Goal: Task Accomplishment & Management: Use online tool/utility

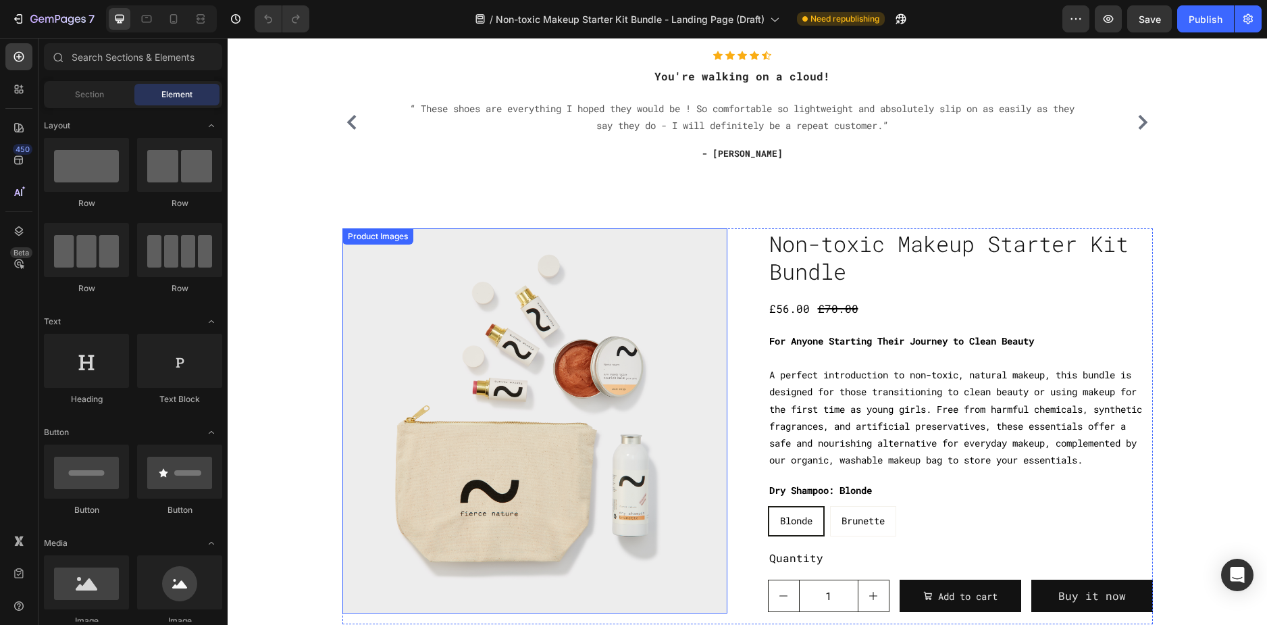
scroll to position [68, 0]
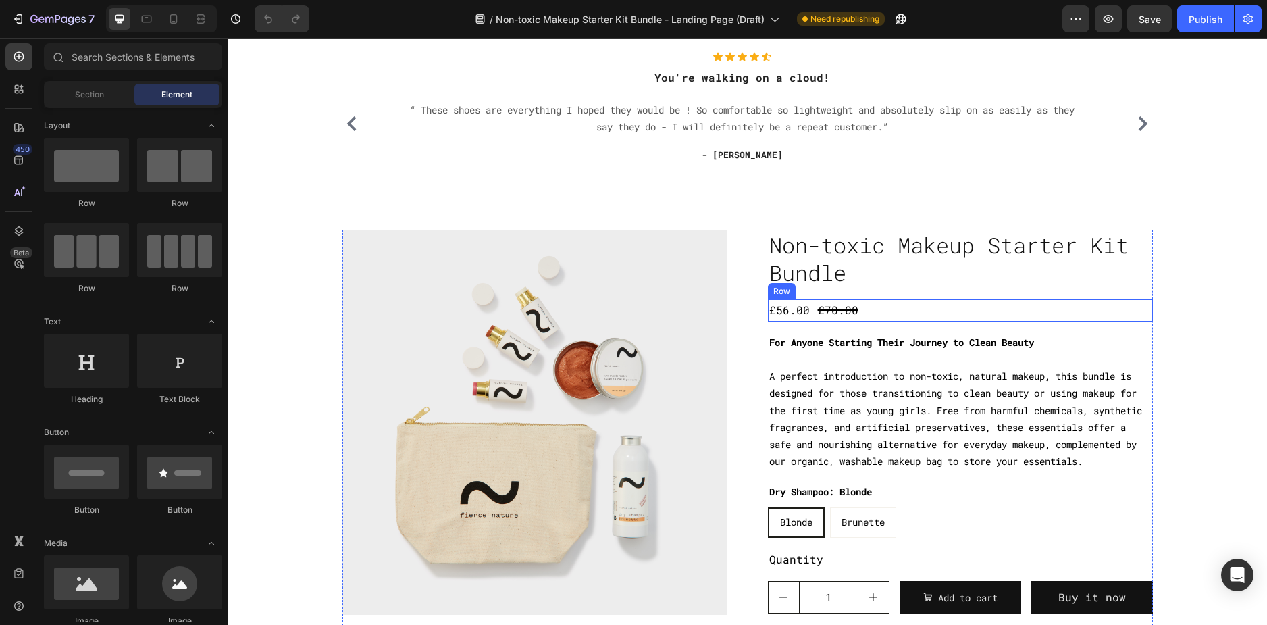
click at [865, 316] on div "£56.00 Product Price Product Price £70.00 Product Price Product Price Row" at bounding box center [960, 310] width 385 height 22
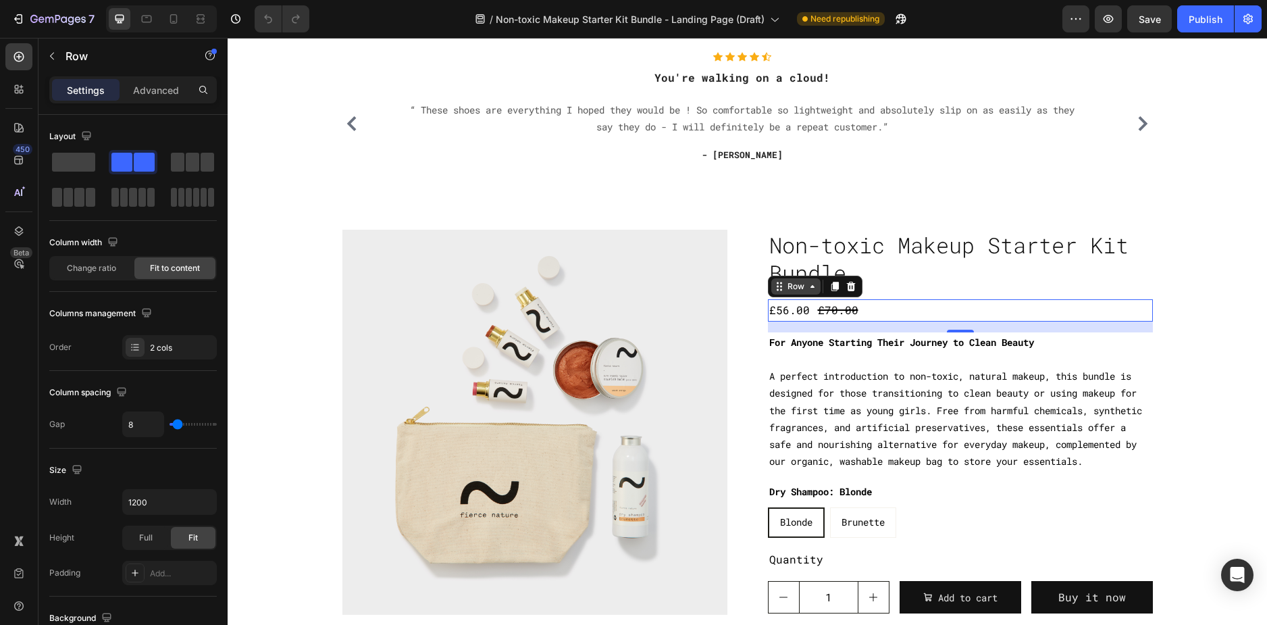
click at [807, 288] on icon at bounding box center [812, 286] width 11 height 11
click at [797, 292] on div "Row" at bounding box center [796, 286] width 22 height 12
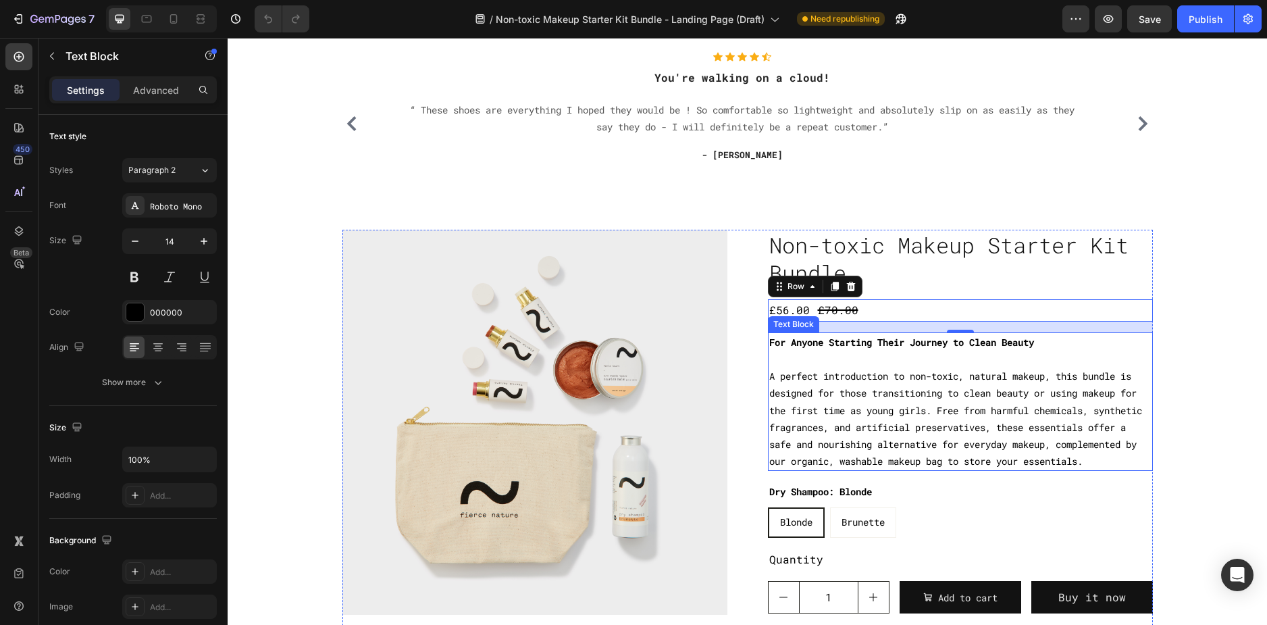
click at [916, 384] on p "A perfect introduction to non-toxic, natural makeup, this bundle is designed fo…" at bounding box center [960, 409] width 382 height 119
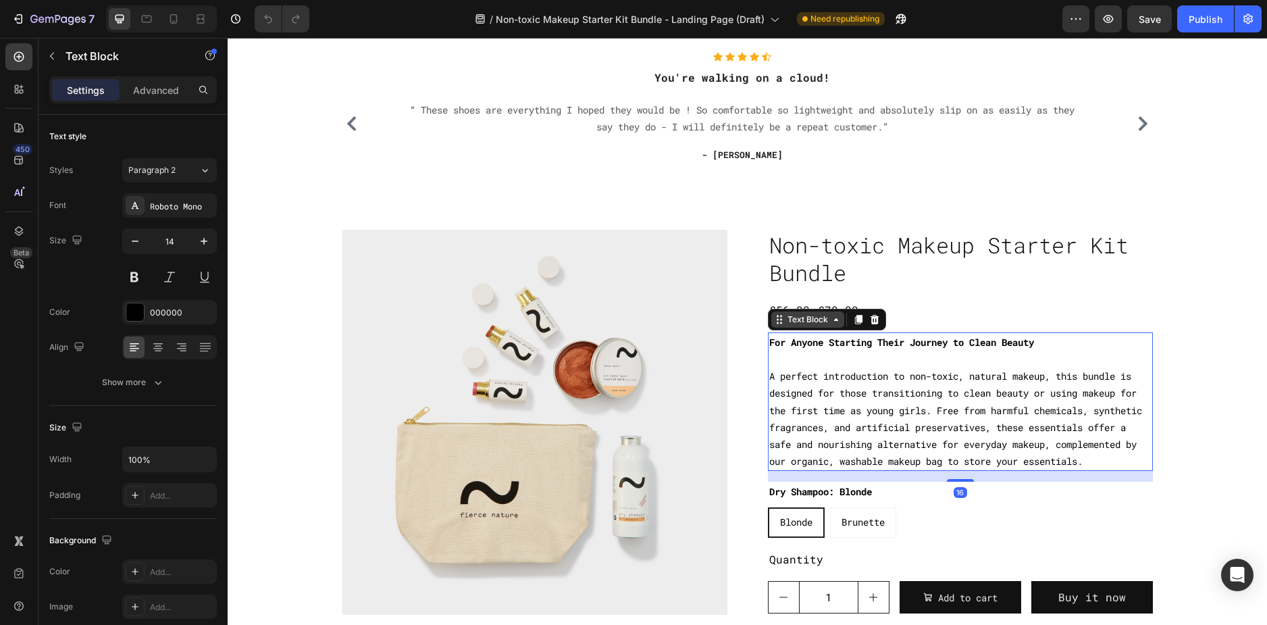
click at [816, 322] on div "Text Block" at bounding box center [808, 319] width 46 height 12
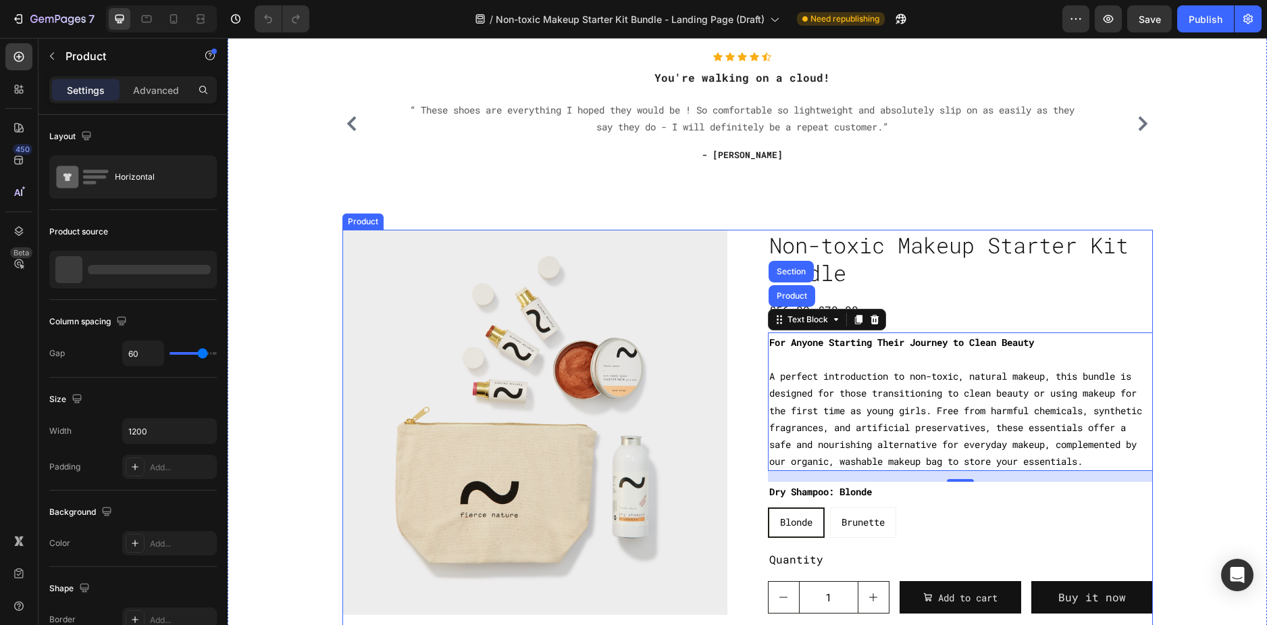
click at [926, 323] on div "Non-toxic Makeup Starter Kit Bundle Product Title £56.00 Product Price Product …" at bounding box center [960, 428] width 385 height 396
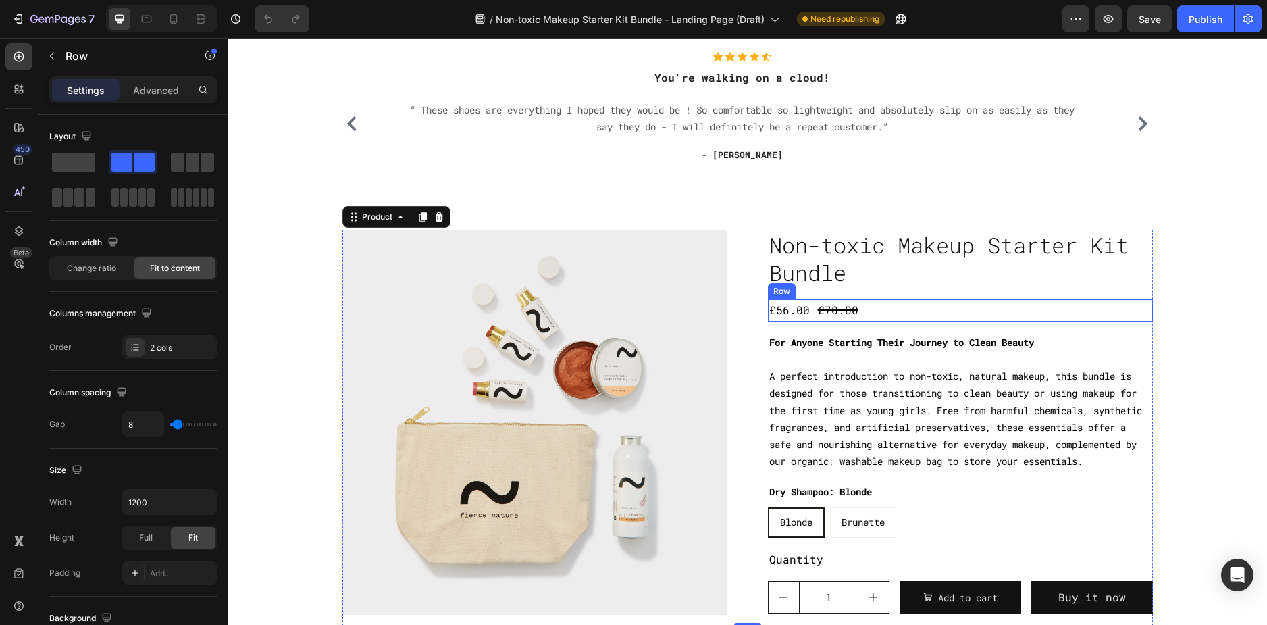
click at [859, 314] on div "£56.00 Product Price Product Price £70.00 Product Price Product Price Row" at bounding box center [960, 310] width 385 height 22
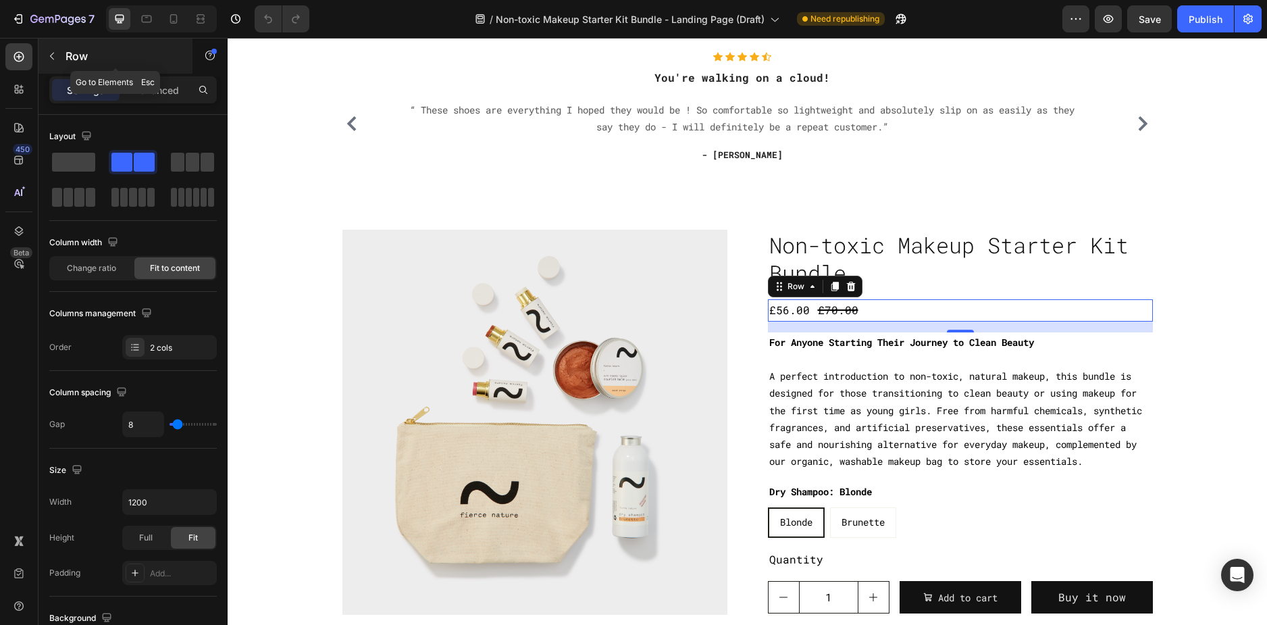
click at [50, 60] on icon "button" at bounding box center [52, 56] width 11 height 11
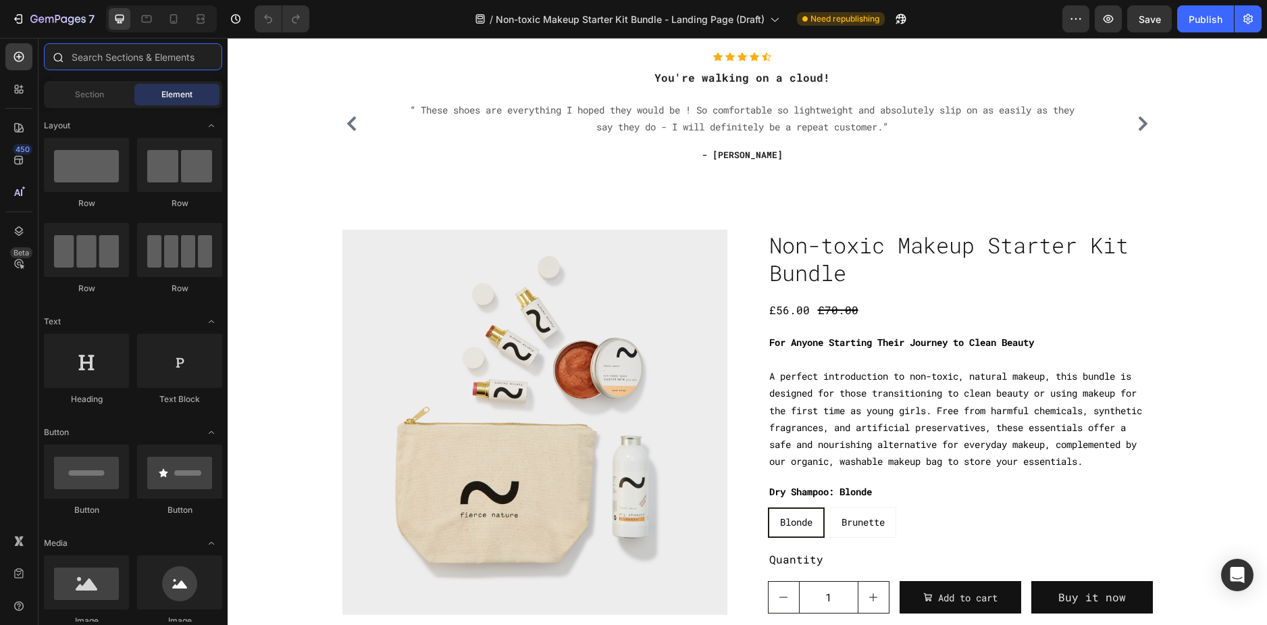
click at [92, 63] on input "text" at bounding box center [133, 56] width 178 height 27
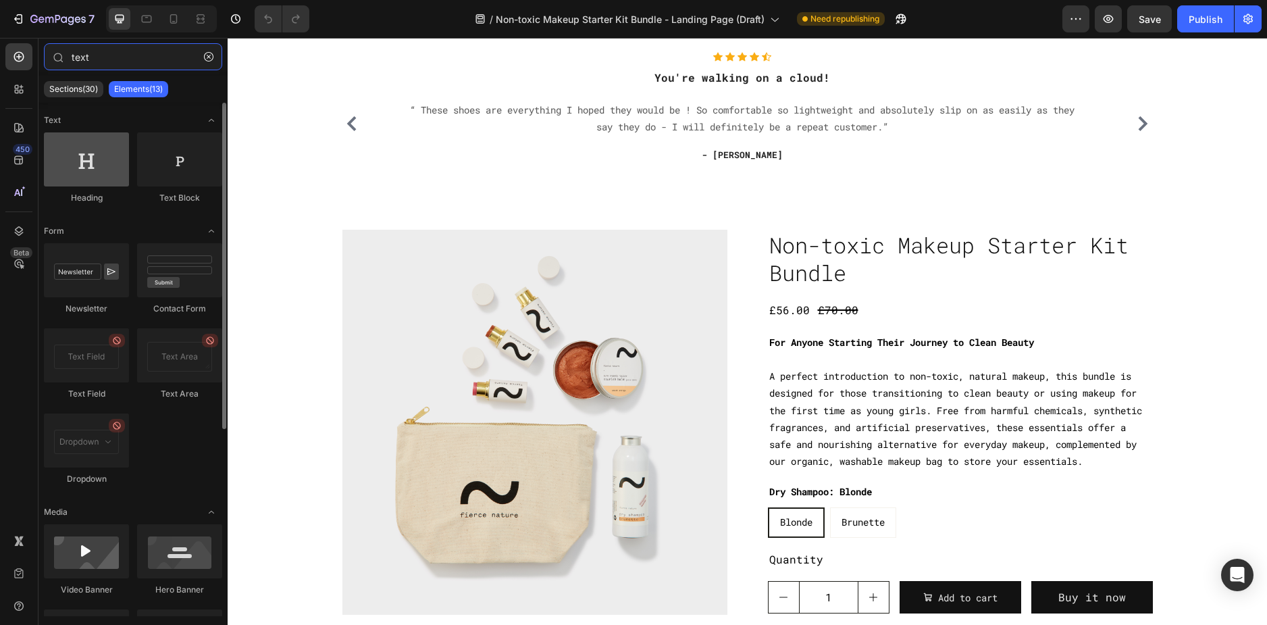
type input "text"
drag, startPoint x: 94, startPoint y: 161, endPoint x: 59, endPoint y: 142, distance: 39.3
click at [57, 143] on div at bounding box center [86, 159] width 85 height 54
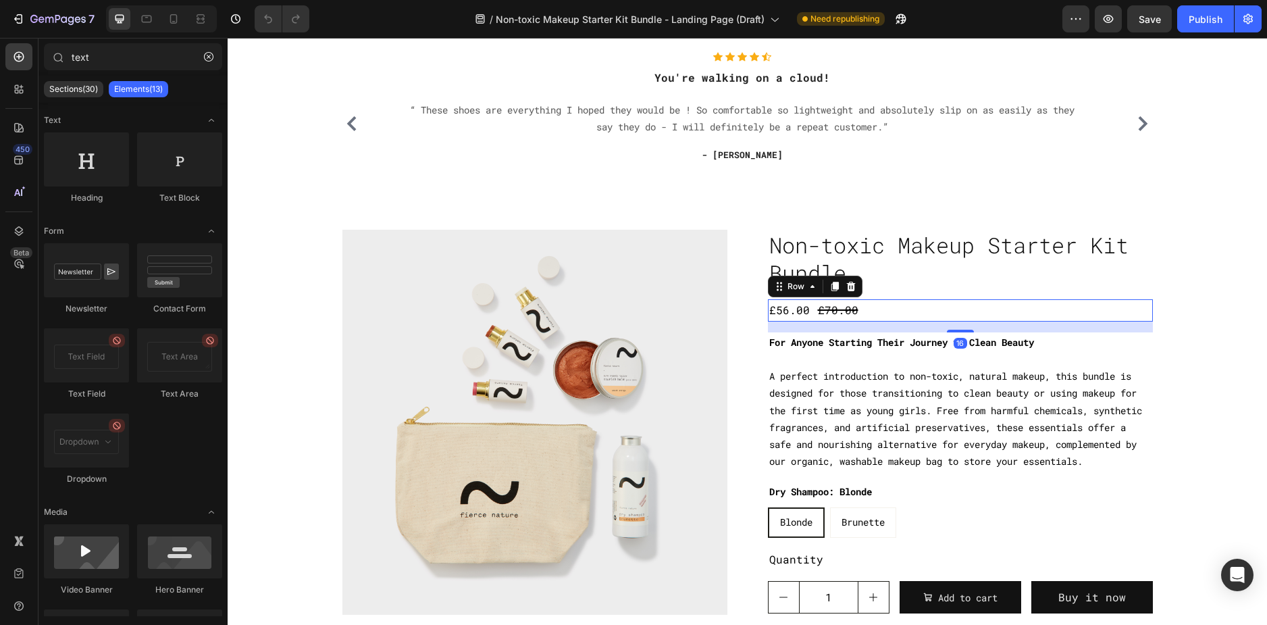
click at [883, 311] on div "£56.00 Product Price Product Price £70.00 Product Price Product Price Row 16" at bounding box center [960, 310] width 385 height 22
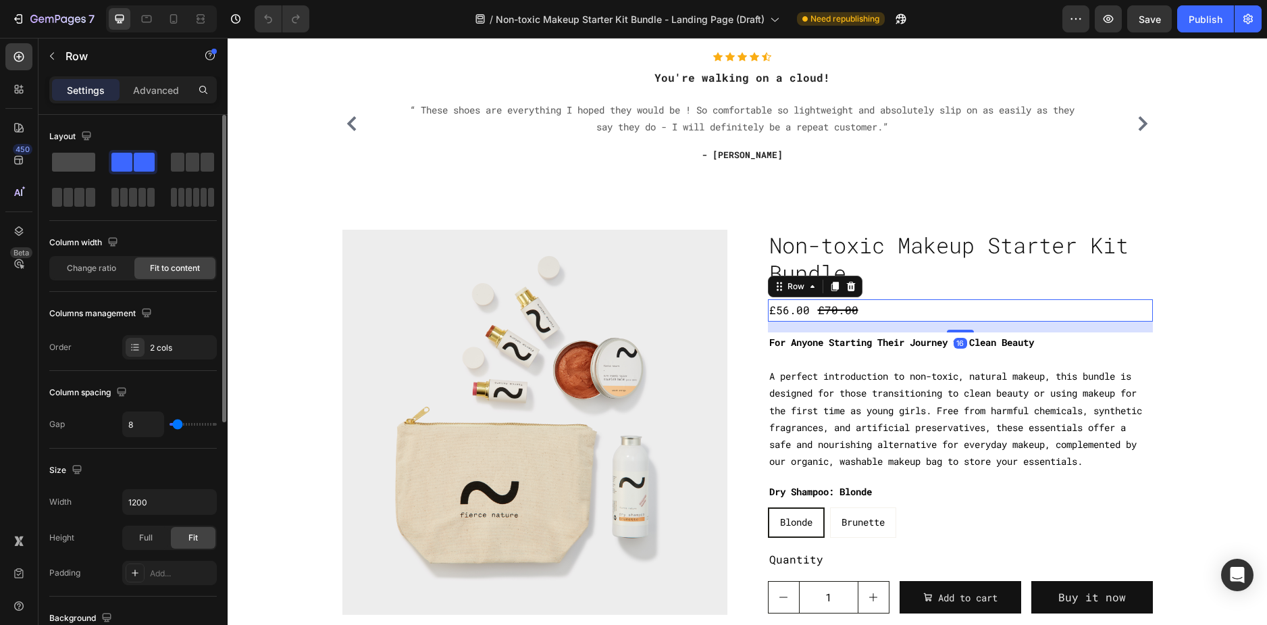
click at [74, 159] on span at bounding box center [73, 162] width 43 height 19
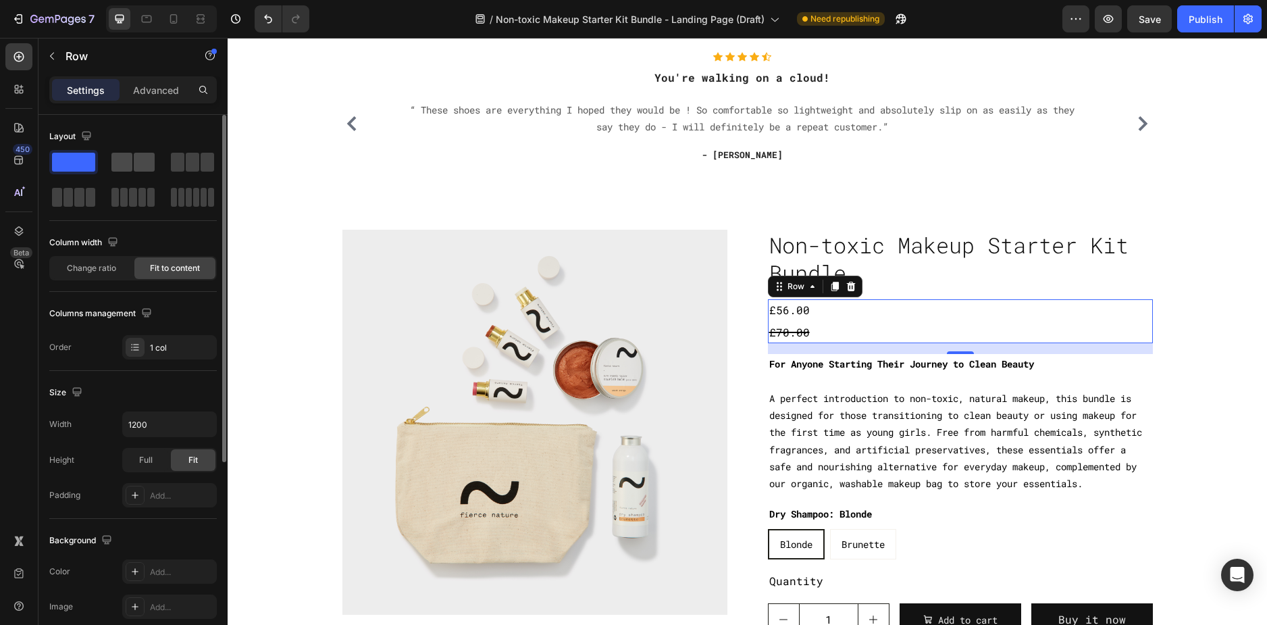
click at [133, 165] on div at bounding box center [132, 162] width 43 height 19
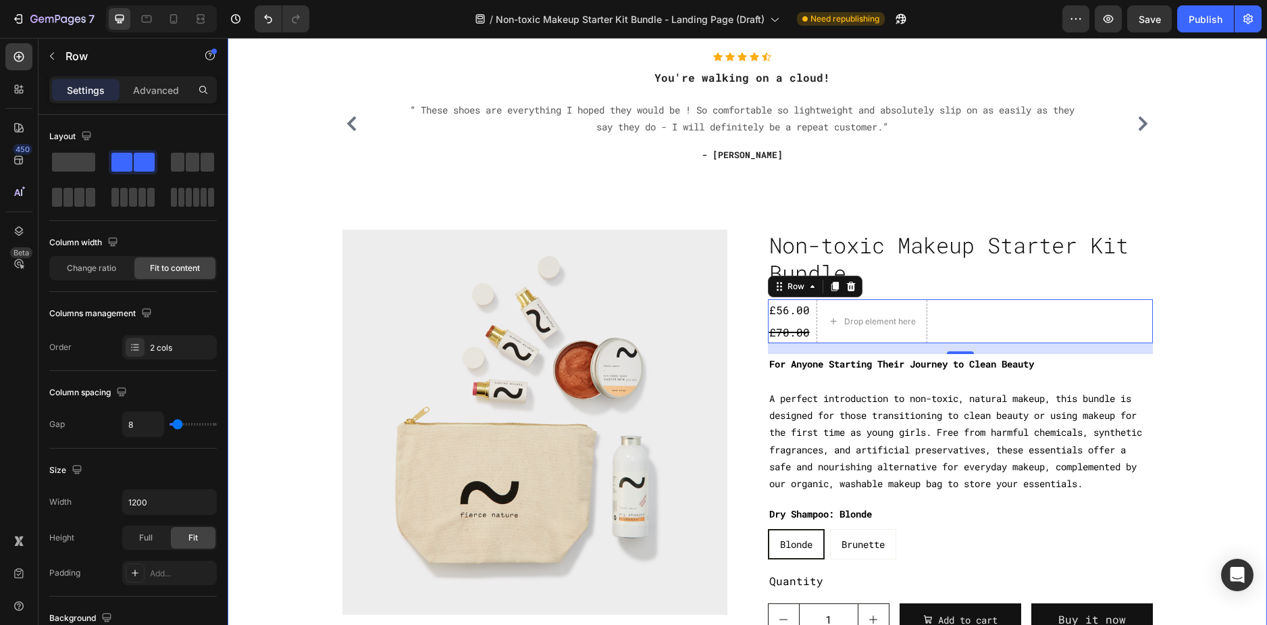
click at [1153, 292] on div "Icon Icon Icon Icon Icon Icon List Hoz You're walking on a cloud! Heading “ The…" at bounding box center [747, 343] width 1019 height 583
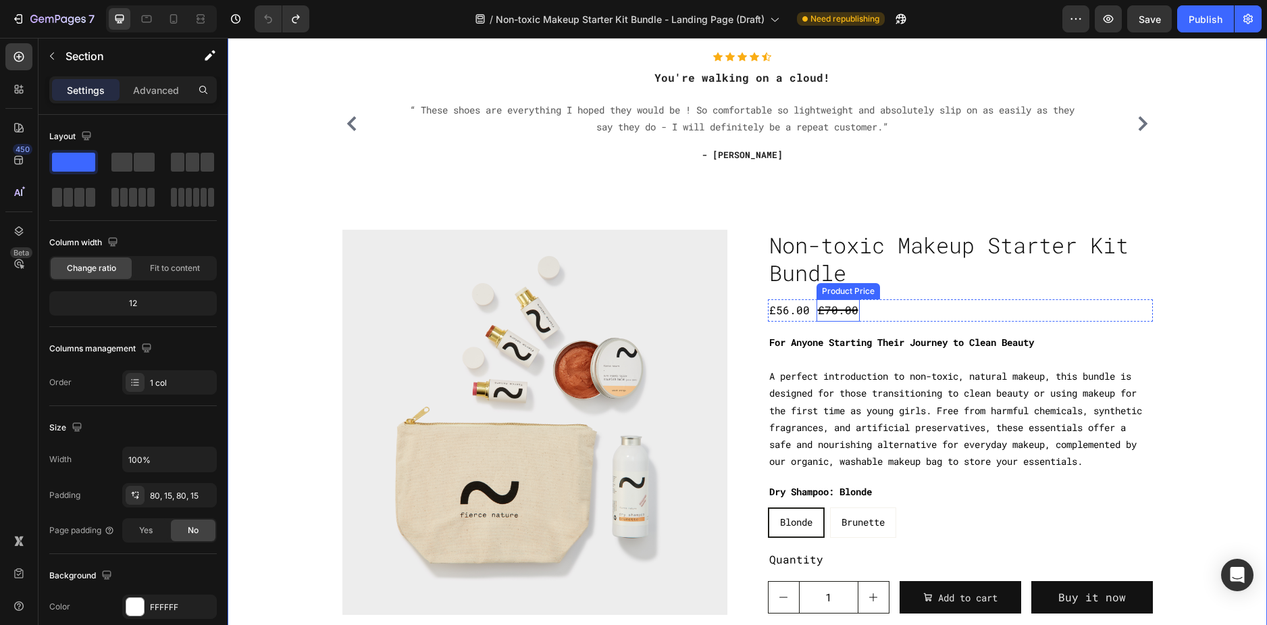
click at [816, 311] on div "£70.00" at bounding box center [837, 310] width 43 height 22
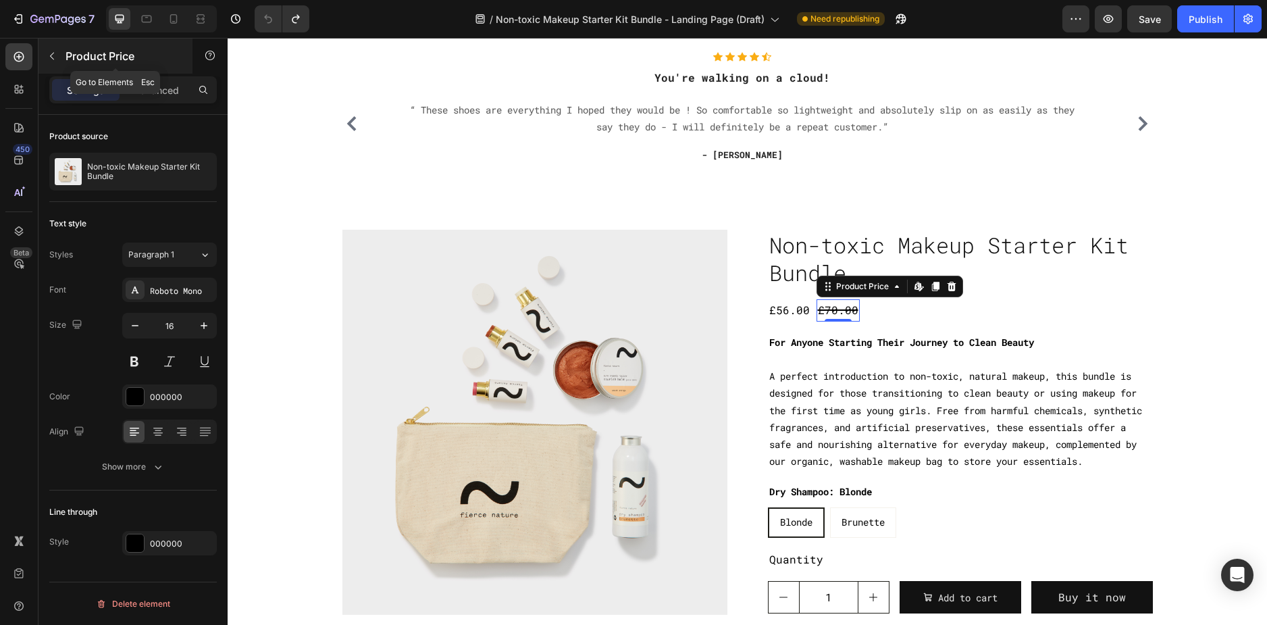
click at [59, 65] on button "button" at bounding box center [52, 56] width 22 height 22
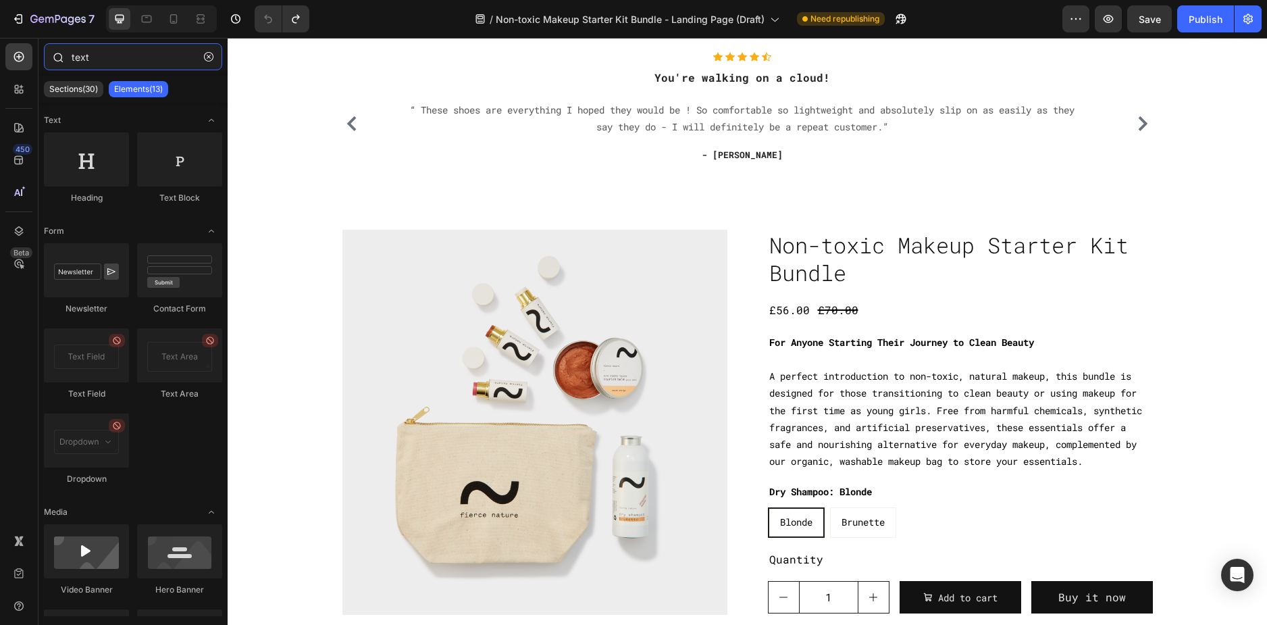
click at [109, 60] on input "text" at bounding box center [133, 56] width 178 height 27
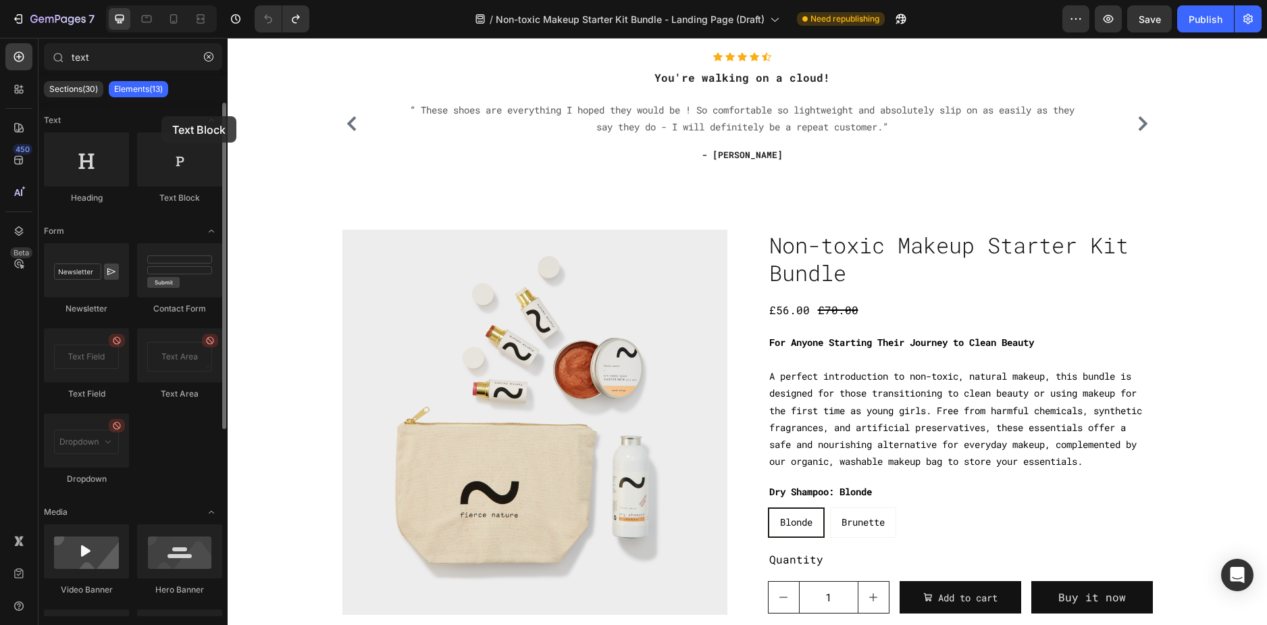
drag, startPoint x: 179, startPoint y: 152, endPoint x: 177, endPoint y: 106, distance: 46.0
click at [177, 106] on div "Text Heading Text Block Form Newsletter Contact Form Text Field Text Area Dropd…" at bounding box center [132, 506] width 189 height 806
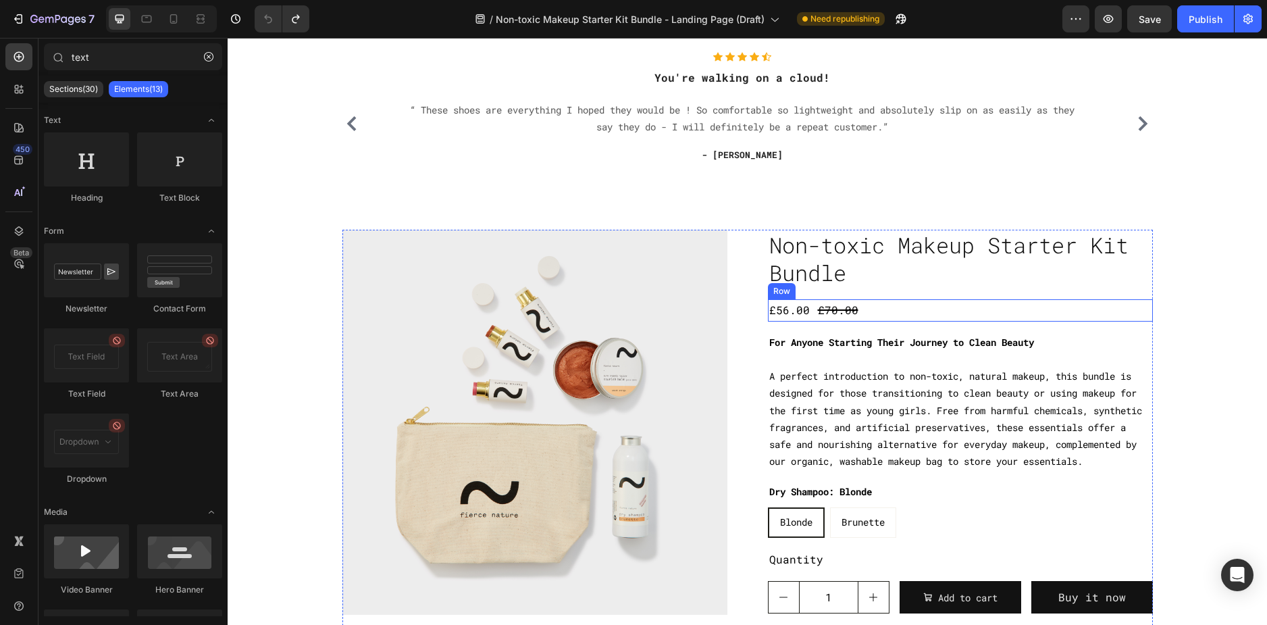
click at [865, 310] on div "£56.00 Product Price Product Price £70.00 Product Price Product Price Row" at bounding box center [960, 310] width 385 height 22
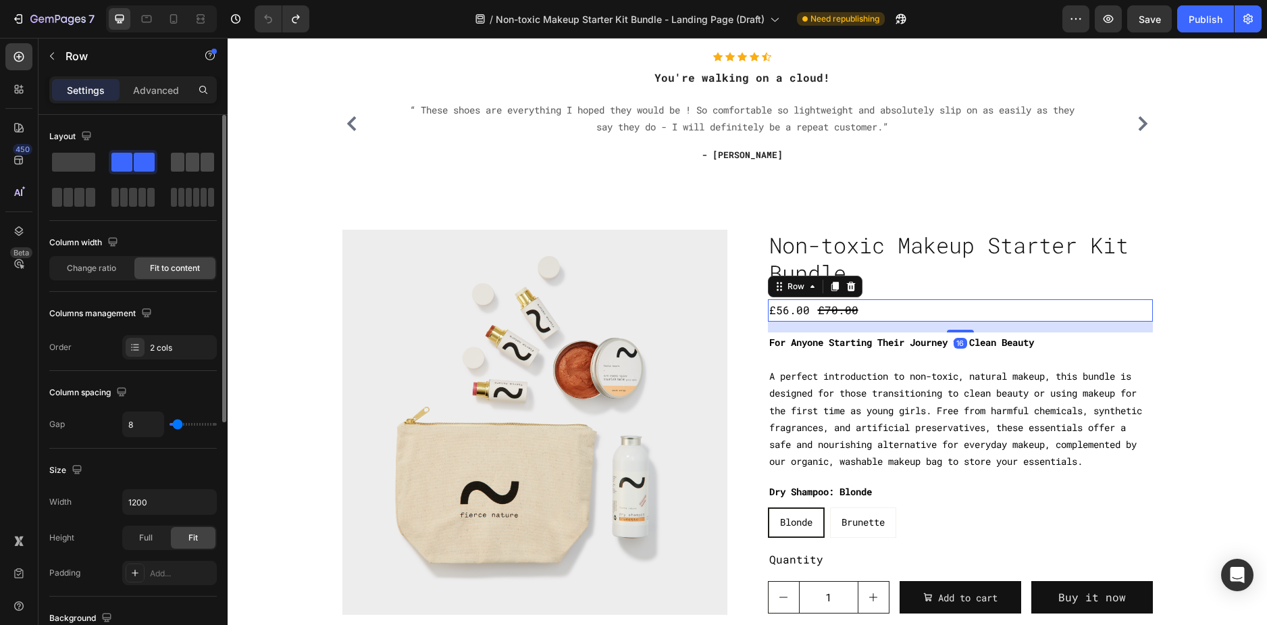
click at [98, 185] on div at bounding box center [73, 197] width 49 height 24
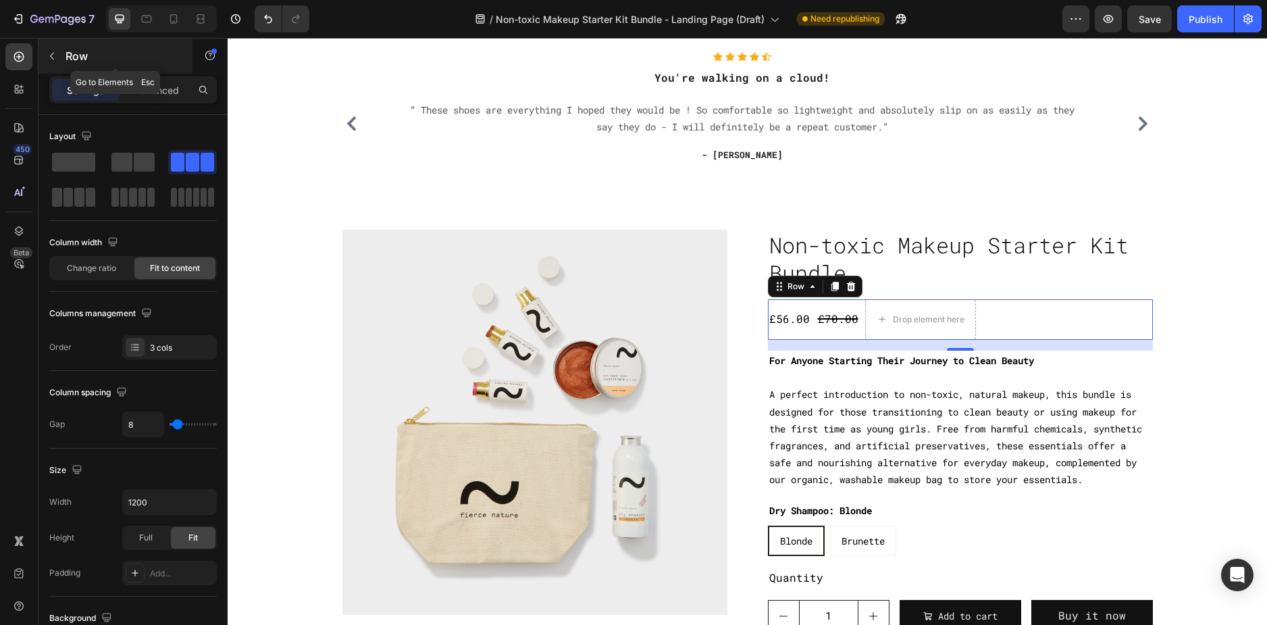
click at [75, 63] on p "Row" at bounding box center [123, 56] width 115 height 16
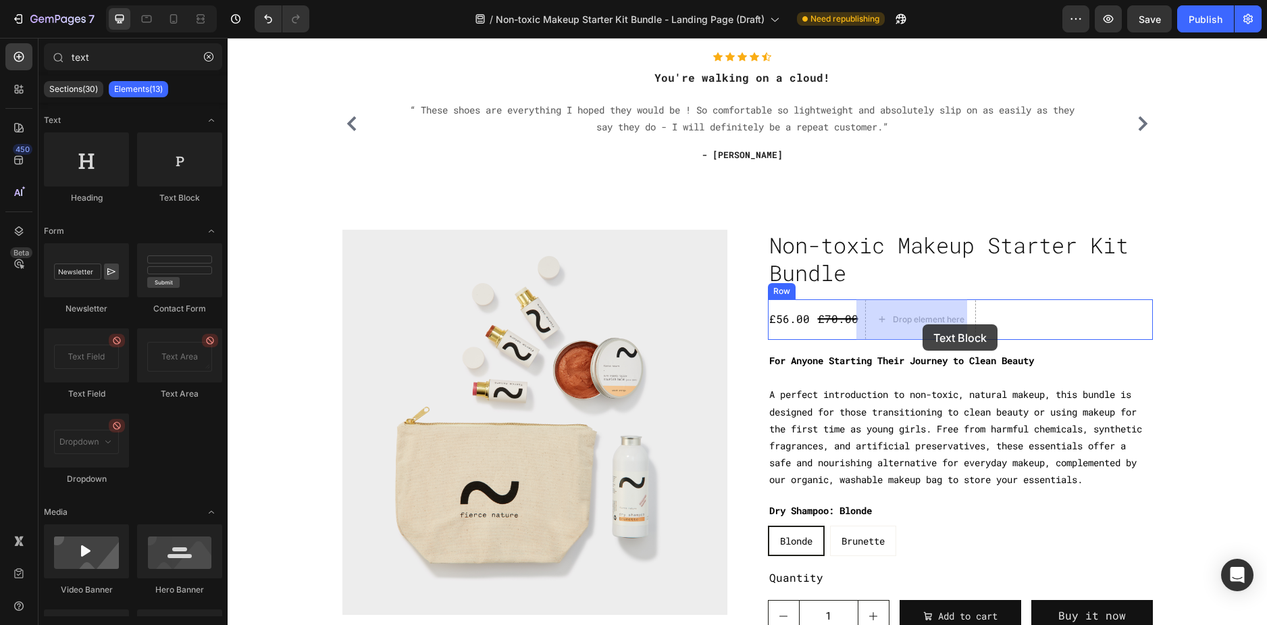
drag, startPoint x: 419, startPoint y: 213, endPoint x: 922, endPoint y: 324, distance: 516.0
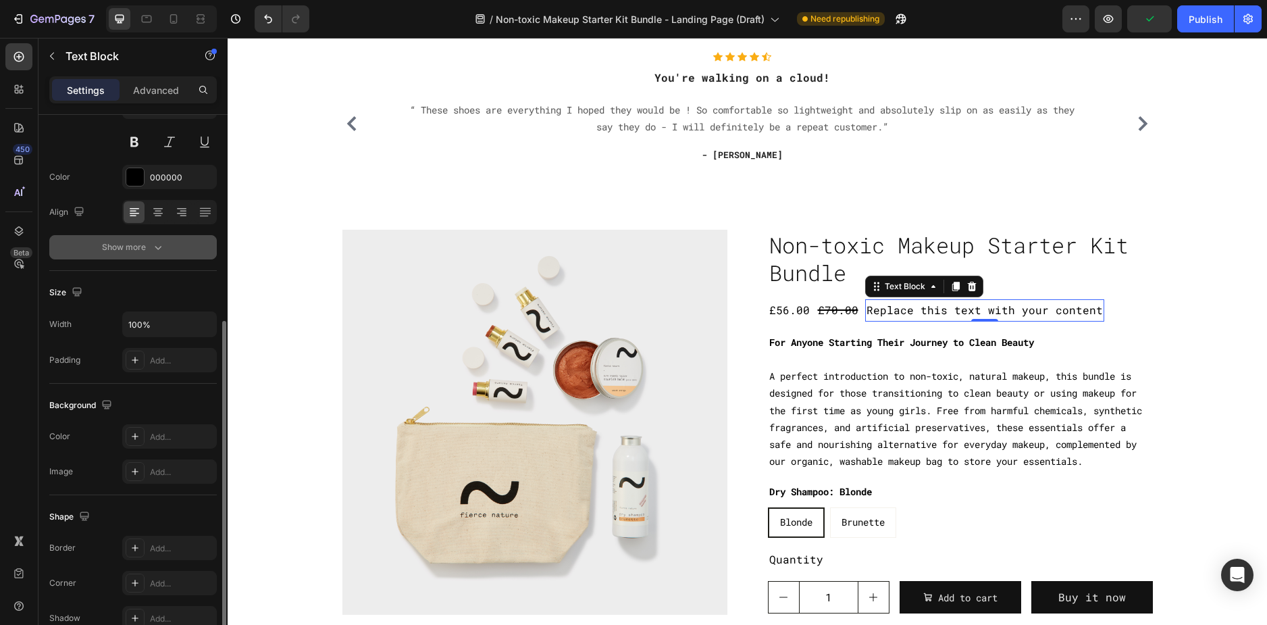
scroll to position [203, 0]
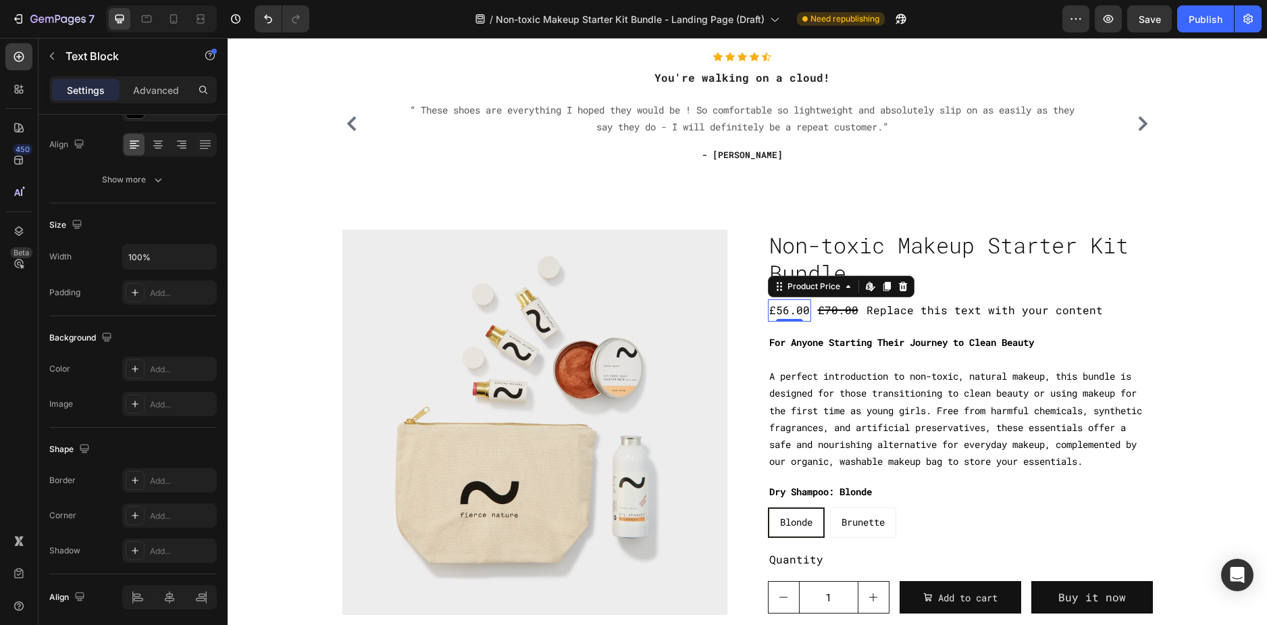
click at [785, 310] on div "£56.00" at bounding box center [789, 310] width 43 height 22
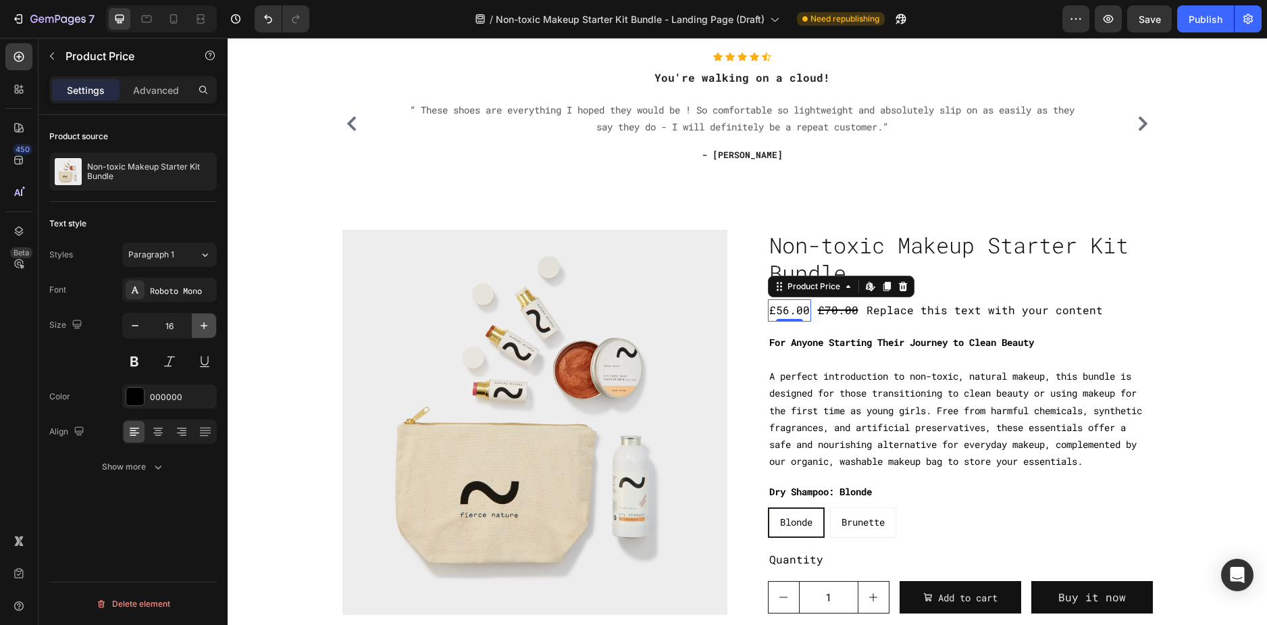
click at [193, 330] on button "button" at bounding box center [204, 325] width 24 height 24
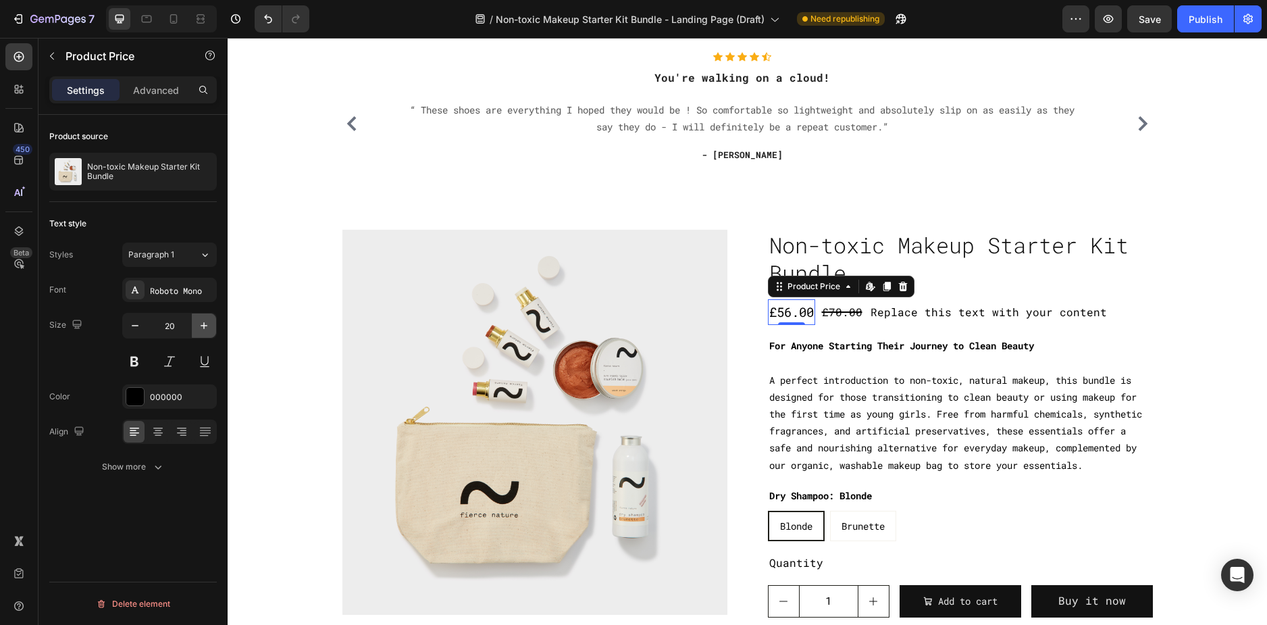
click at [193, 330] on button "button" at bounding box center [204, 325] width 24 height 24
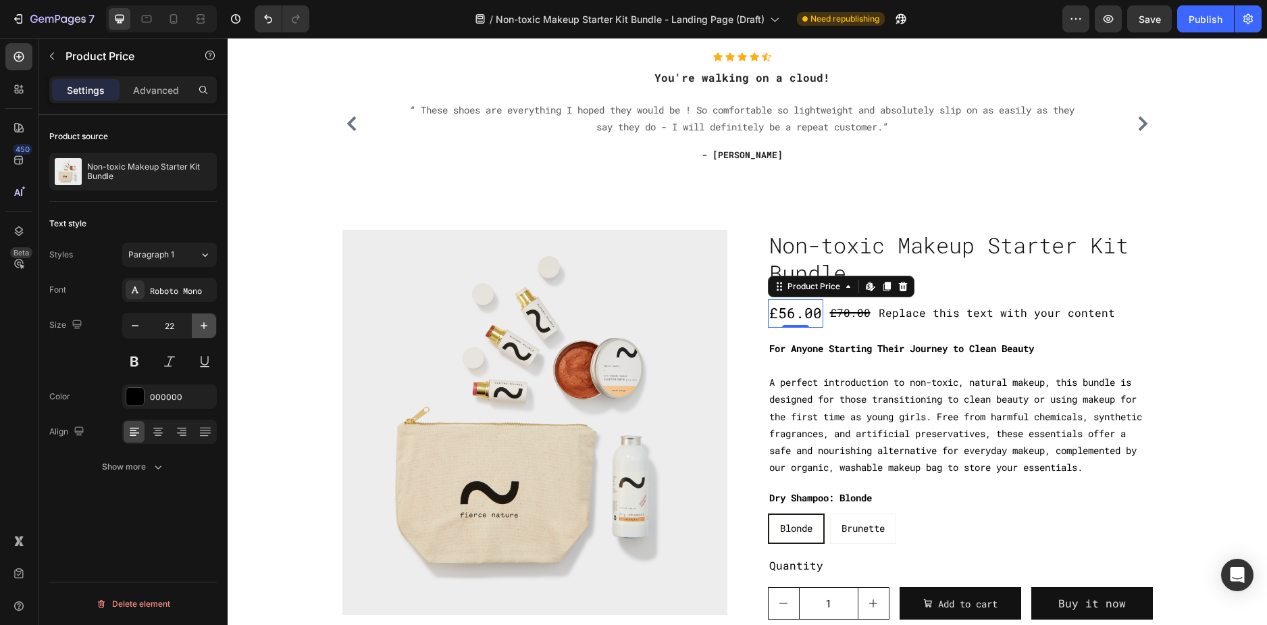
click at [193, 330] on button "button" at bounding box center [204, 325] width 24 height 24
type input "24"
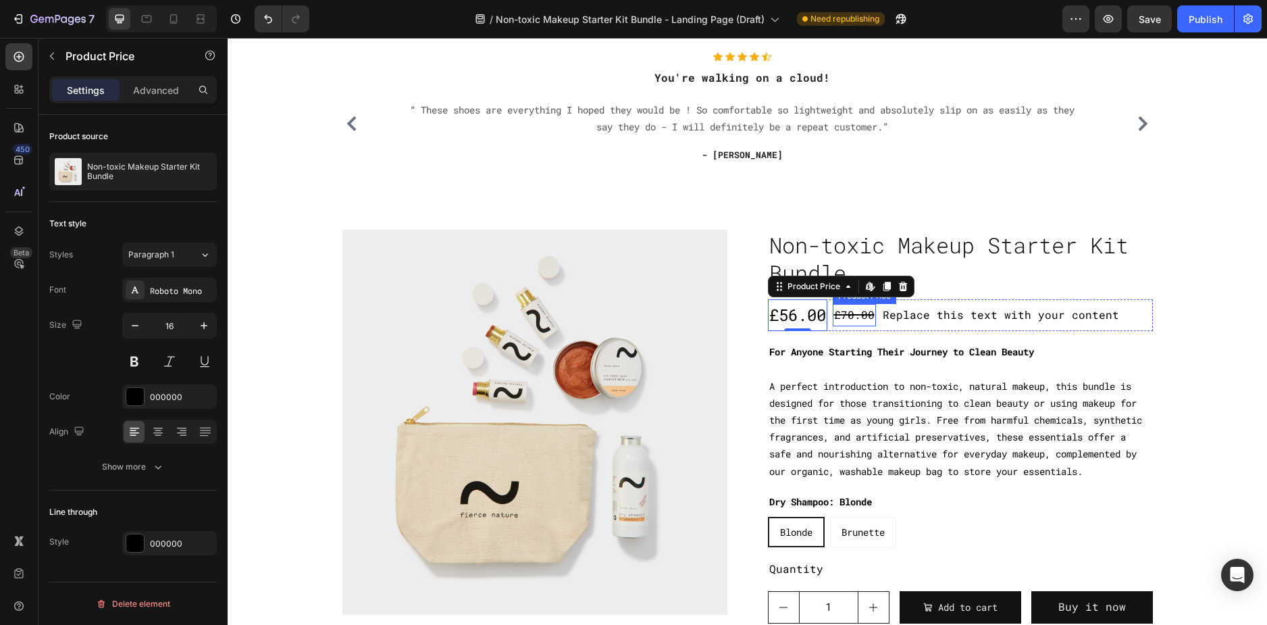
click at [846, 320] on div "£70.00" at bounding box center [854, 315] width 43 height 22
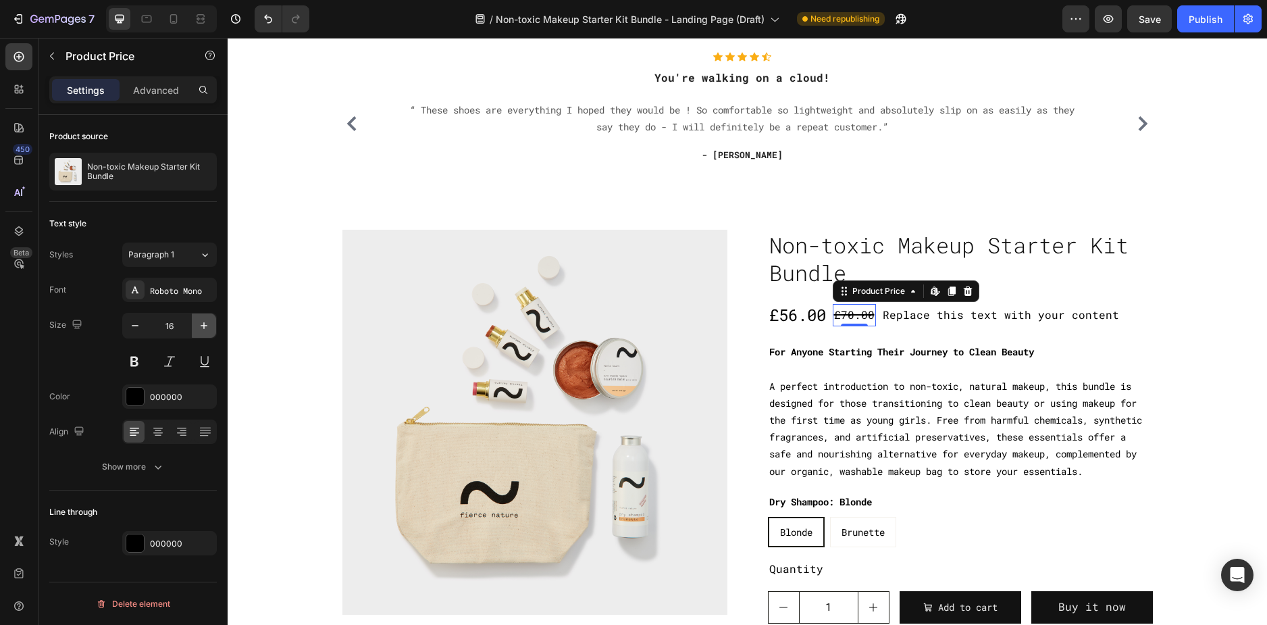
click at [201, 318] on button "button" at bounding box center [204, 325] width 24 height 24
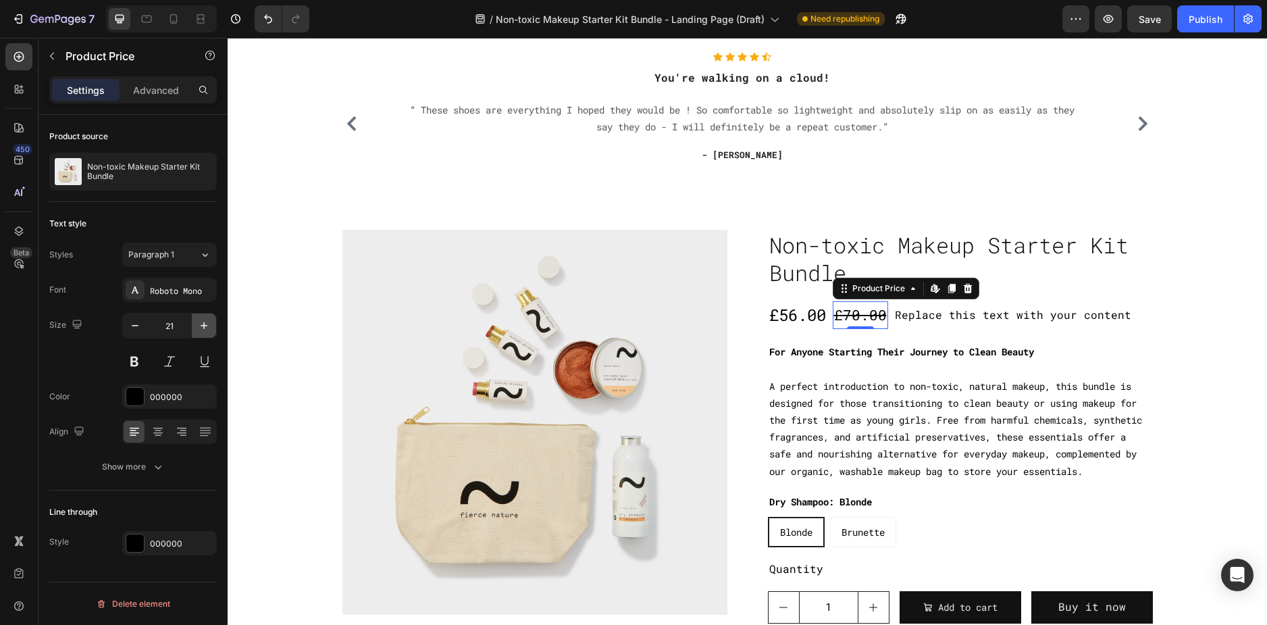
click at [201, 318] on button "button" at bounding box center [204, 325] width 24 height 24
type input "24"
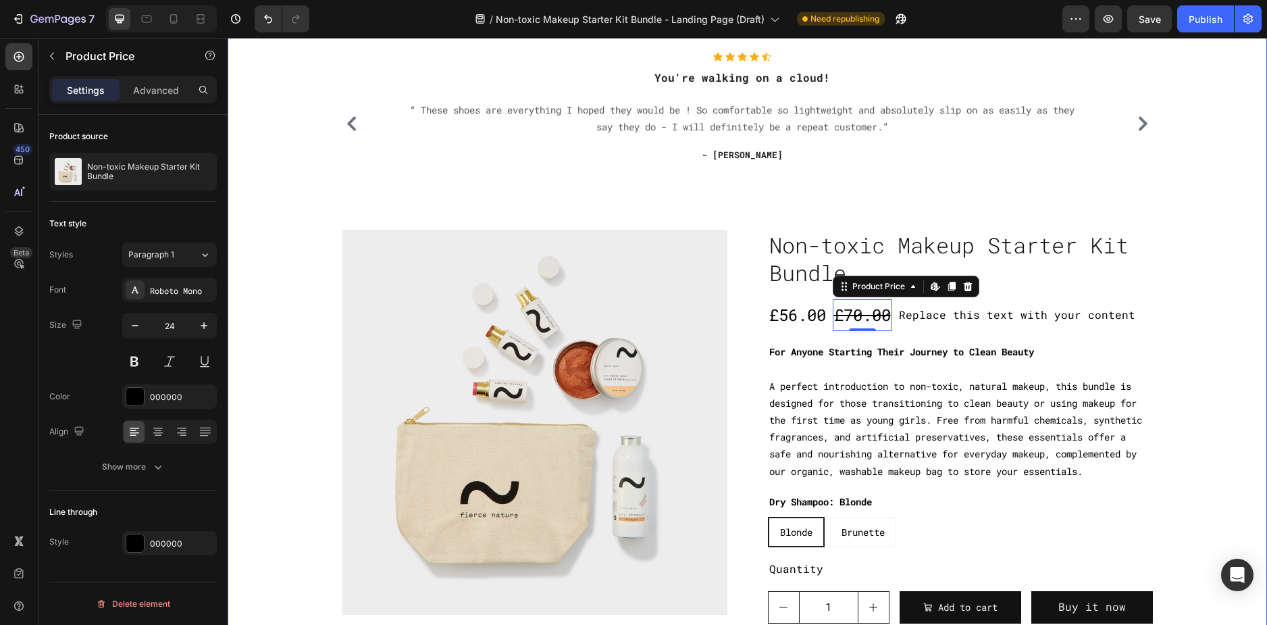
click at [1182, 240] on div "Icon Icon Icon Icon Icon Icon List Hoz You're walking on a cloud! Heading “ The…" at bounding box center [747, 338] width 1019 height 573
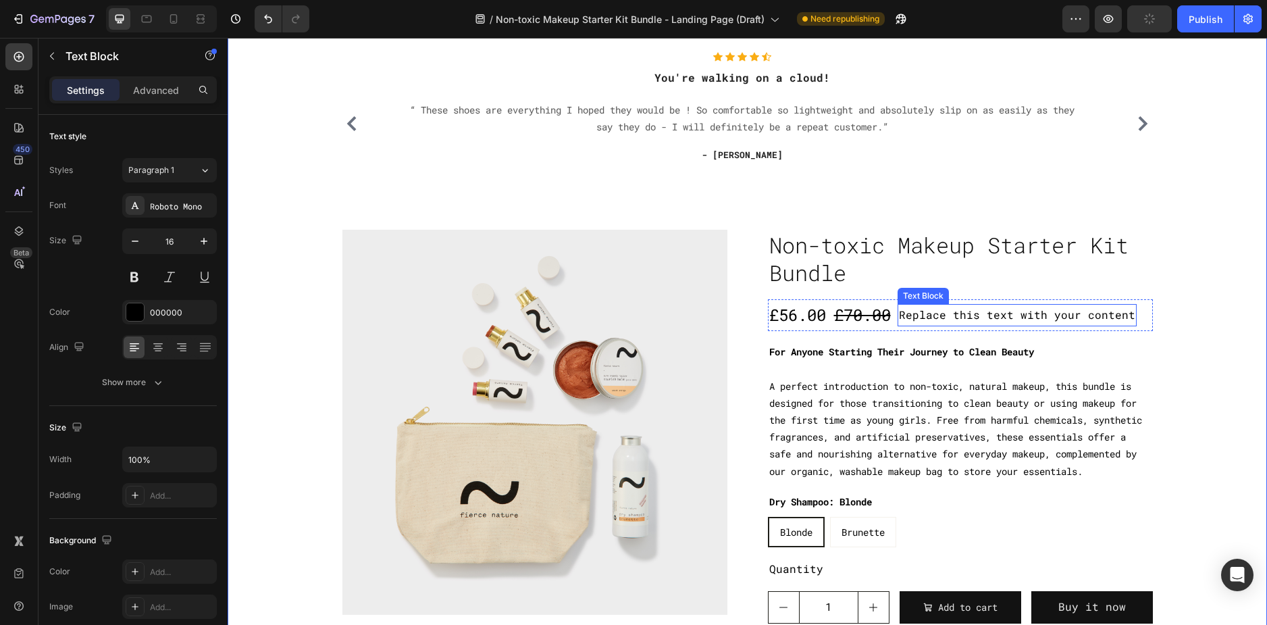
click at [934, 319] on div "Replace this text with your content" at bounding box center [1017, 315] width 239 height 22
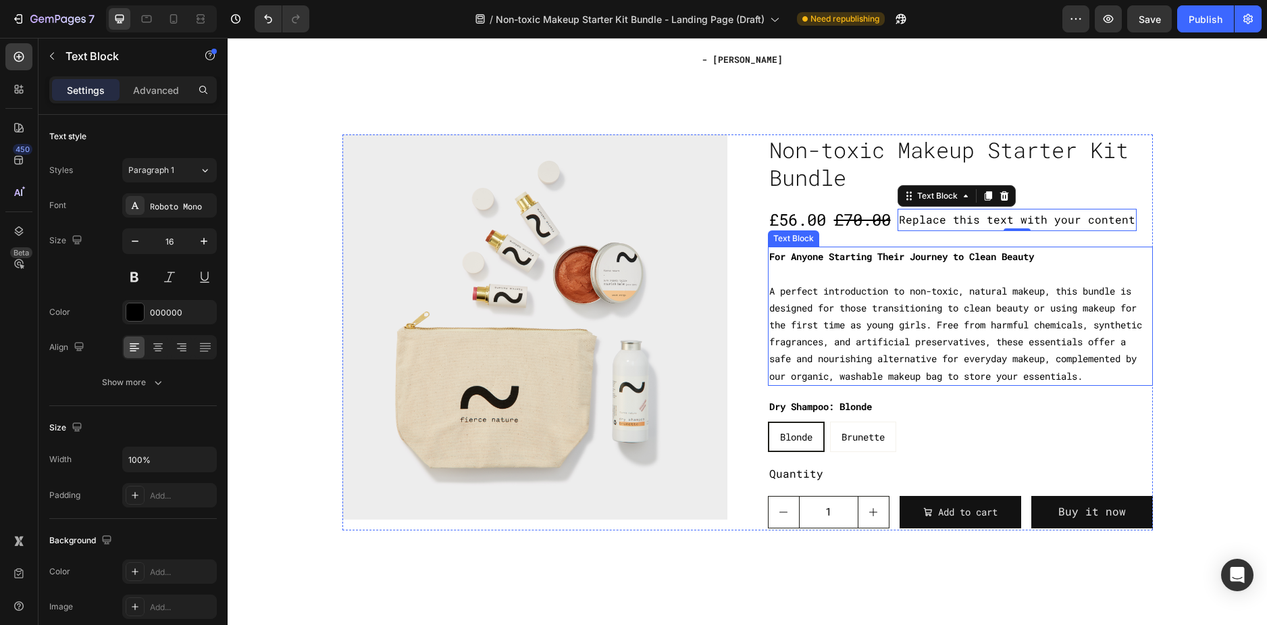
scroll to position [135, 0]
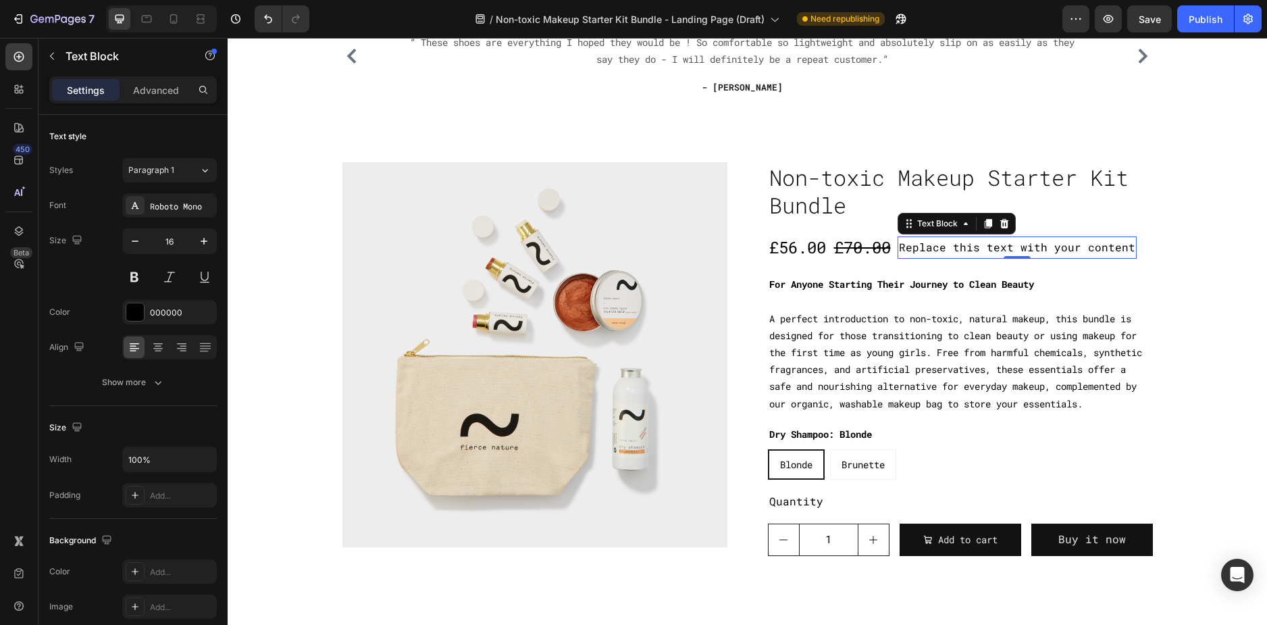
click at [972, 251] on div "Replace this text with your content" at bounding box center [1017, 247] width 239 height 22
click at [972, 251] on p "Replace this text with your content" at bounding box center [1017, 248] width 236 height 20
click at [962, 245] on p "SUMMER SALE - SAVE 20%" at bounding box center [973, 248] width 149 height 20
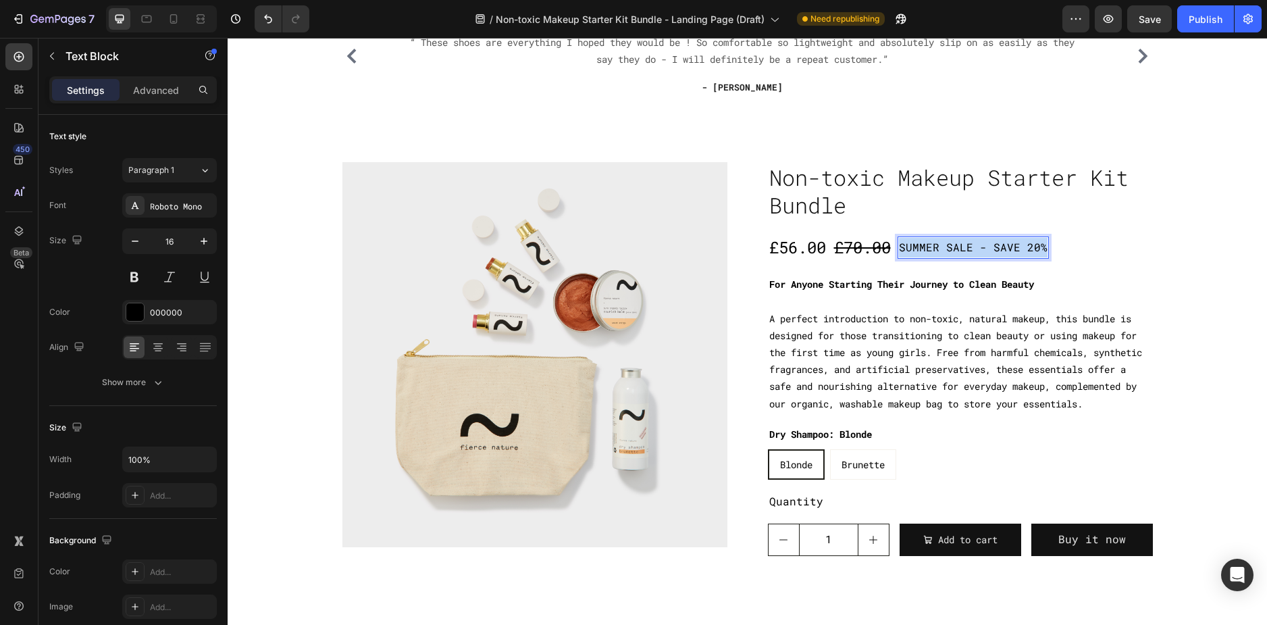
click at [962, 245] on p "SUMMER SALE - SAVE 20%" at bounding box center [973, 248] width 149 height 20
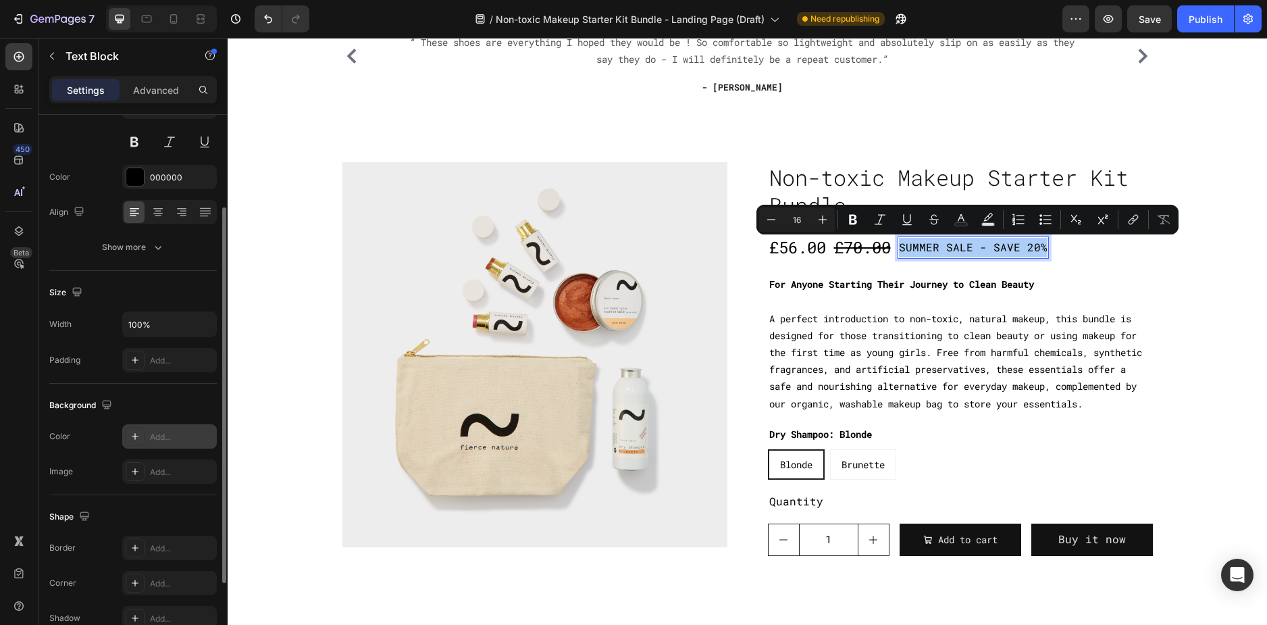
click at [153, 440] on div "Add..." at bounding box center [181, 437] width 63 height 12
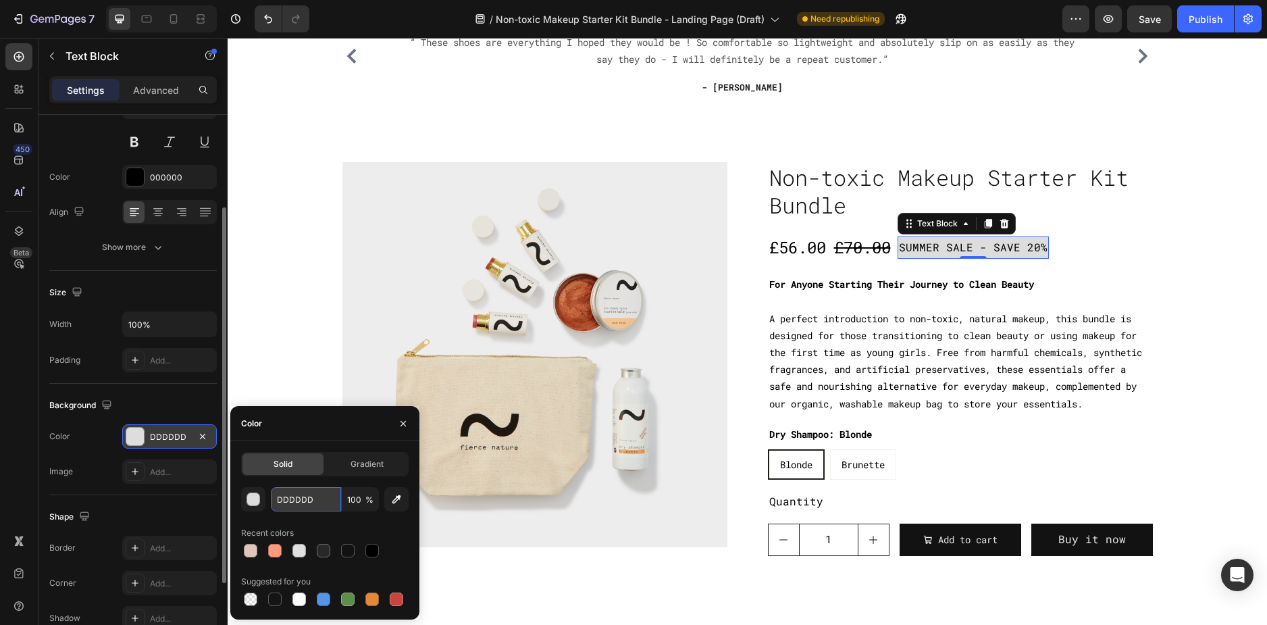
click at [301, 504] on input "DDDDDD" at bounding box center [306, 499] width 70 height 24
type input "FF0000"
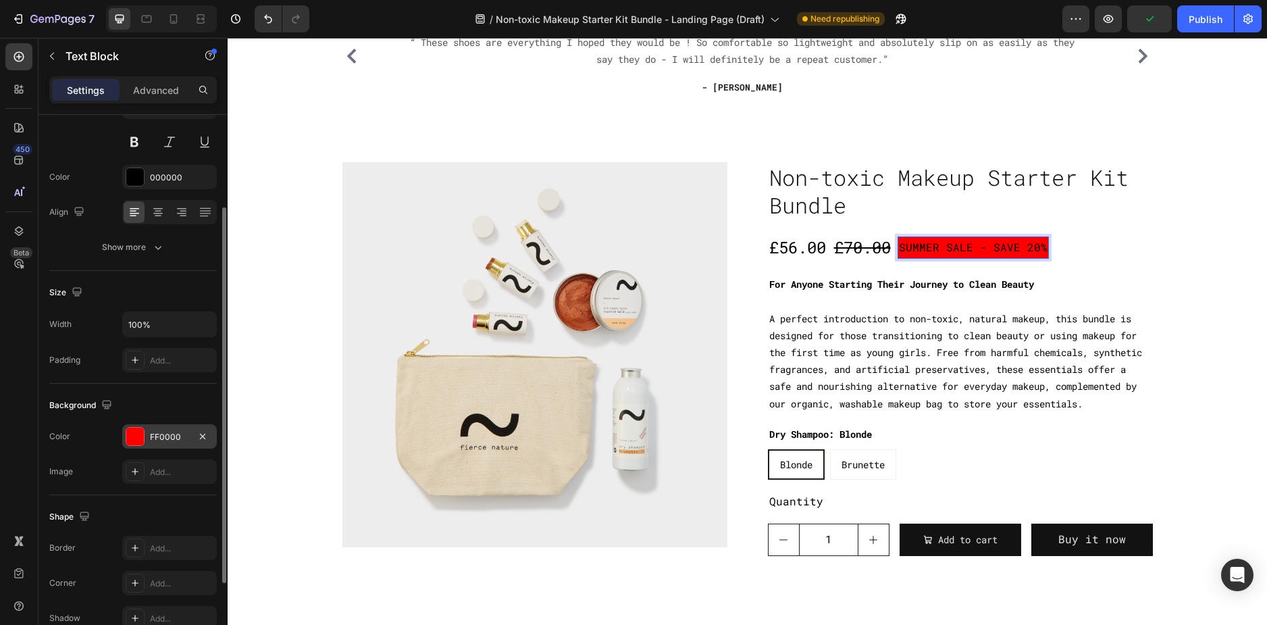
click at [926, 249] on p "SUMMER SALE - SAVE 20%" at bounding box center [973, 248] width 149 height 20
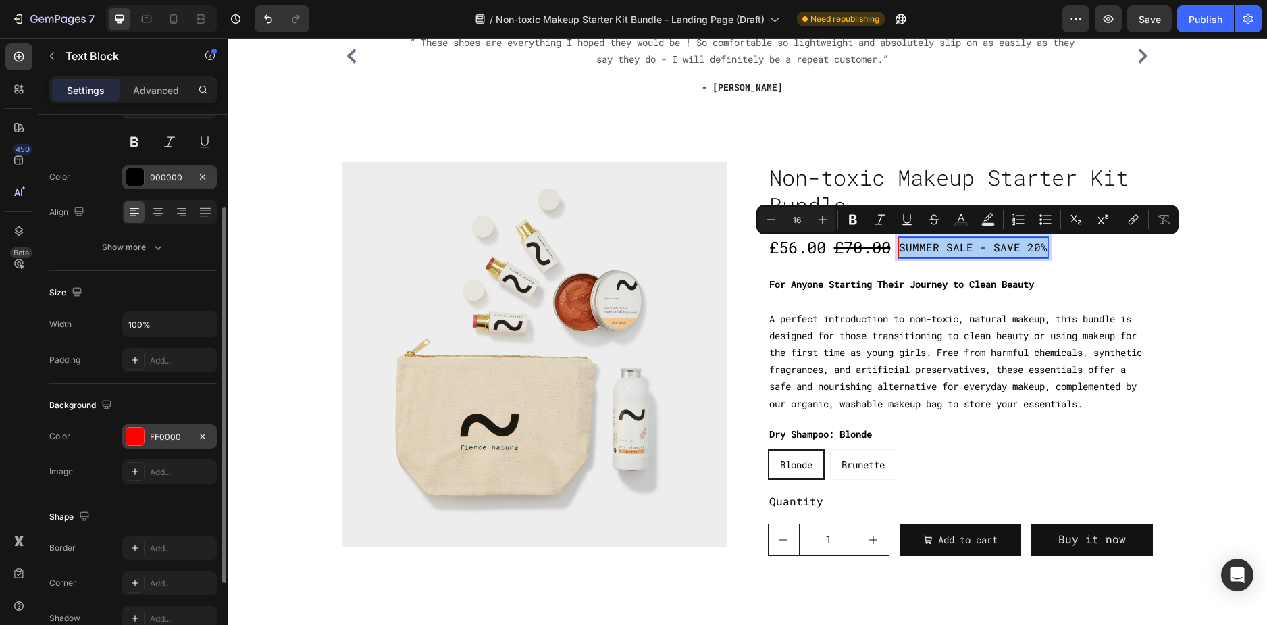
click at [130, 166] on div "000000" at bounding box center [169, 177] width 95 height 24
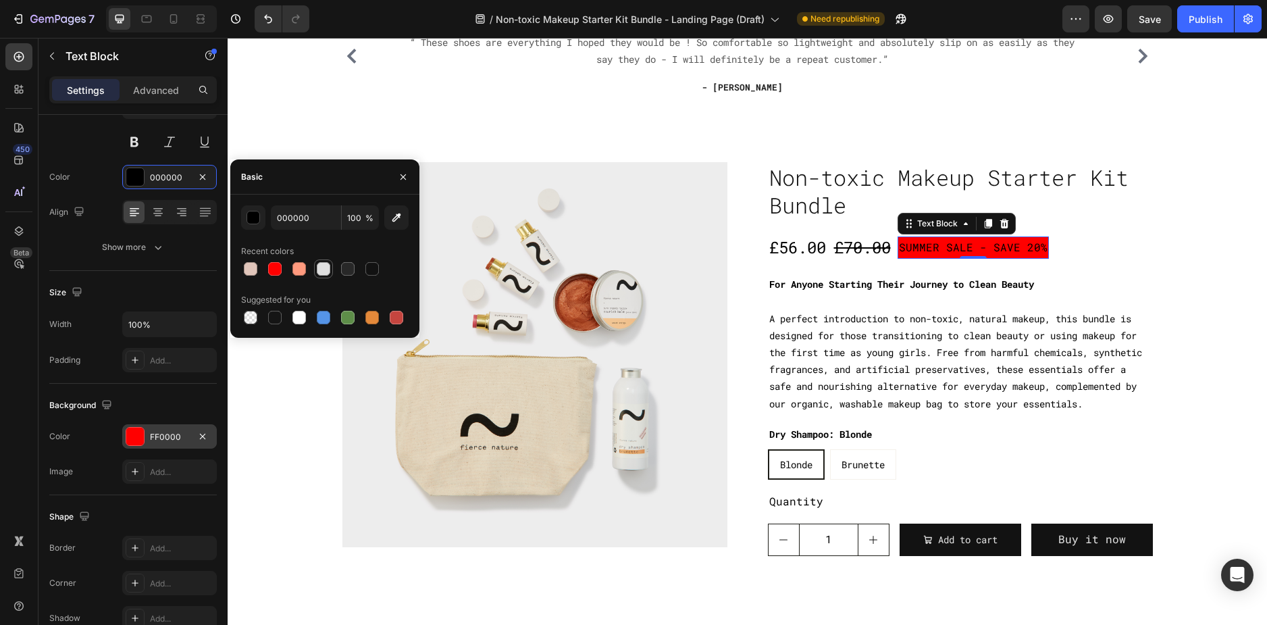
click at [329, 269] on div at bounding box center [324, 269] width 14 height 14
type input "E0E0E0"
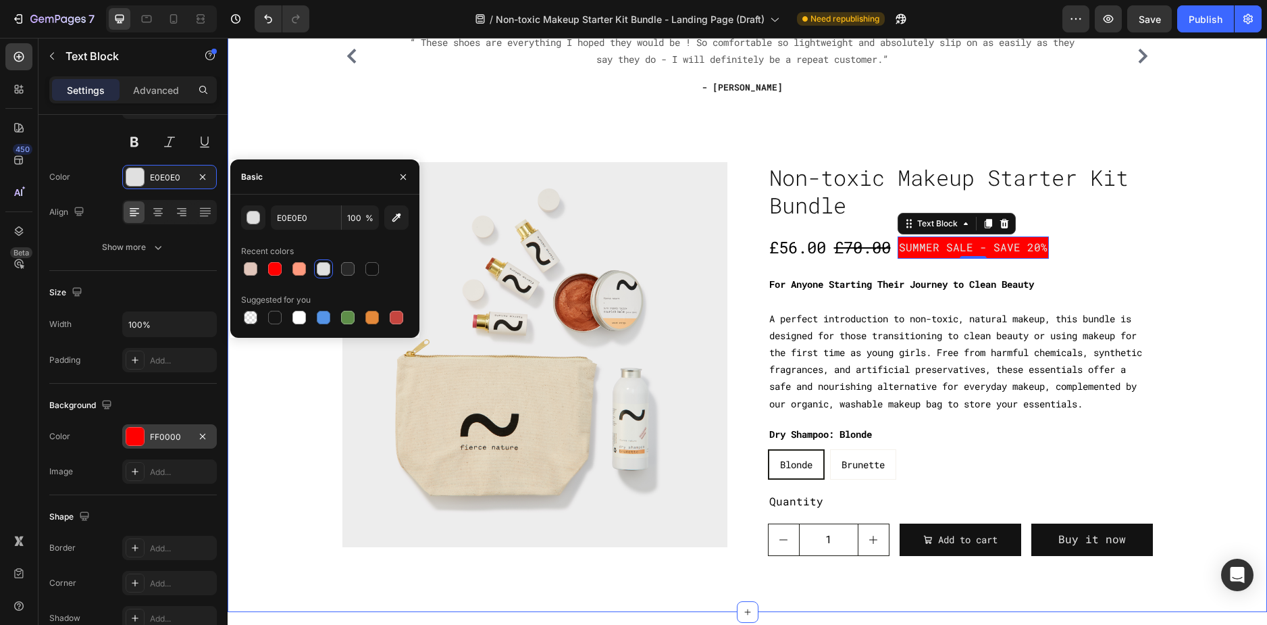
click at [1170, 272] on div "Icon Icon Icon Icon Icon Icon List Hoz You're walking on a cloud! Heading “ The…" at bounding box center [747, 270] width 1019 height 573
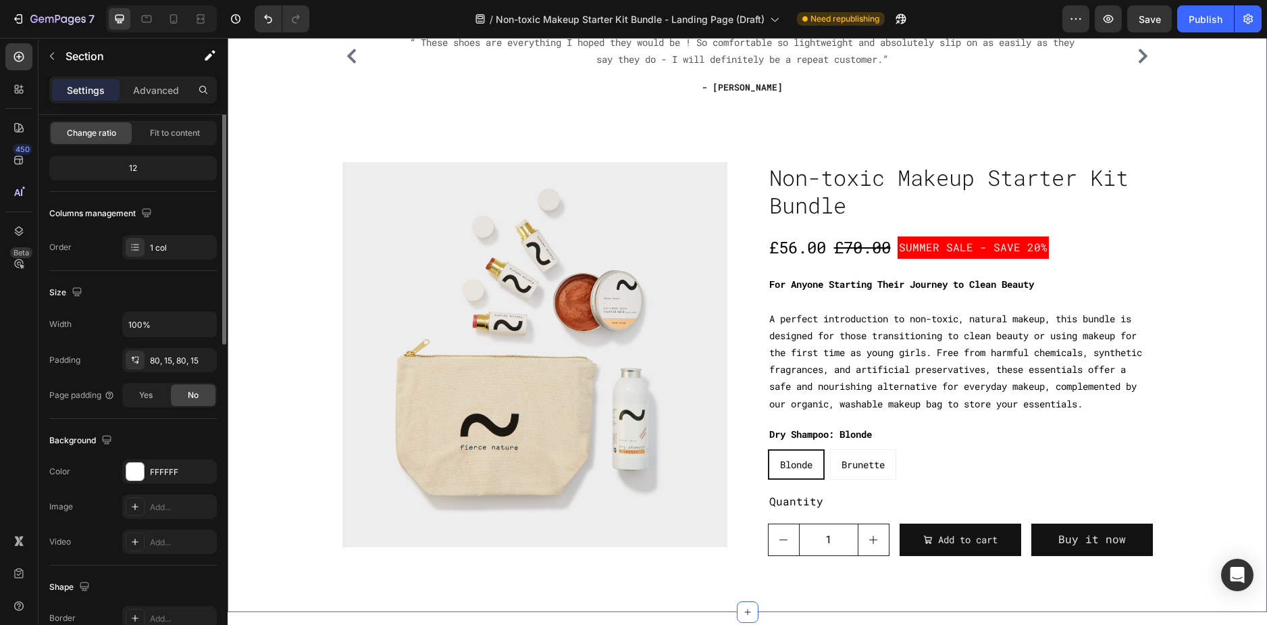
scroll to position [0, 0]
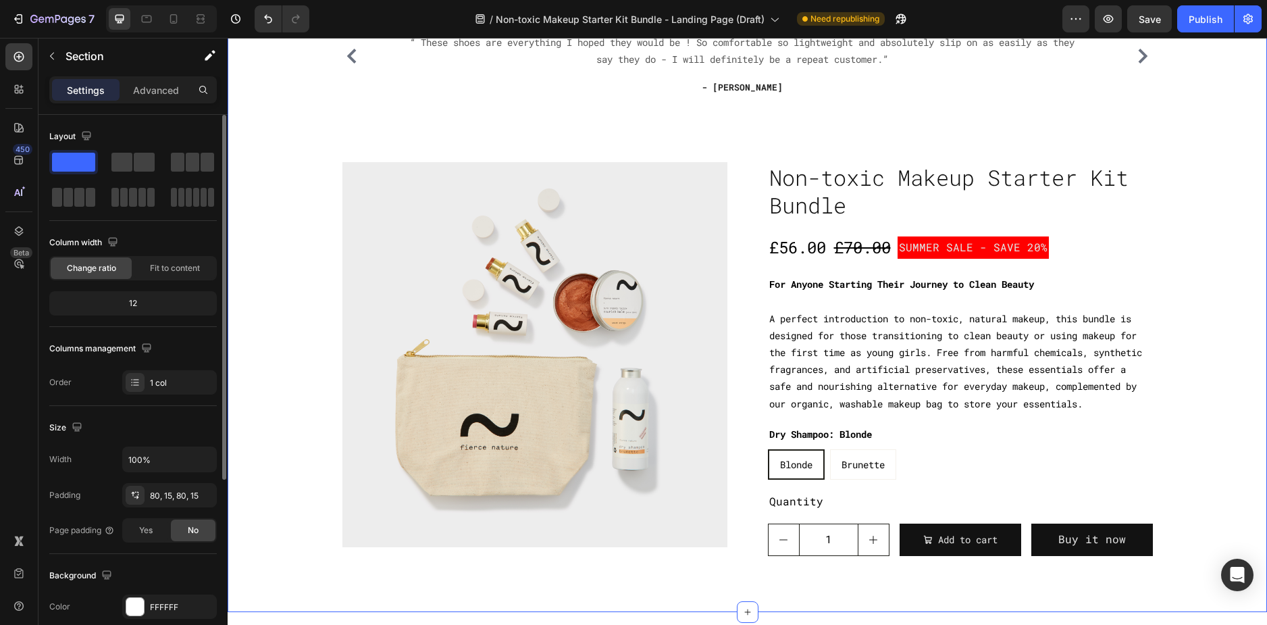
click at [1166, 272] on div "Icon Icon Icon Icon Icon Icon List Hoz You're walking on a cloud! Heading “ The…" at bounding box center [747, 270] width 1019 height 573
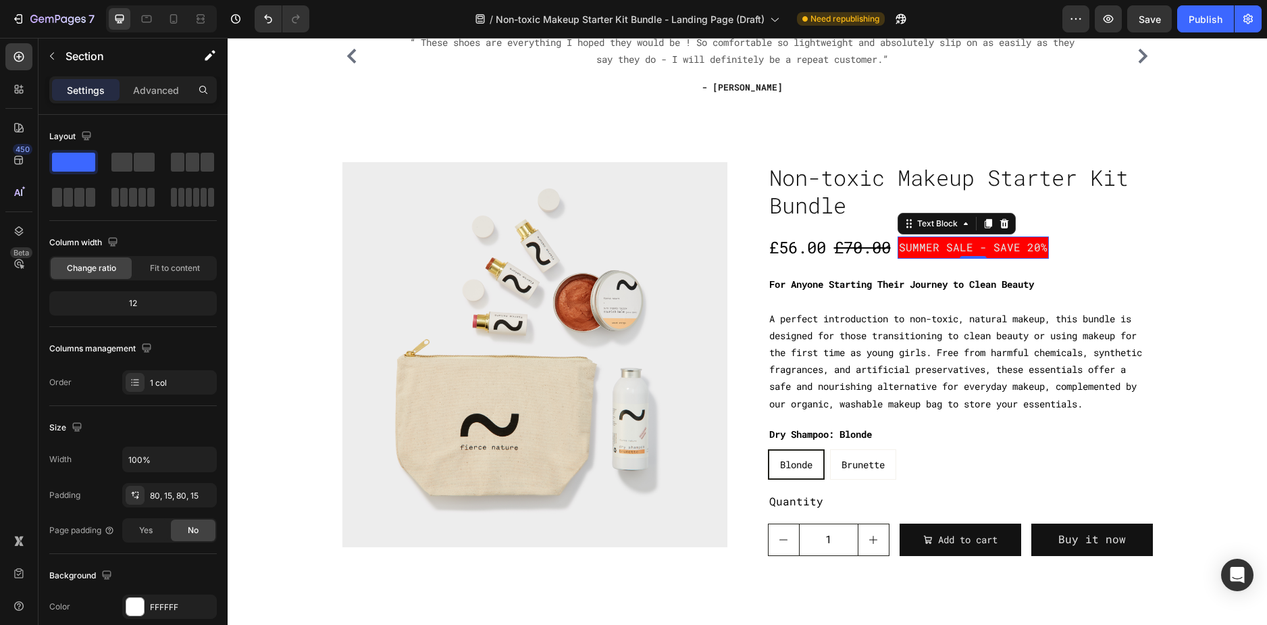
click at [958, 254] on p "SUMMER SALE - SAVE 20%" at bounding box center [973, 248] width 149 height 20
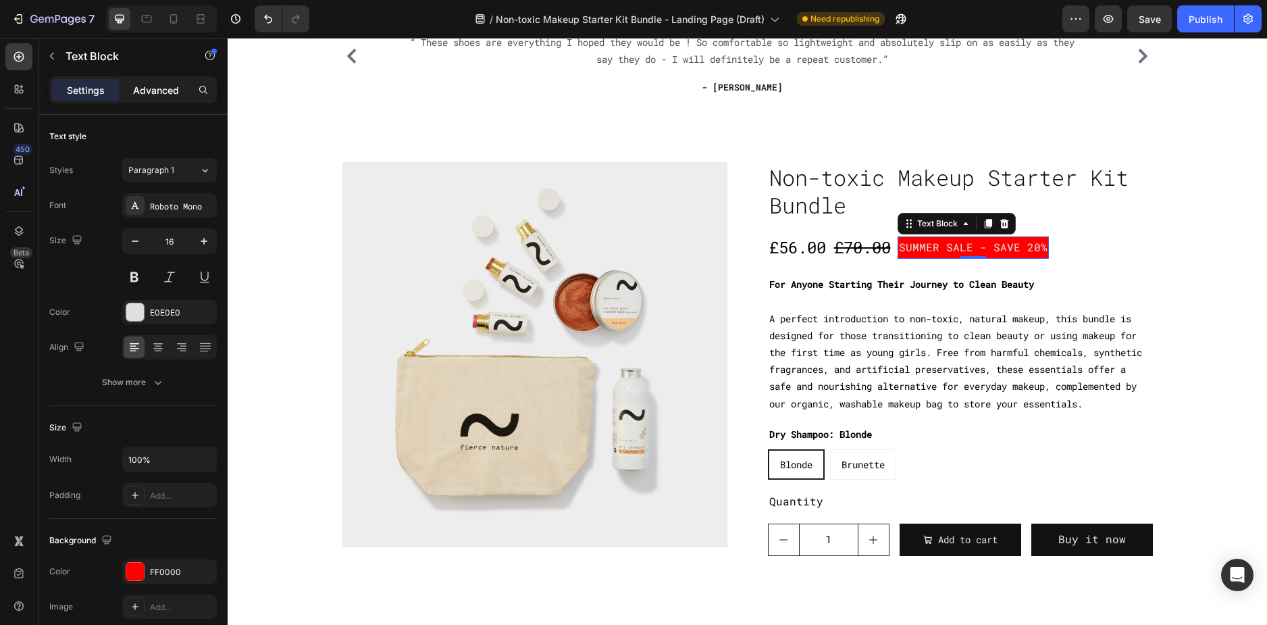
click at [153, 90] on p "Advanced" at bounding box center [156, 90] width 46 height 14
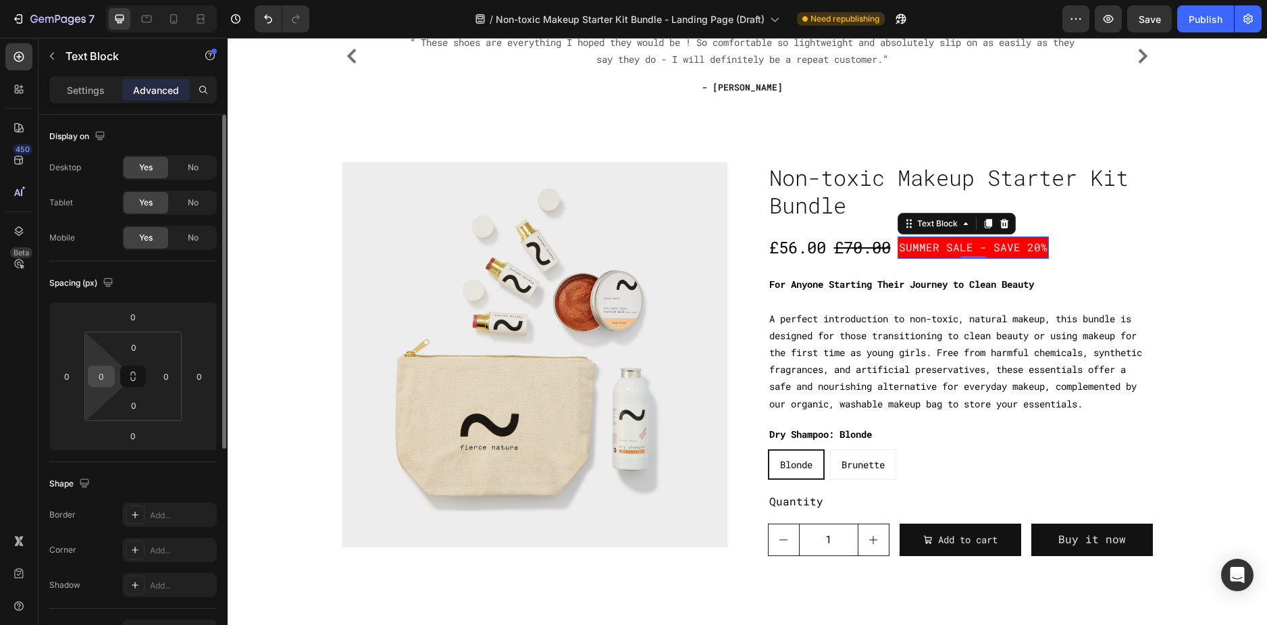
click at [112, 378] on div "0" at bounding box center [101, 376] width 27 height 22
click at [103, 375] on input "0" at bounding box center [101, 376] width 20 height 20
type input "1"
click at [97, 92] on p "Settings" at bounding box center [86, 90] width 38 height 14
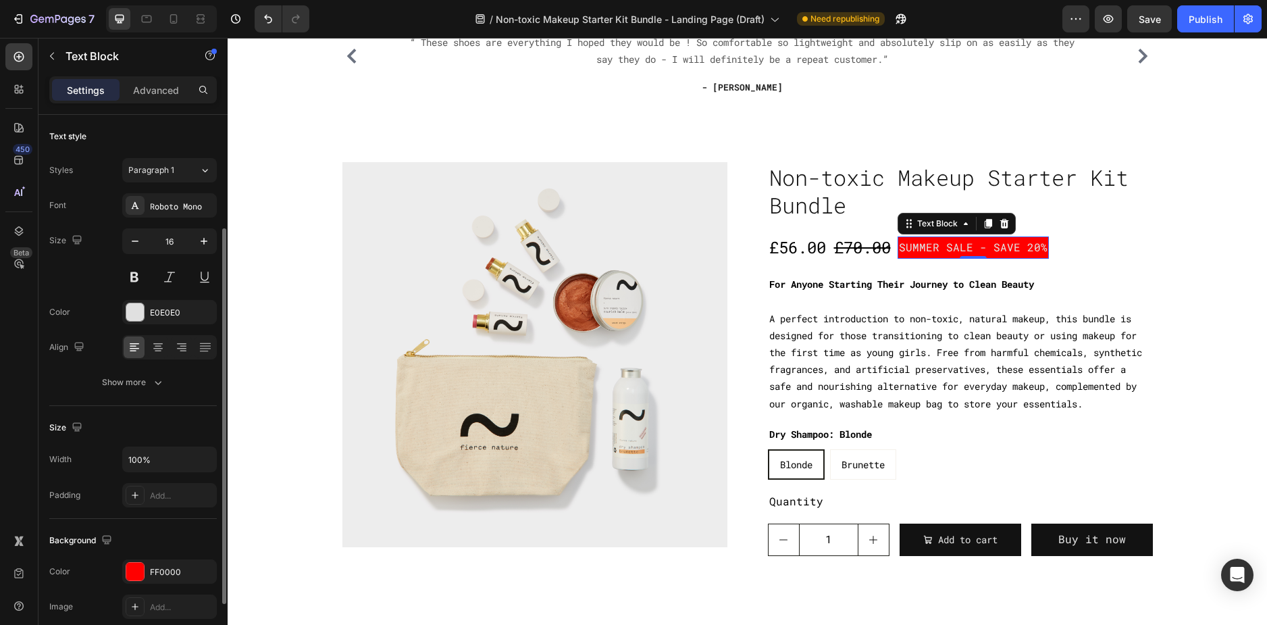
scroll to position [68, 0]
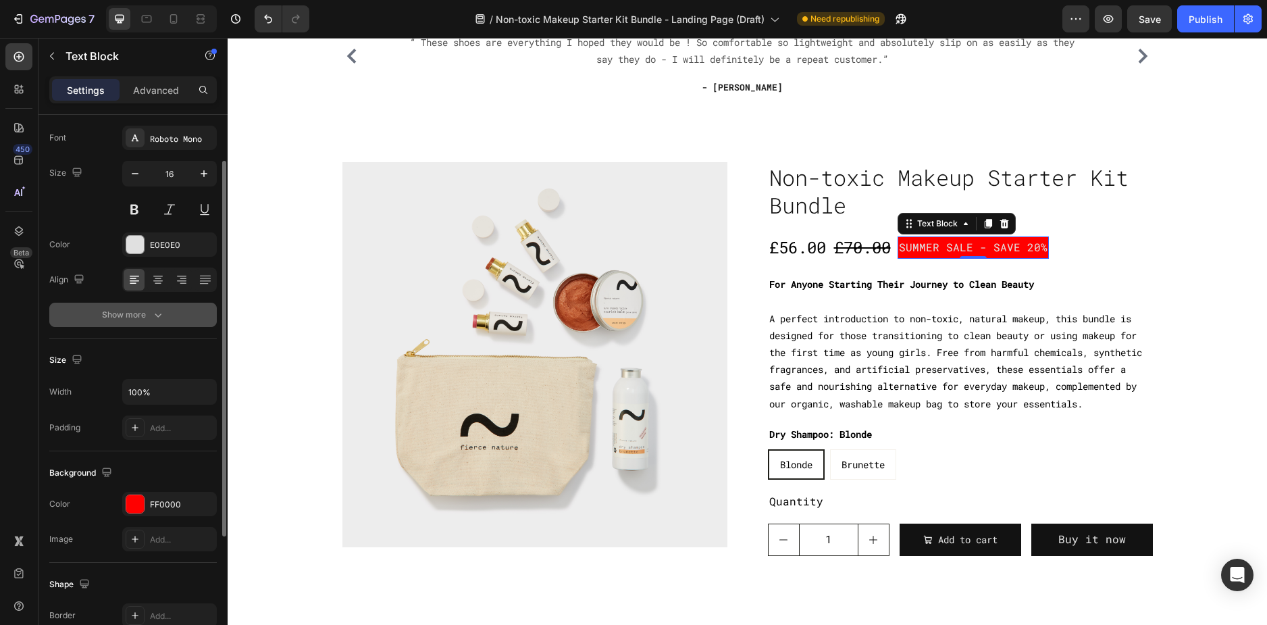
click at [126, 316] on div "Show more" at bounding box center [133, 315] width 63 height 14
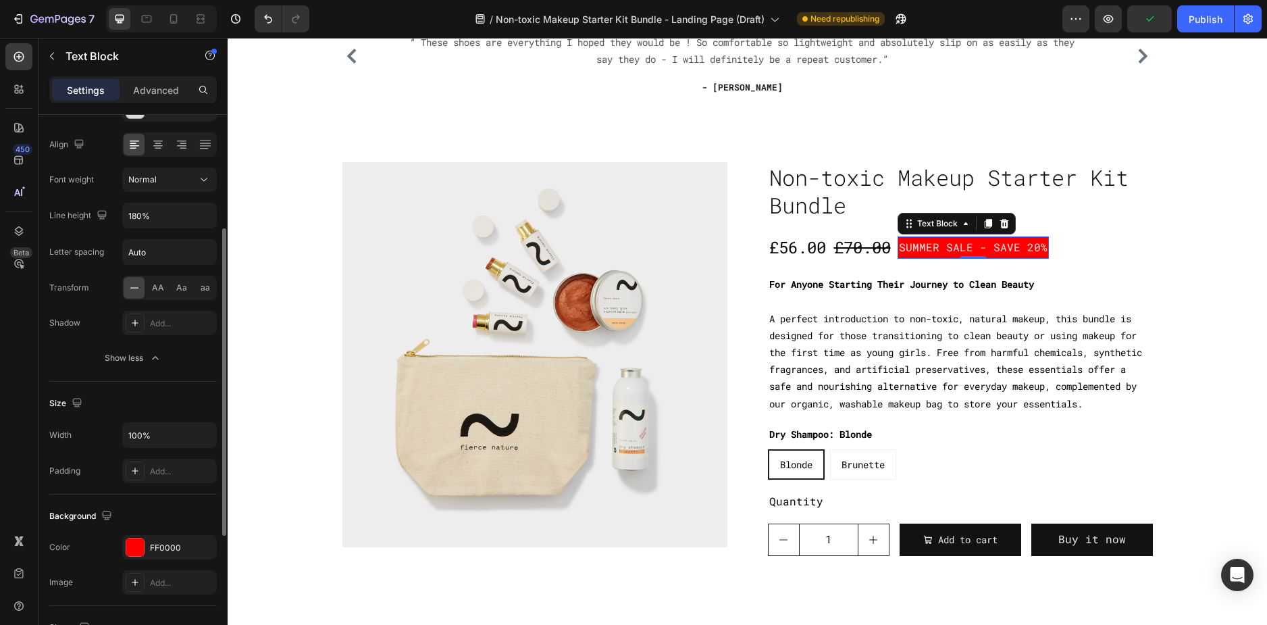
scroll to position [270, 0]
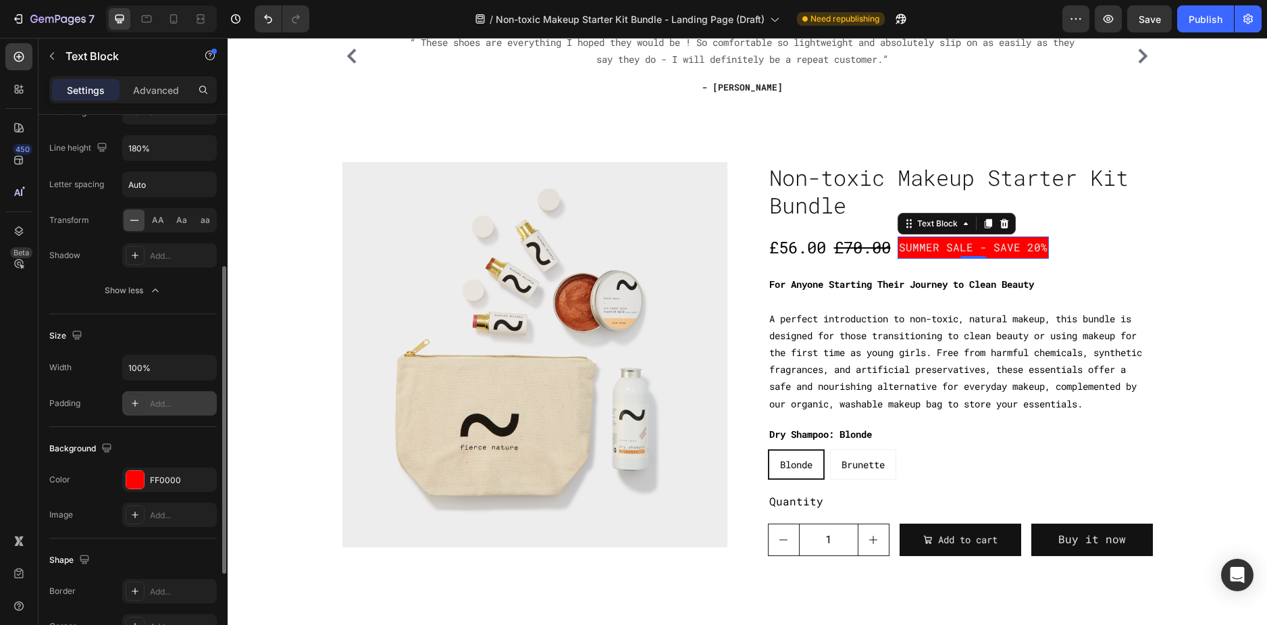
click at [178, 403] on div "Add..." at bounding box center [181, 404] width 63 height 12
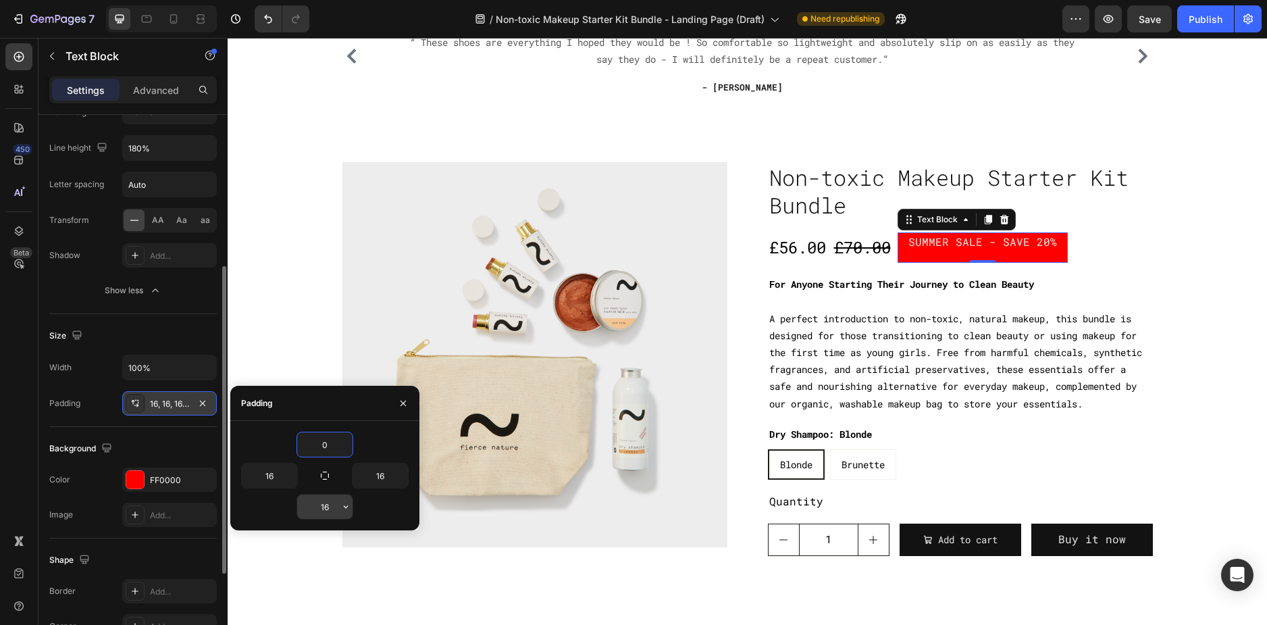
type input "0"
click at [323, 506] on input "16" at bounding box center [324, 506] width 55 height 24
type input "0"
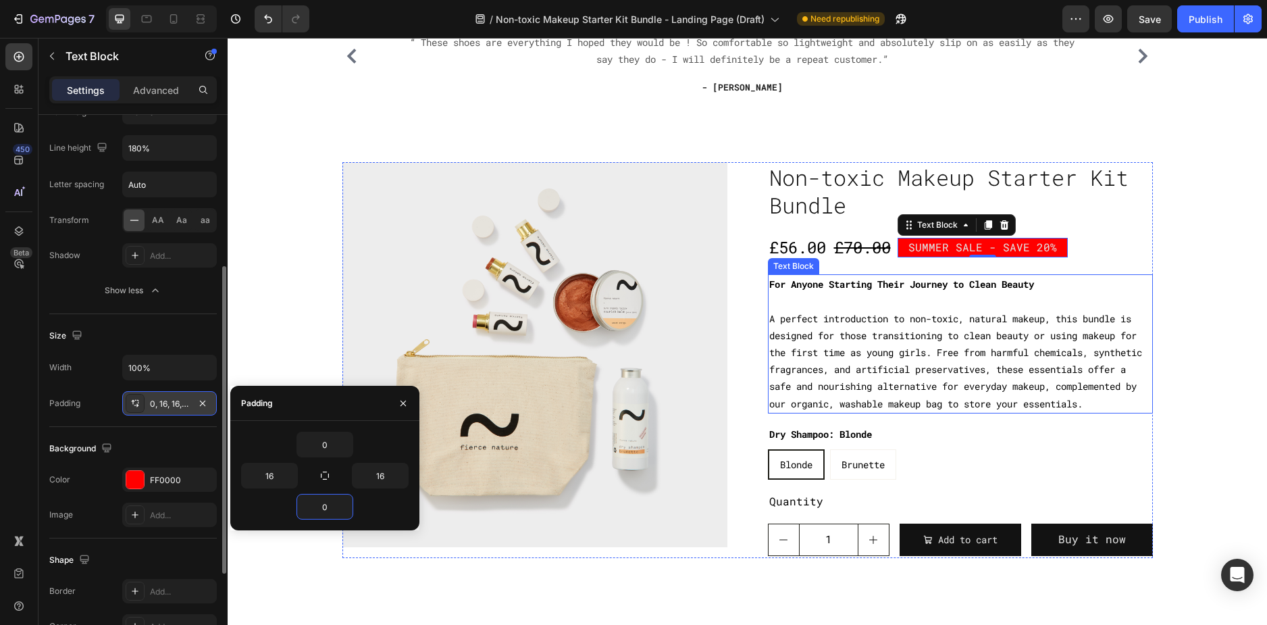
click at [1158, 251] on div "Icon Icon Icon Icon Icon Icon List Hoz You're walking on a cloud! Heading “ The…" at bounding box center [747, 270] width 1019 height 573
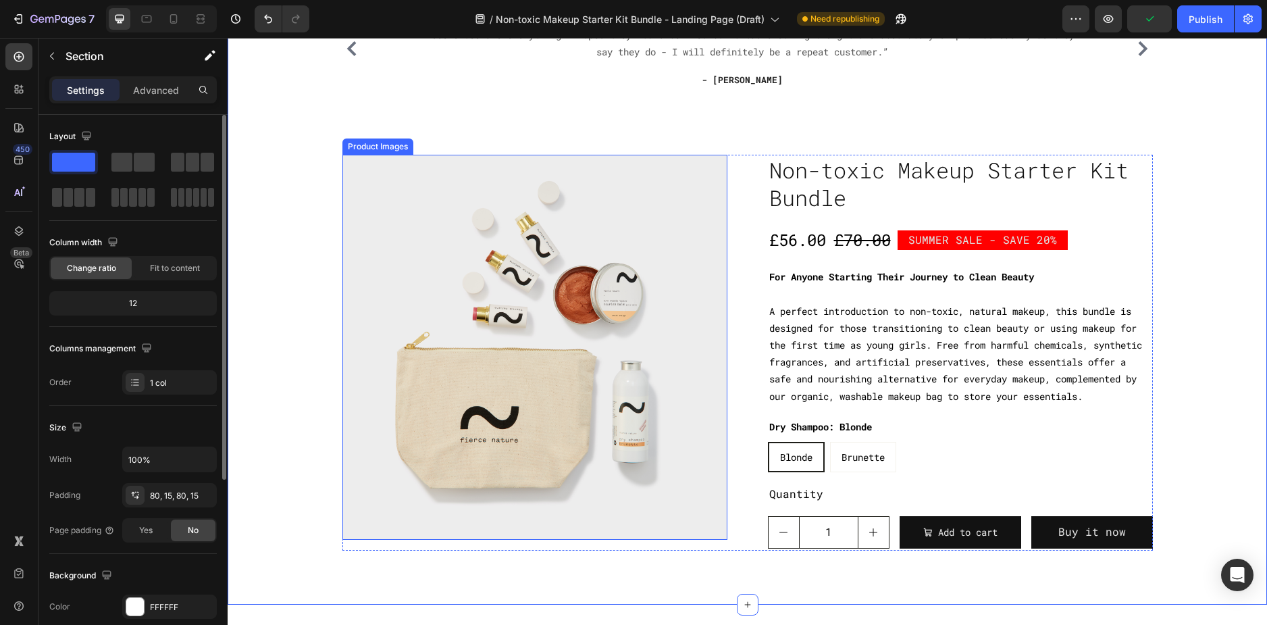
scroll to position [135, 0]
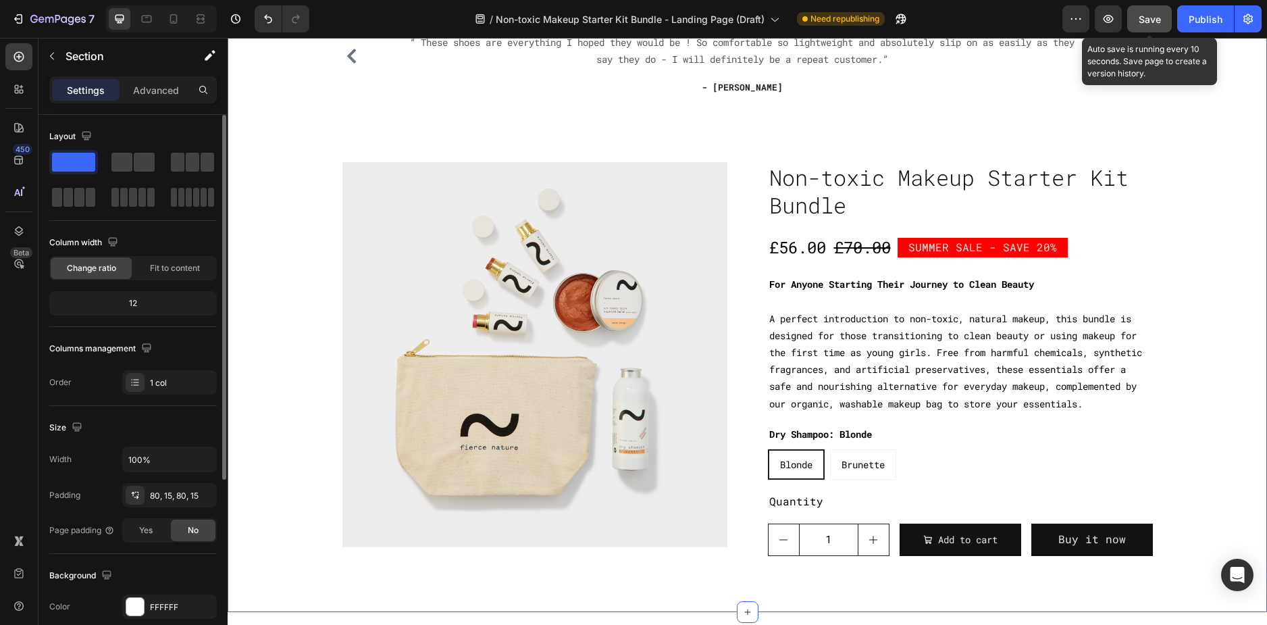
click at [1135, 21] on button "Save" at bounding box center [1149, 18] width 45 height 27
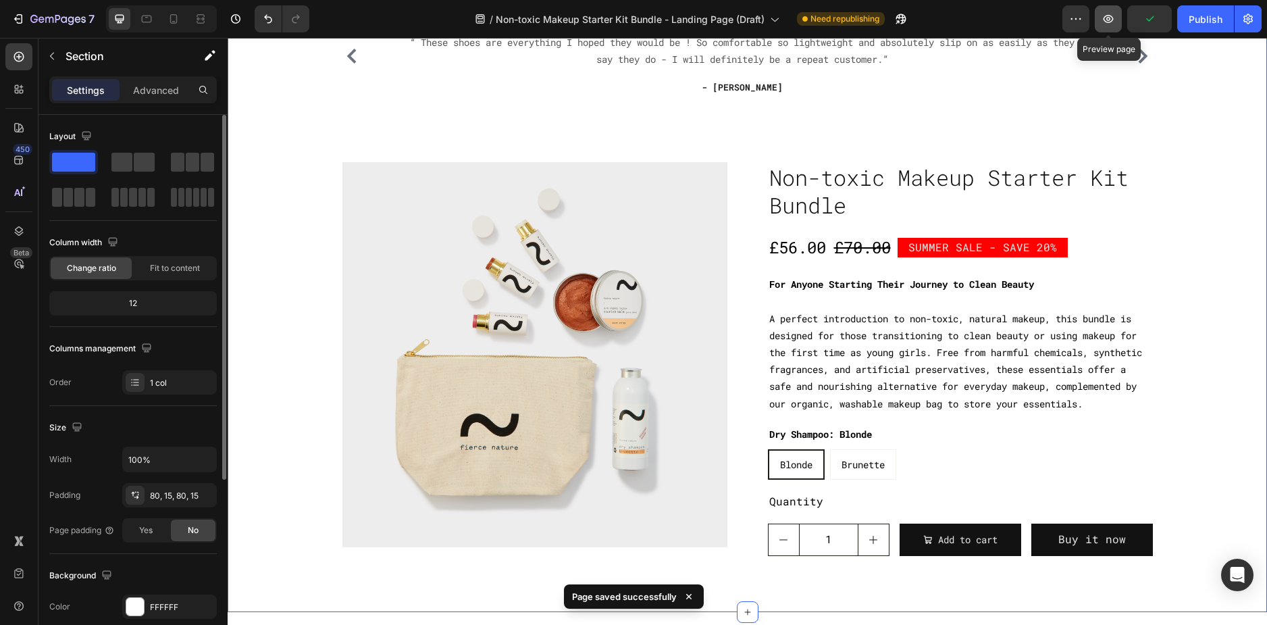
click at [1113, 17] on icon "button" at bounding box center [1108, 19] width 14 height 14
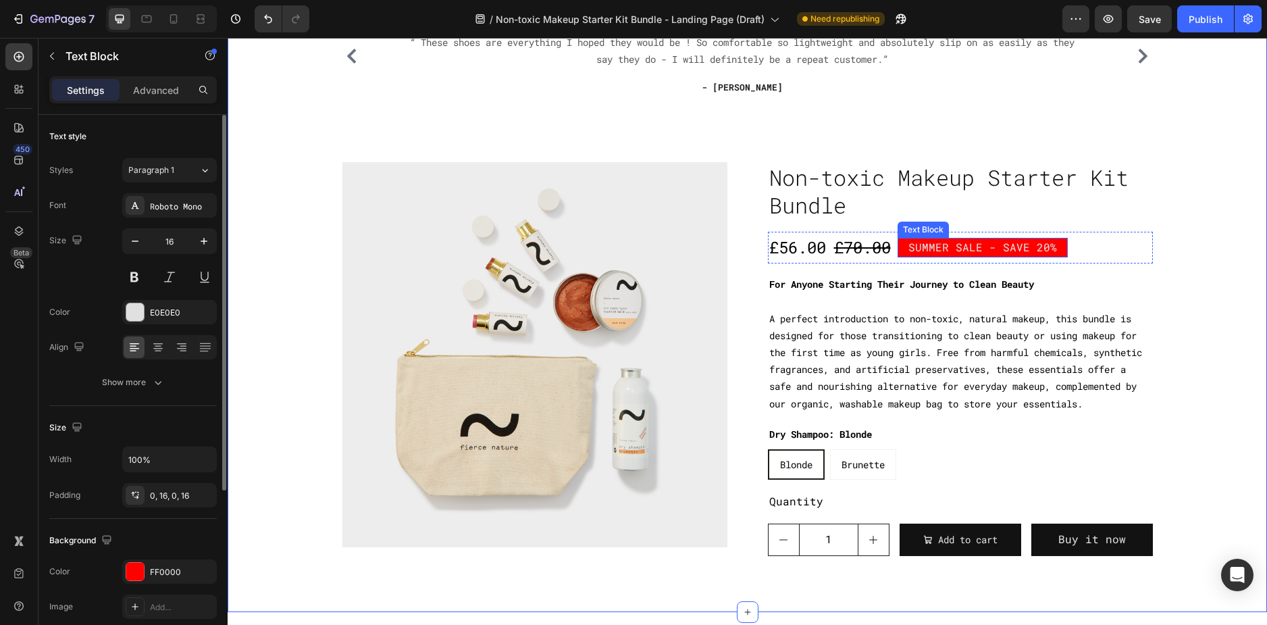
click at [930, 251] on p "SUMMER SALE - SAVE 20%" at bounding box center [982, 248] width 149 height 20
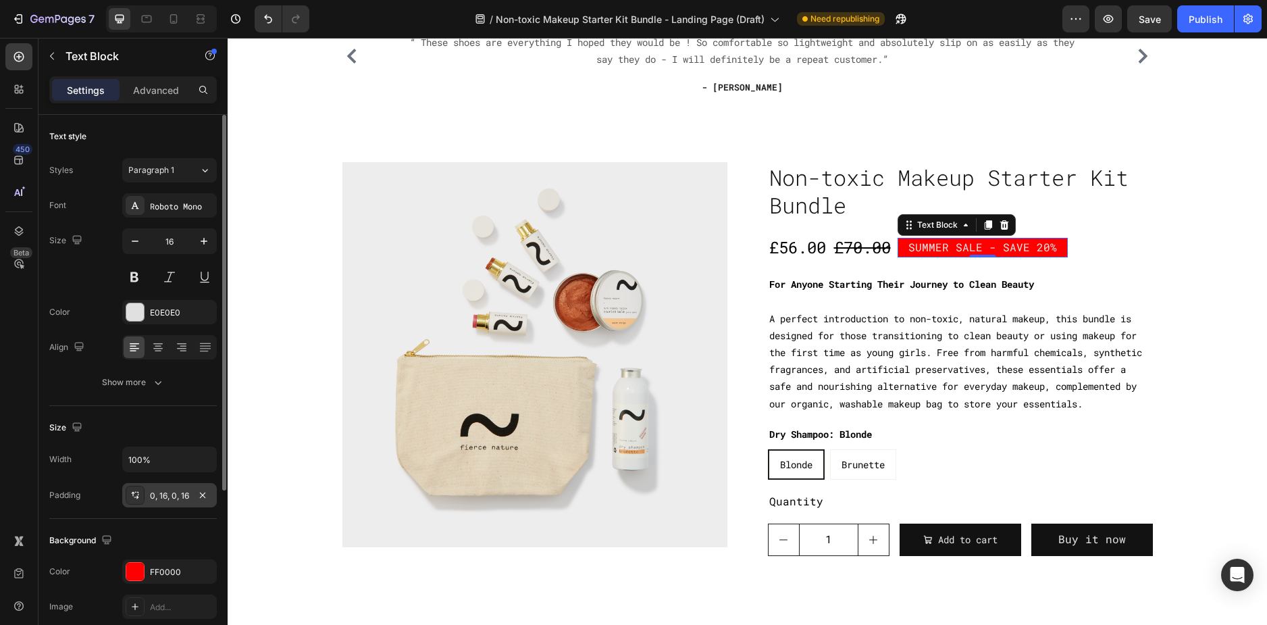
click at [176, 496] on div "0, 16, 0, 16" at bounding box center [169, 496] width 39 height 12
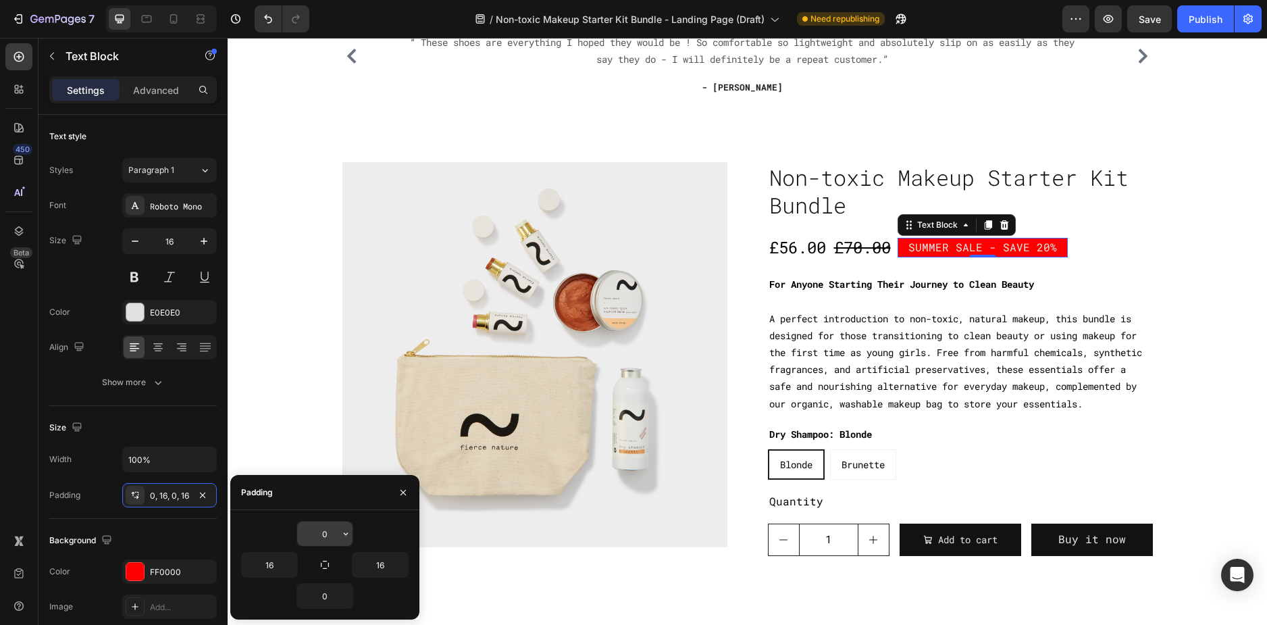
click at [330, 530] on input "0" at bounding box center [324, 533] width 55 height 24
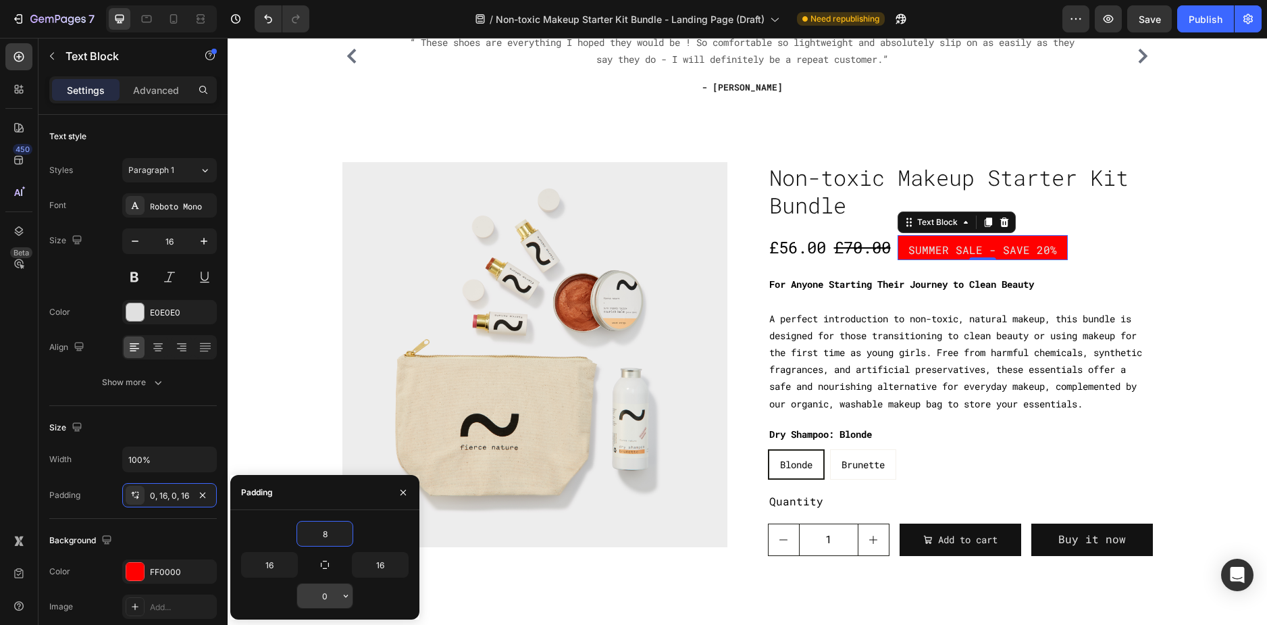
type input "8"
click at [328, 596] on input "0" at bounding box center [324, 595] width 55 height 24
type input "8"
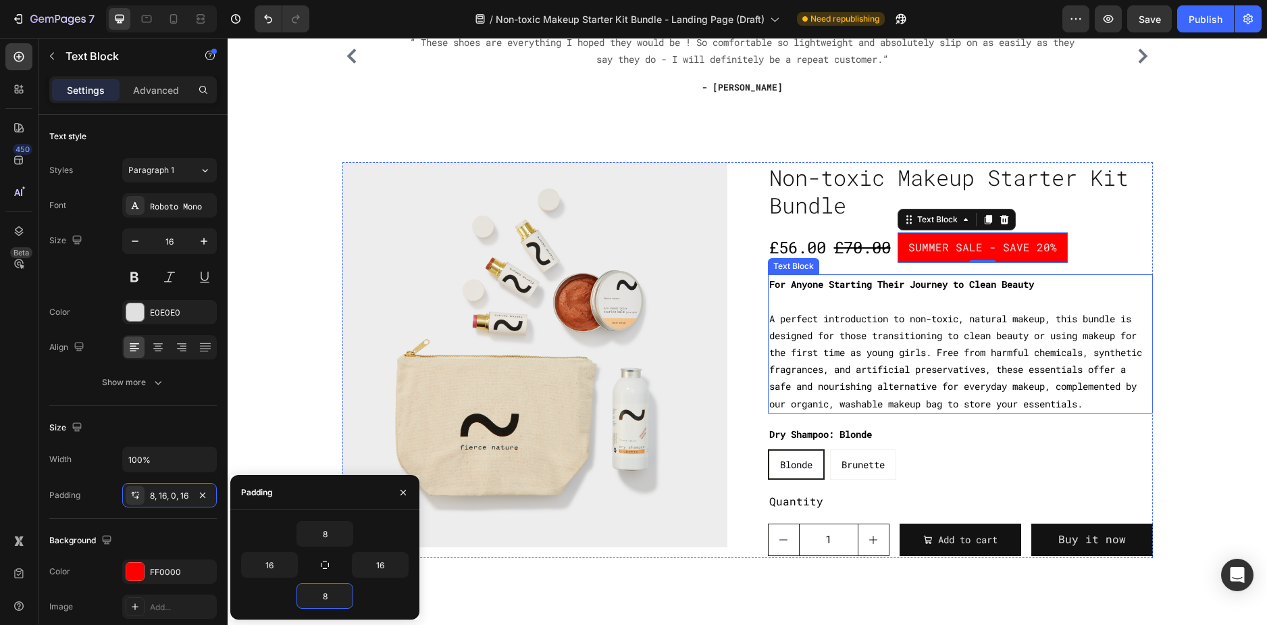
click at [1237, 230] on div "Icon Icon Icon Icon Icon Icon List Hoz You're walking on a cloud! Heading “ The…" at bounding box center [747, 270] width 1019 height 573
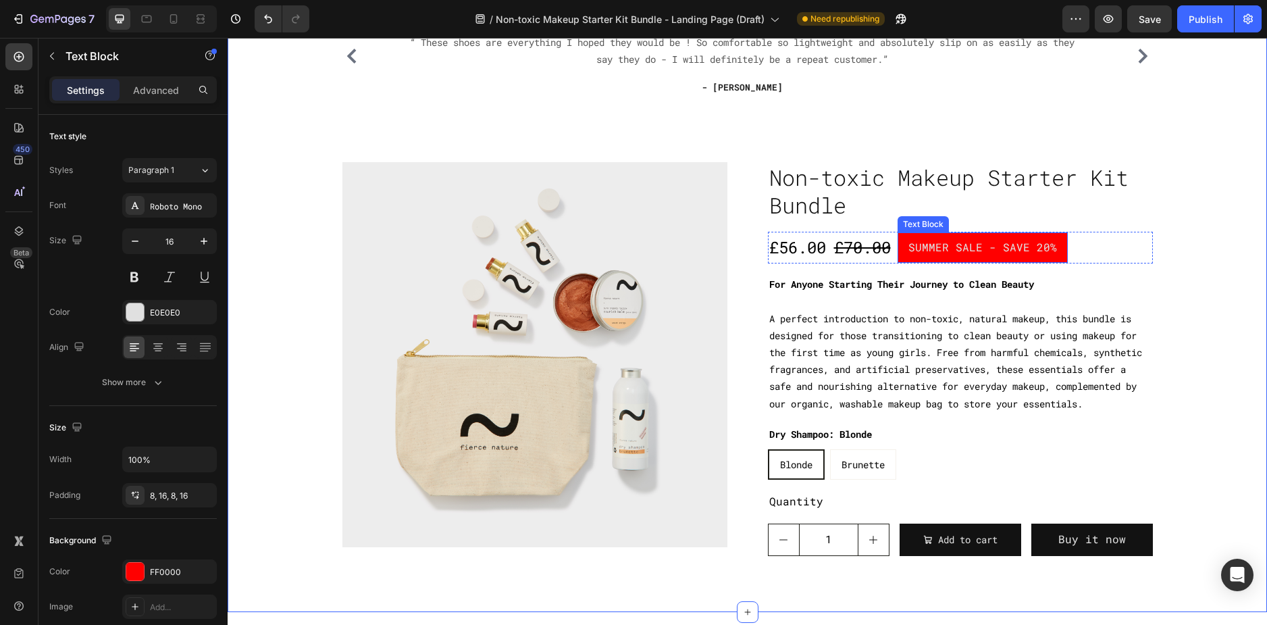
click at [954, 245] on p "SUMMER SALE - SAVE 20%" at bounding box center [982, 248] width 149 height 20
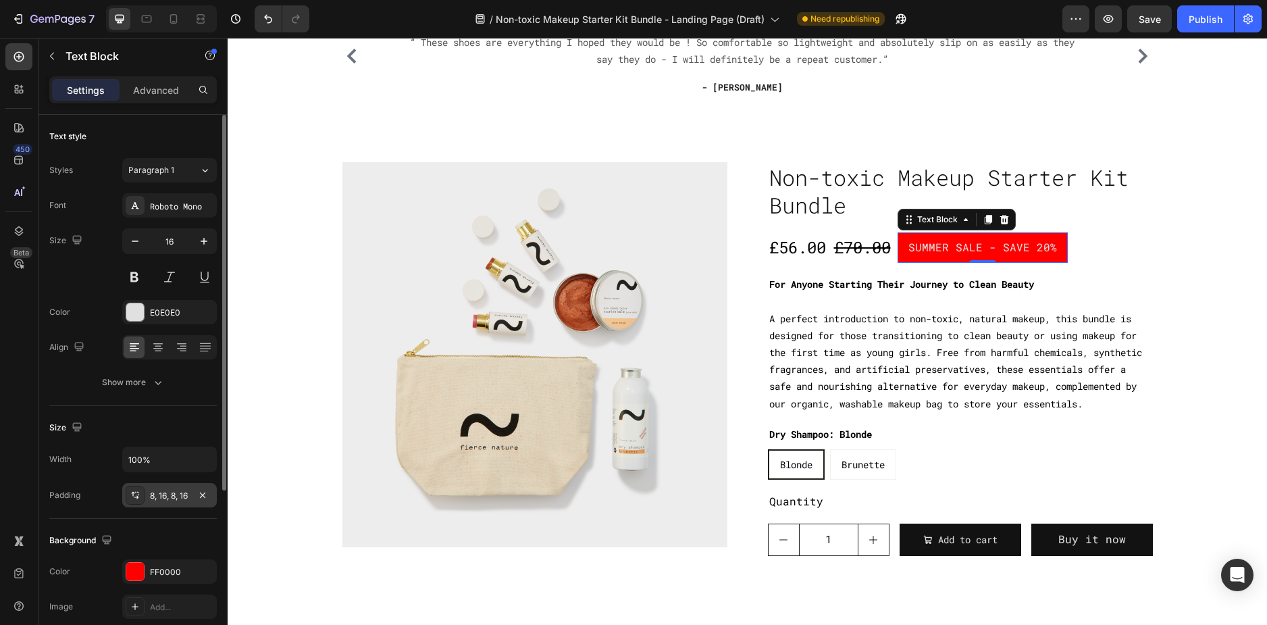
click at [165, 495] on div "8, 16, 8, 16" at bounding box center [169, 496] width 39 height 12
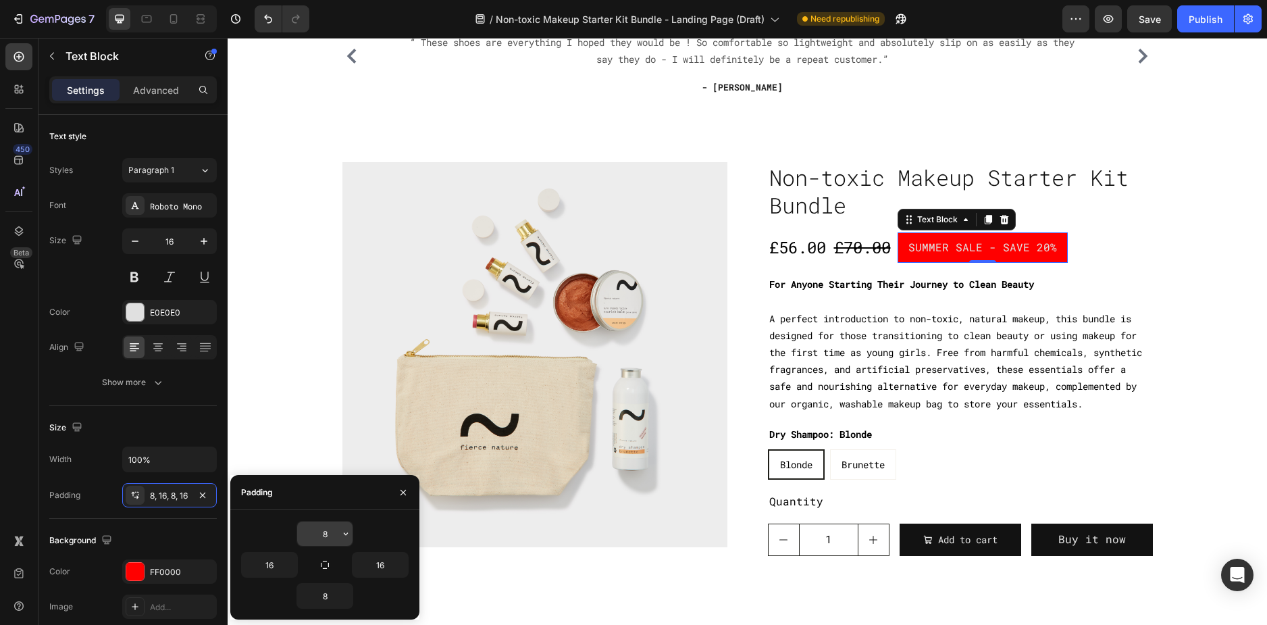
click at [332, 538] on input "8" at bounding box center [324, 533] width 55 height 24
click at [269, 563] on input "16" at bounding box center [269, 564] width 55 height 24
type input "8"
click at [378, 565] on input "16" at bounding box center [380, 564] width 55 height 24
type input "8"
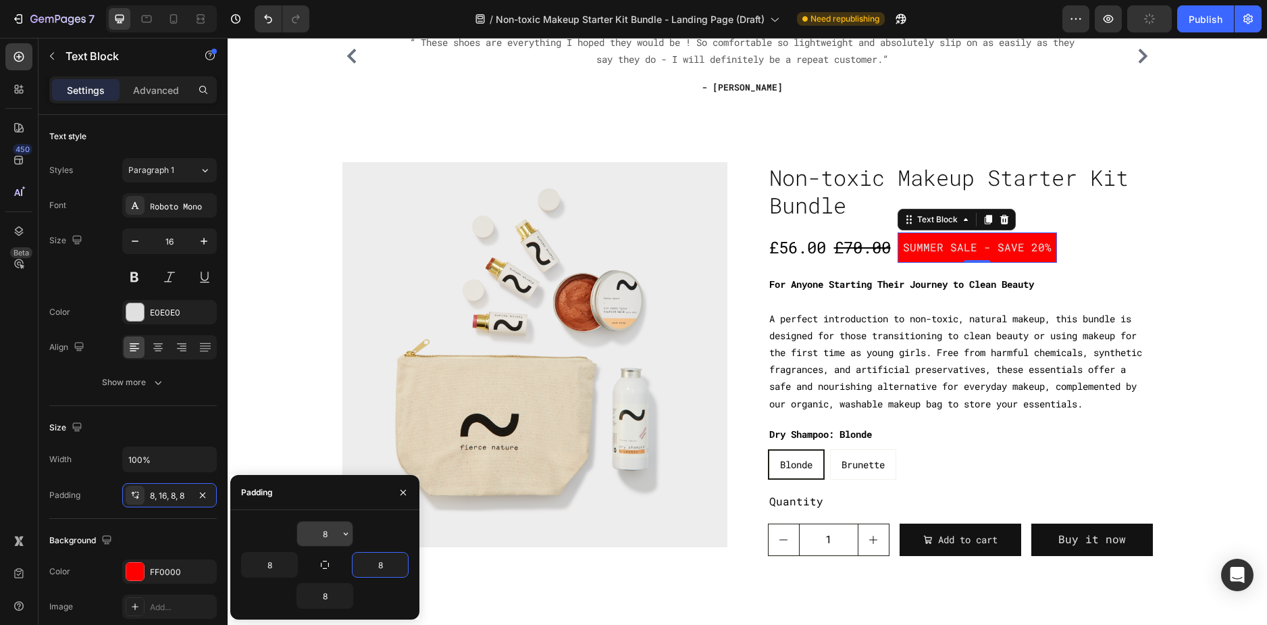
click at [322, 534] on input "8" at bounding box center [324, 533] width 55 height 24
type input "6"
click at [265, 567] on input "8" at bounding box center [269, 564] width 55 height 24
type input "6"
click at [384, 567] on input "8" at bounding box center [380, 564] width 55 height 24
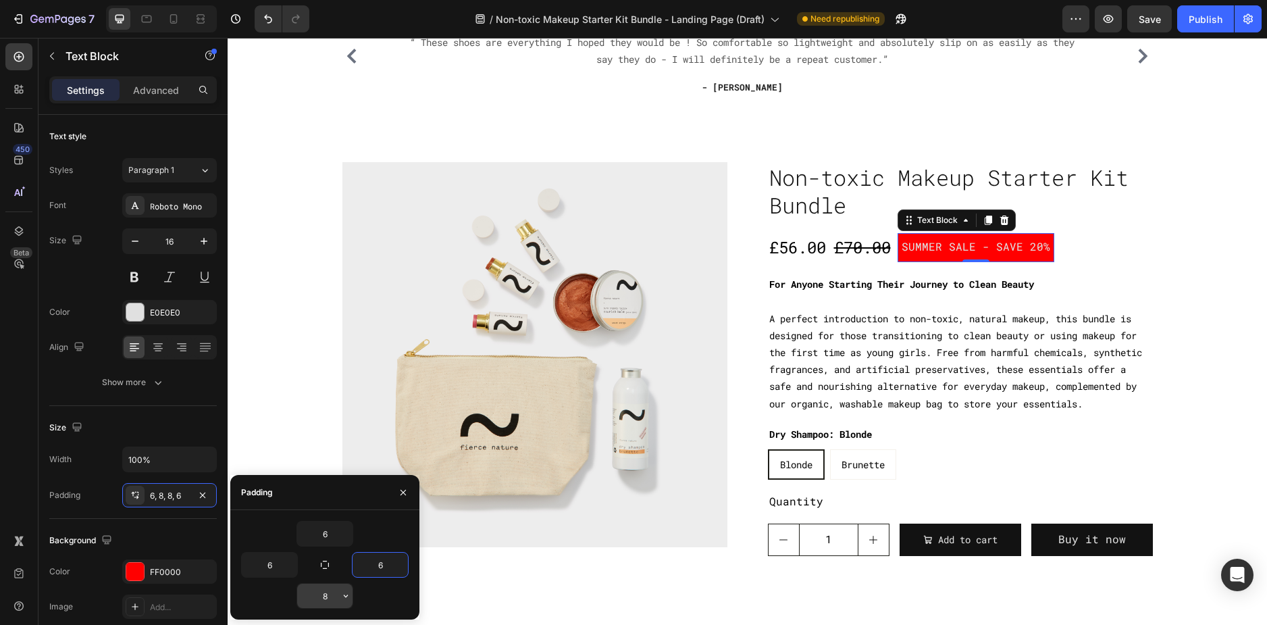
type input "6"
click at [328, 598] on input "8" at bounding box center [324, 595] width 55 height 24
type input "6"
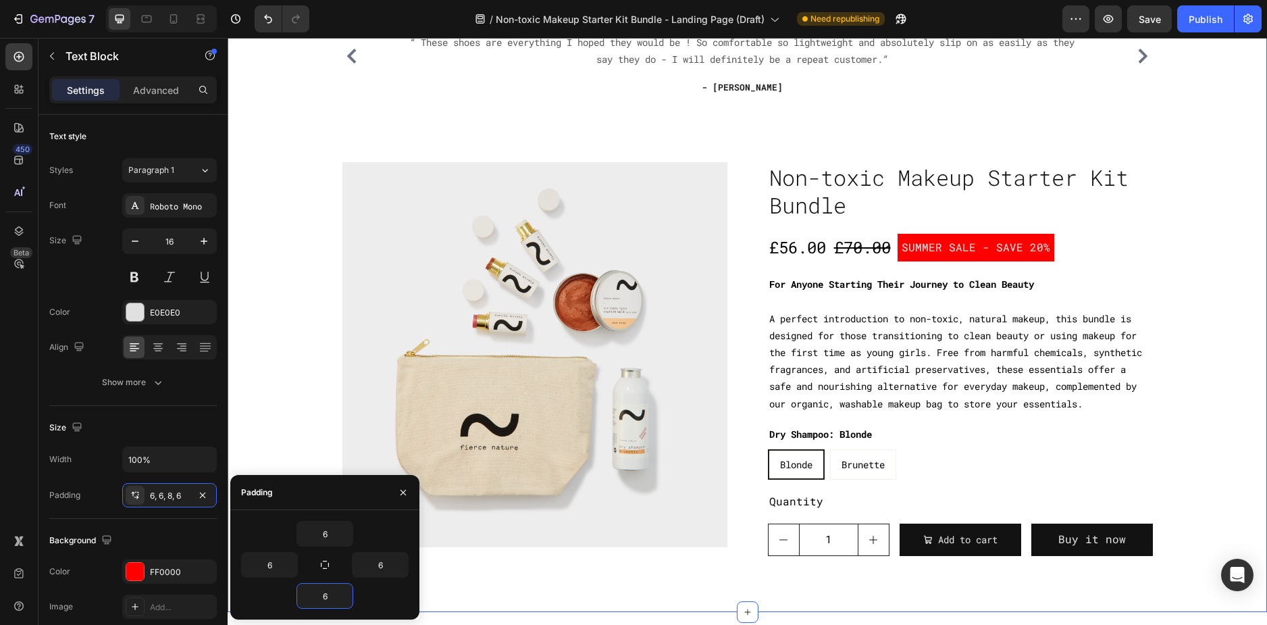
click at [1209, 258] on div "Icon Icon Icon Icon Icon Icon List Hoz You're walking on a cloud! Heading “ The…" at bounding box center [747, 270] width 1019 height 573
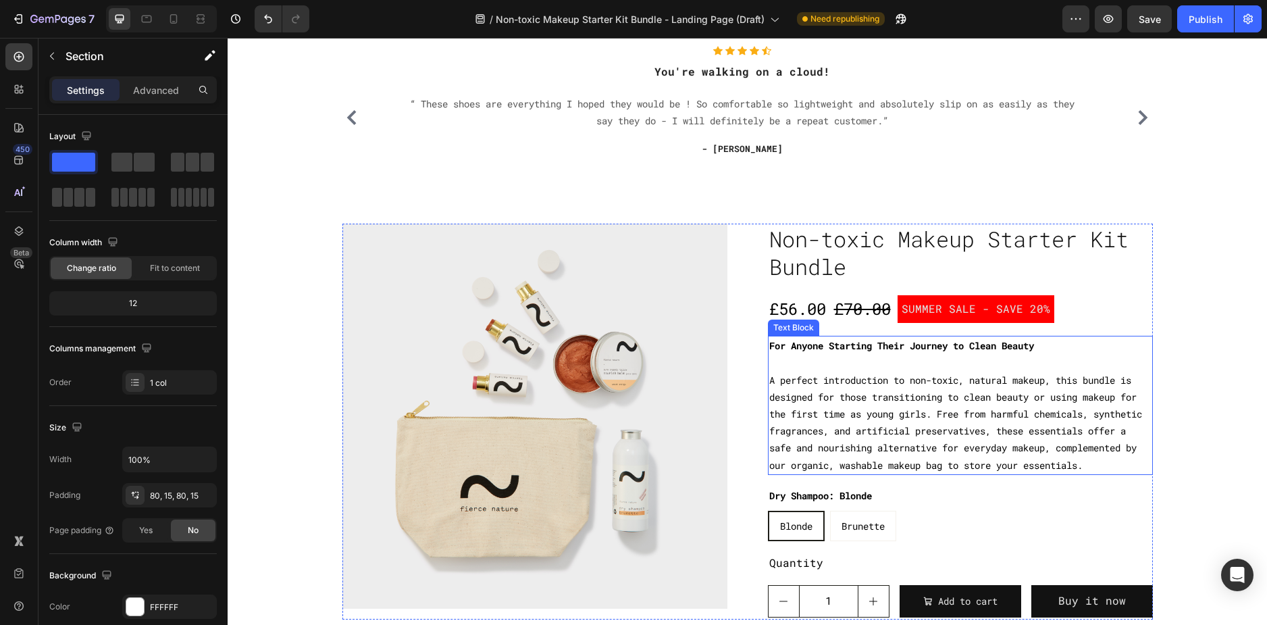
scroll to position [68, 0]
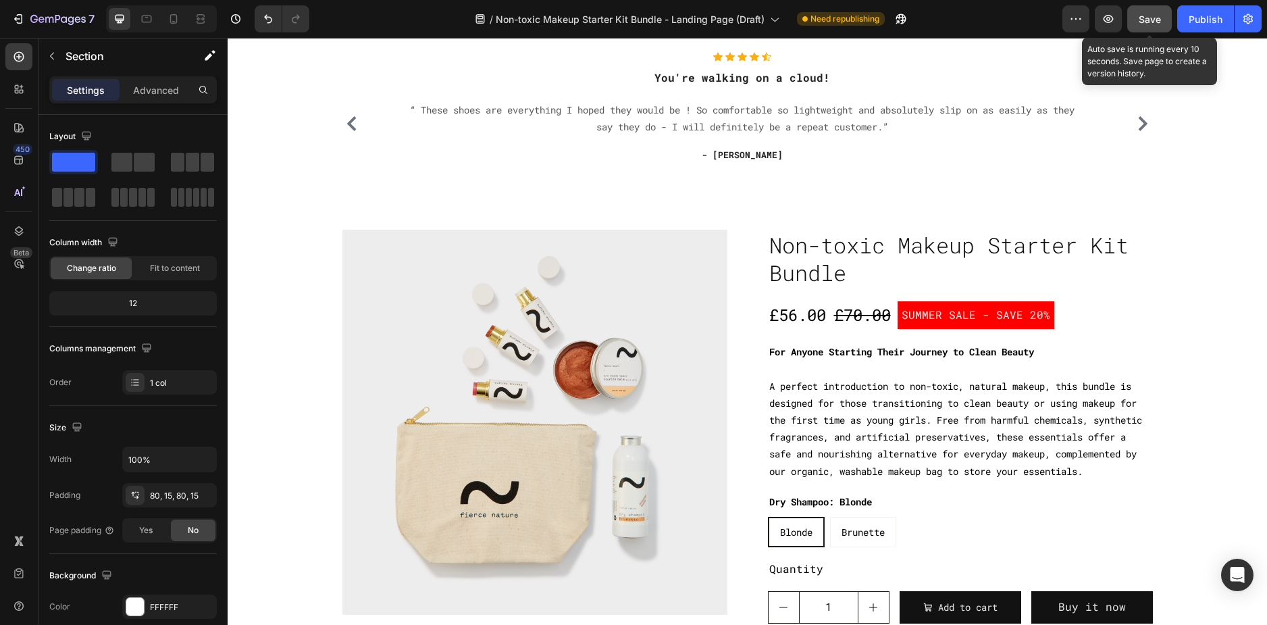
click at [1138, 16] on button "Save" at bounding box center [1149, 18] width 45 height 27
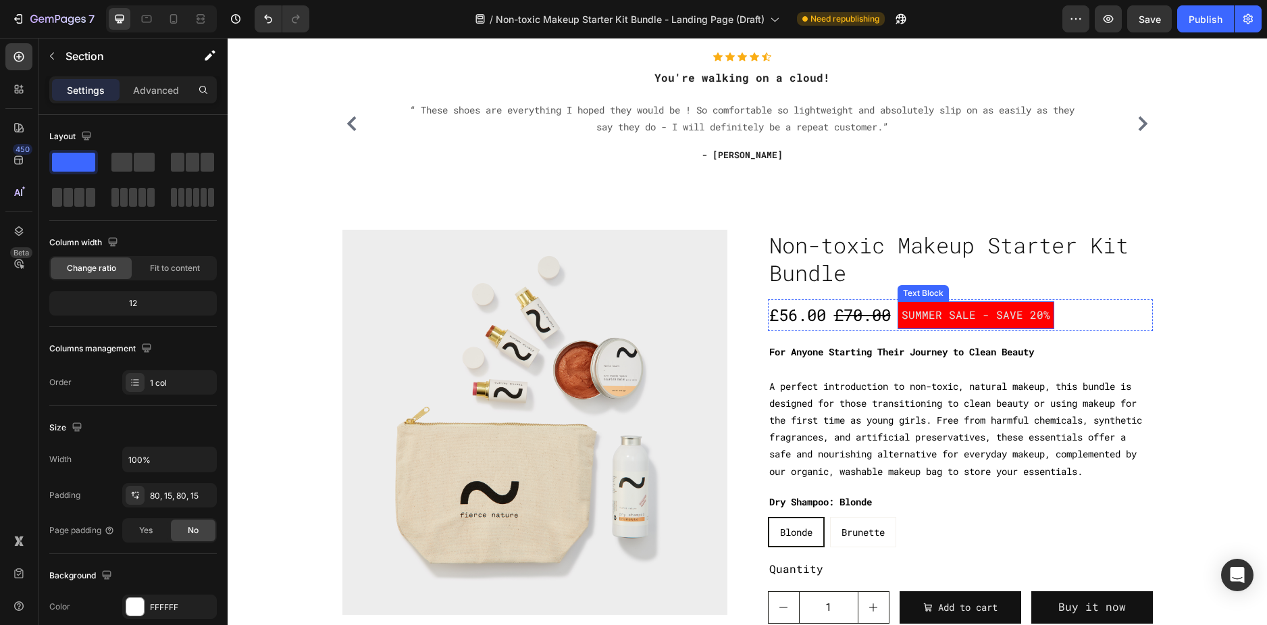
click at [997, 320] on p "SUMMER SALE - SAVE 20%" at bounding box center [976, 315] width 149 height 20
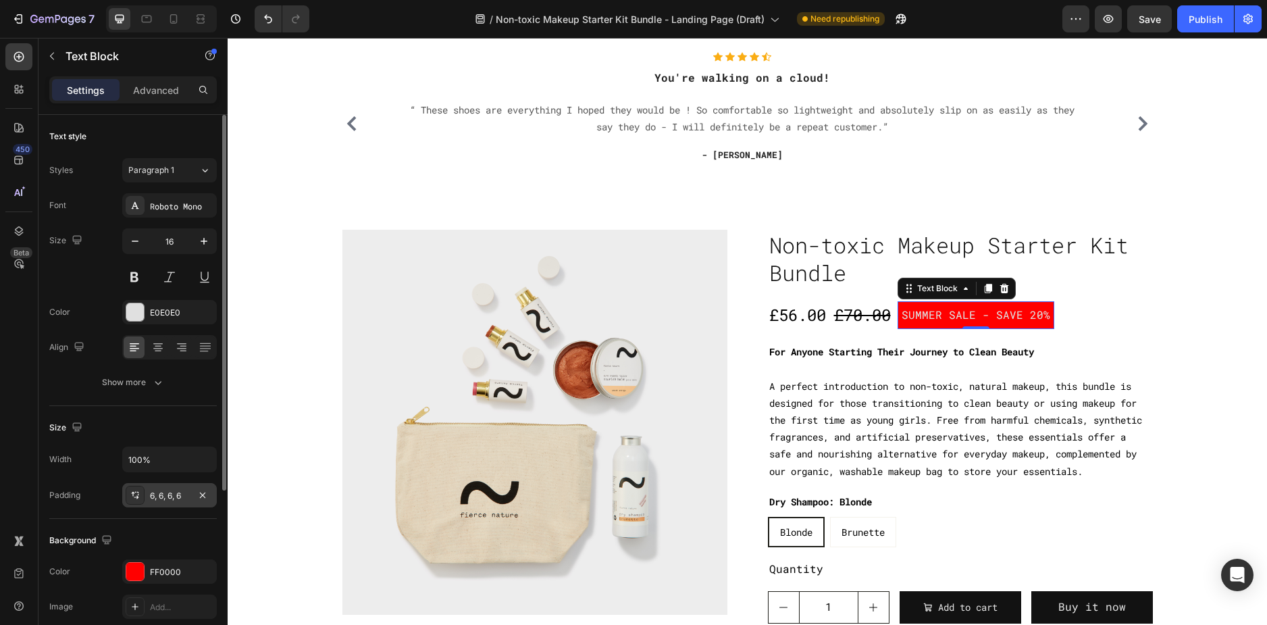
click at [163, 498] on div "6, 6, 6, 6" at bounding box center [169, 496] width 39 height 12
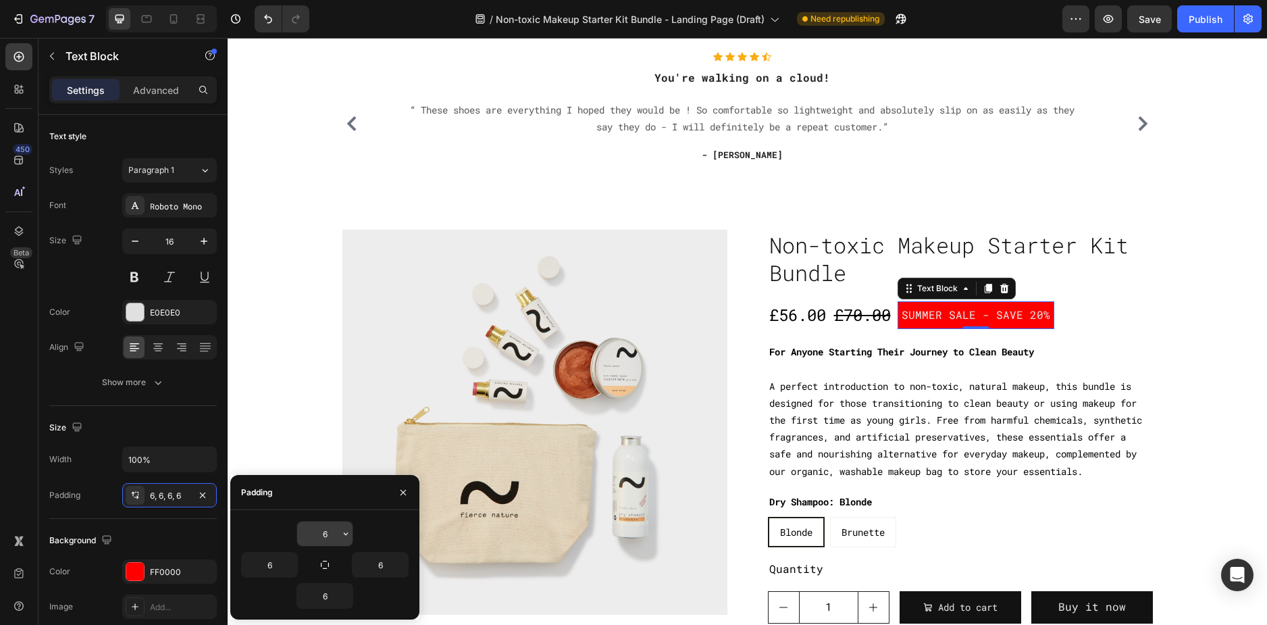
click at [330, 538] on input "6" at bounding box center [324, 533] width 55 height 24
type input "0"
click at [328, 602] on input "6" at bounding box center [324, 595] width 55 height 24
type input "0"
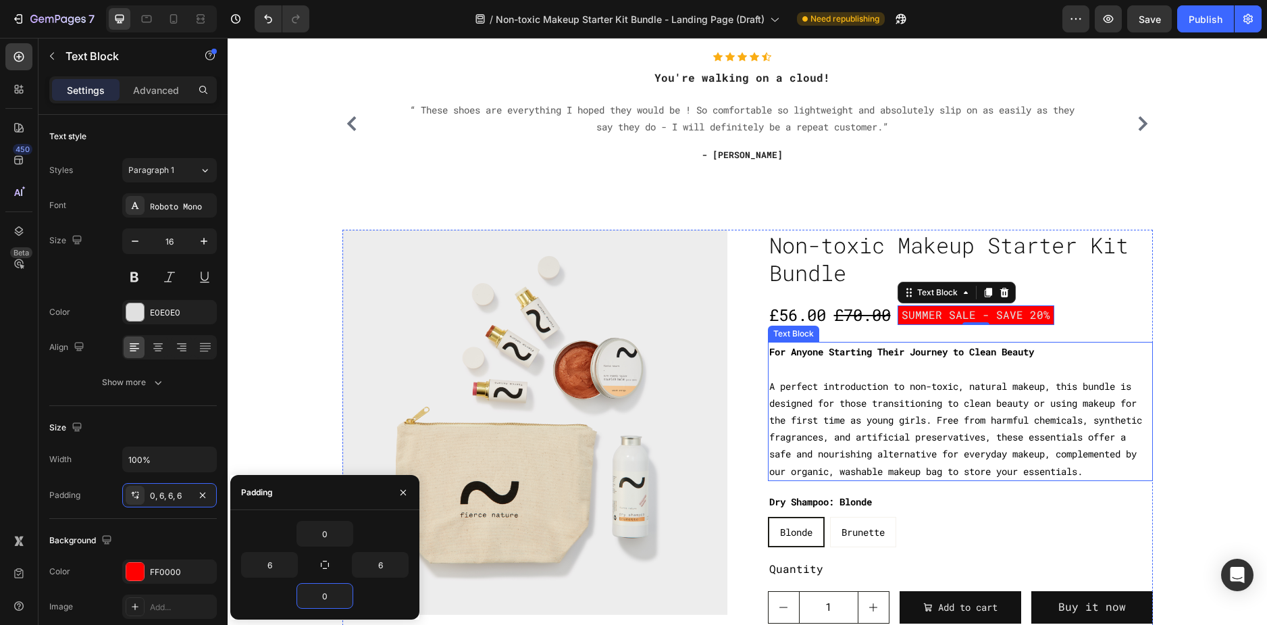
click at [1160, 334] on div "Icon Icon Icon Icon Icon Icon List Hoz You're walking on a cloud! Heading “ The…" at bounding box center [747, 338] width 1019 height 573
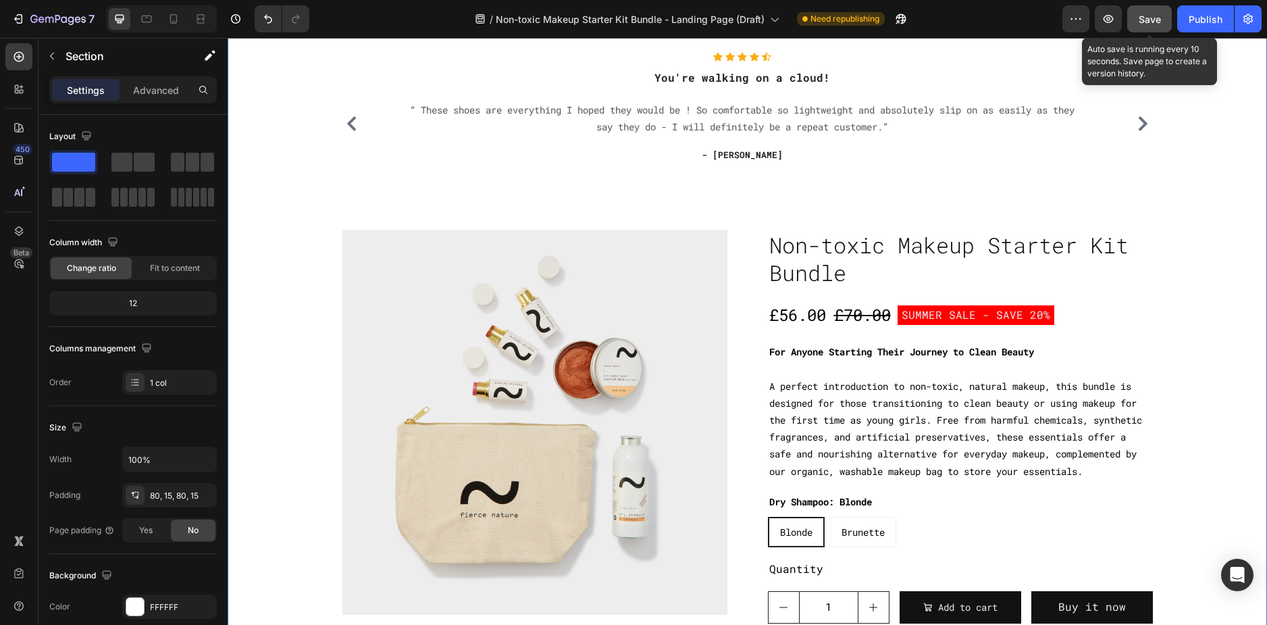
click at [1141, 32] on button "Save" at bounding box center [1149, 18] width 45 height 27
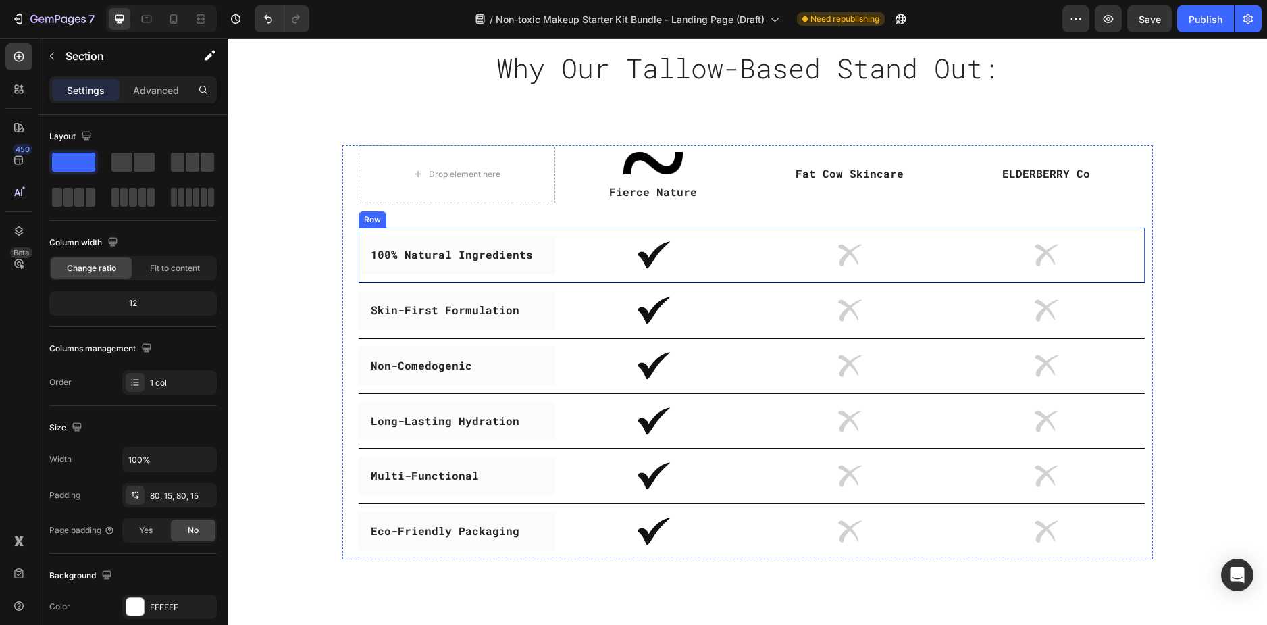
scroll to position [3039, 0]
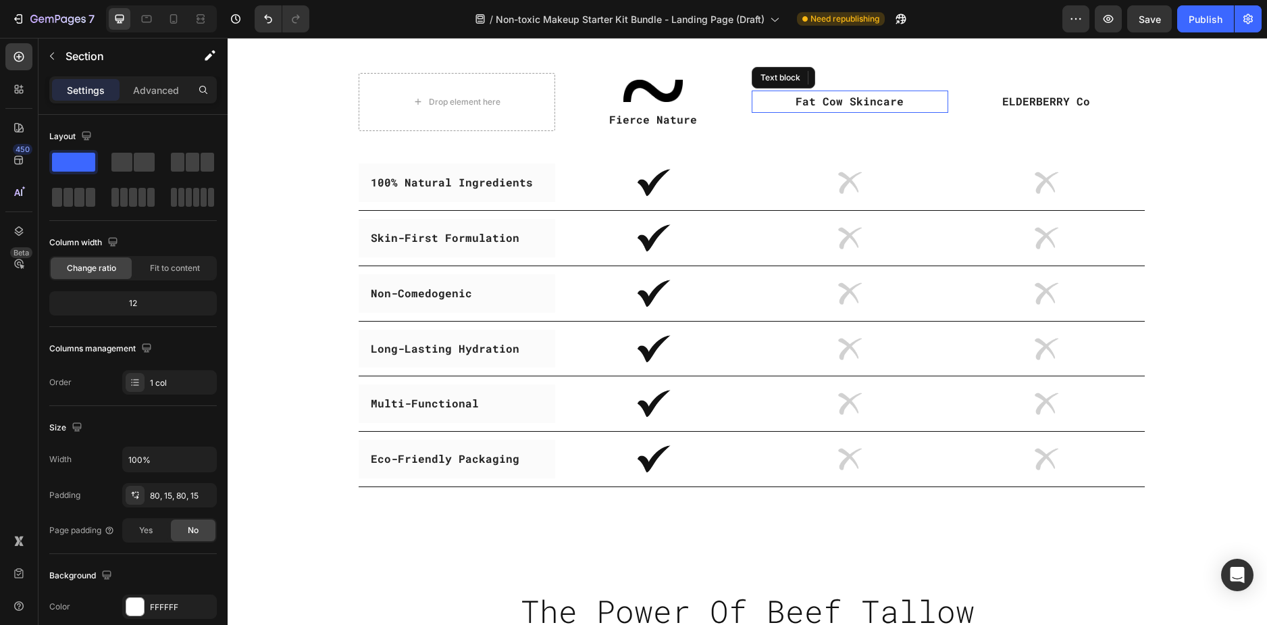
click at [833, 101] on p "Fat Cow Skincare" at bounding box center [850, 102] width 194 height 20
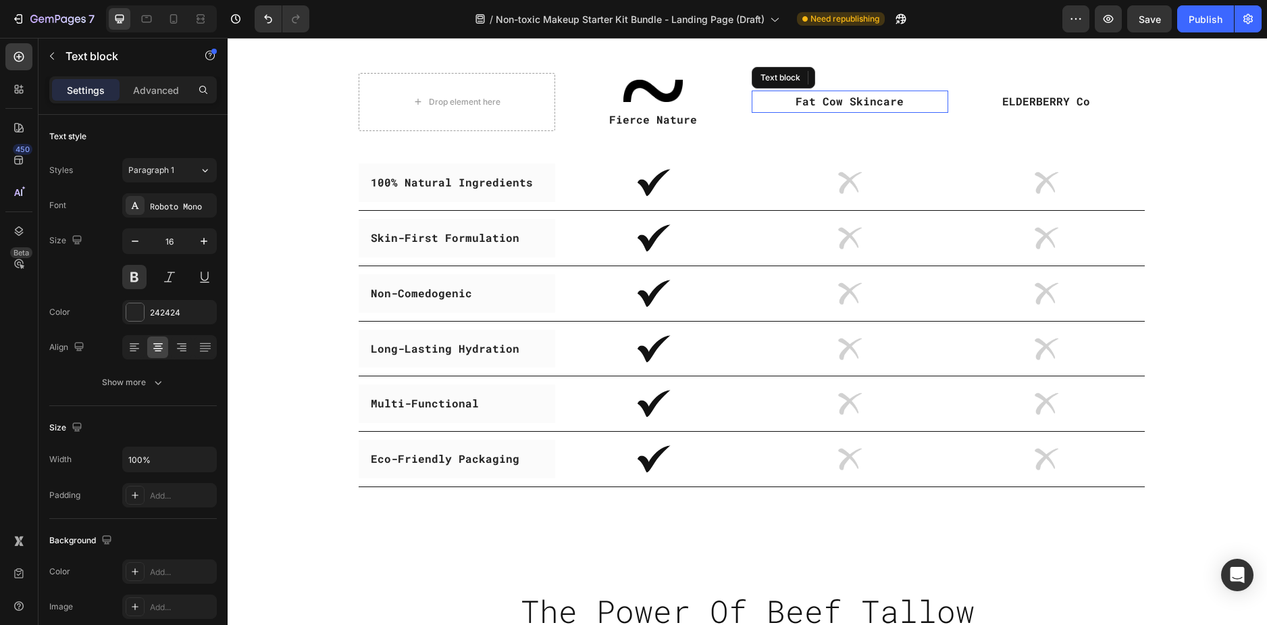
click at [833, 101] on p "Fat Cow Skincare" at bounding box center [850, 102] width 194 height 20
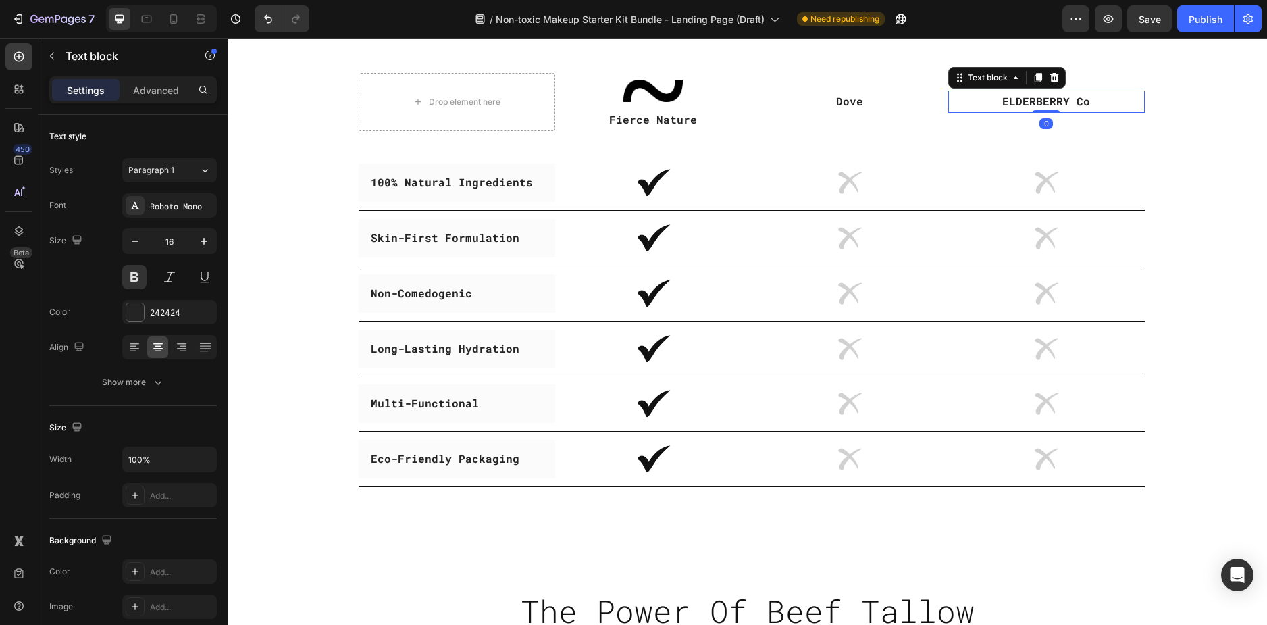
click at [1036, 101] on p "ELDERBERRY Co" at bounding box center [1047, 102] width 194 height 20
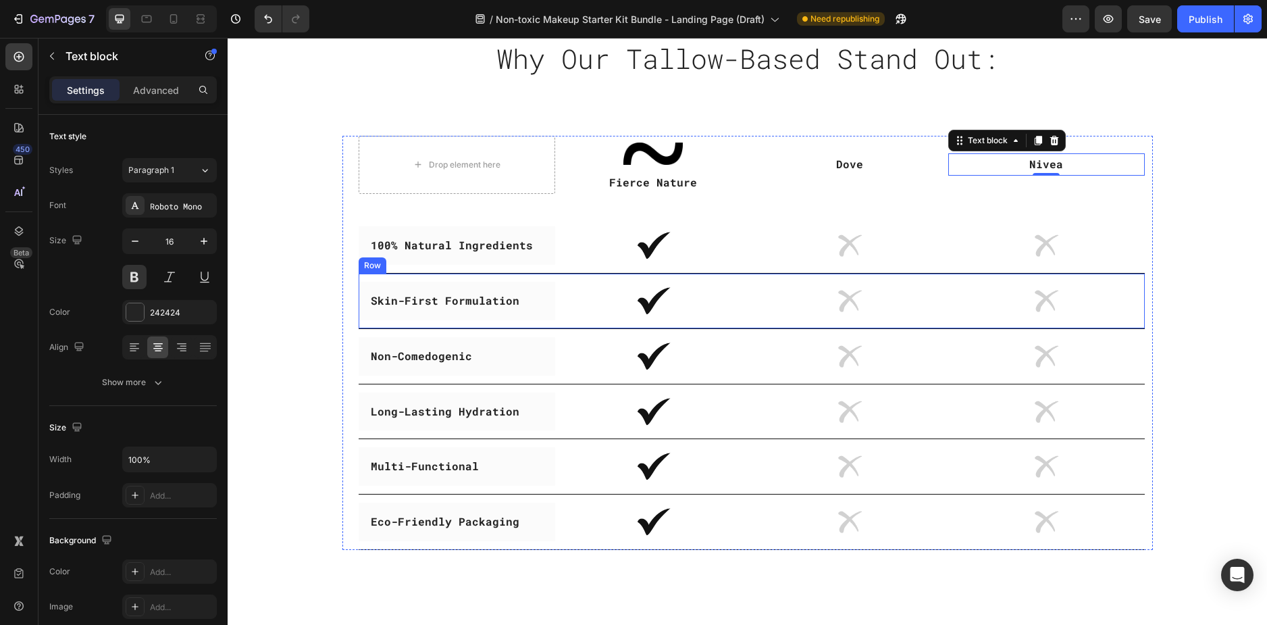
scroll to position [2971, 0]
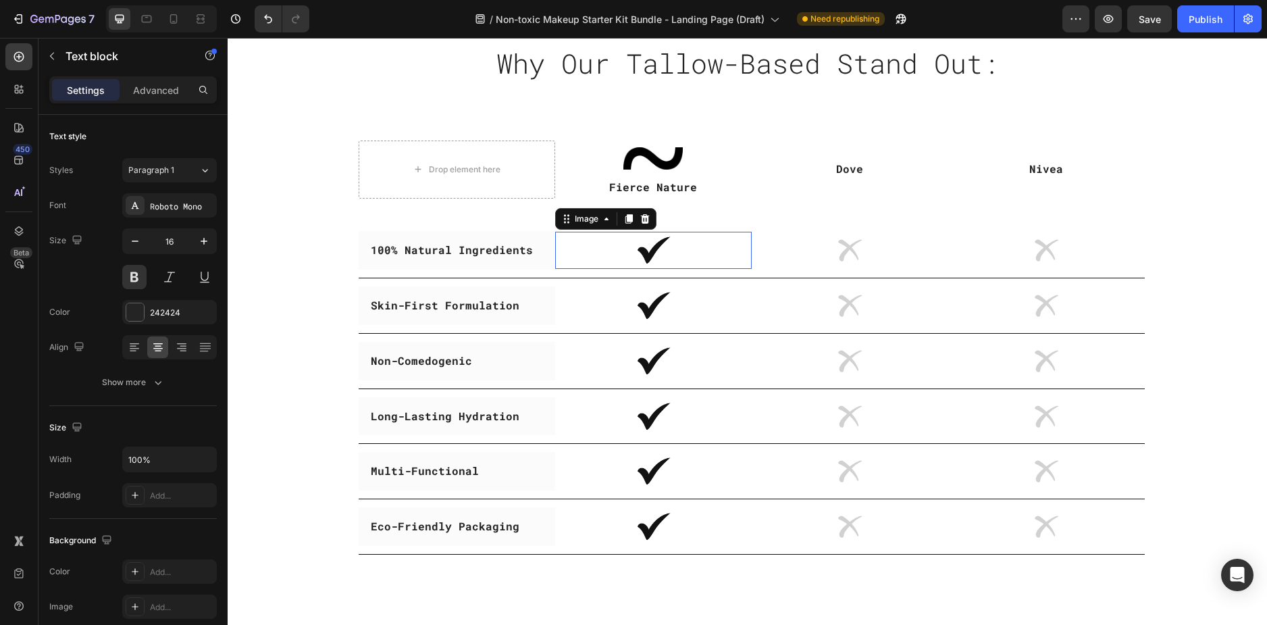
click at [635, 244] on img at bounding box center [653, 250] width 37 height 37
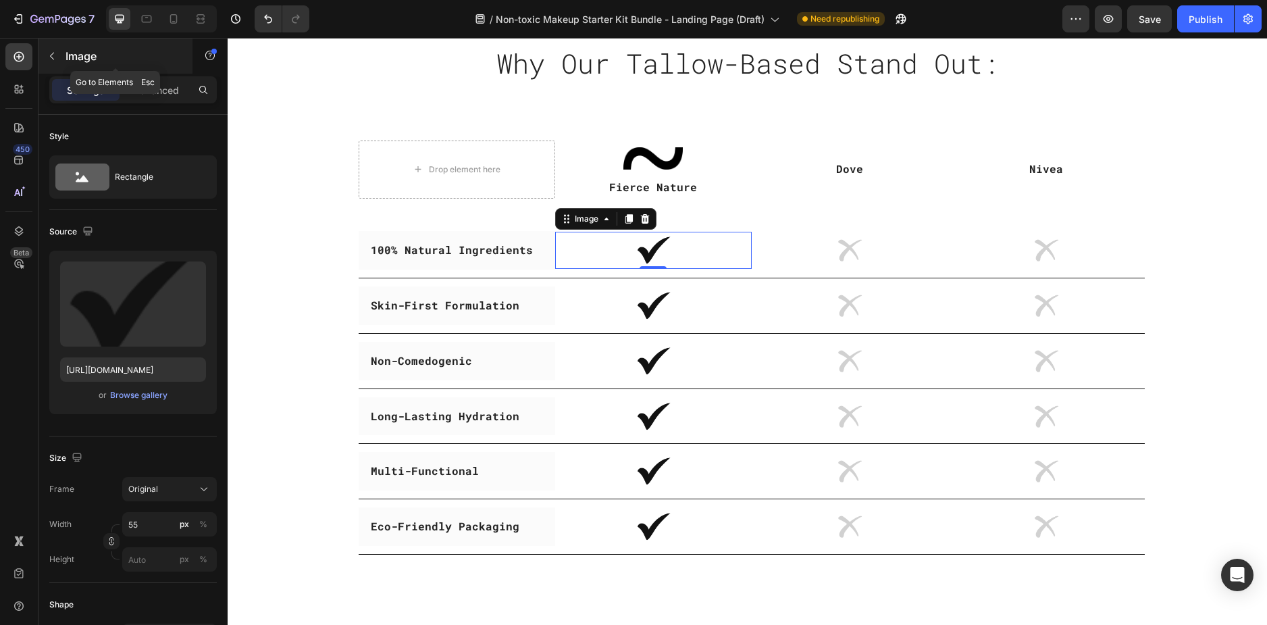
click at [52, 58] on icon "button" at bounding box center [52, 56] width 4 height 7
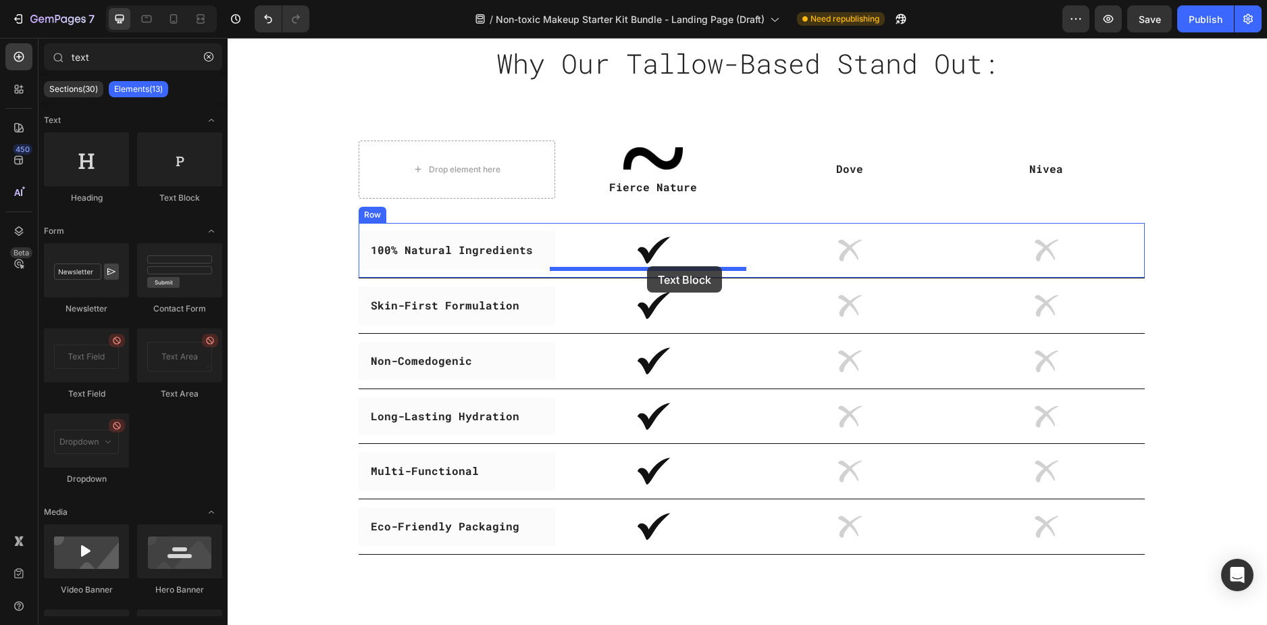
drag, startPoint x: 411, startPoint y: 205, endPoint x: 647, endPoint y: 266, distance: 243.4
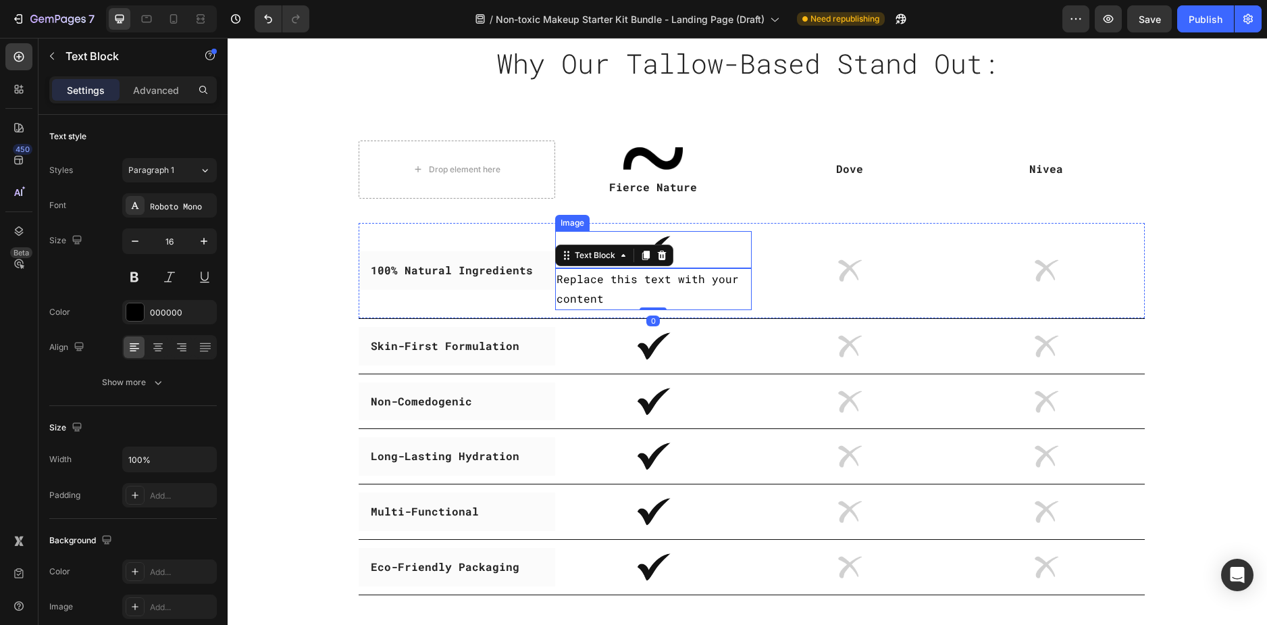
click at [679, 242] on div at bounding box center [653, 249] width 197 height 37
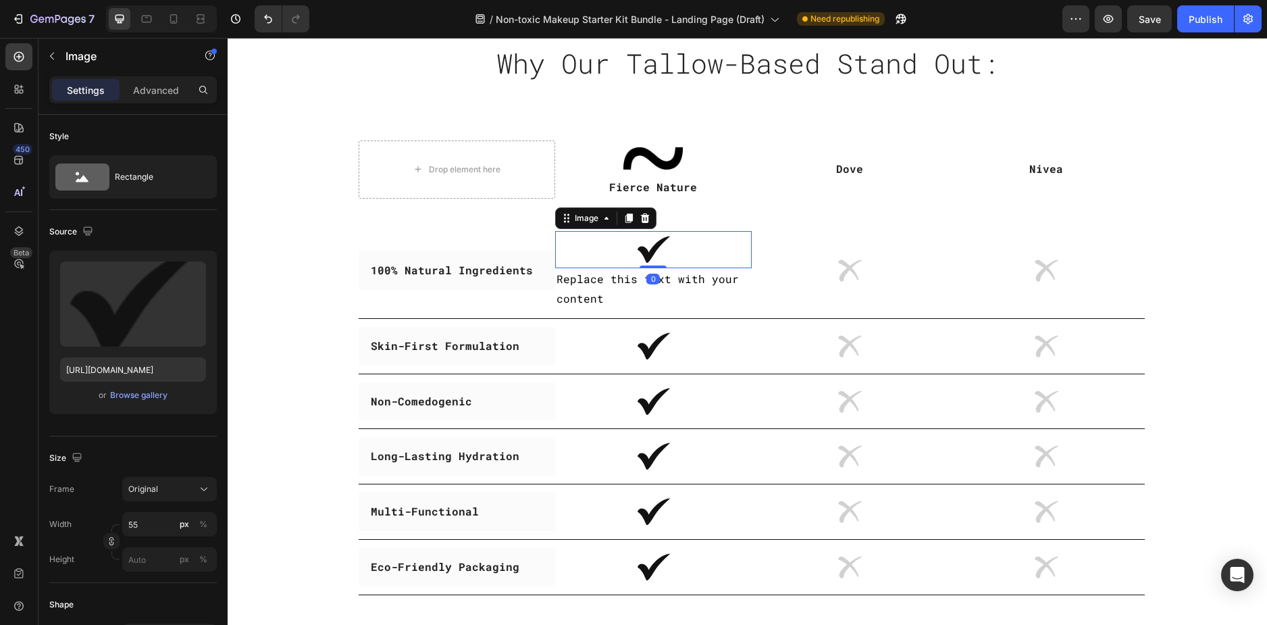
click at [691, 244] on div at bounding box center [653, 249] width 197 height 37
click at [643, 215] on icon at bounding box center [644, 217] width 9 height 9
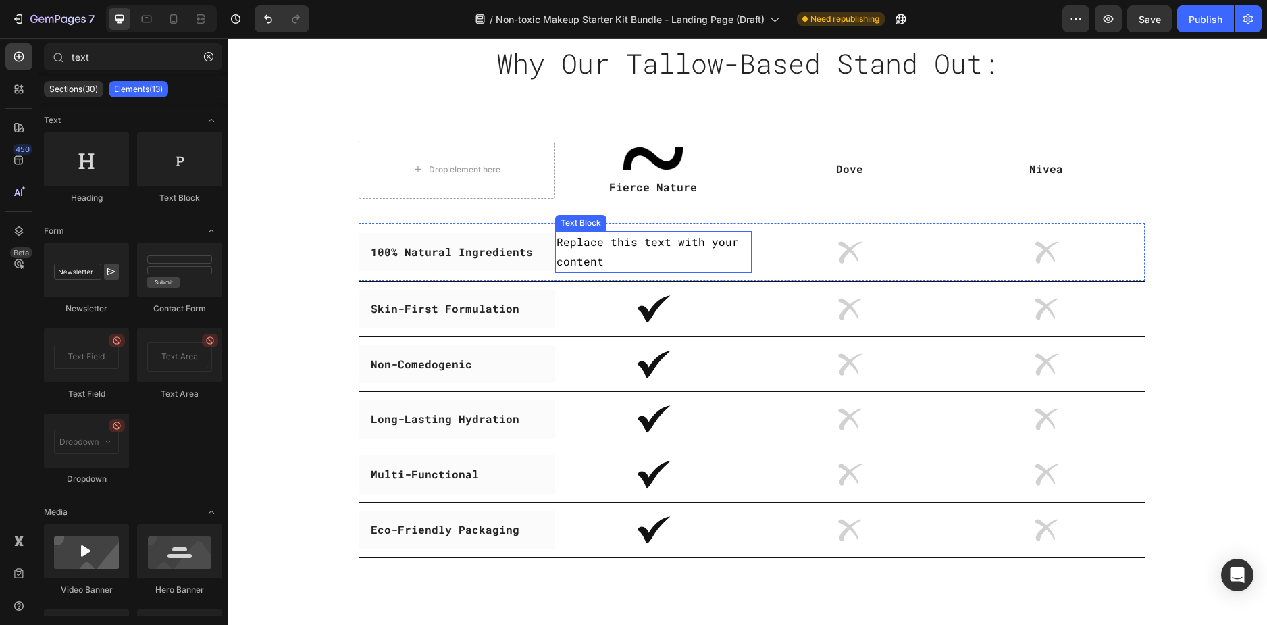
click at [628, 249] on div "Replace this text with your content" at bounding box center [653, 252] width 197 height 42
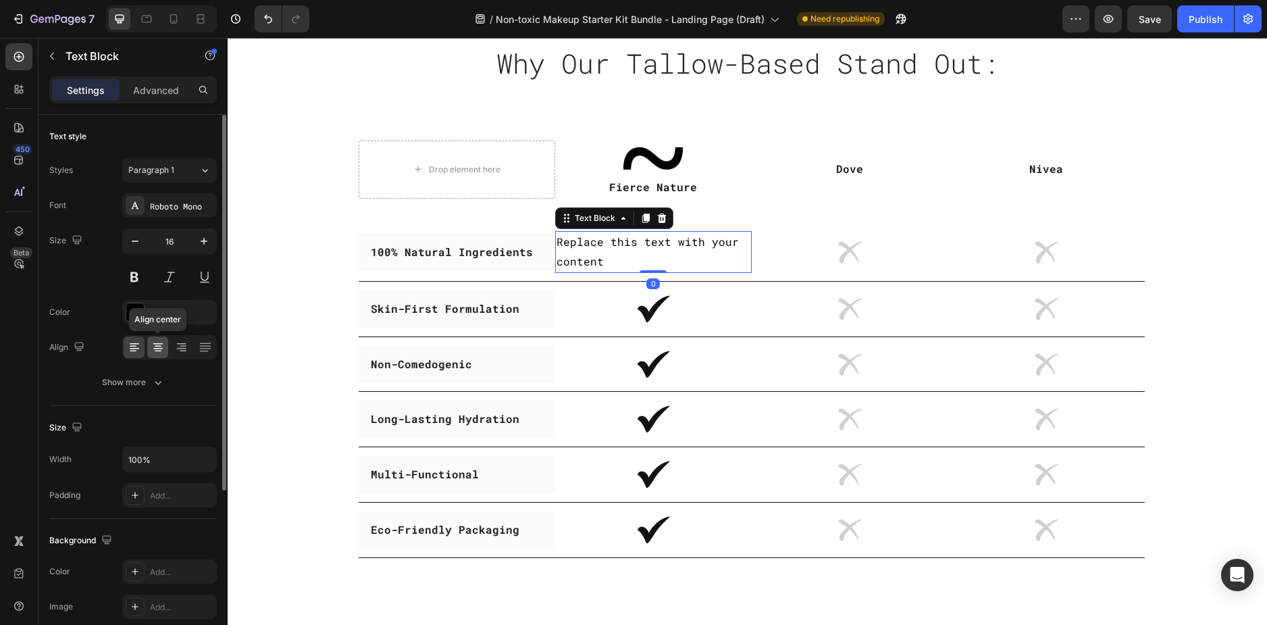
click at [162, 348] on icon at bounding box center [158, 347] width 14 height 14
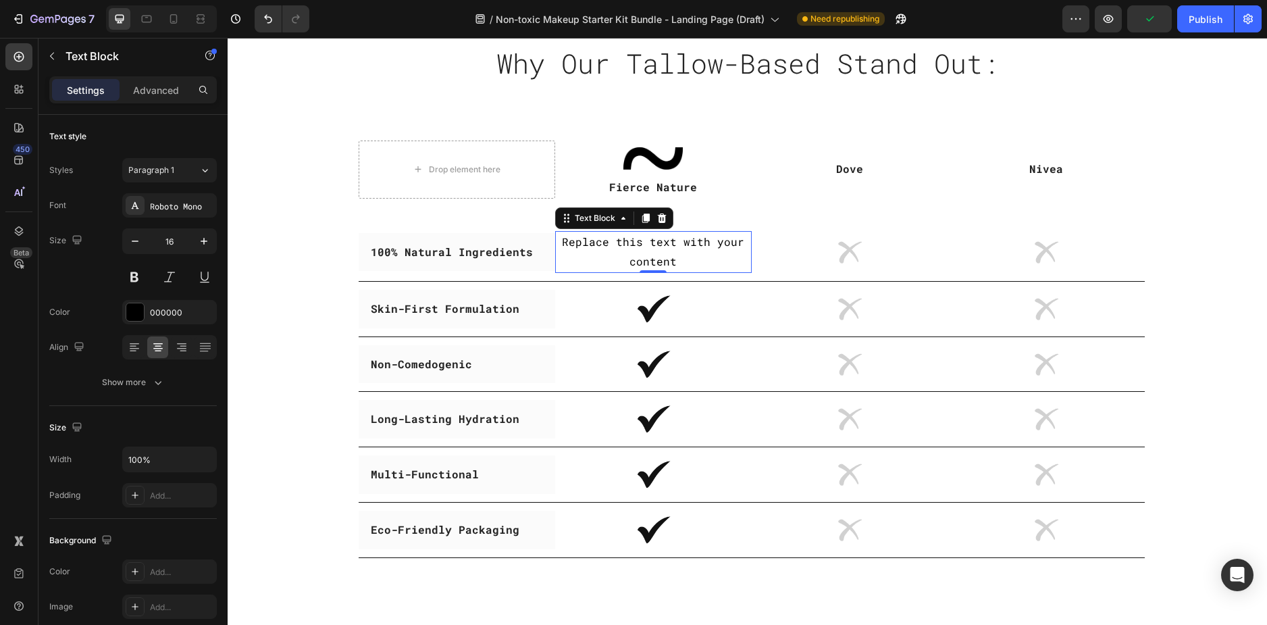
click at [651, 254] on div "Replace this text with your content" at bounding box center [653, 252] width 197 height 42
click at [651, 254] on p "Replace this text with your content" at bounding box center [653, 251] width 194 height 39
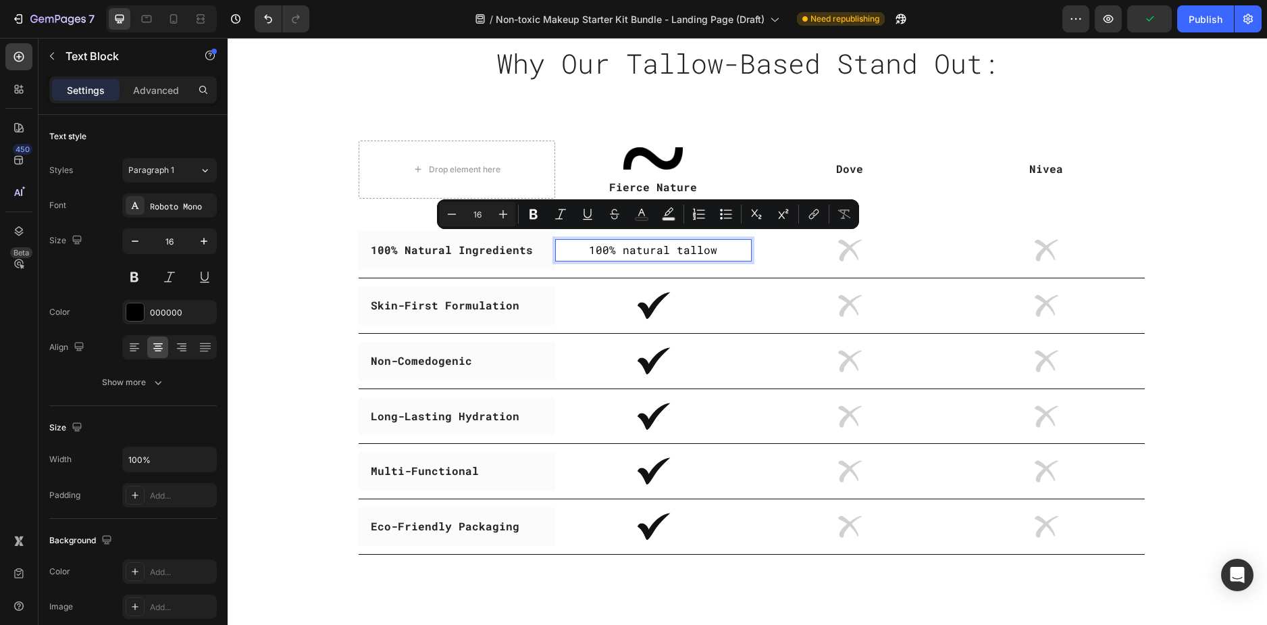
scroll to position [2980, 0]
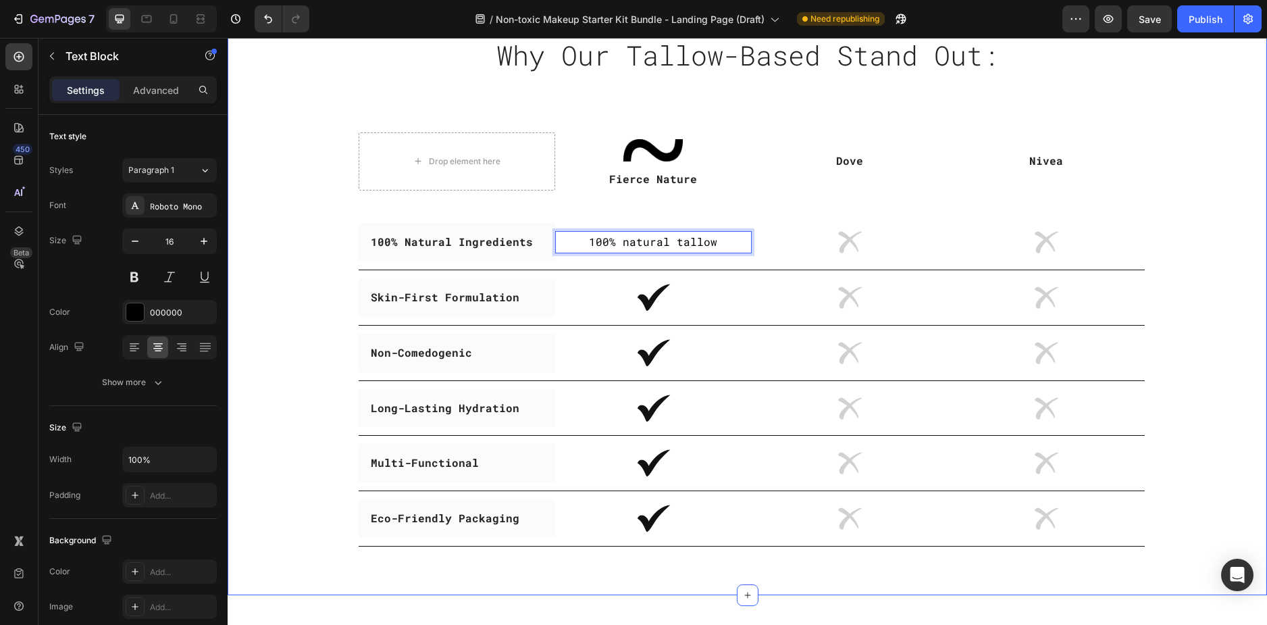
click at [284, 336] on div "Why Our Tallow-Based Stand Out: Heading Row Drop element here Image Fierce Natu…" at bounding box center [747, 289] width 1019 height 514
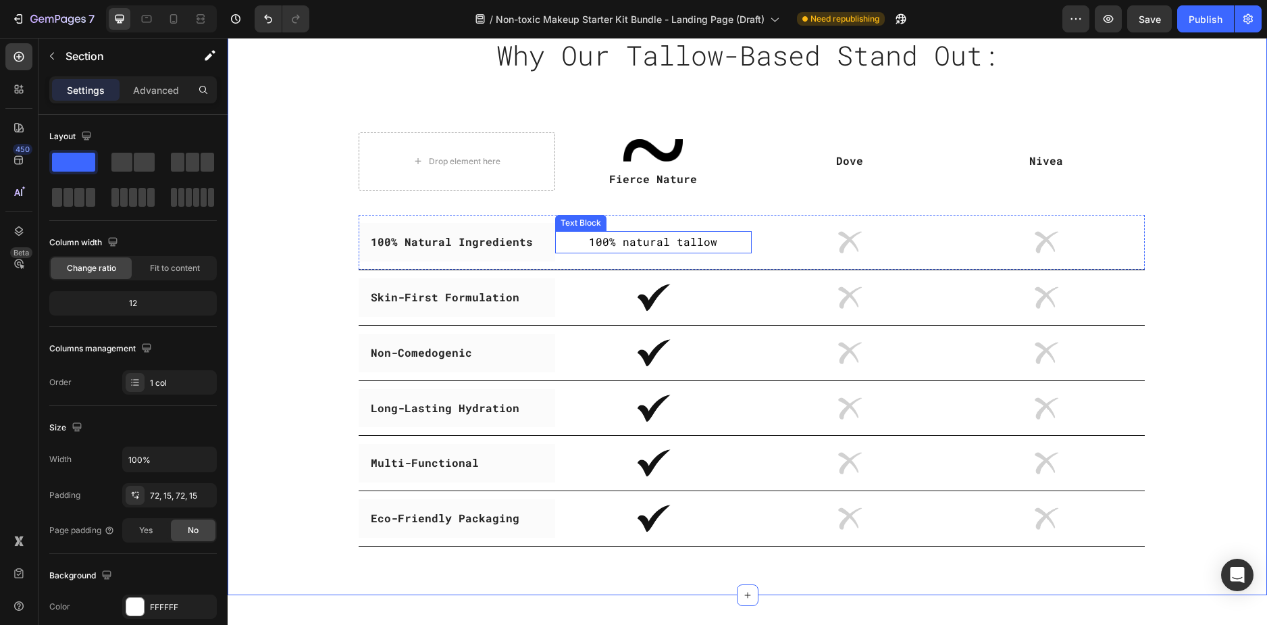
click at [679, 244] on p "100% natural tallow" at bounding box center [653, 242] width 194 height 20
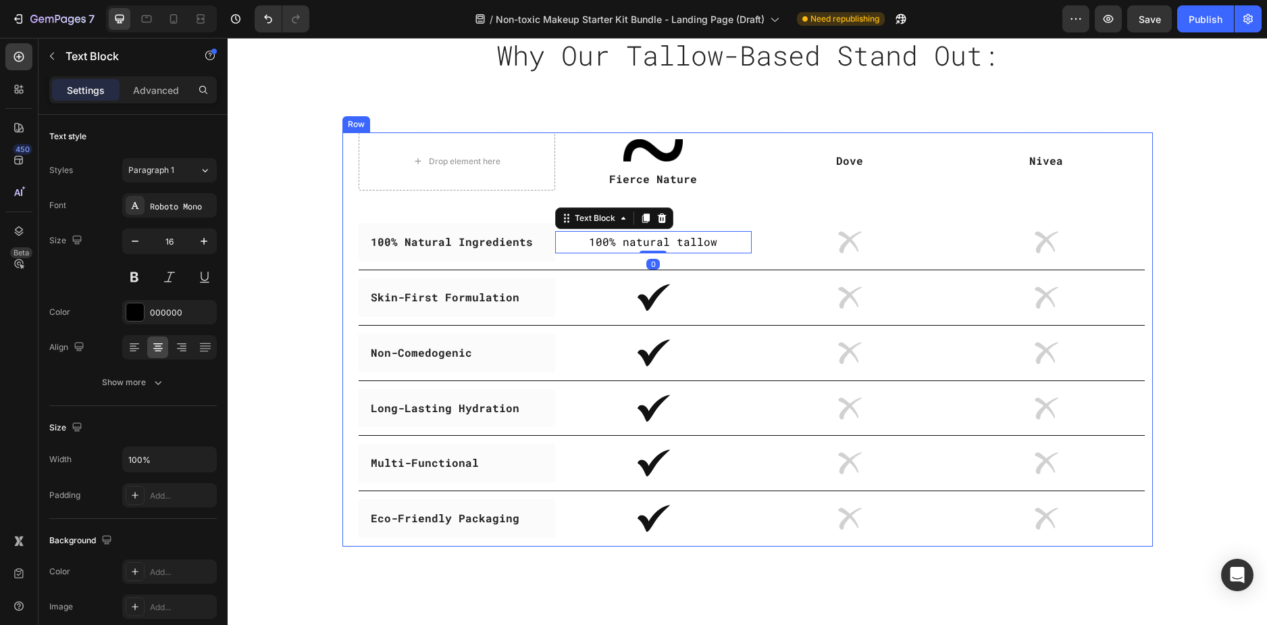
drag, startPoint x: 727, startPoint y: 198, endPoint x: 719, endPoint y: 202, distance: 8.5
click at [727, 198] on div "Drop element here Image Fierce Nature Text block Dove Text block Nivea Text blo…" at bounding box center [752, 339] width 786 height 415
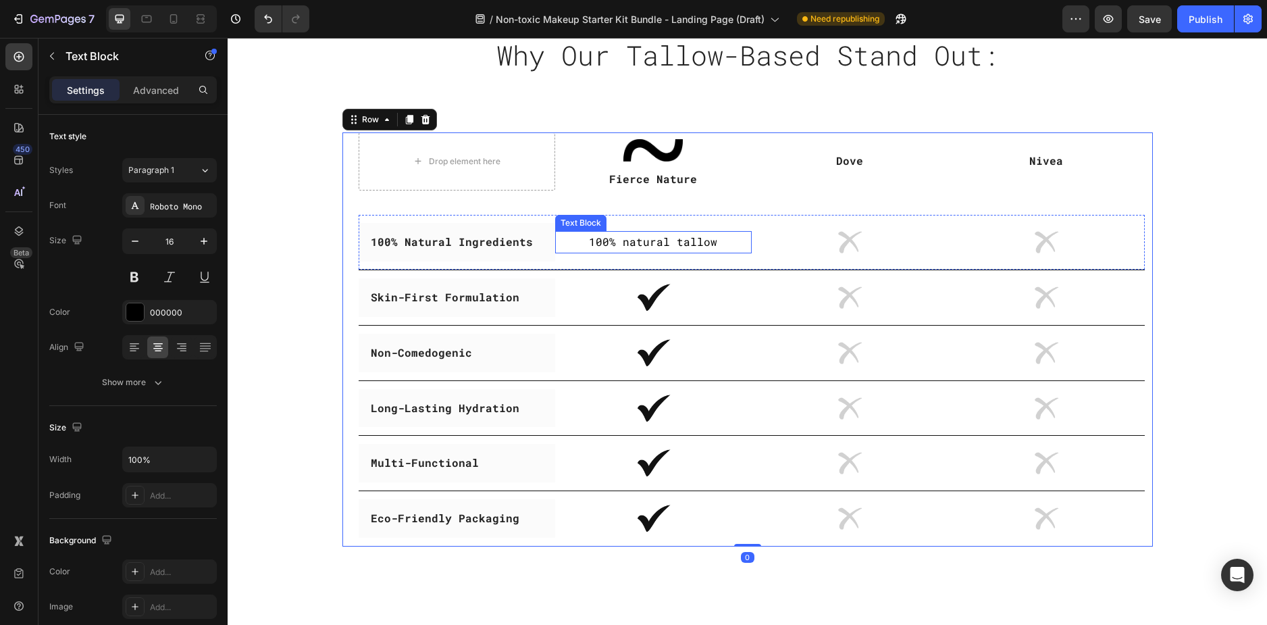
click at [671, 246] on p "100% natural tallow" at bounding box center [653, 242] width 194 height 20
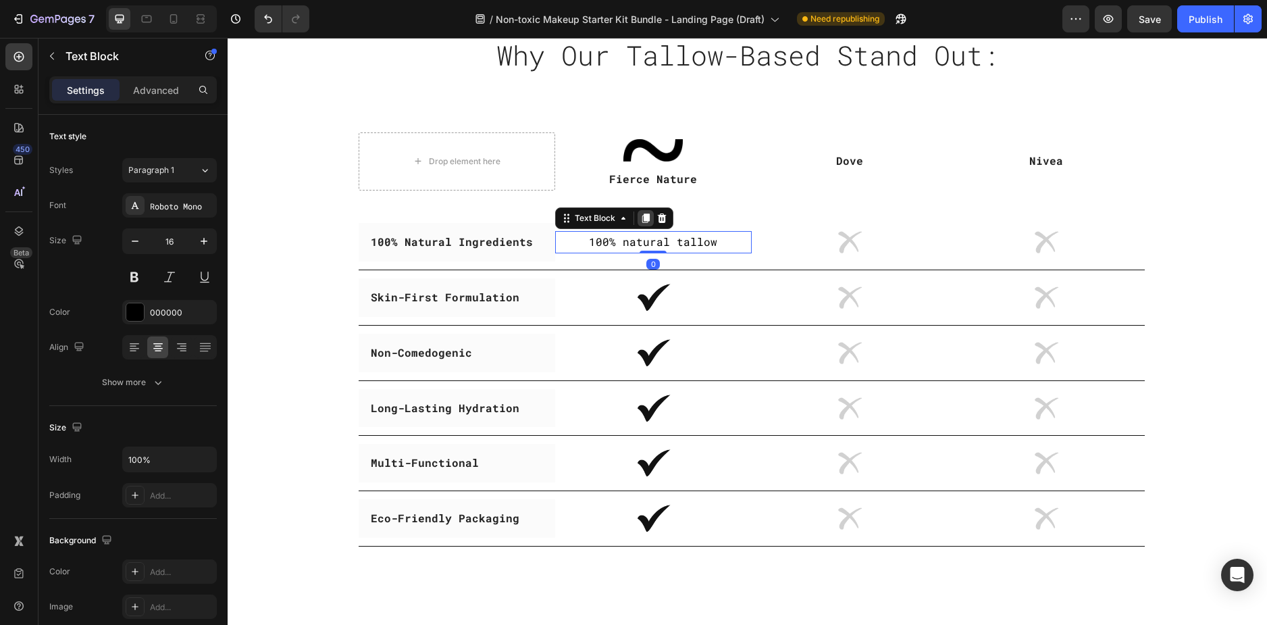
click at [640, 217] on icon at bounding box center [645, 218] width 11 height 11
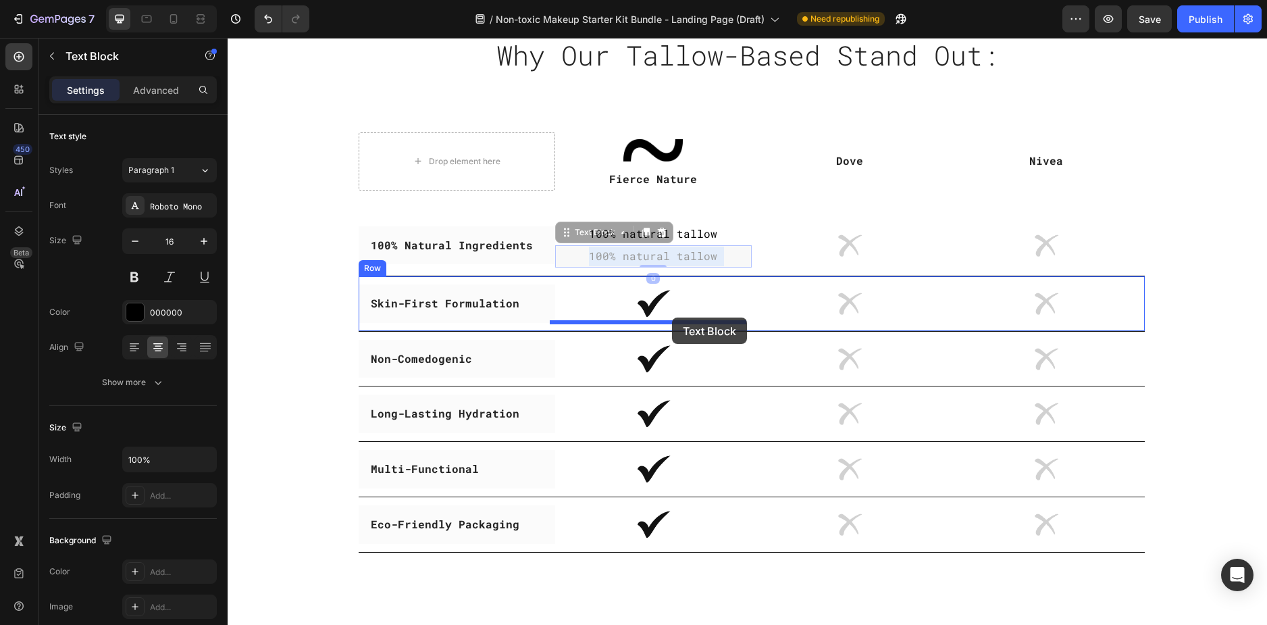
drag, startPoint x: 685, startPoint y: 257, endPoint x: 672, endPoint y: 317, distance: 61.5
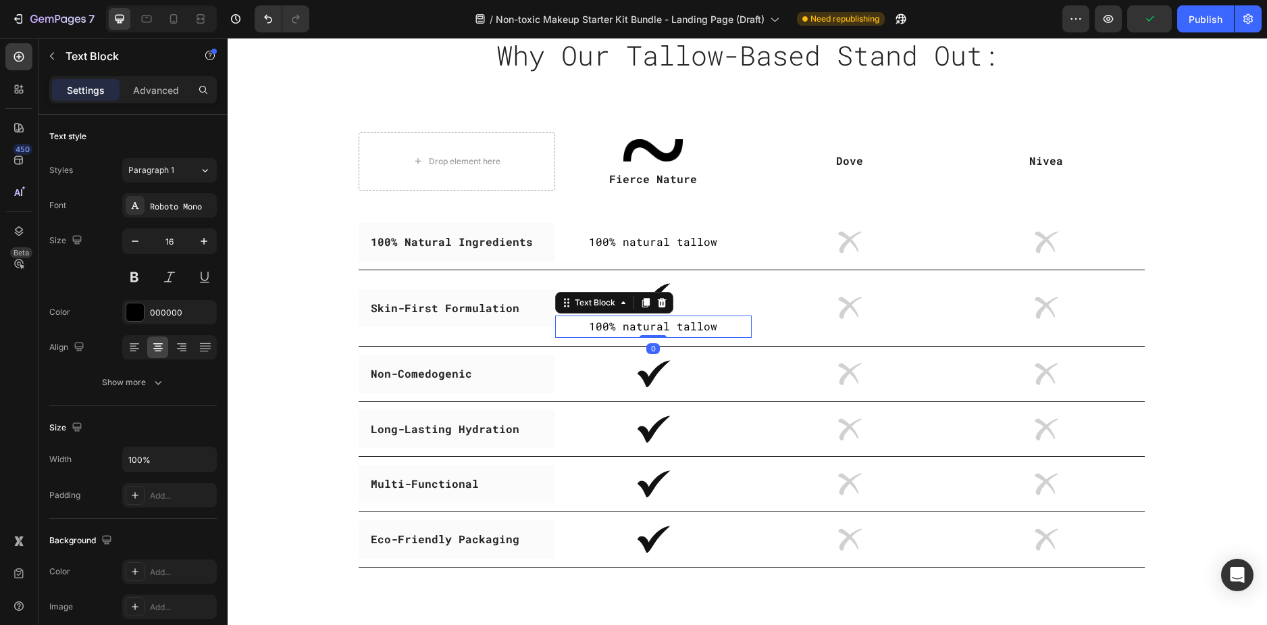
click at [692, 326] on p "100% natural tallow" at bounding box center [653, 327] width 194 height 20
drag, startPoint x: 698, startPoint y: 326, endPoint x: 654, endPoint y: 329, distance: 44.0
click at [654, 329] on p "100% natural tallow" at bounding box center [653, 327] width 194 height 20
click at [708, 377] on div at bounding box center [653, 373] width 197 height 37
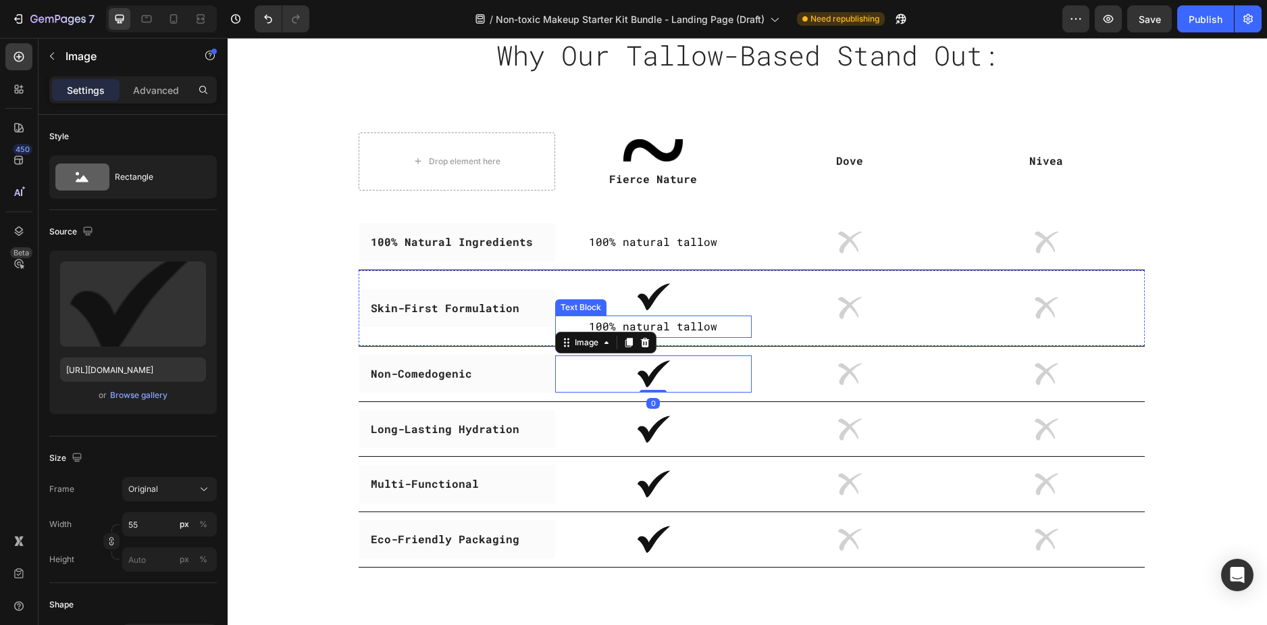
click at [696, 323] on p "100% natural tallow" at bounding box center [653, 327] width 194 height 20
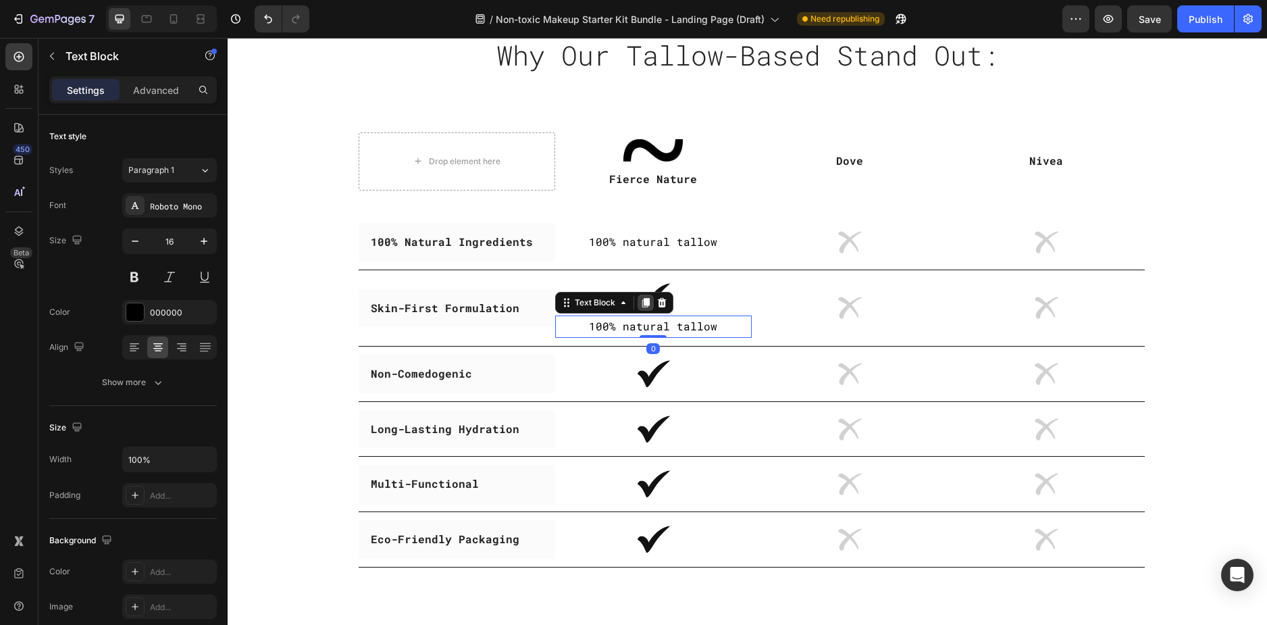
click at [640, 302] on icon at bounding box center [645, 302] width 11 height 11
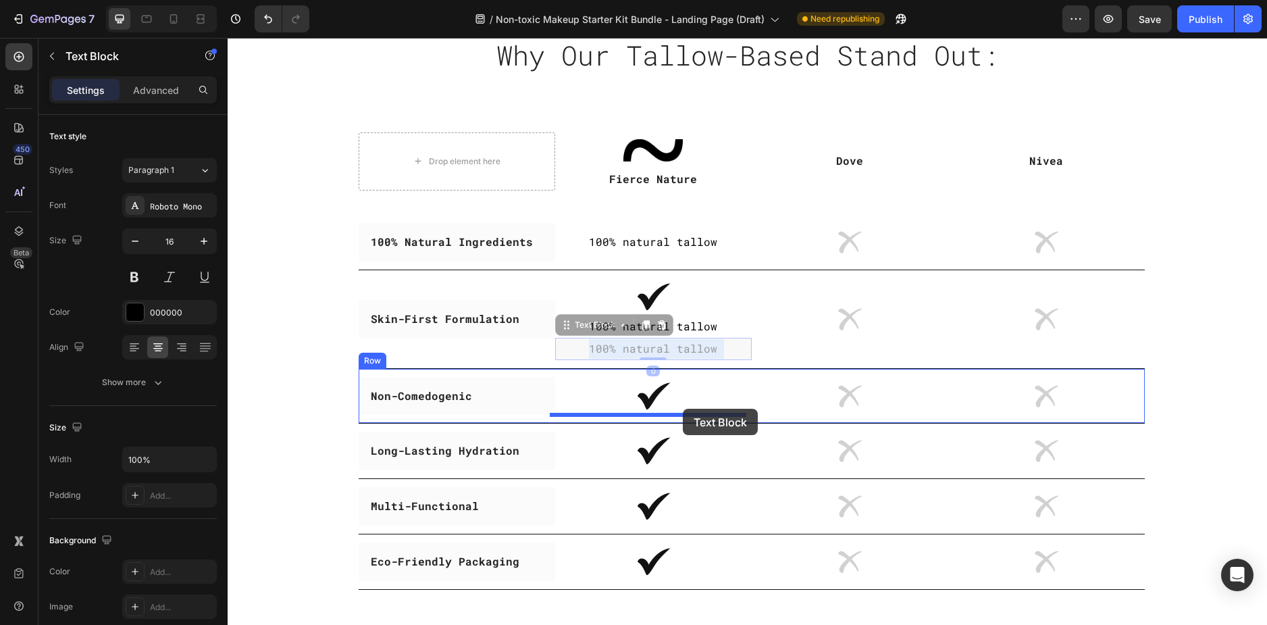
drag, startPoint x: 688, startPoint y: 351, endPoint x: 683, endPoint y: 409, distance: 57.7
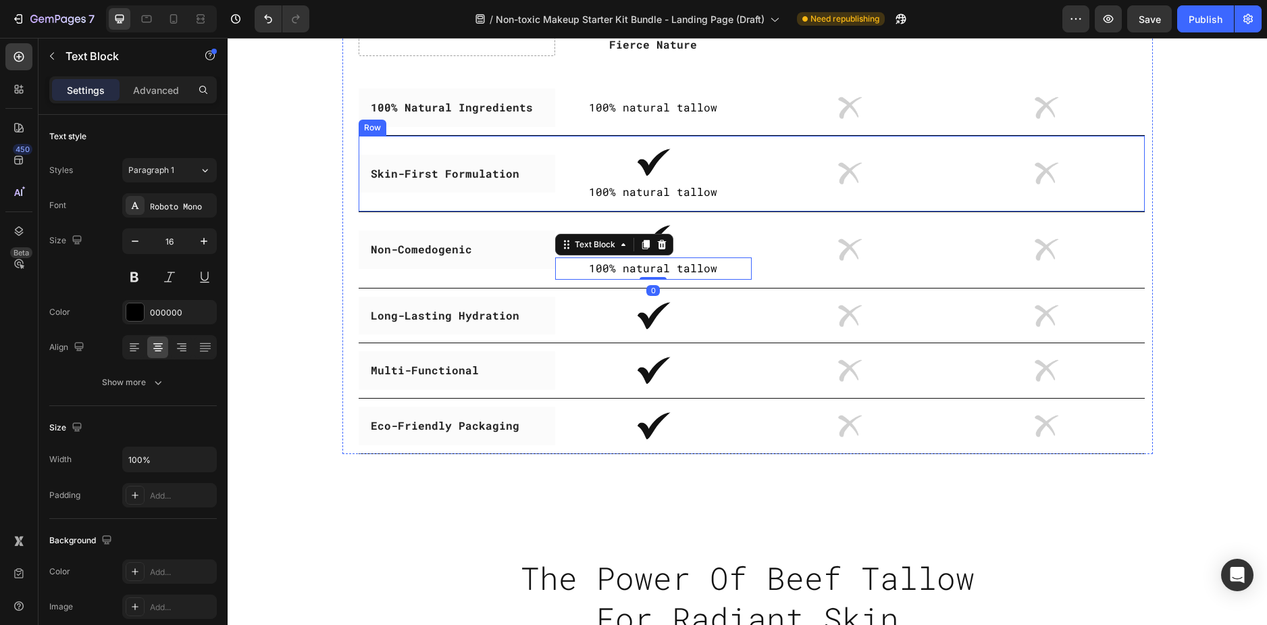
scroll to position [3115, 0]
click at [685, 265] on p "100% natural tallow" at bounding box center [653, 268] width 194 height 20
click at [757, 332] on div "Image" at bounding box center [850, 315] width 197 height 38
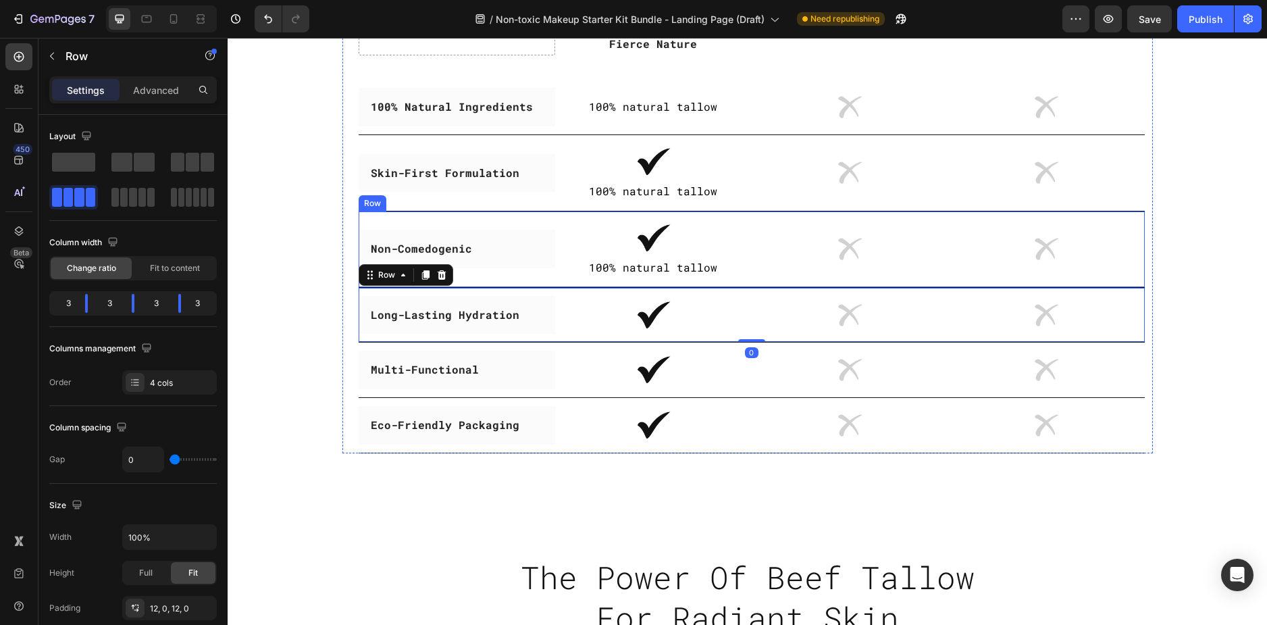
click at [712, 274] on p "100% natural tallow" at bounding box center [653, 268] width 194 height 20
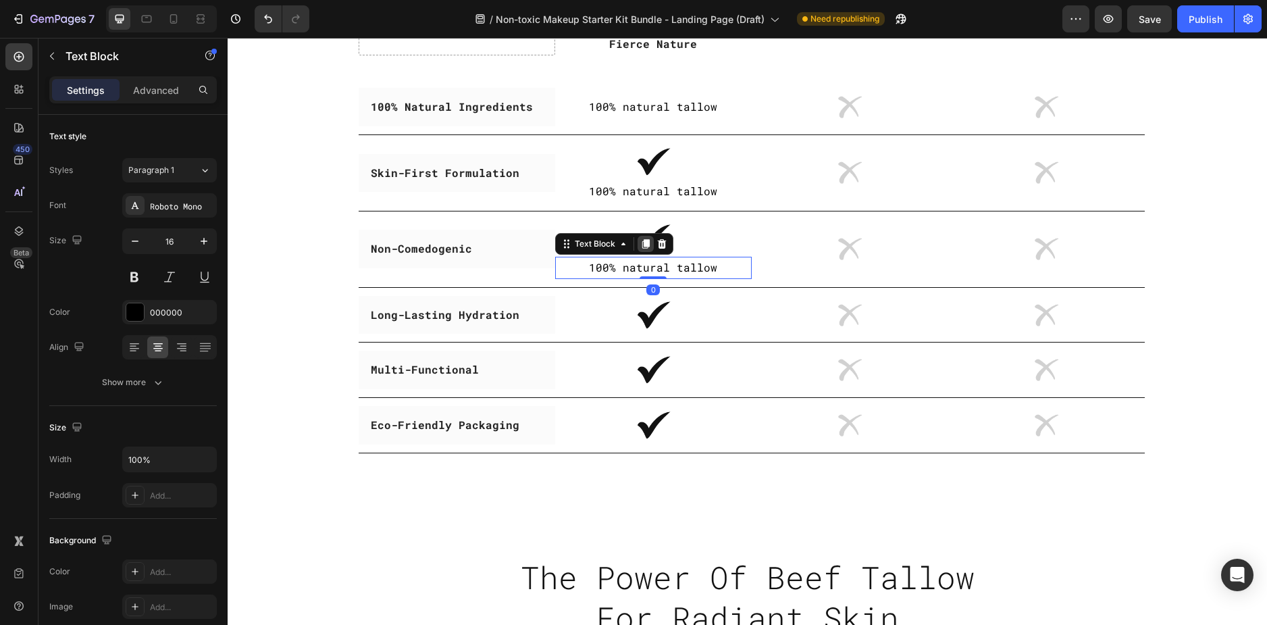
click at [638, 244] on div at bounding box center [646, 244] width 16 height 16
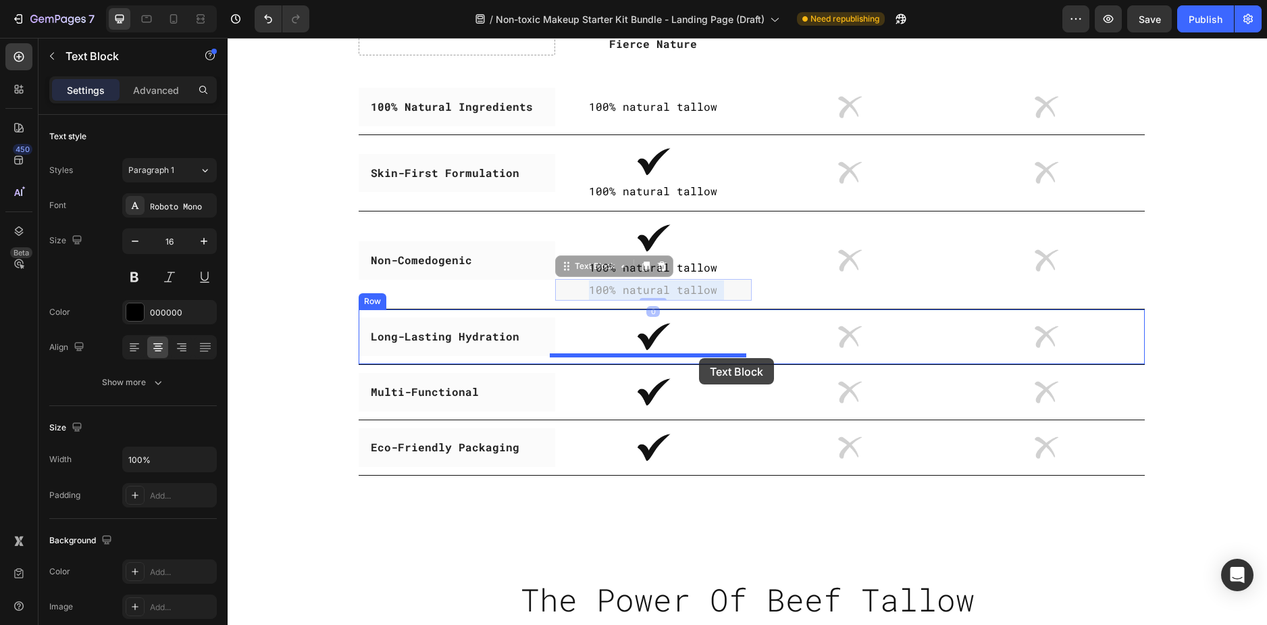
drag, startPoint x: 704, startPoint y: 292, endPoint x: 699, endPoint y: 358, distance: 65.7
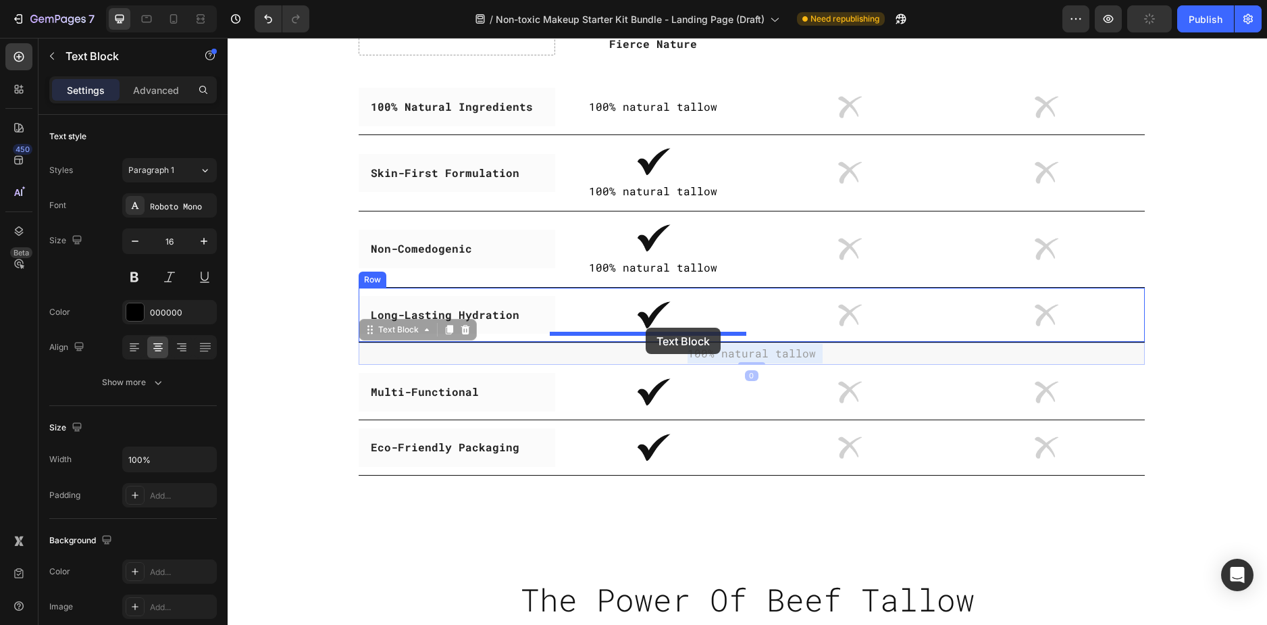
drag, startPoint x: 722, startPoint y: 351, endPoint x: 646, endPoint y: 328, distance: 79.9
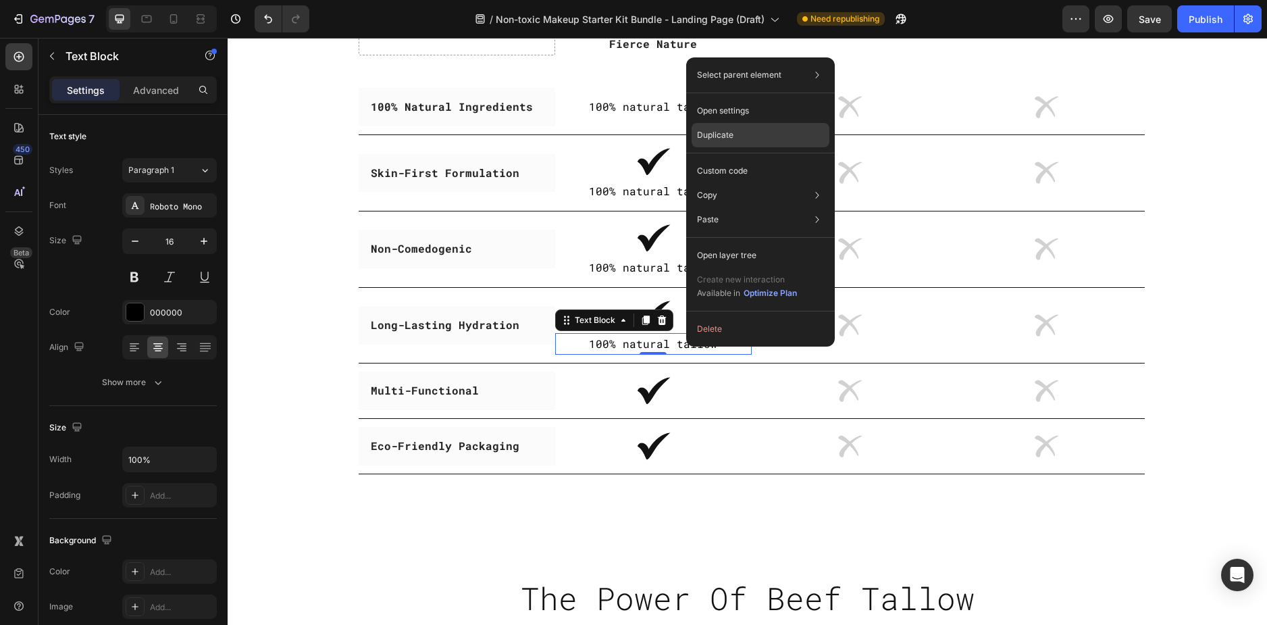
click at [729, 130] on p "Duplicate" at bounding box center [715, 135] width 36 height 12
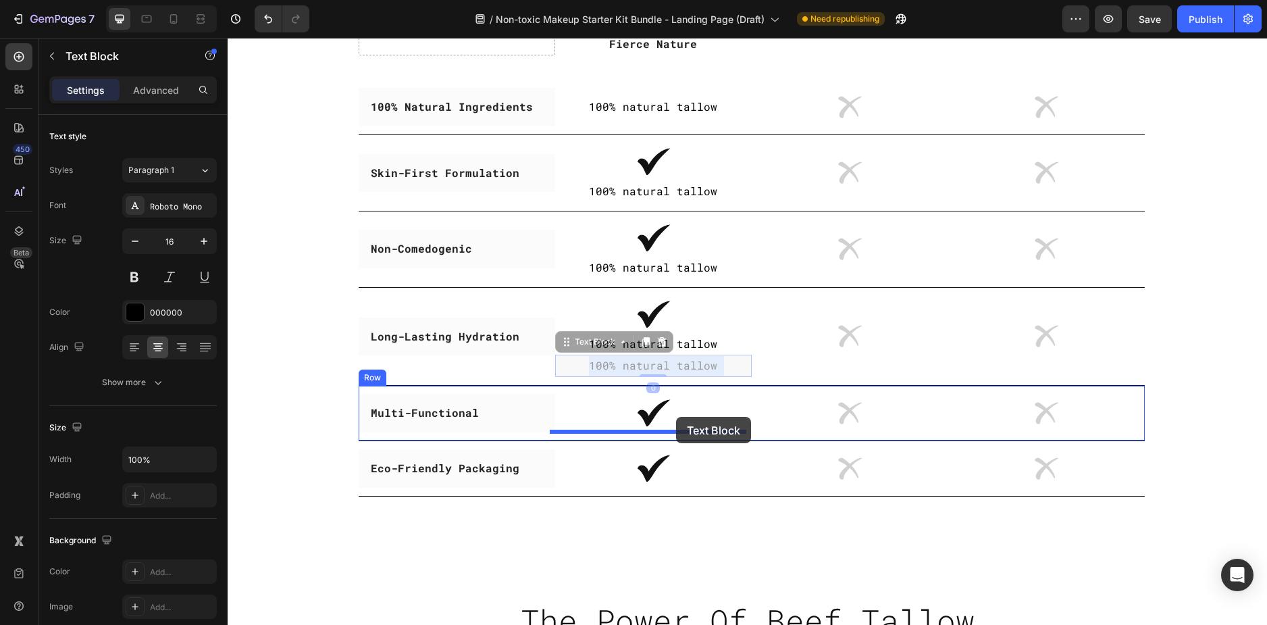
drag, startPoint x: 681, startPoint y: 362, endPoint x: 676, endPoint y: 417, distance: 54.9
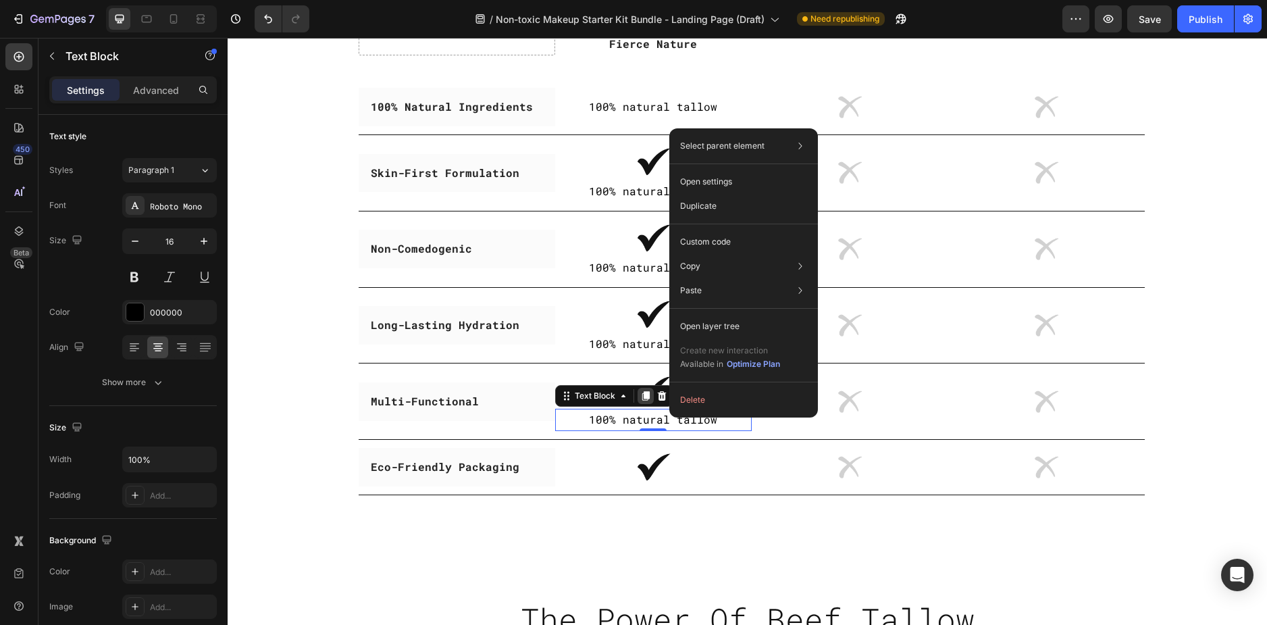
click at [642, 396] on icon at bounding box center [645, 396] width 7 height 9
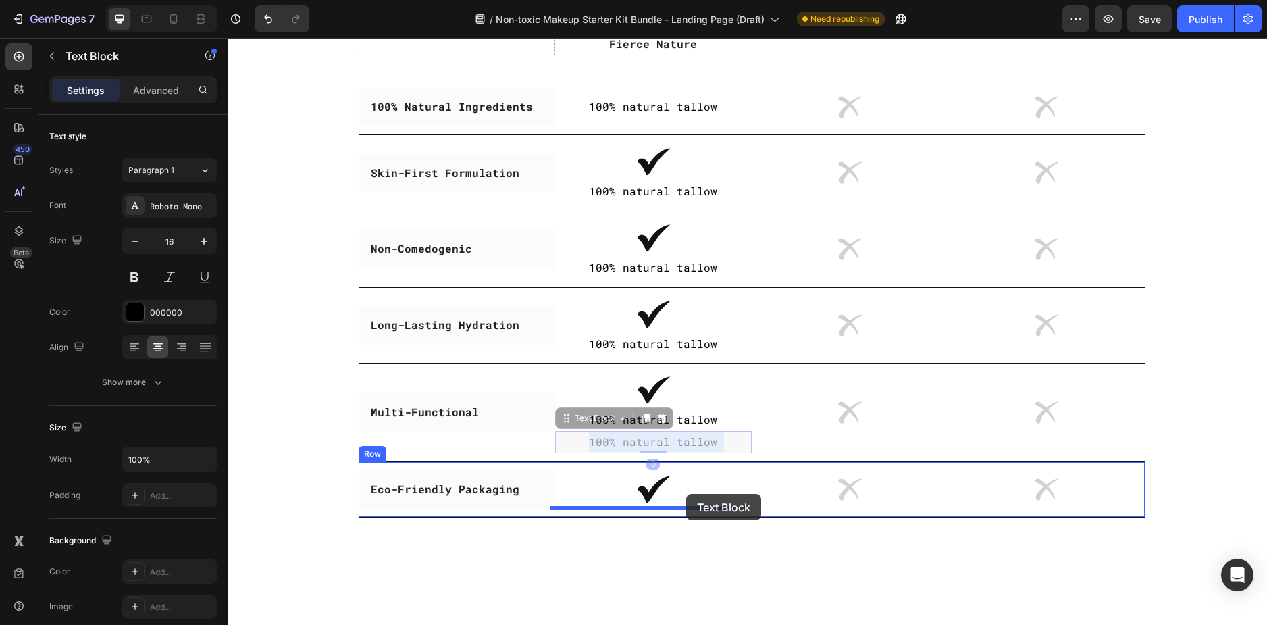
drag, startPoint x: 685, startPoint y: 444, endPoint x: 686, endPoint y: 494, distance: 50.0
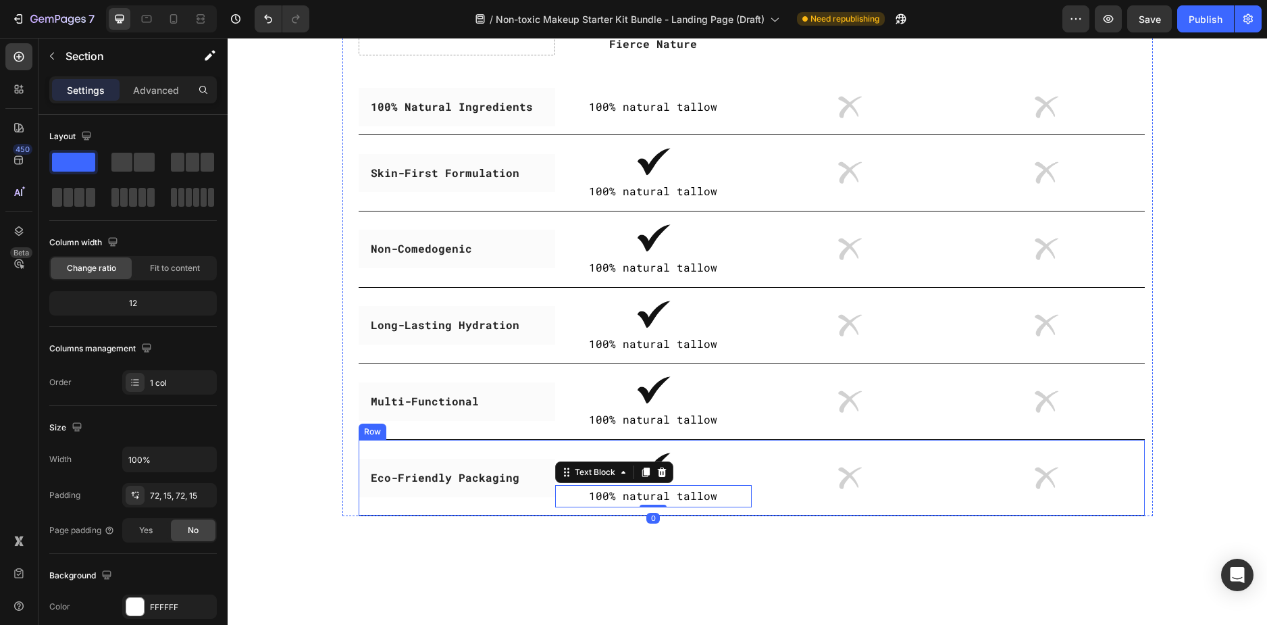
click at [906, 545] on div "Why Our Tallow-Based Stand Out: Heading Row Drop element here Image Fierce Natu…" at bounding box center [747, 207] width 1039 height 716
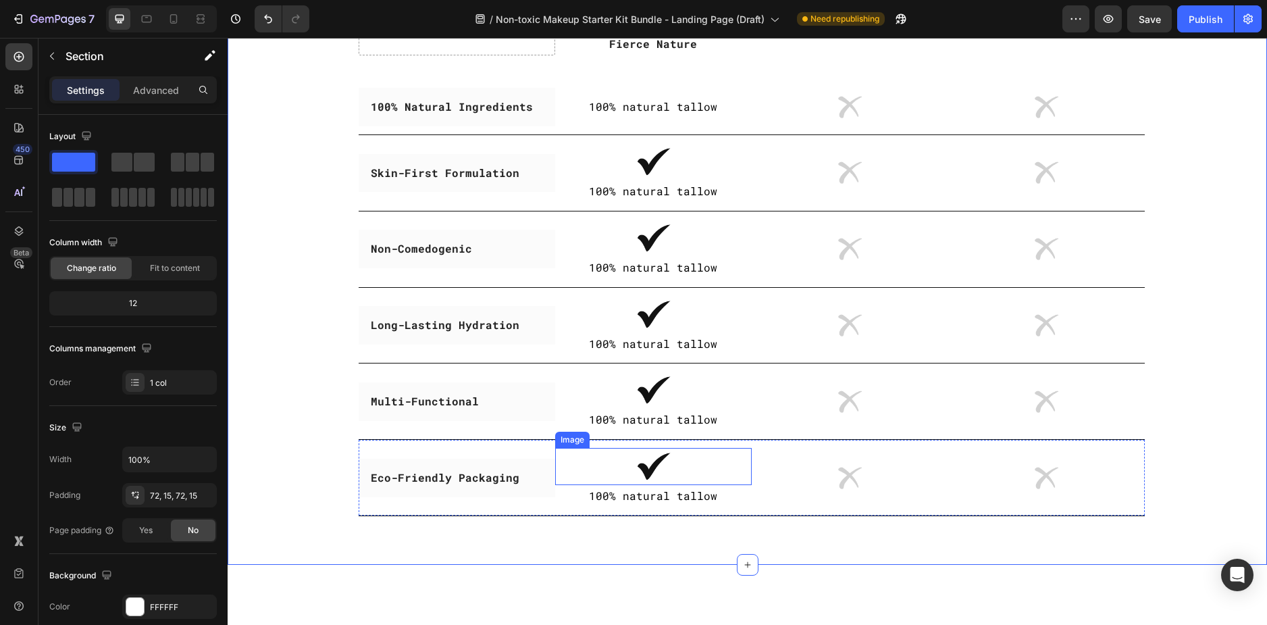
click at [648, 460] on img at bounding box center [653, 466] width 37 height 37
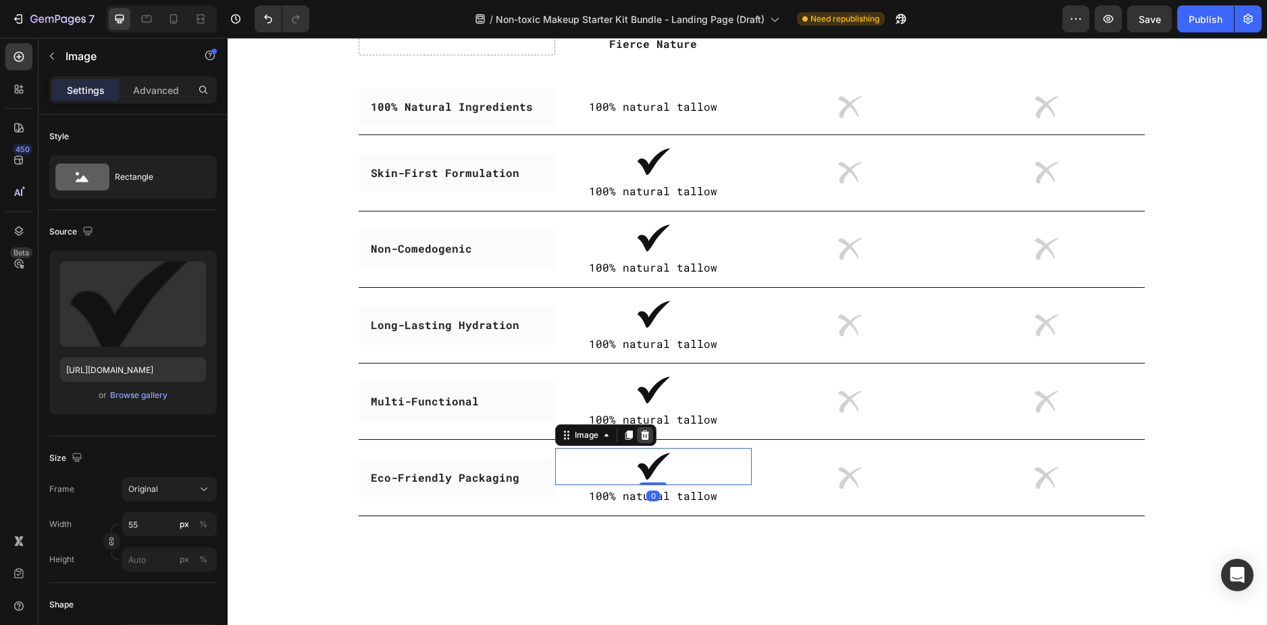
click at [640, 435] on icon at bounding box center [645, 435] width 11 height 11
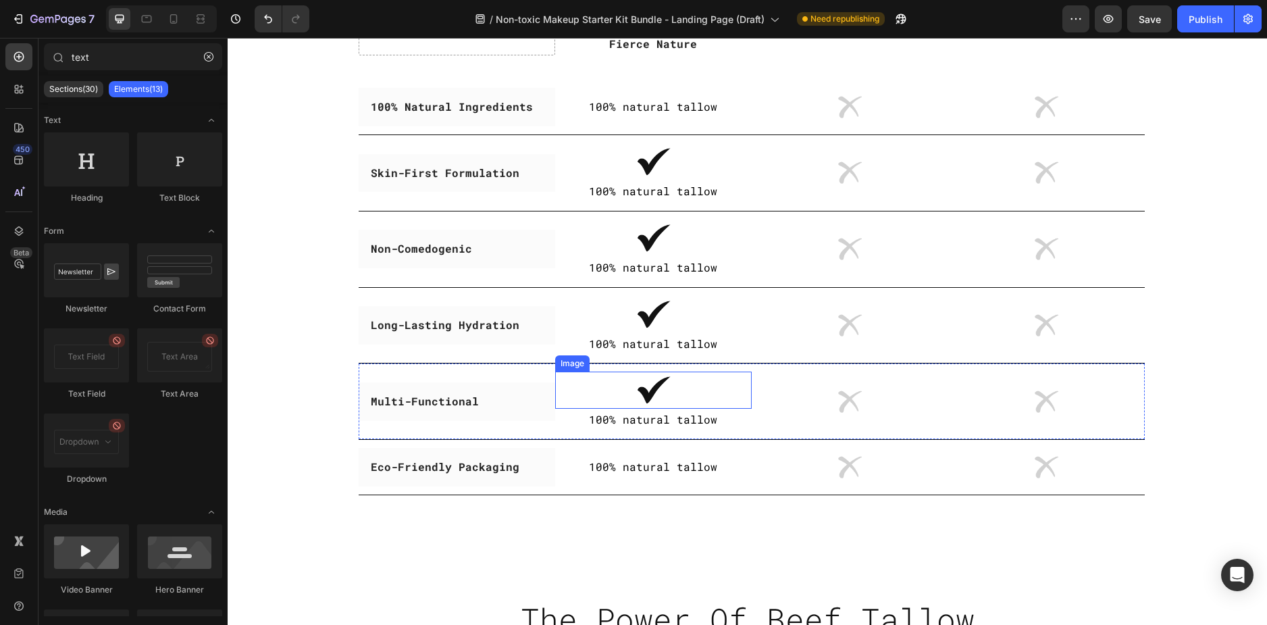
click at [648, 392] on img at bounding box center [653, 389] width 37 height 37
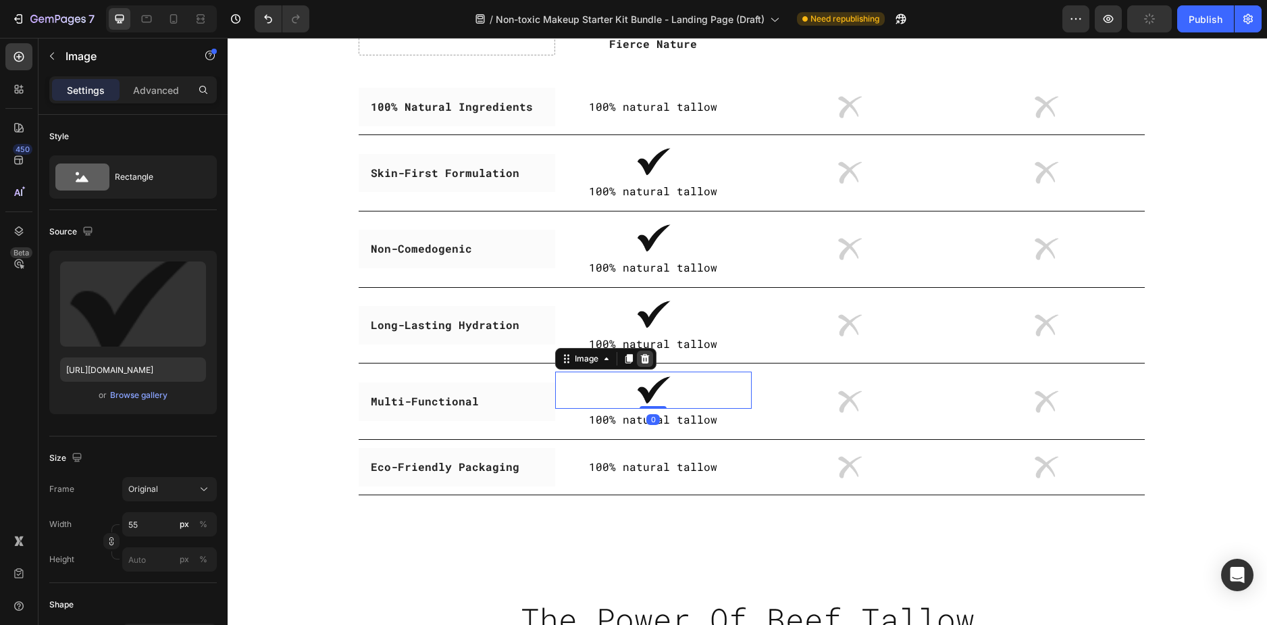
click at [640, 356] on icon at bounding box center [644, 358] width 9 height 9
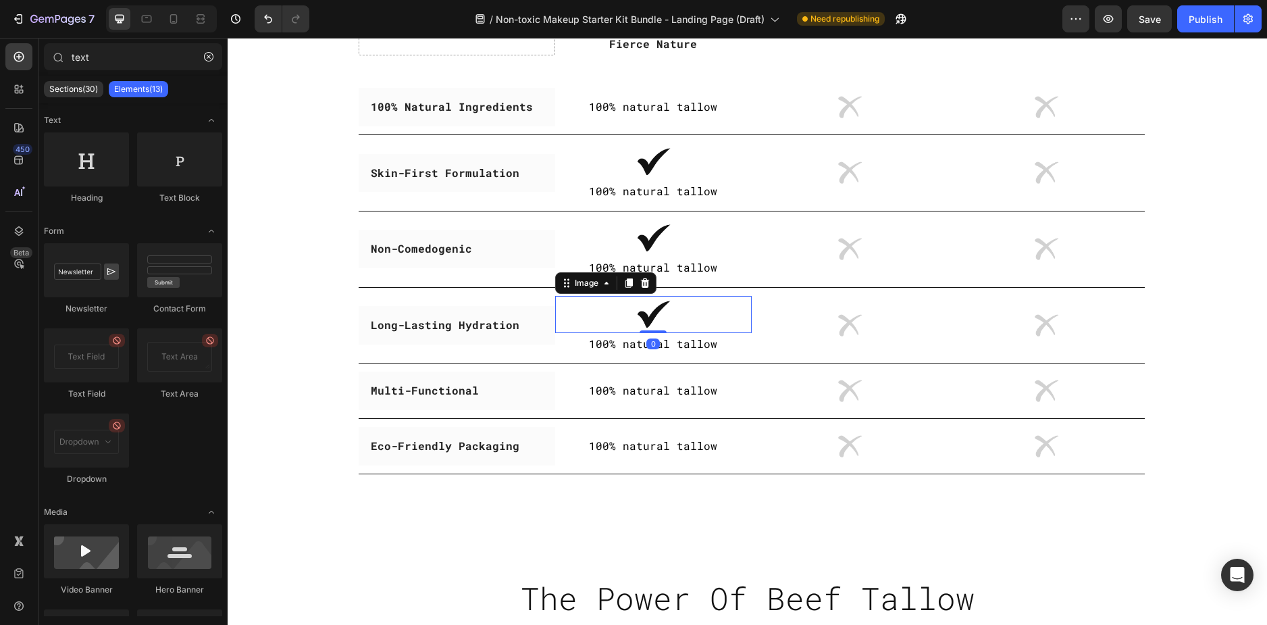
click at [657, 311] on img at bounding box center [653, 314] width 37 height 37
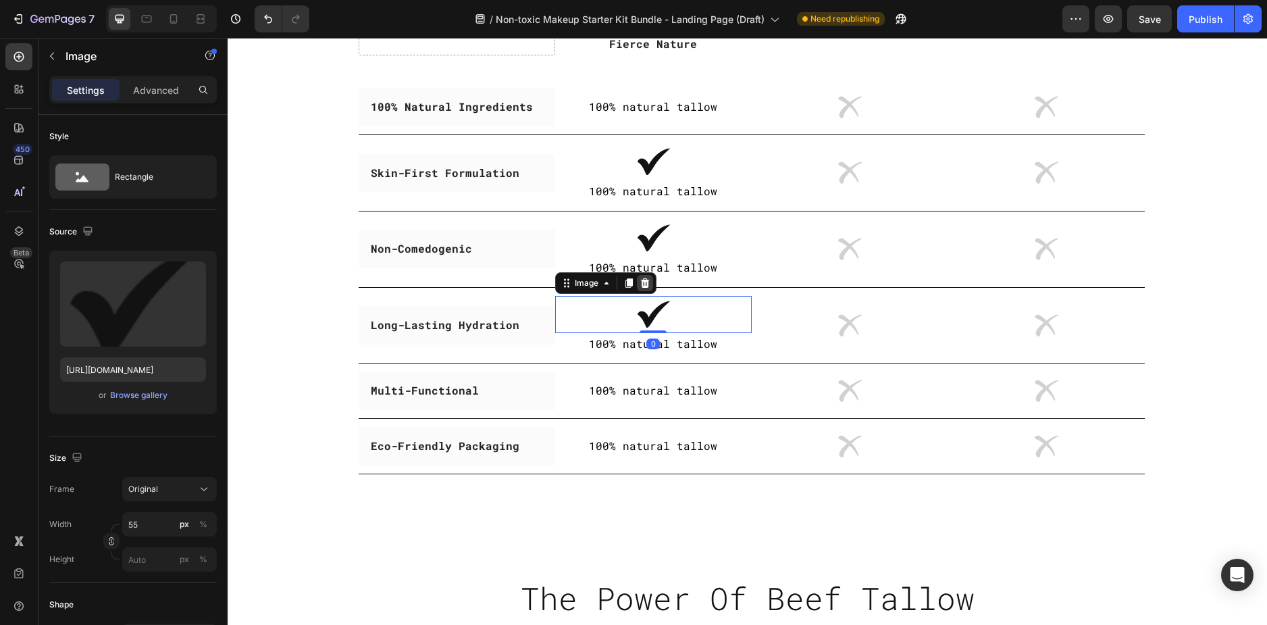
click at [640, 285] on icon at bounding box center [645, 283] width 11 height 11
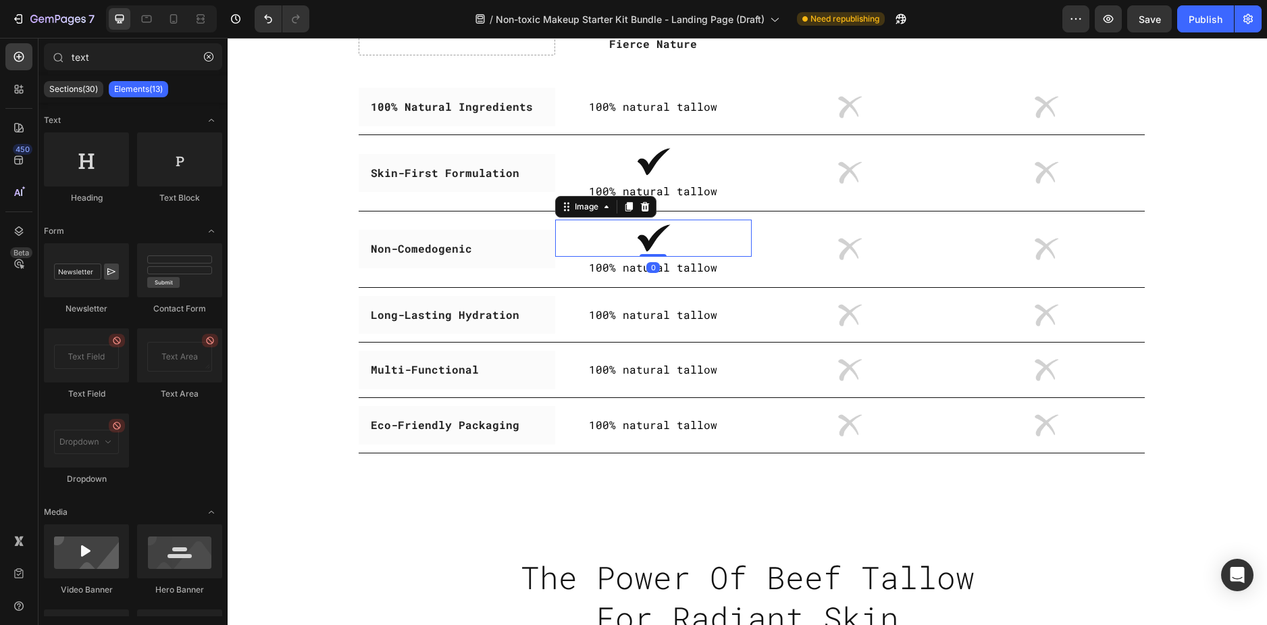
click at [648, 232] on img at bounding box center [653, 237] width 37 height 37
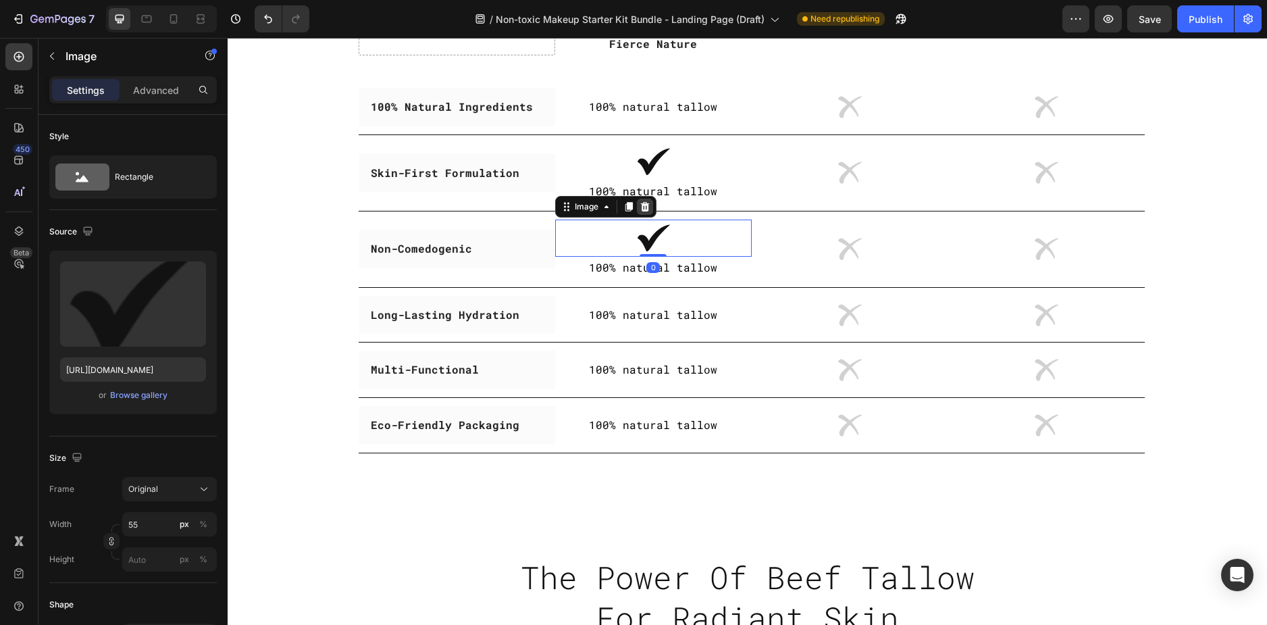
click at [640, 205] on icon at bounding box center [644, 206] width 9 height 9
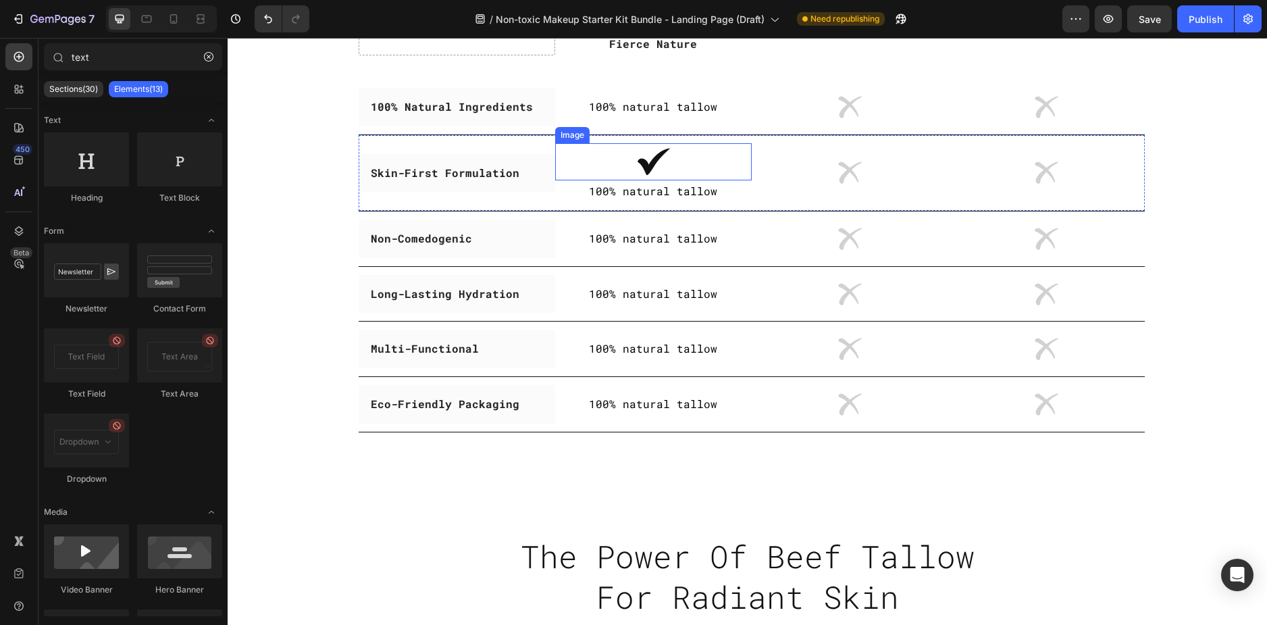
click at [674, 160] on div at bounding box center [653, 161] width 197 height 37
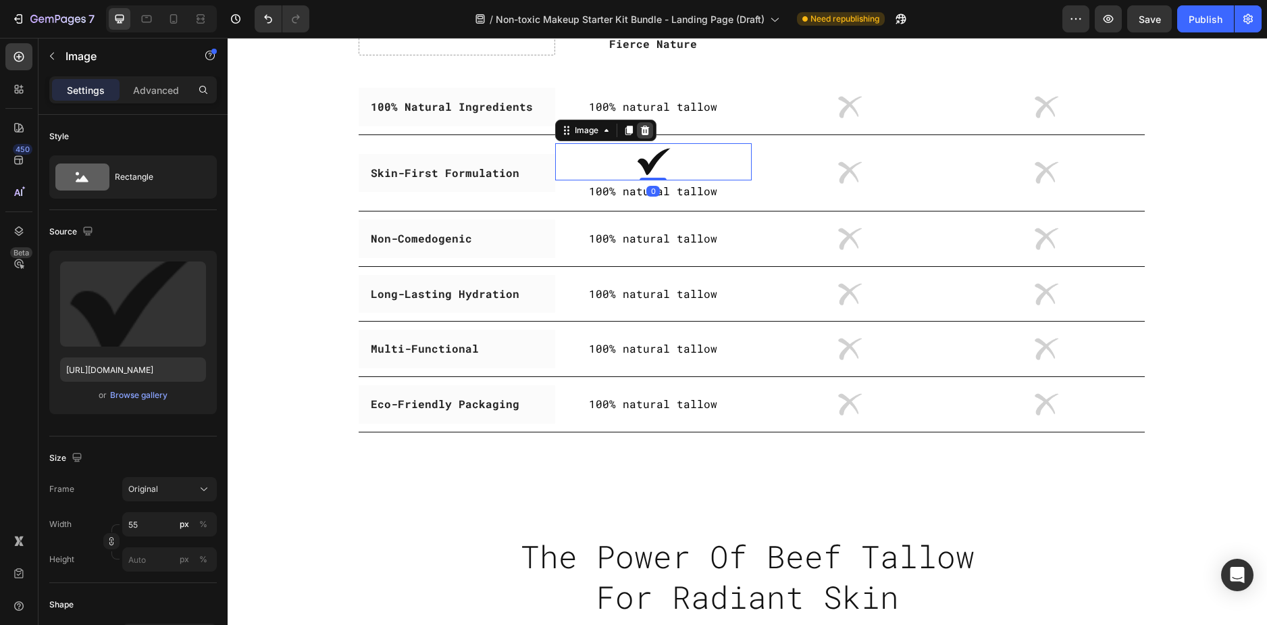
click at [637, 129] on div at bounding box center [645, 130] width 16 height 16
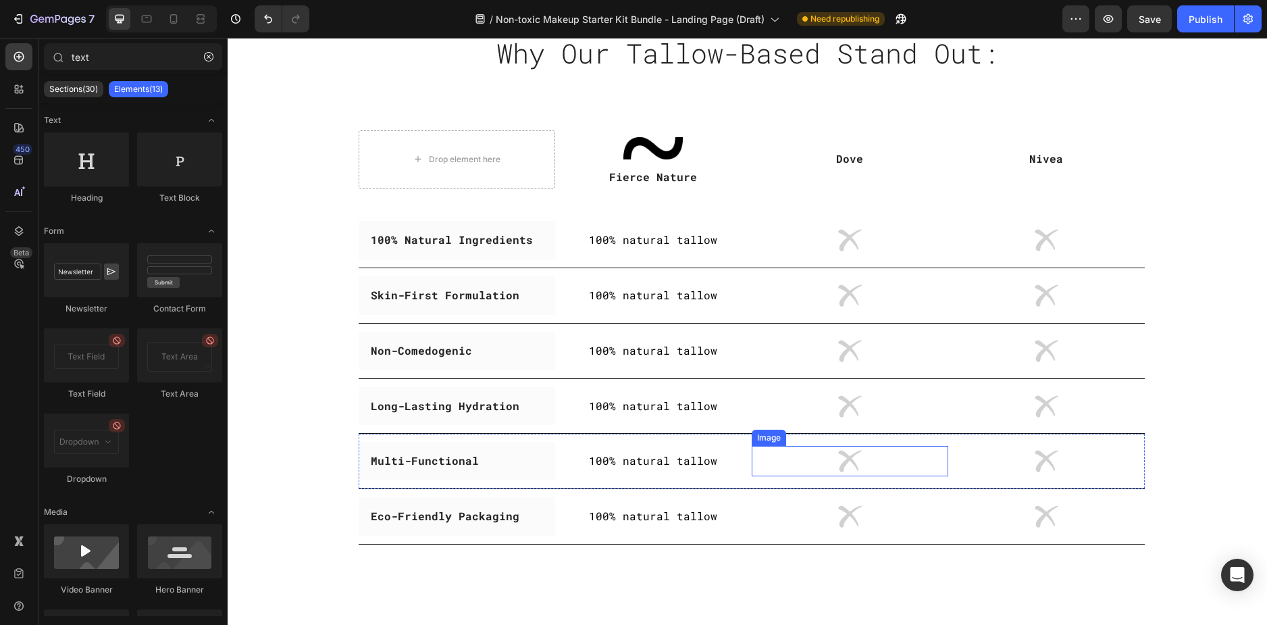
scroll to position [2980, 0]
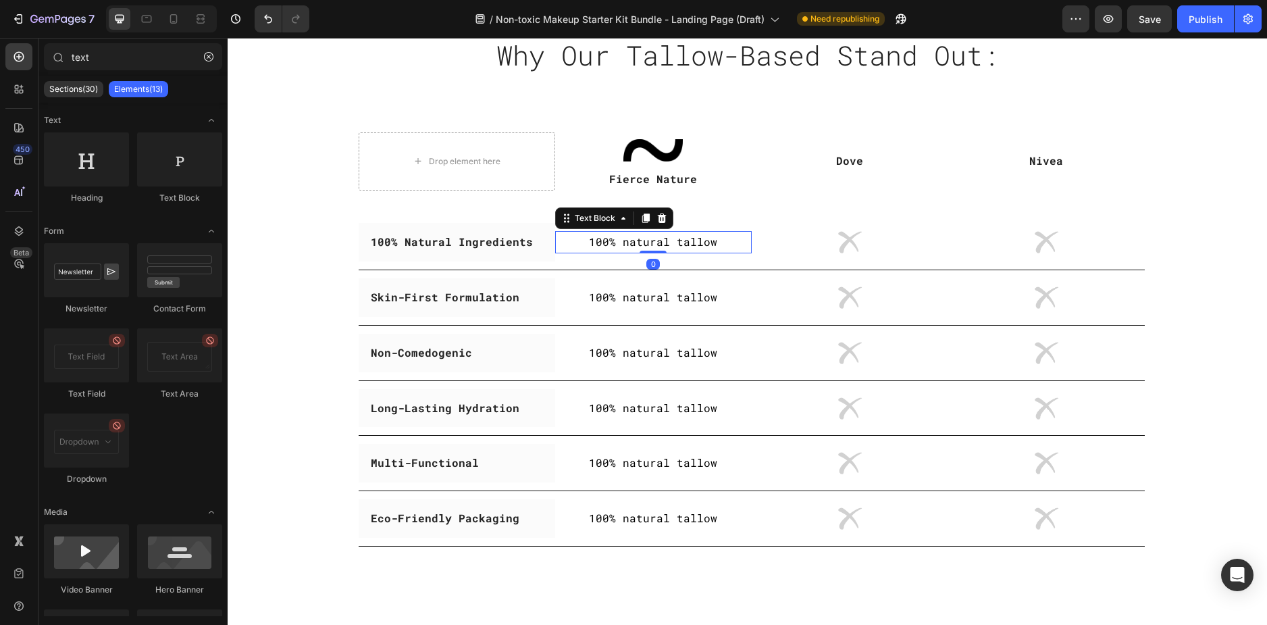
click at [670, 238] on p "100% natural tallow" at bounding box center [653, 242] width 194 height 20
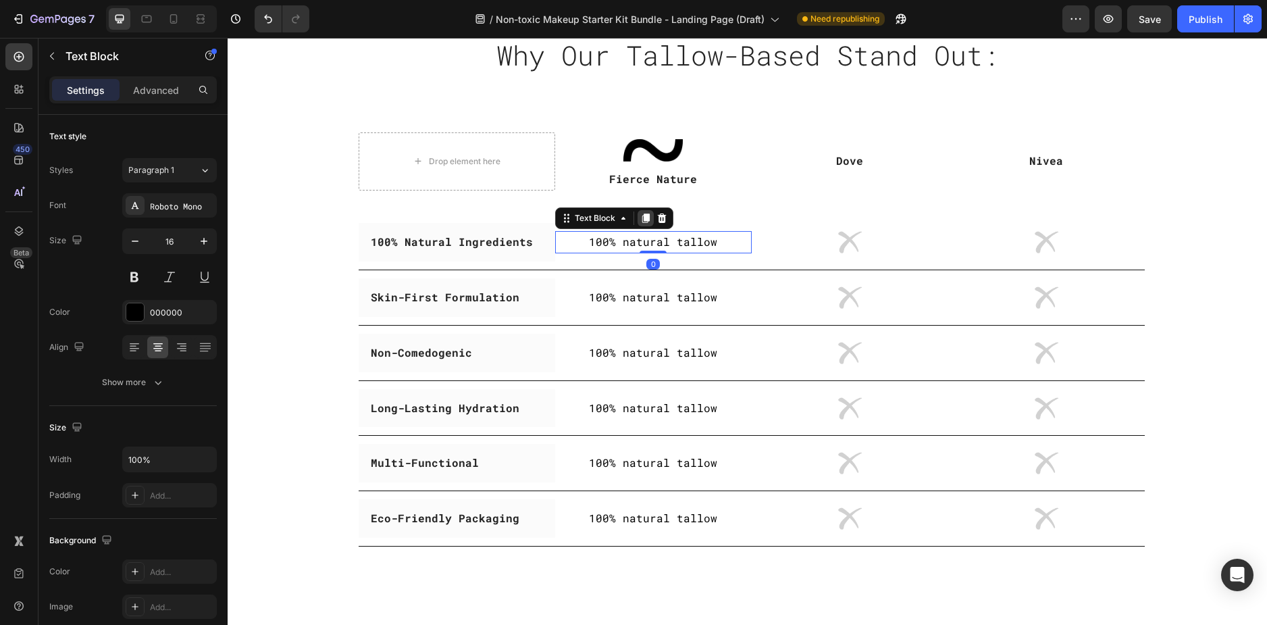
click at [644, 215] on icon at bounding box center [645, 217] width 7 height 9
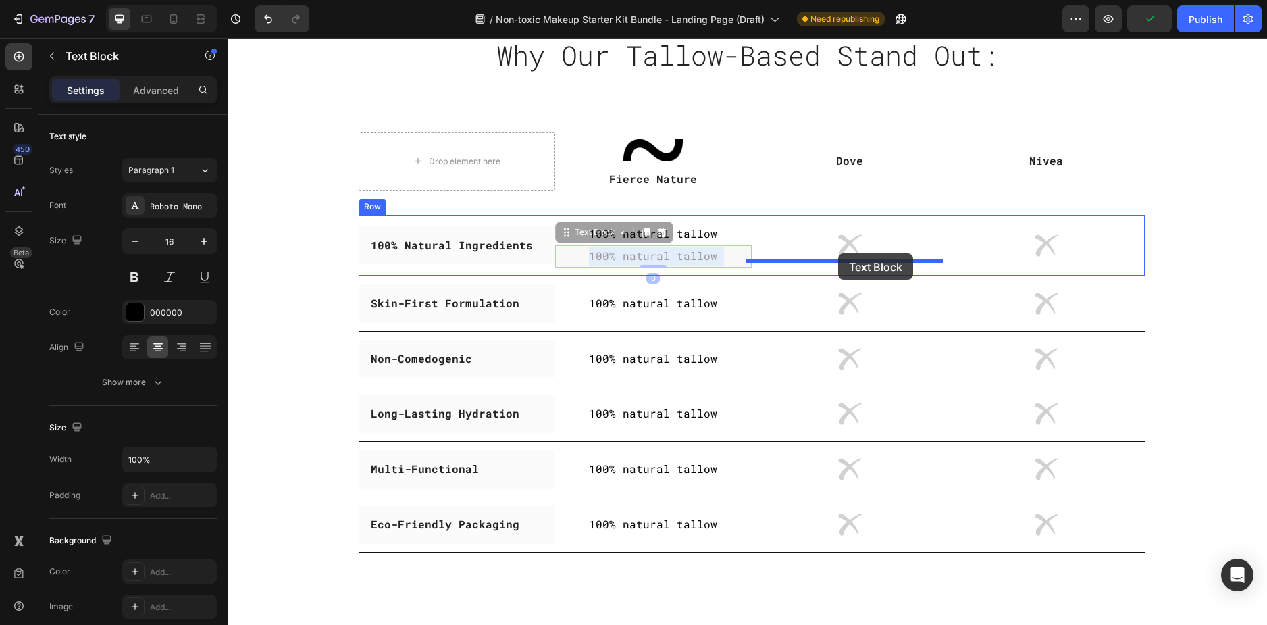
drag, startPoint x: 669, startPoint y: 257, endPoint x: 838, endPoint y: 253, distance: 168.9
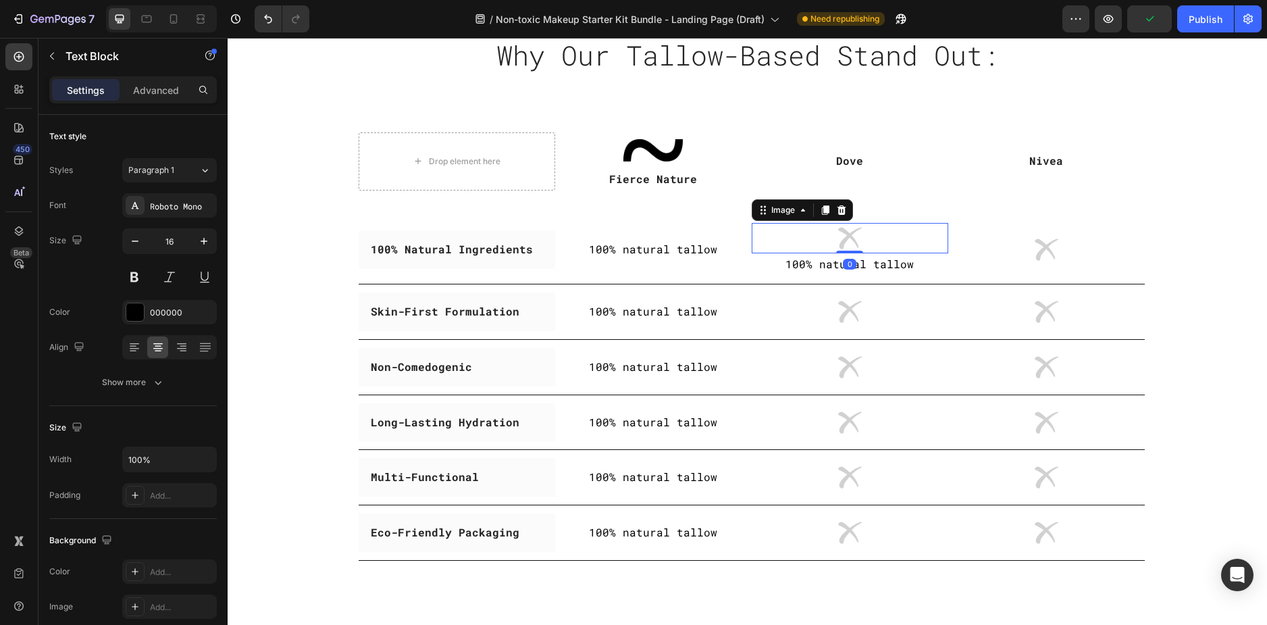
click at [878, 230] on div at bounding box center [850, 238] width 197 height 30
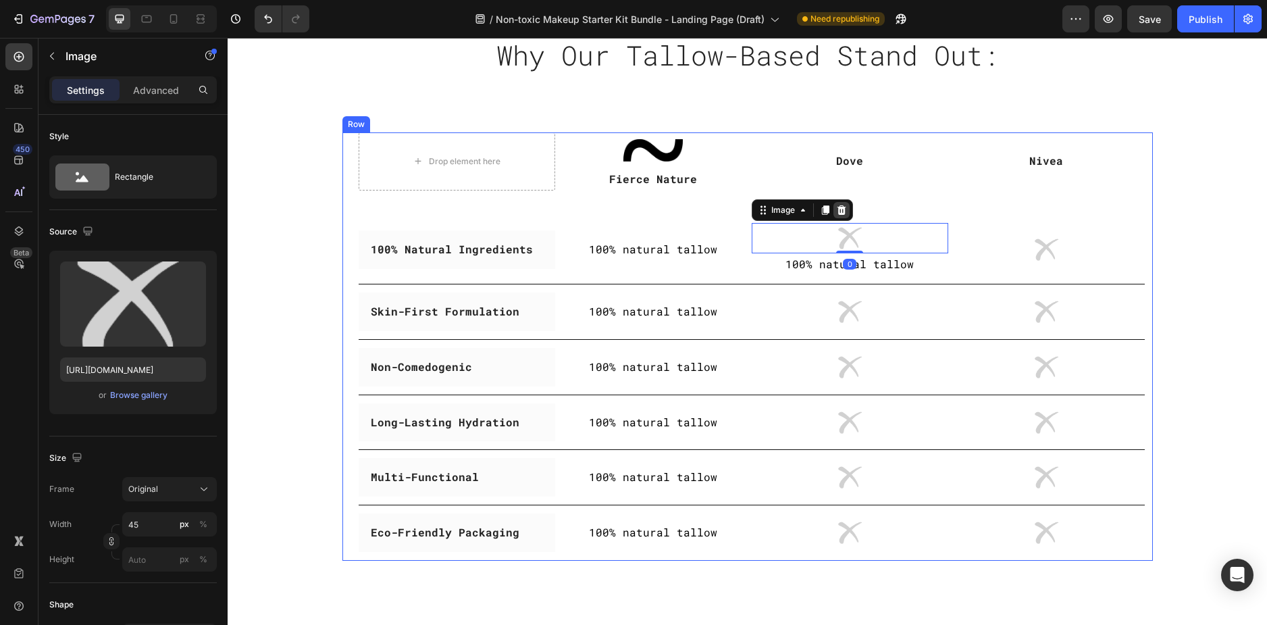
click at [837, 206] on icon at bounding box center [841, 209] width 9 height 9
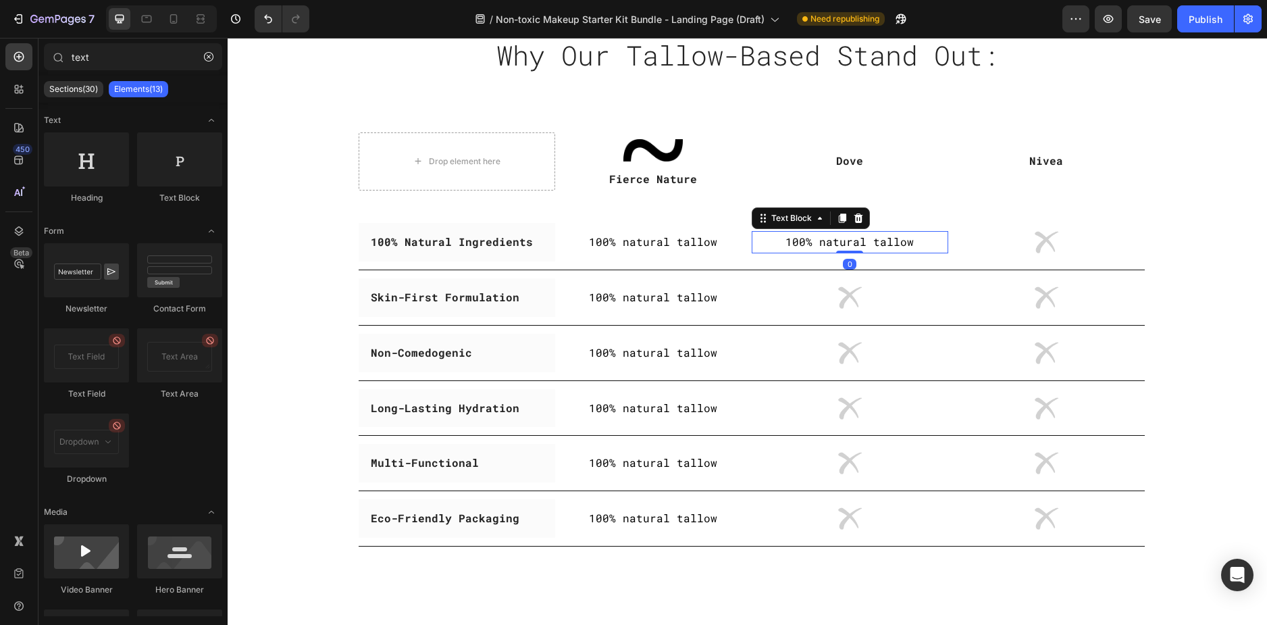
click at [877, 240] on p "100% natural tallow" at bounding box center [850, 242] width 194 height 20
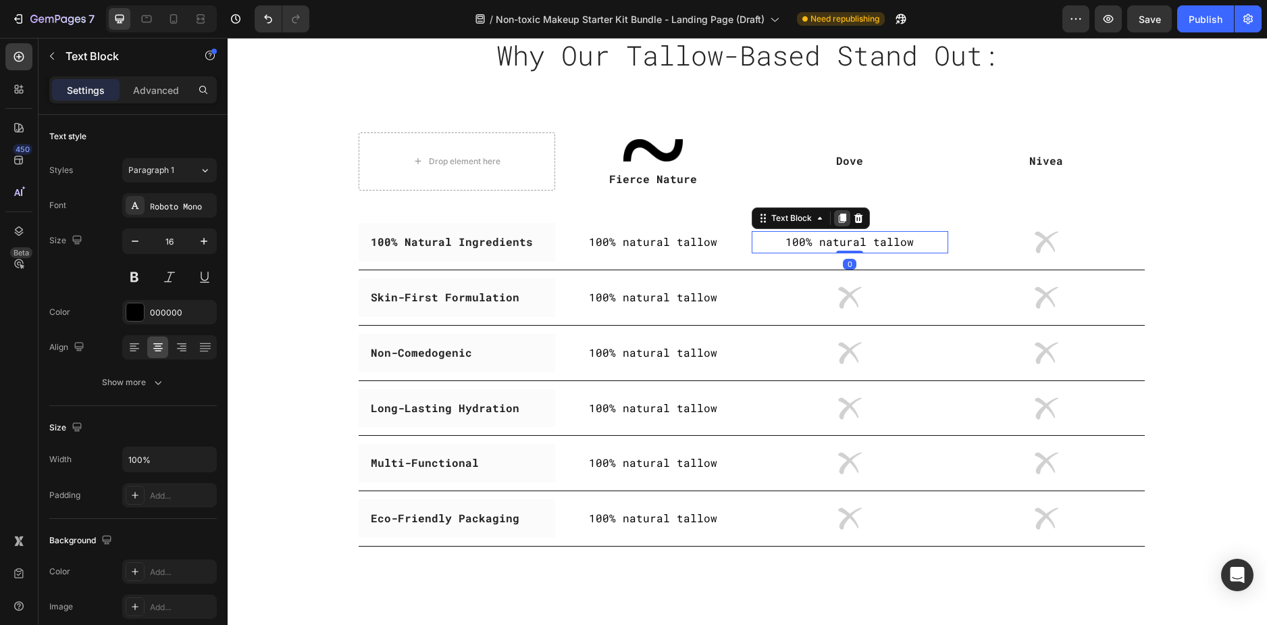
click at [838, 217] on icon at bounding box center [841, 217] width 7 height 9
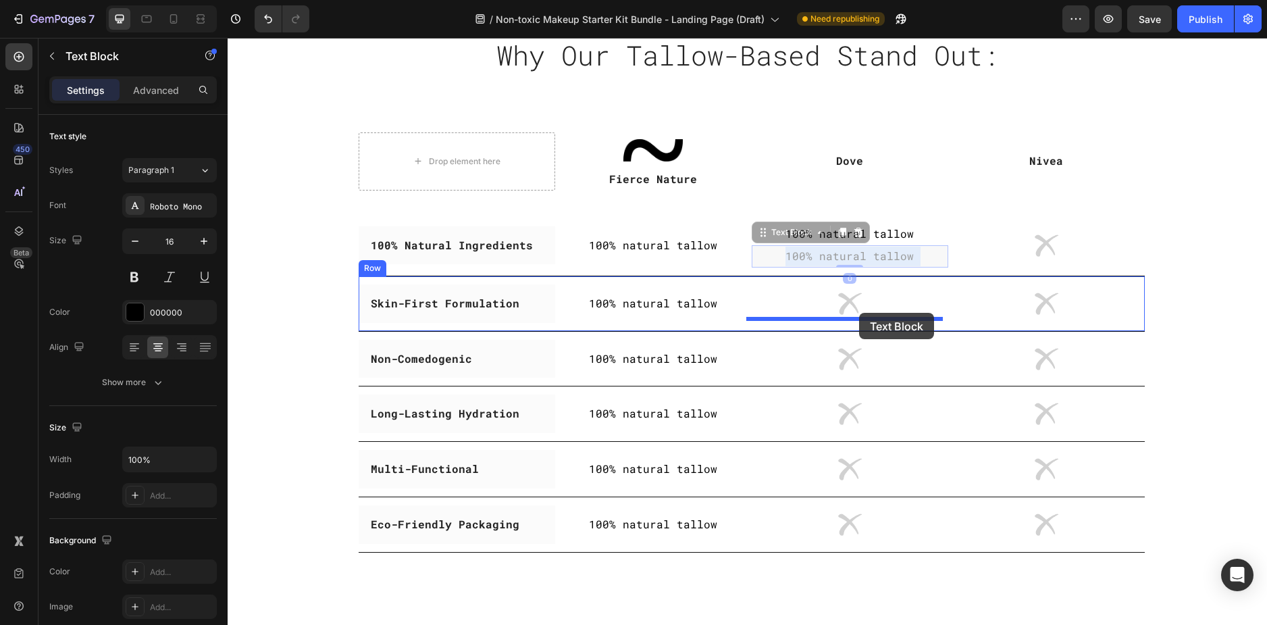
drag, startPoint x: 865, startPoint y: 252, endPoint x: 859, endPoint y: 313, distance: 61.1
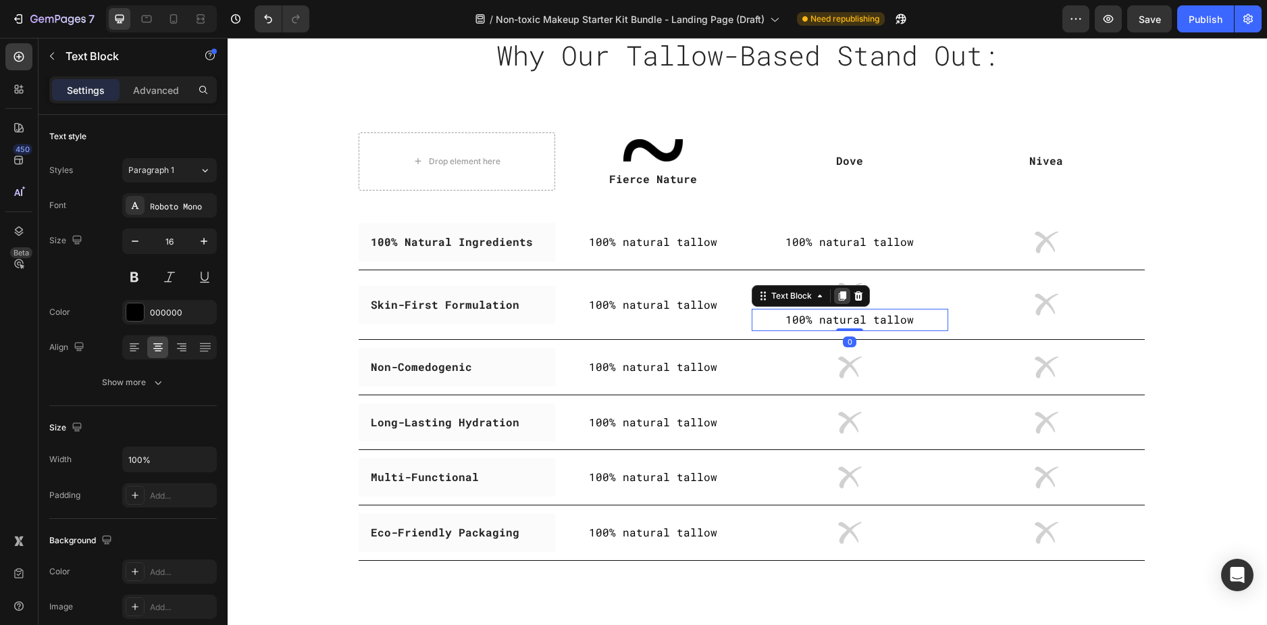
click at [839, 292] on icon at bounding box center [841, 295] width 7 height 9
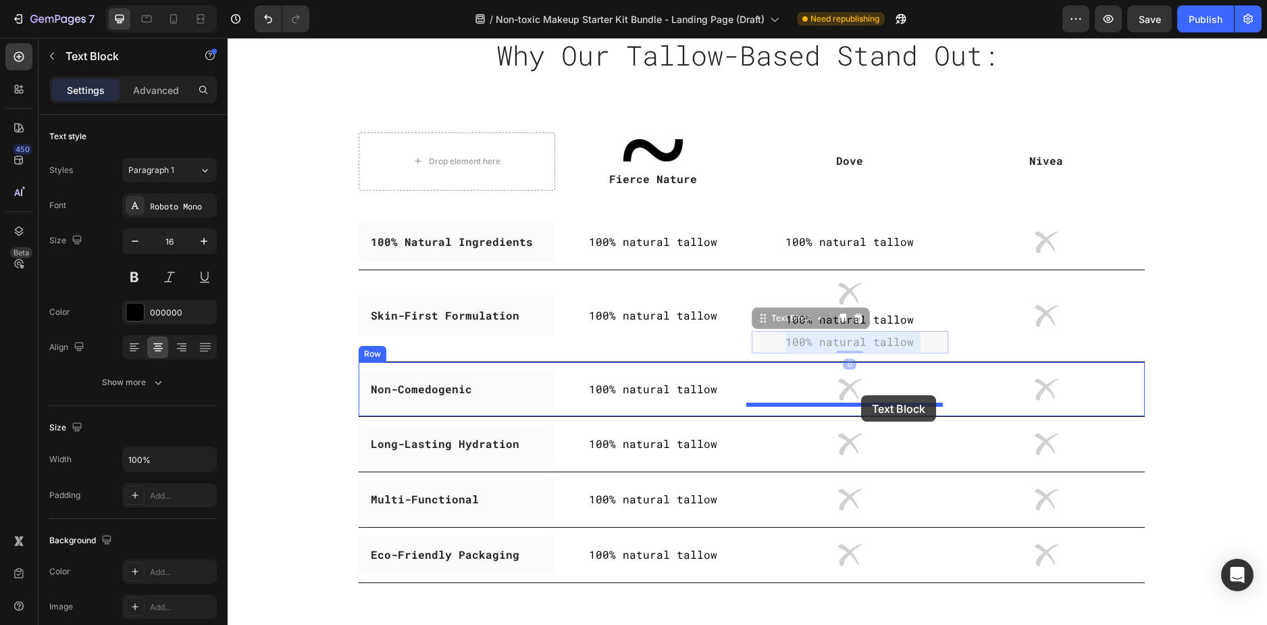
drag, startPoint x: 865, startPoint y: 341, endPoint x: 861, endPoint y: 395, distance: 54.2
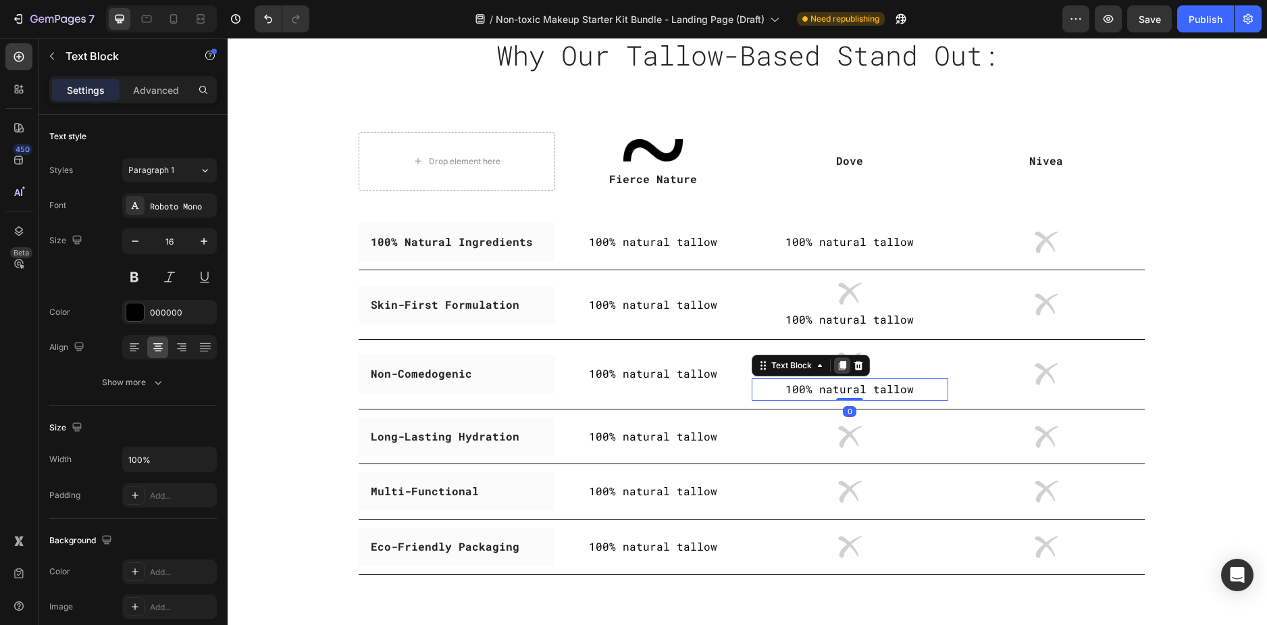
click at [838, 365] on icon at bounding box center [841, 365] width 7 height 9
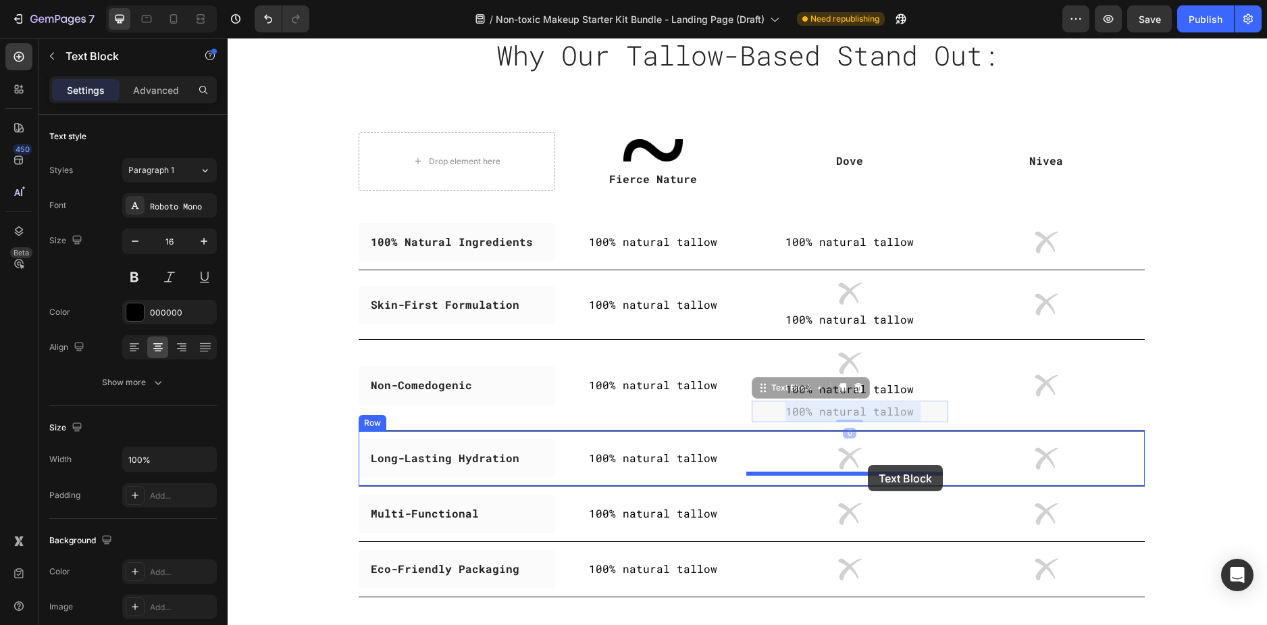
drag, startPoint x: 868, startPoint y: 407, endPoint x: 868, endPoint y: 465, distance: 58.1
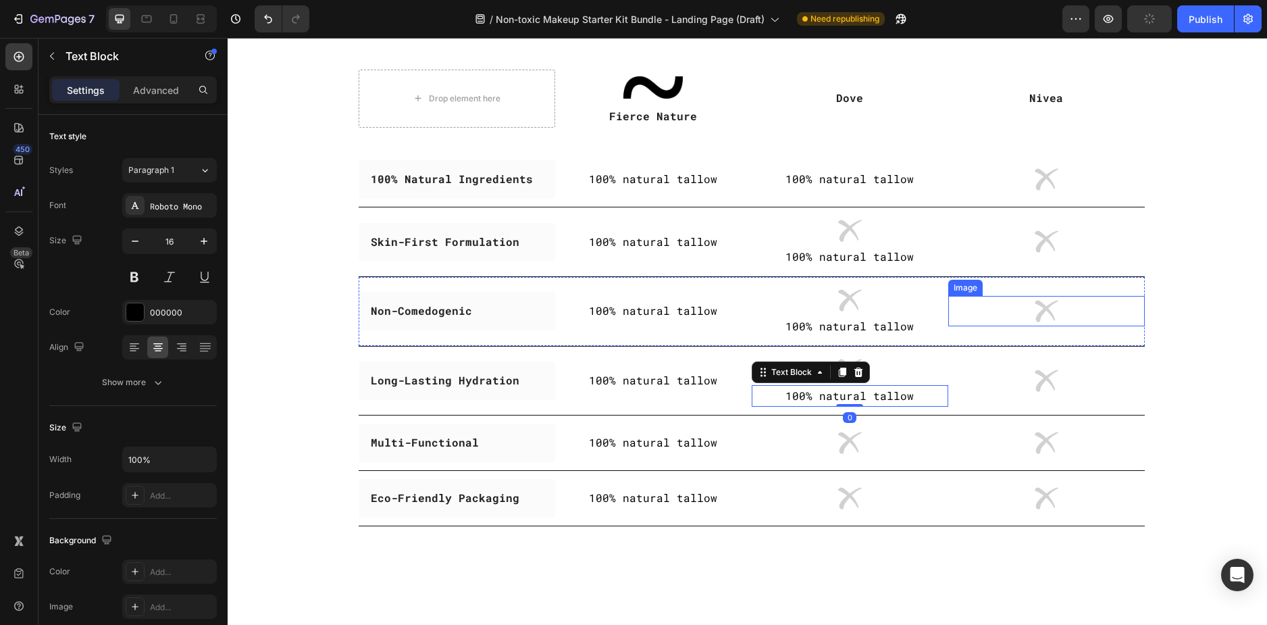
scroll to position [3115, 0]
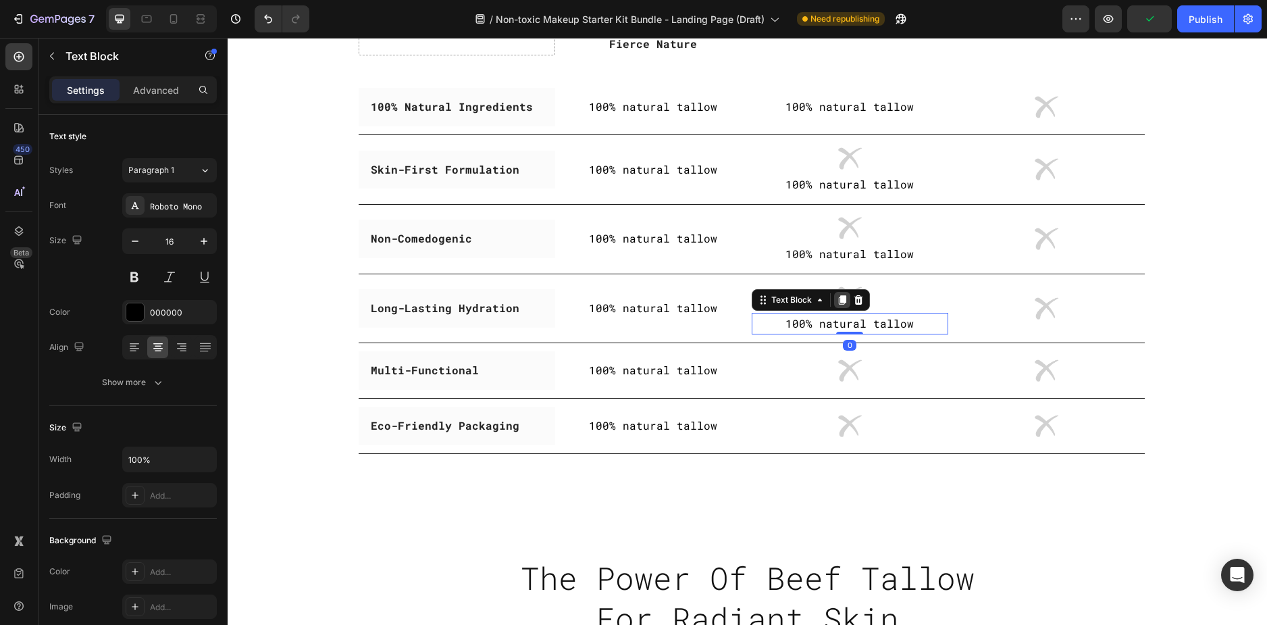
click at [841, 300] on icon at bounding box center [842, 299] width 11 height 11
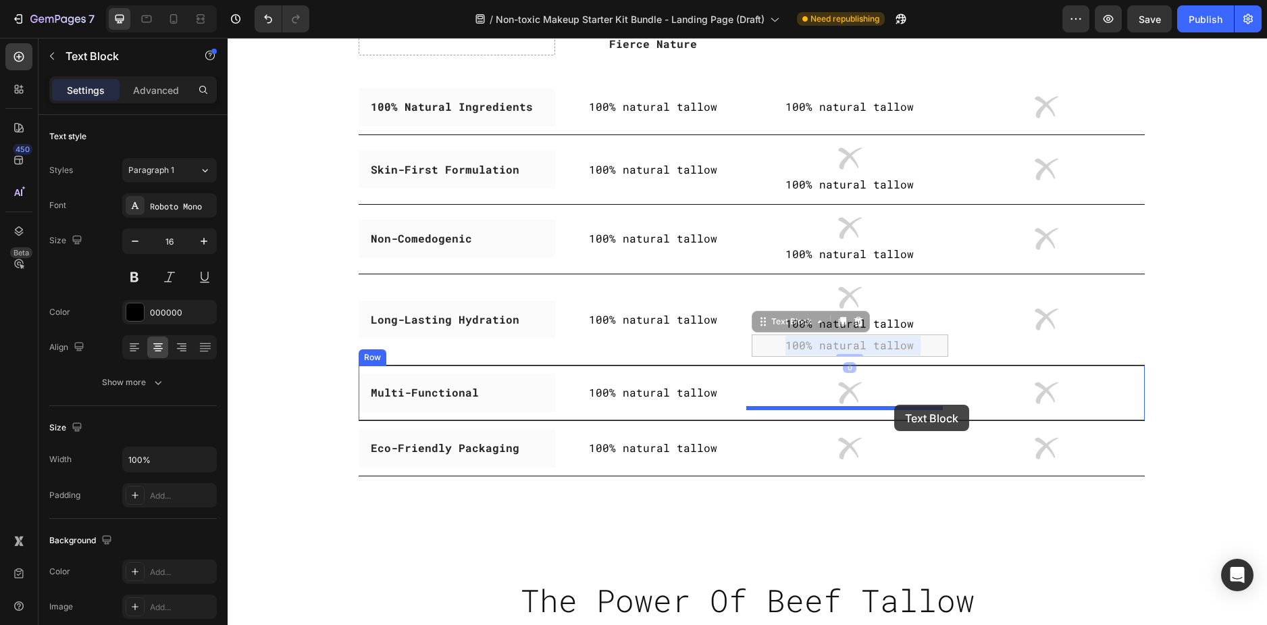
drag, startPoint x: 892, startPoint y: 346, endPoint x: 894, endPoint y: 405, distance: 58.1
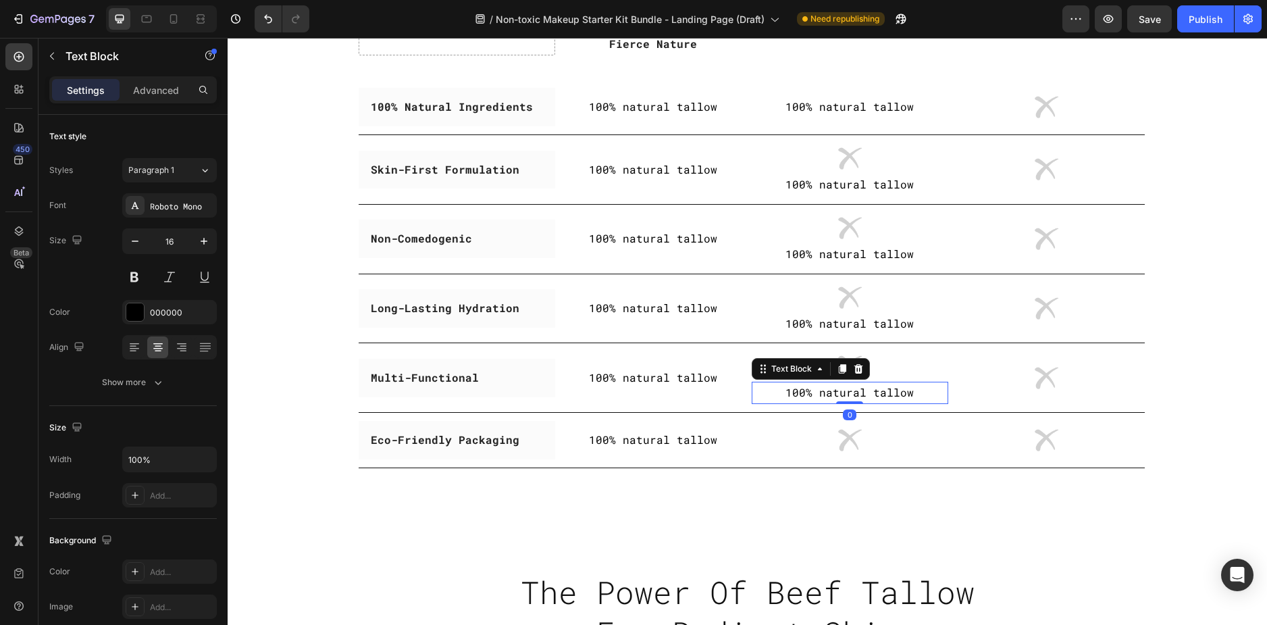
click at [838, 367] on icon at bounding box center [841, 369] width 7 height 9
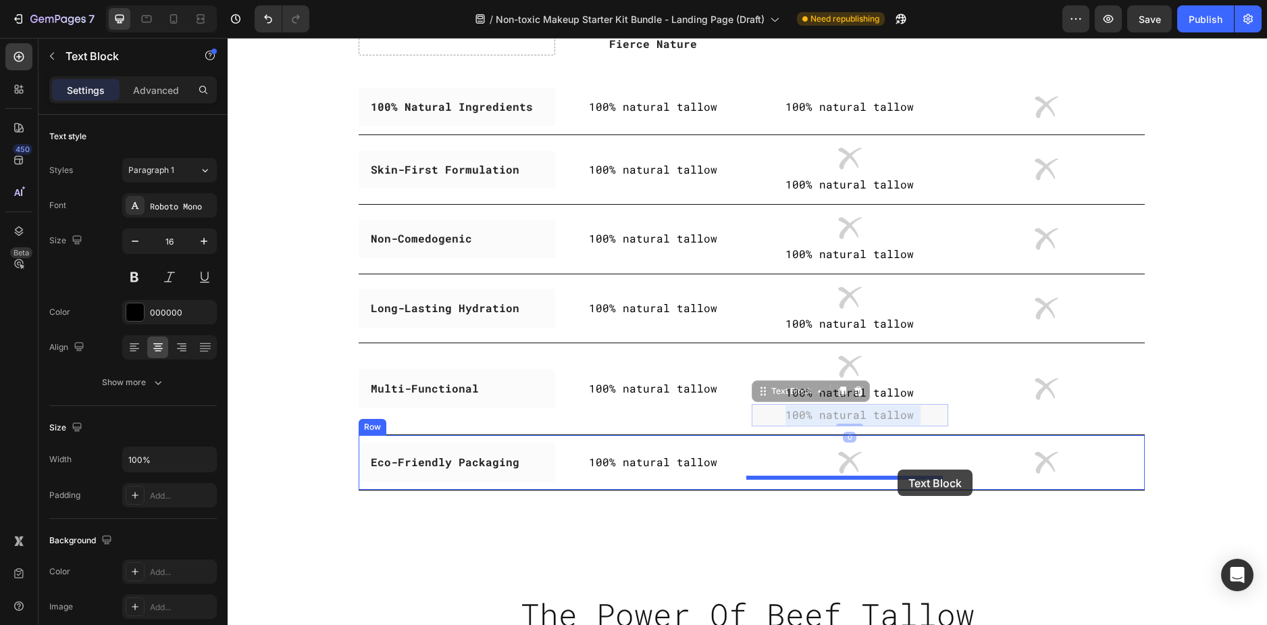
drag, startPoint x: 898, startPoint y: 417, endPoint x: 898, endPoint y: 472, distance: 54.7
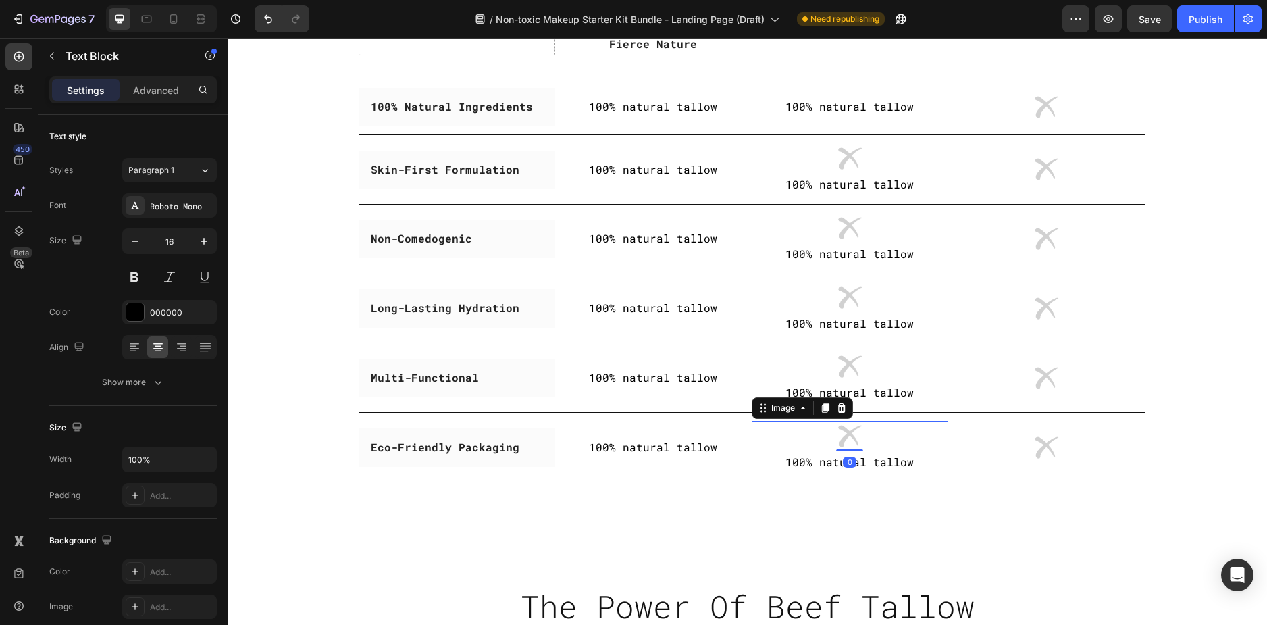
click at [900, 436] on div at bounding box center [850, 436] width 197 height 30
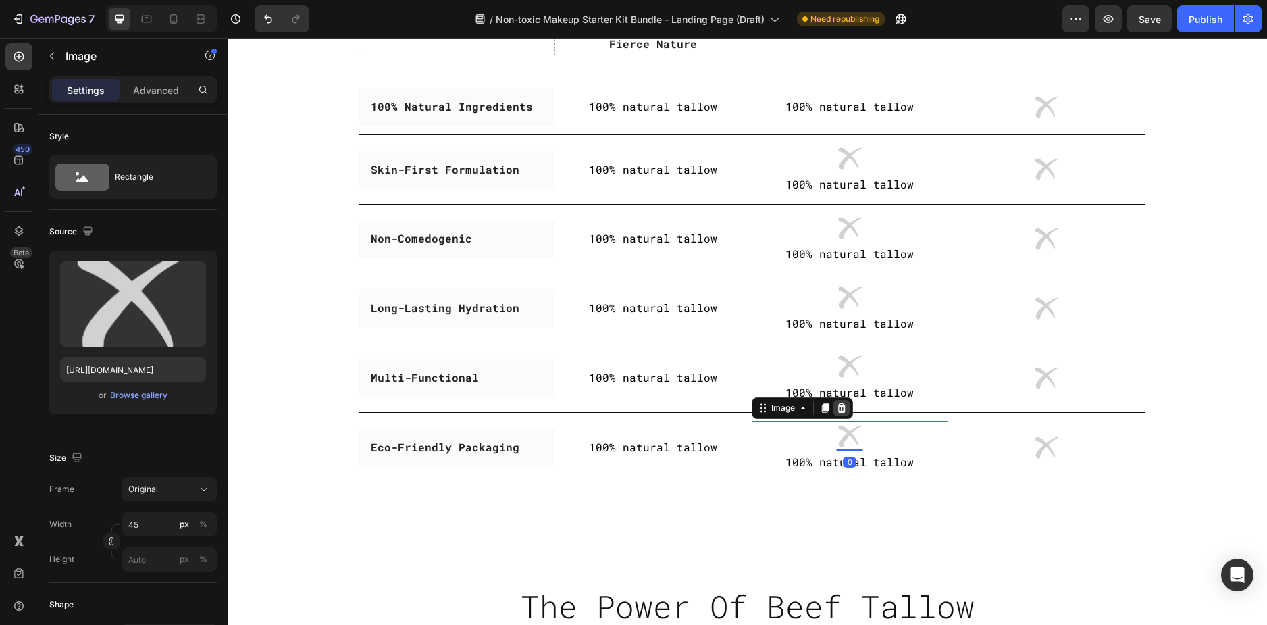
click at [837, 405] on icon at bounding box center [841, 407] width 9 height 9
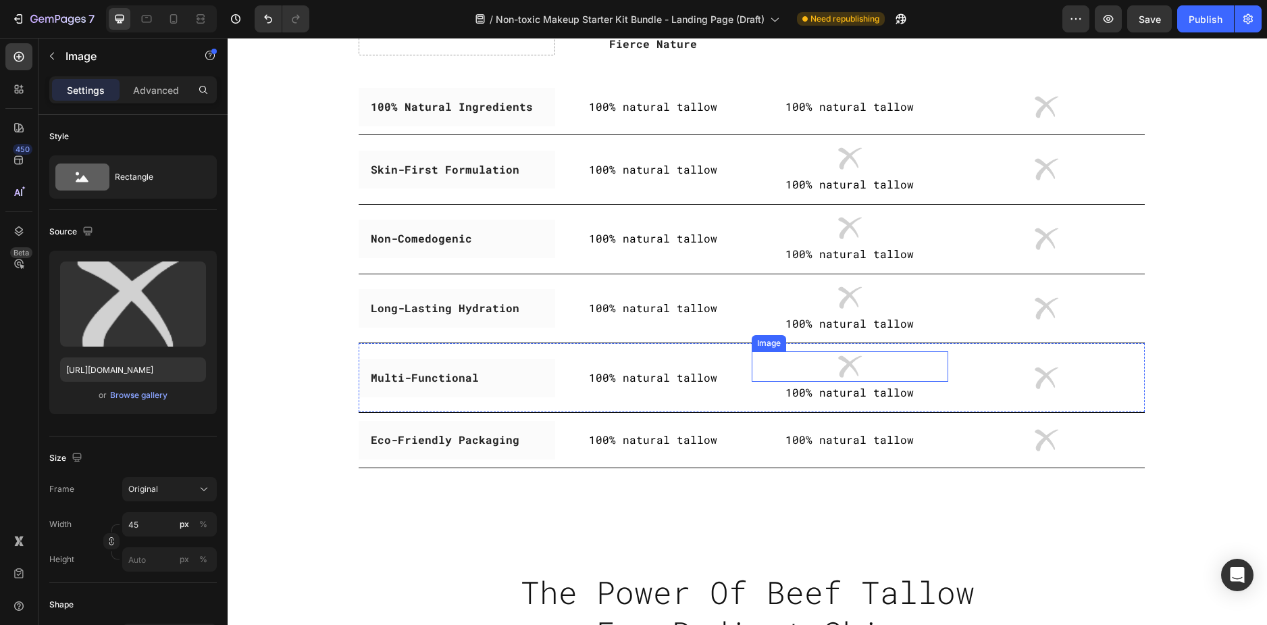
click at [868, 365] on div at bounding box center [850, 366] width 197 height 30
click at [838, 336] on icon at bounding box center [841, 338] width 9 height 9
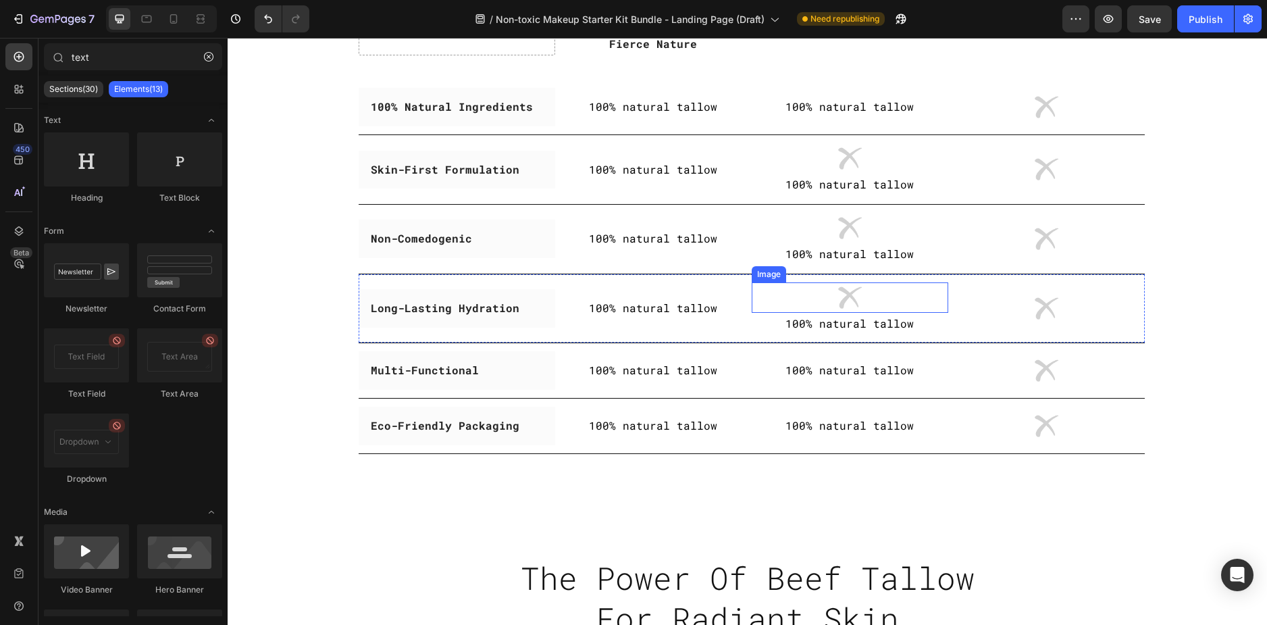
click at [865, 295] on div at bounding box center [850, 297] width 197 height 30
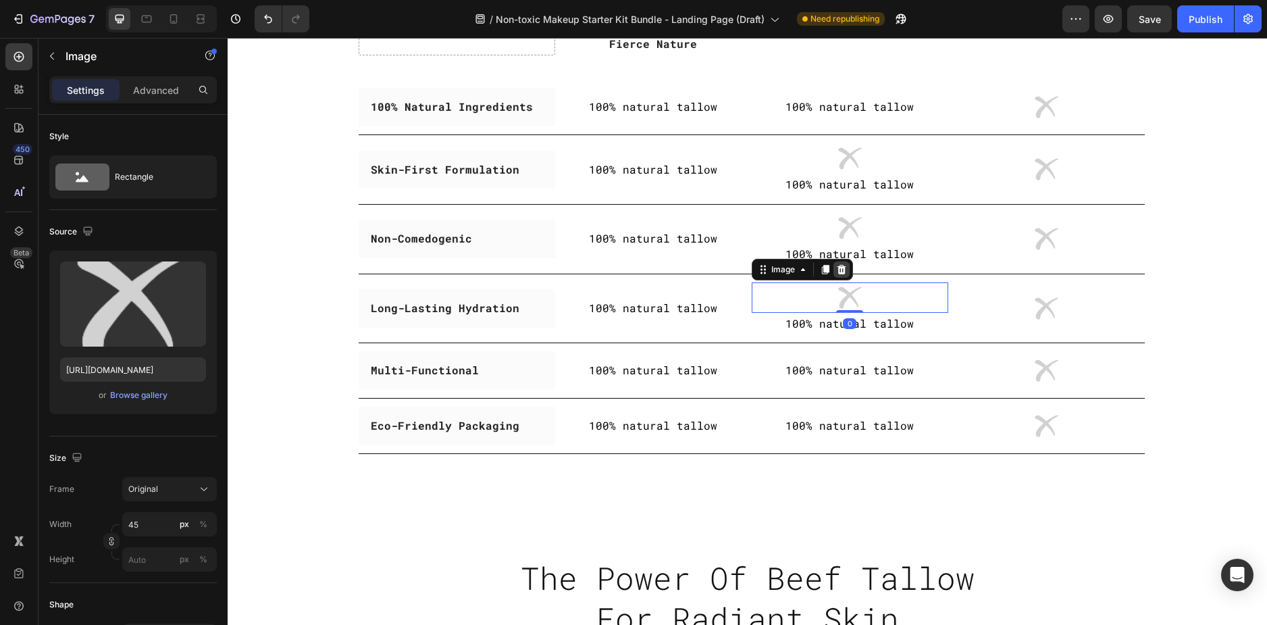
click at [837, 271] on icon at bounding box center [841, 269] width 11 height 11
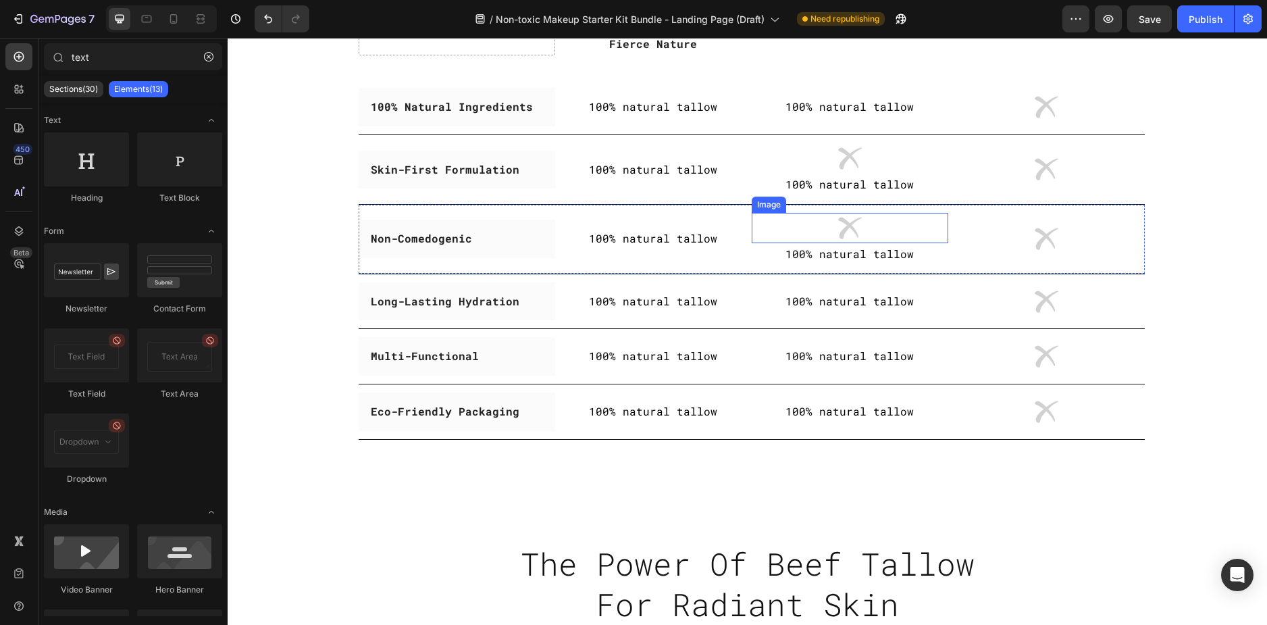
click at [863, 222] on div at bounding box center [850, 228] width 197 height 30
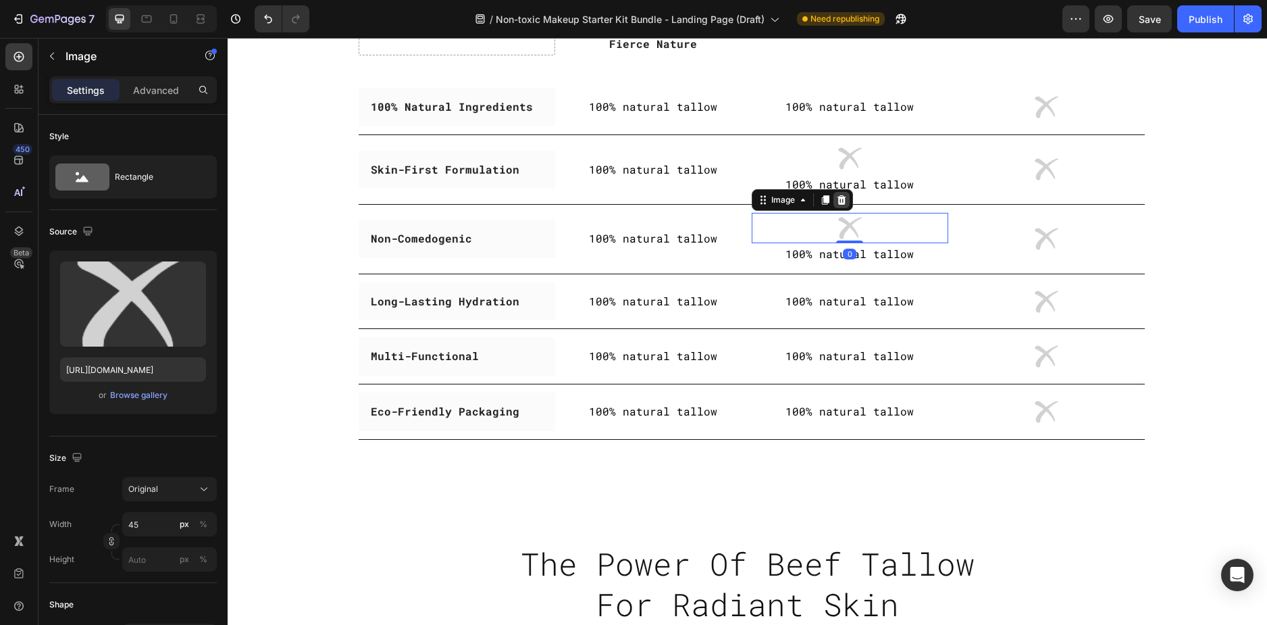
click at [837, 199] on icon at bounding box center [841, 199] width 9 height 9
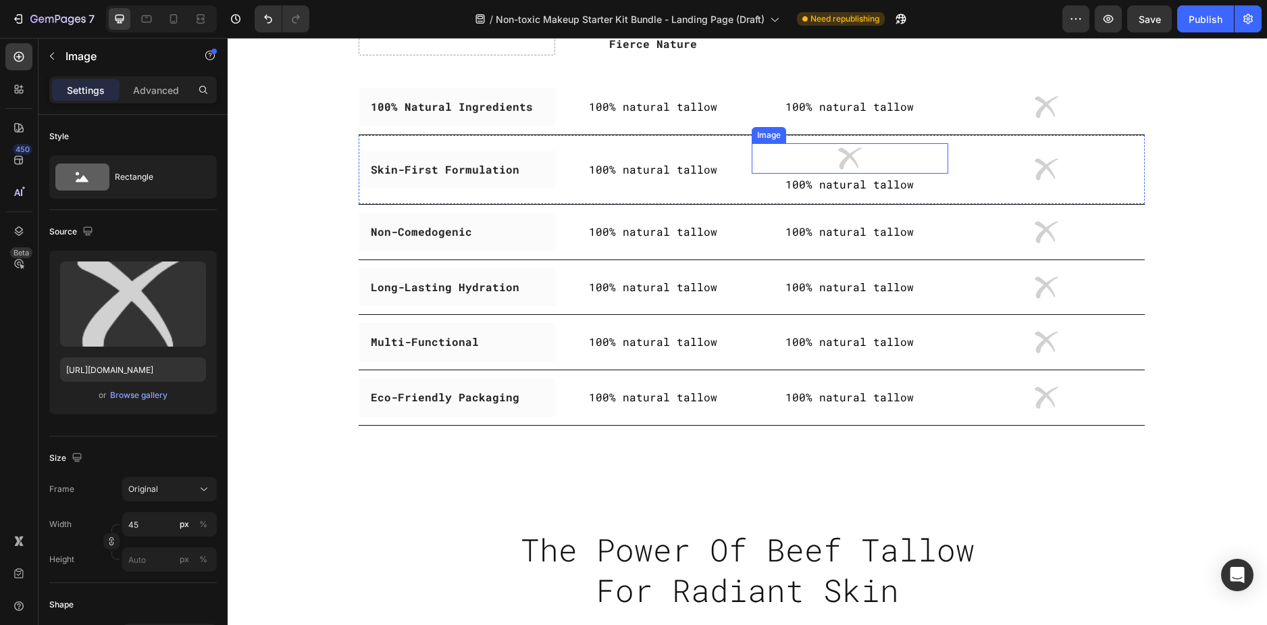
click at [870, 155] on div at bounding box center [850, 158] width 197 height 30
click at [836, 137] on div at bounding box center [841, 130] width 16 height 16
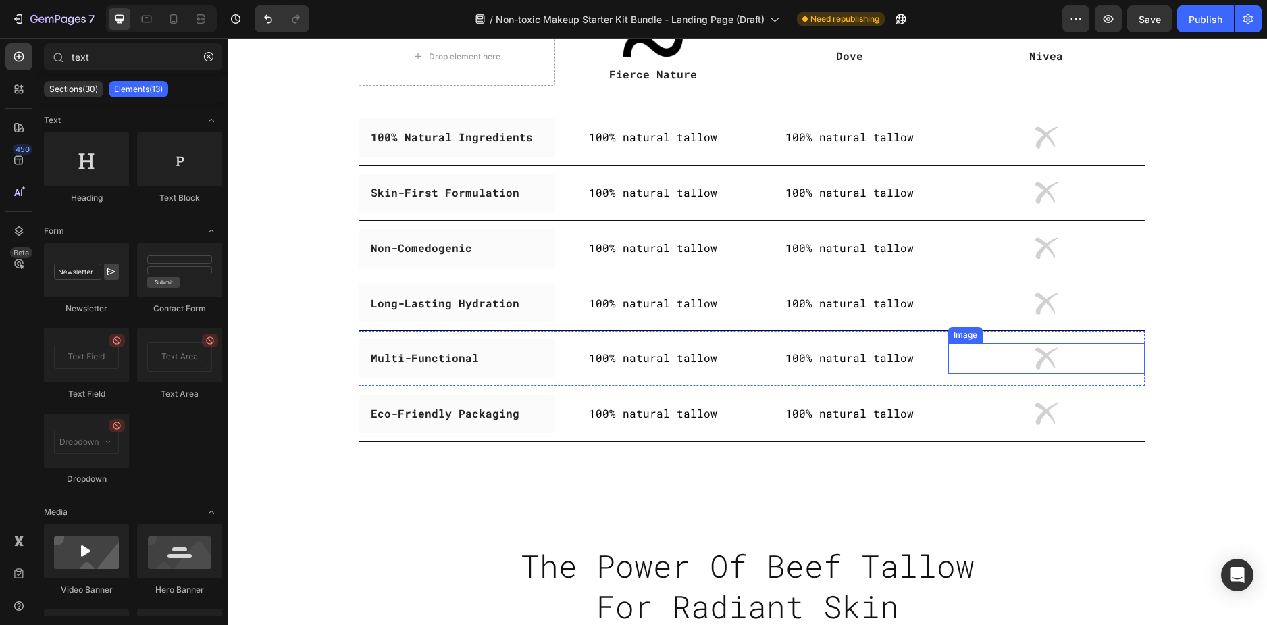
scroll to position [3047, 0]
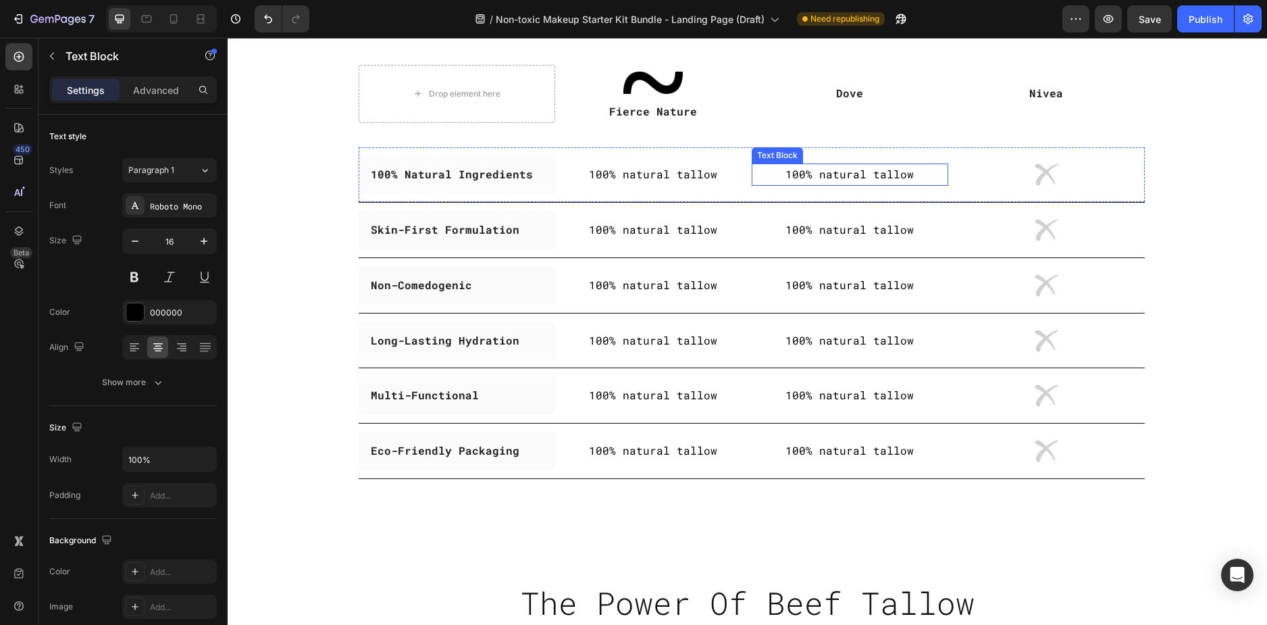
click at [903, 180] on p "100% natural tallow" at bounding box center [850, 175] width 194 height 20
click at [837, 151] on icon at bounding box center [842, 150] width 11 height 11
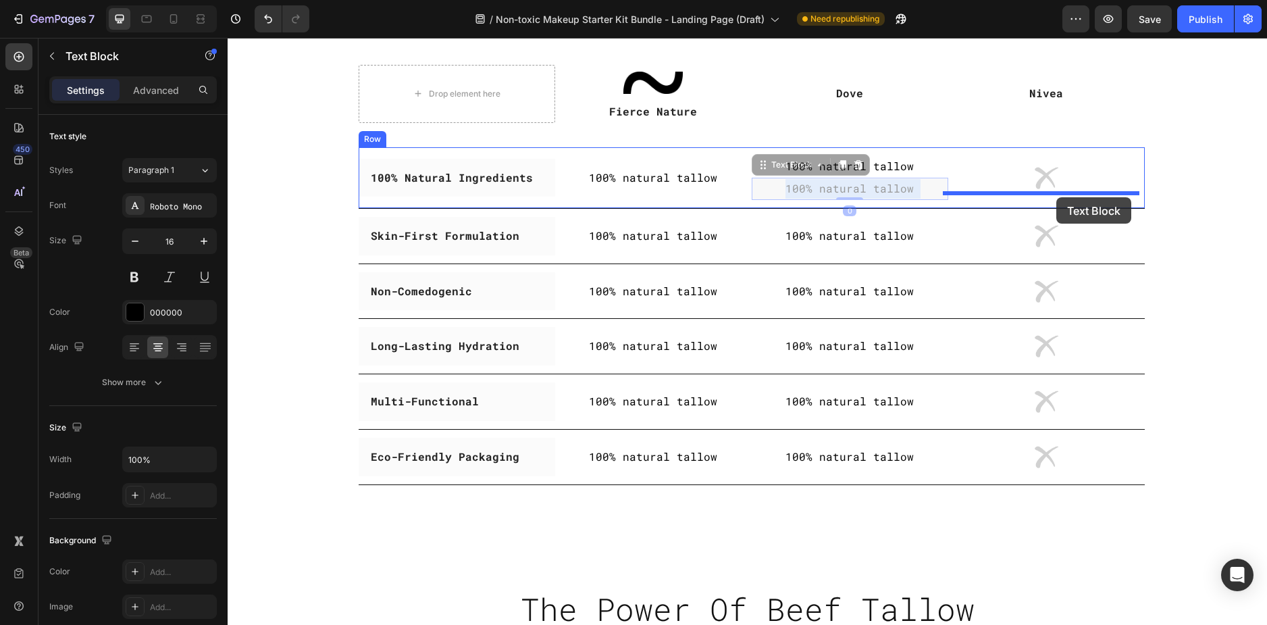
drag, startPoint x: 852, startPoint y: 194, endPoint x: 1056, endPoint y: 197, distance: 204.6
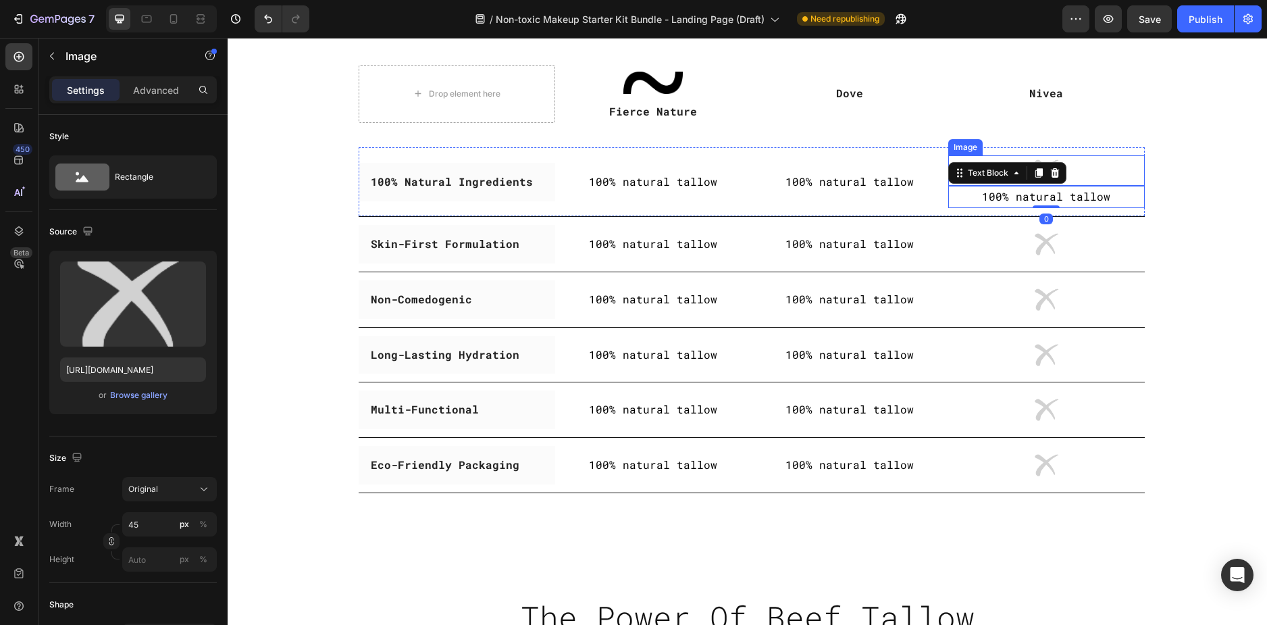
click at [1091, 172] on div at bounding box center [1046, 170] width 197 height 30
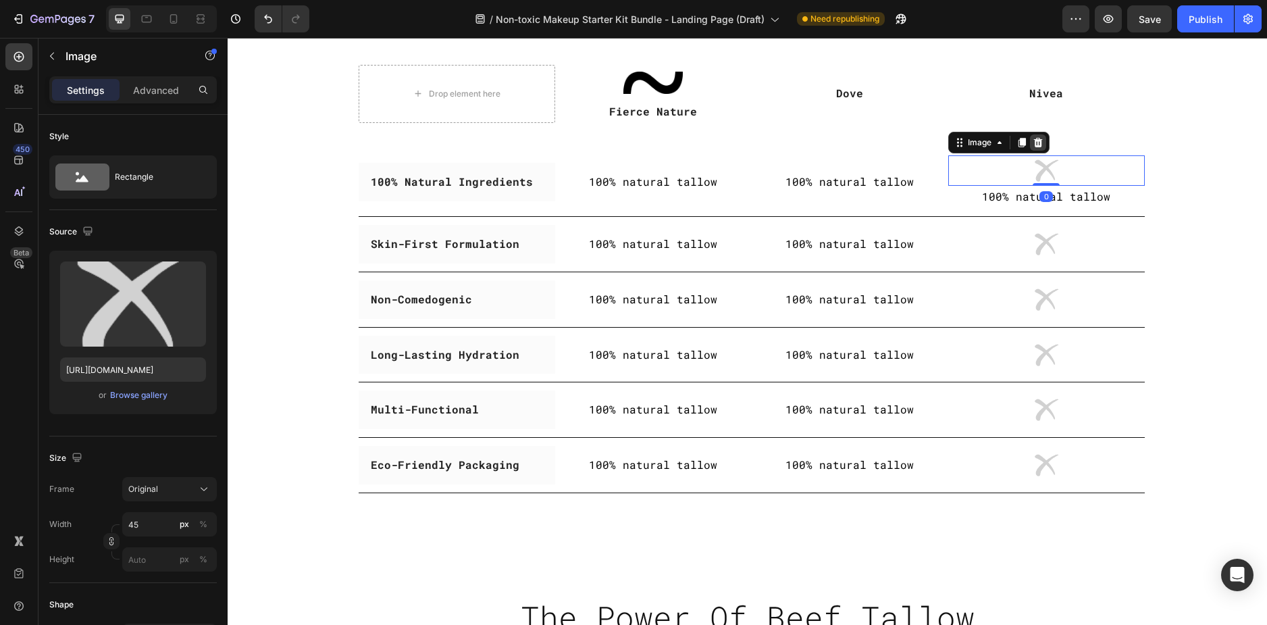
click at [1037, 139] on icon at bounding box center [1038, 142] width 11 height 11
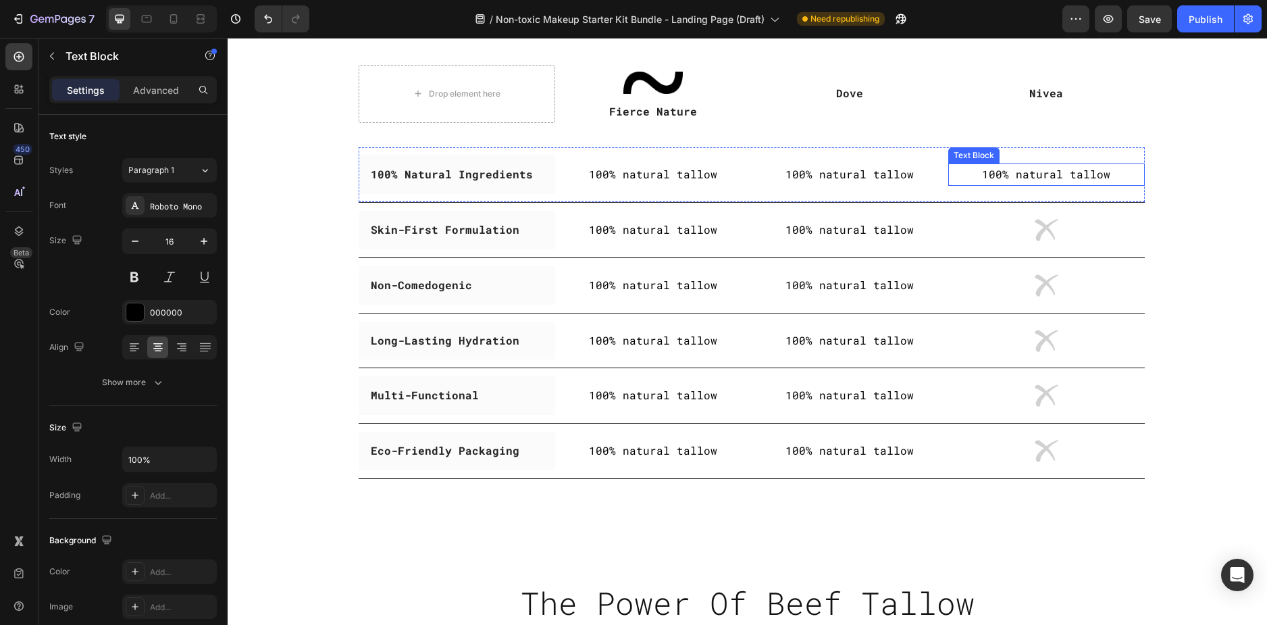
click at [1062, 175] on p "100% natural tallow" at bounding box center [1047, 175] width 194 height 20
click at [1035, 148] on icon at bounding box center [1038, 150] width 7 height 9
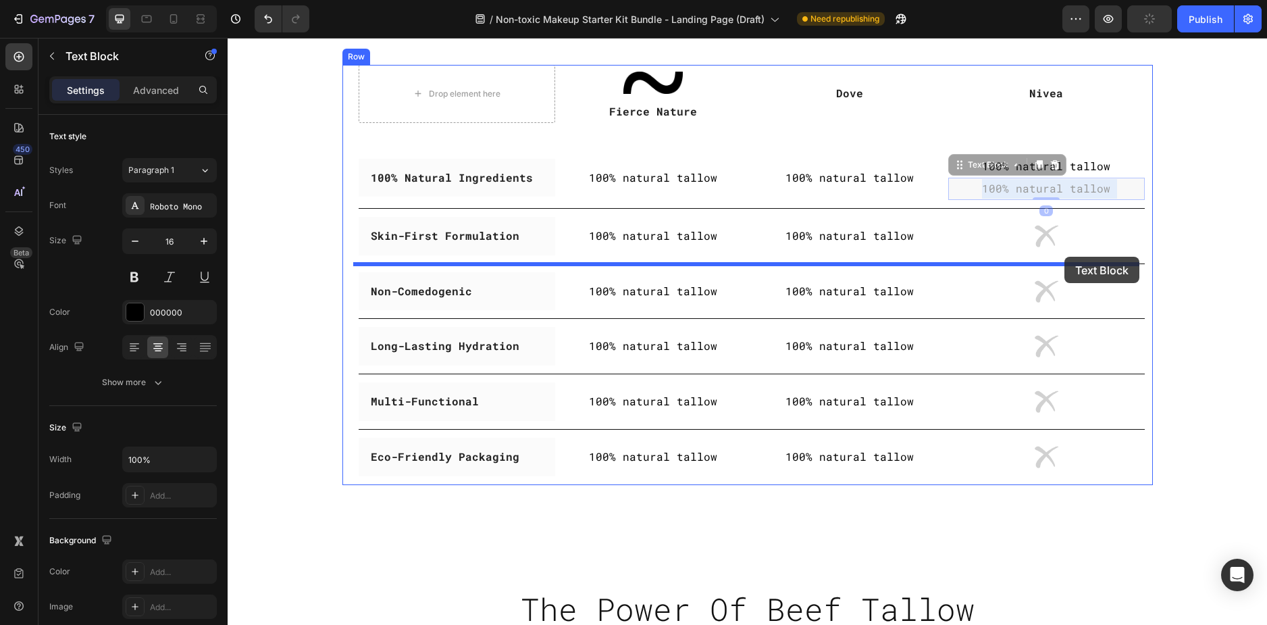
drag, startPoint x: 1064, startPoint y: 193, endPoint x: 1064, endPoint y: 257, distance: 63.5
click at [1064, 257] on div "Skin-First Formulation Text block Row 100% natural tallow Text Block 100% natur…" at bounding box center [752, 236] width 786 height 55
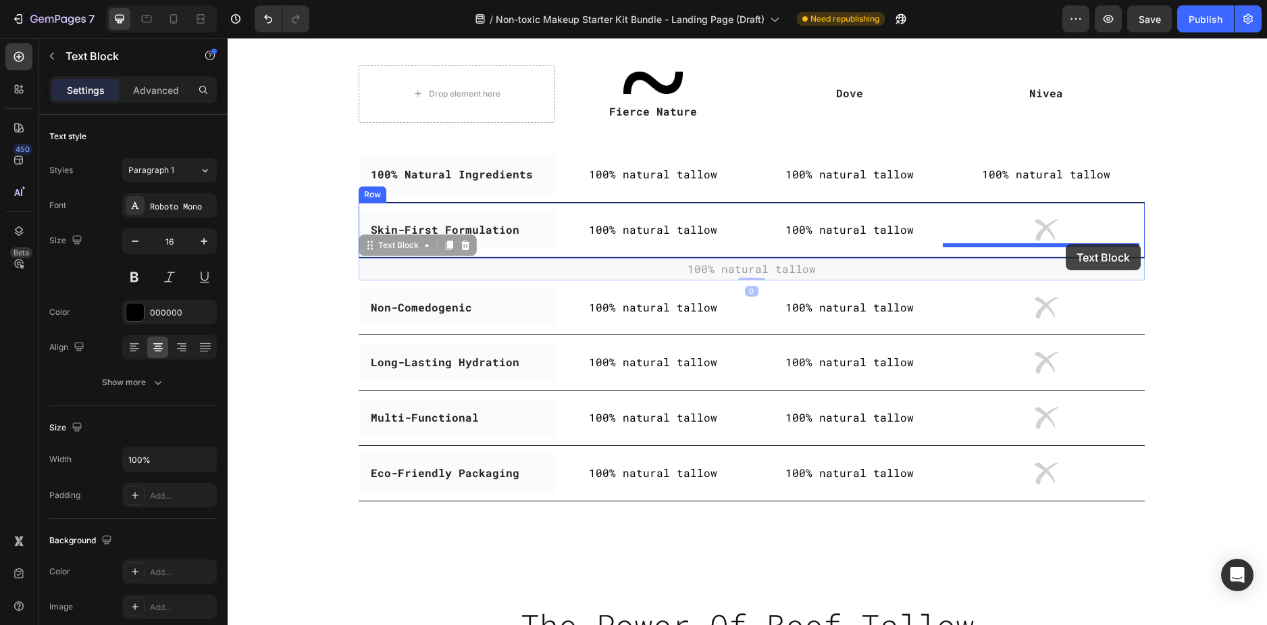
drag, startPoint x: 881, startPoint y: 270, endPoint x: 1064, endPoint y: 244, distance: 184.2
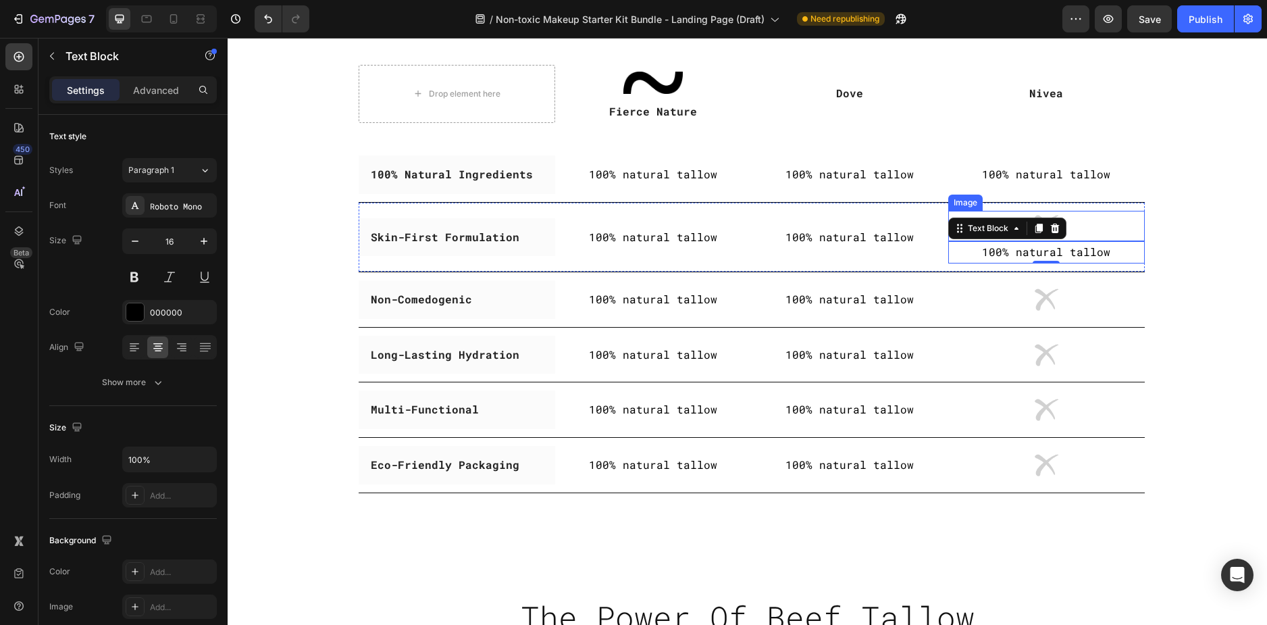
click at [1094, 229] on div at bounding box center [1046, 226] width 197 height 30
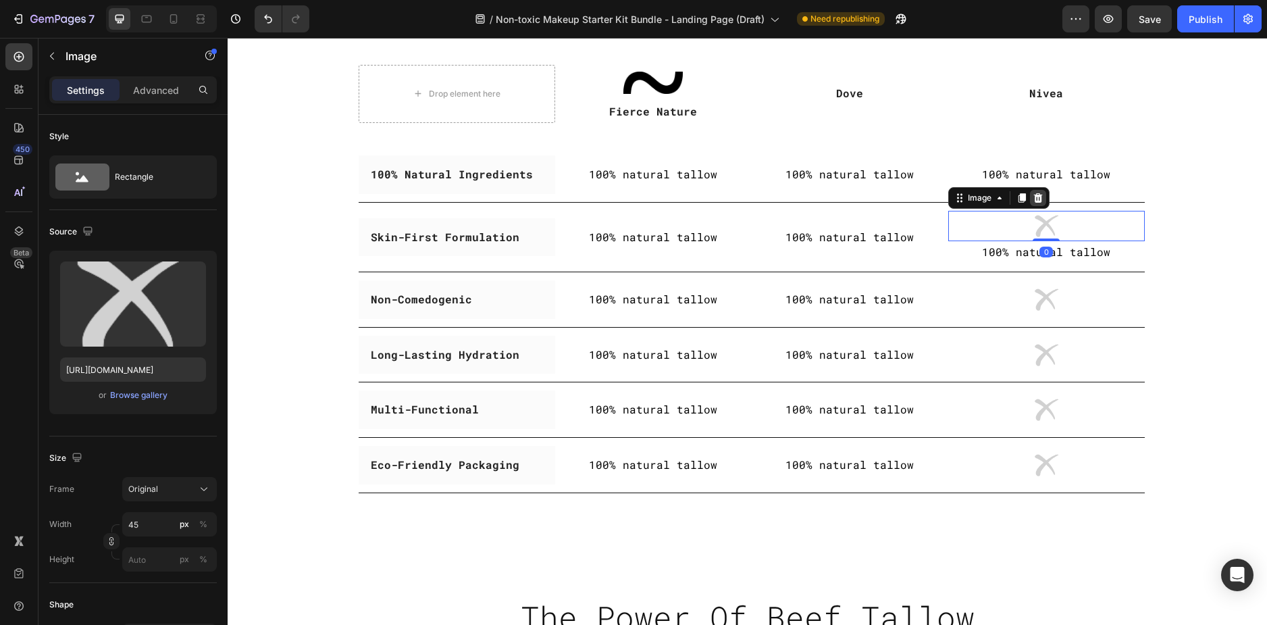
click at [1041, 199] on div at bounding box center [1038, 198] width 16 height 16
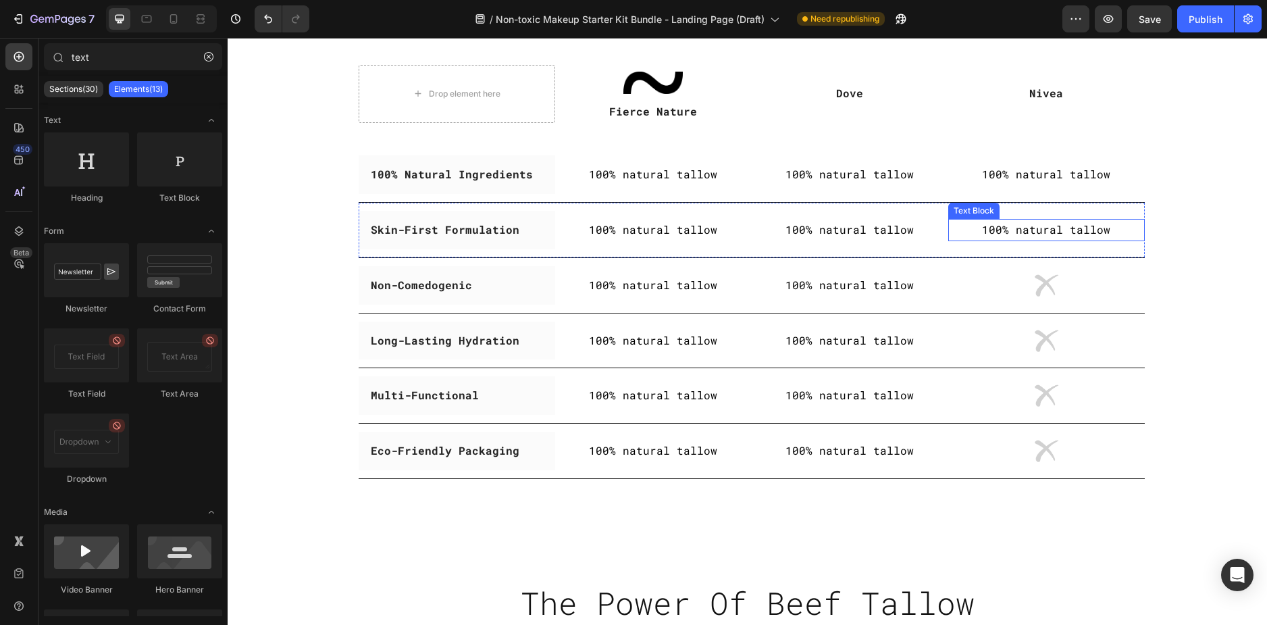
click at [1075, 230] on p "100% natural tallow" at bounding box center [1047, 230] width 194 height 20
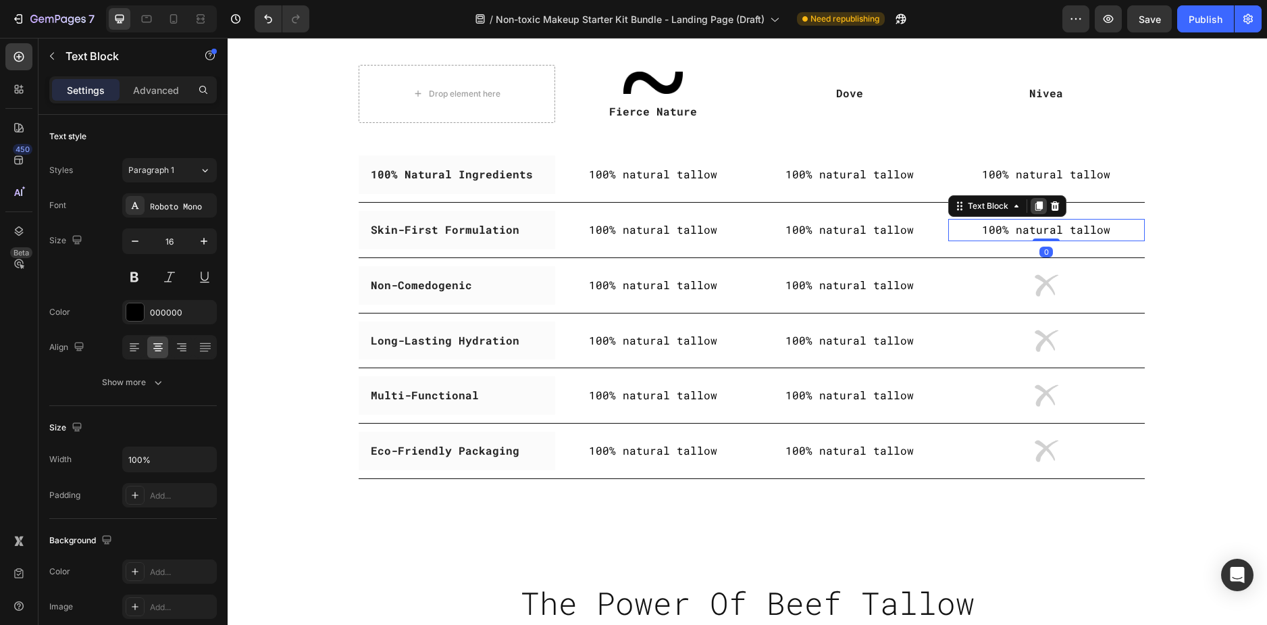
click at [1037, 207] on icon at bounding box center [1038, 205] width 7 height 9
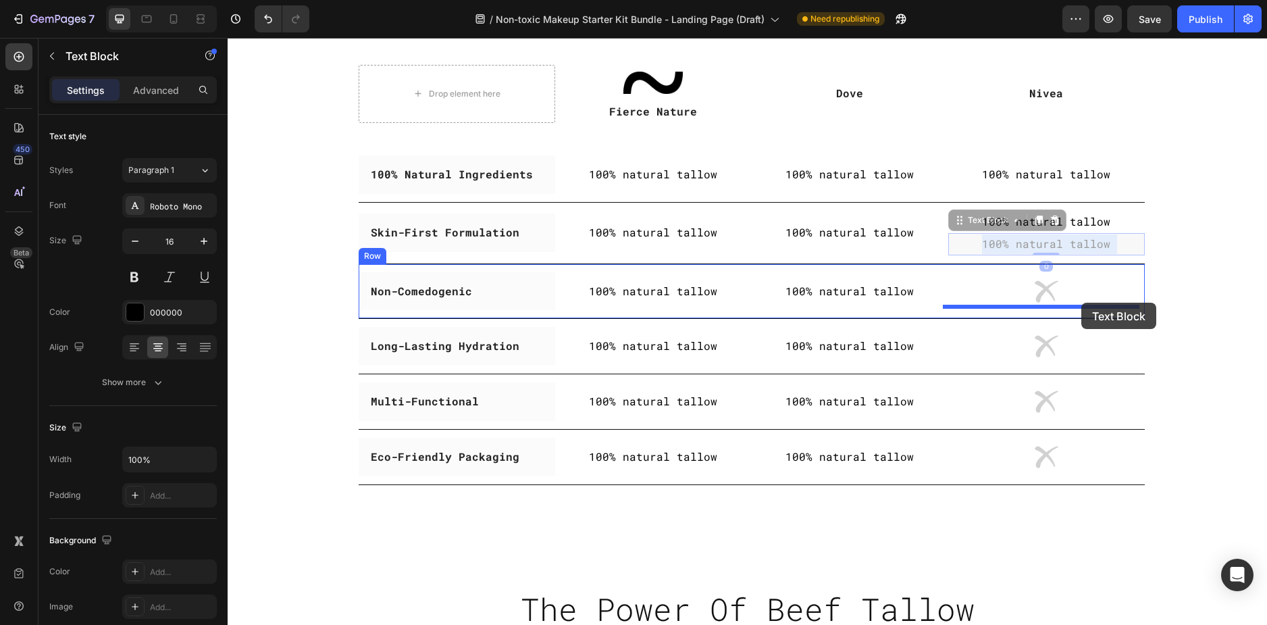
drag, startPoint x: 1079, startPoint y: 242, endPoint x: 1081, endPoint y: 303, distance: 60.8
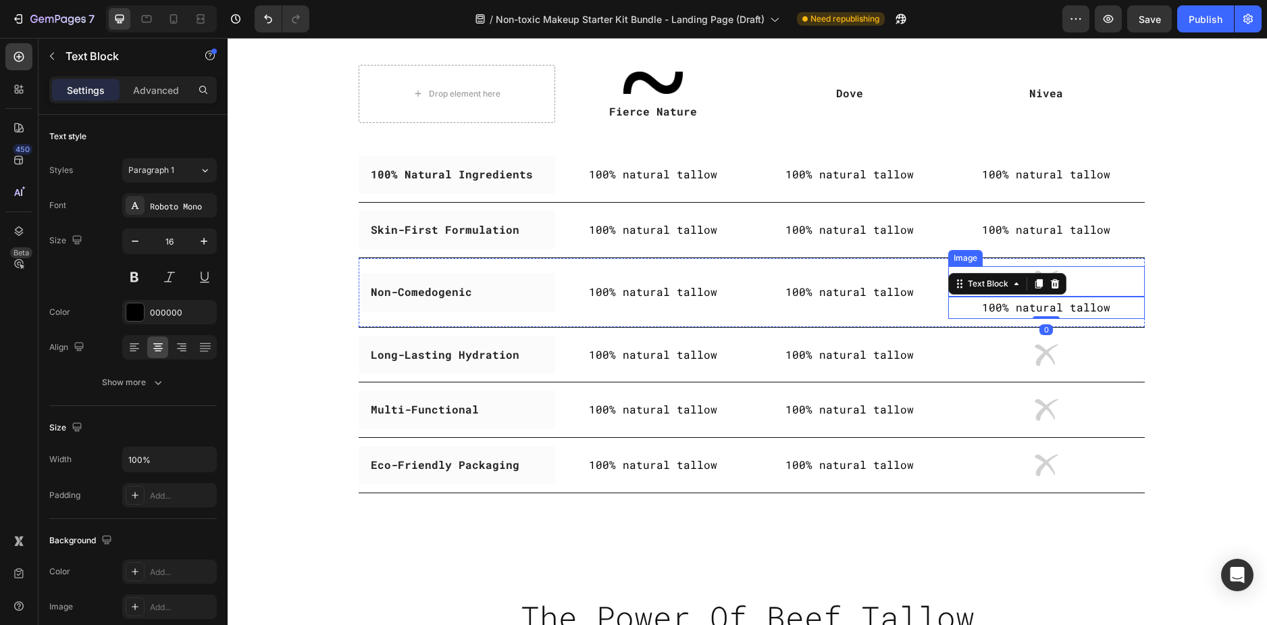
click at [1086, 272] on div at bounding box center [1046, 281] width 197 height 30
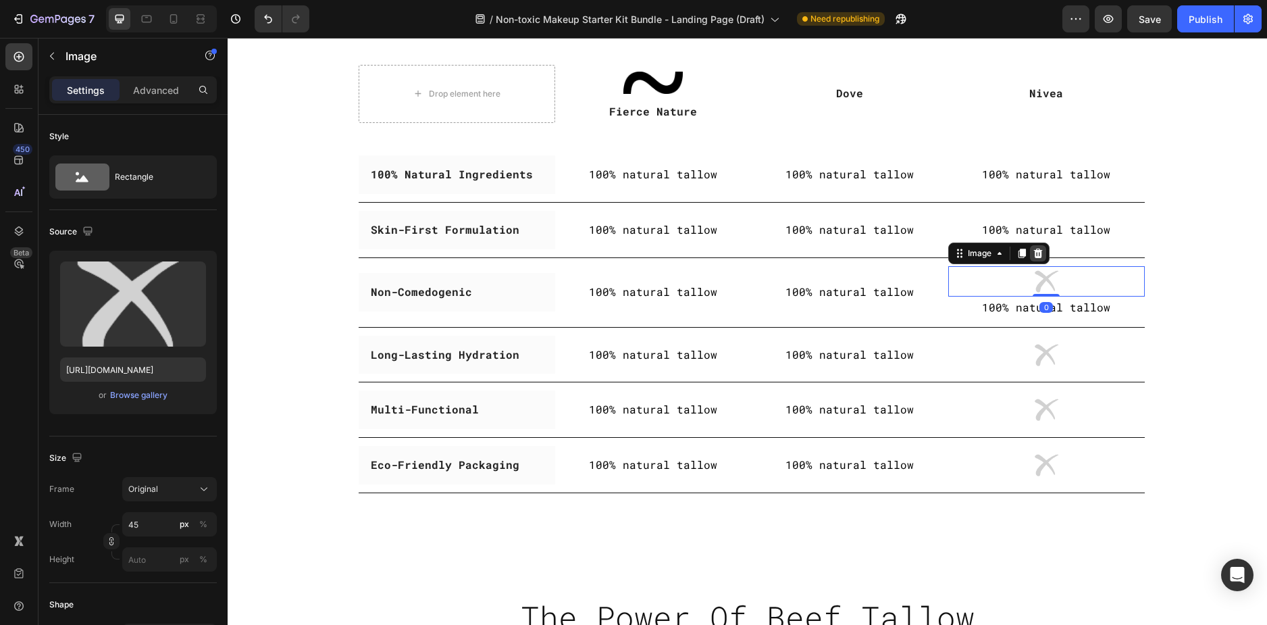
click at [1034, 249] on icon at bounding box center [1037, 253] width 9 height 9
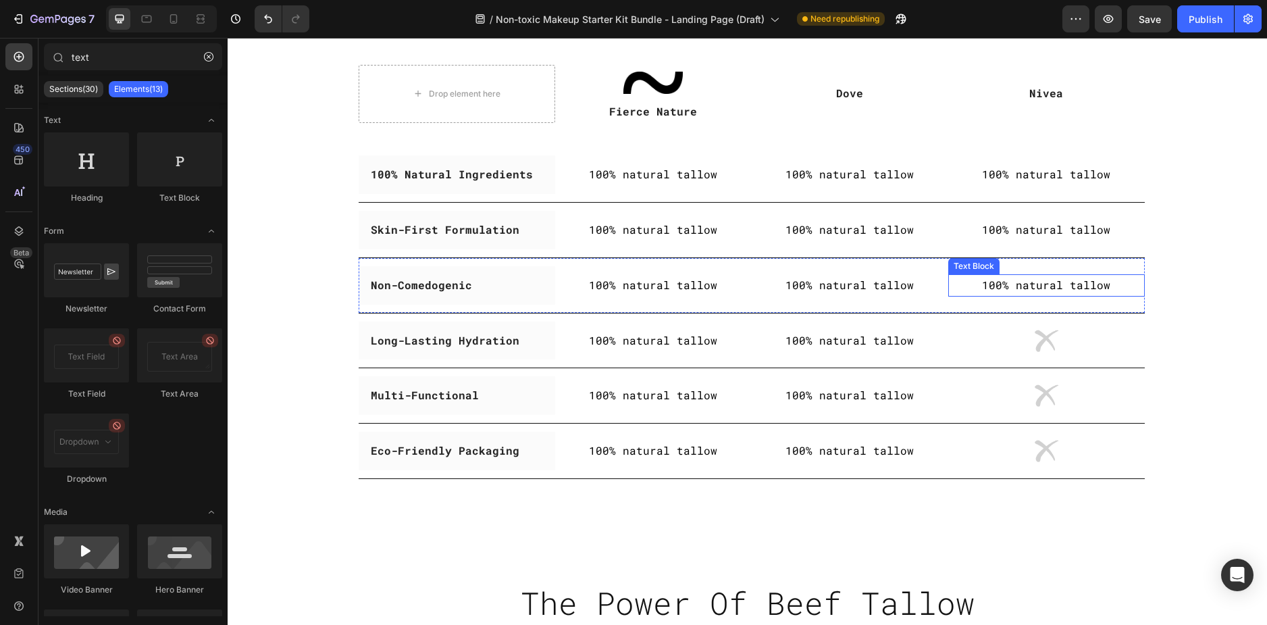
click at [1070, 286] on p "100% natural tallow" at bounding box center [1047, 286] width 194 height 20
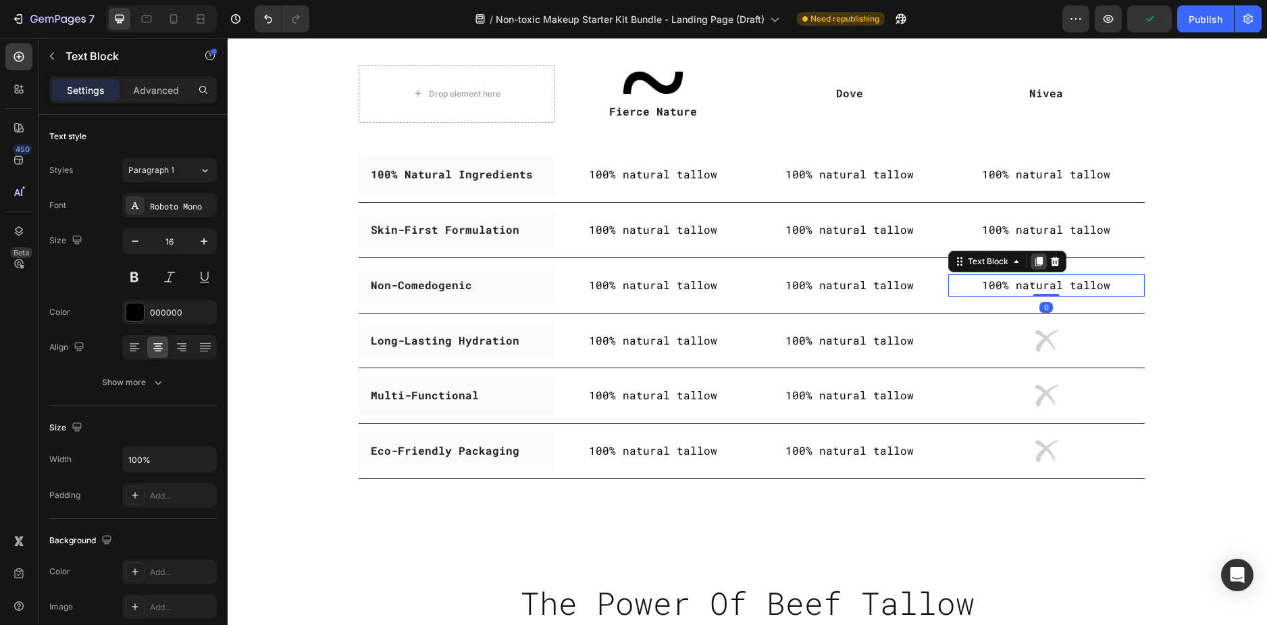
click at [1031, 268] on div at bounding box center [1039, 261] width 16 height 16
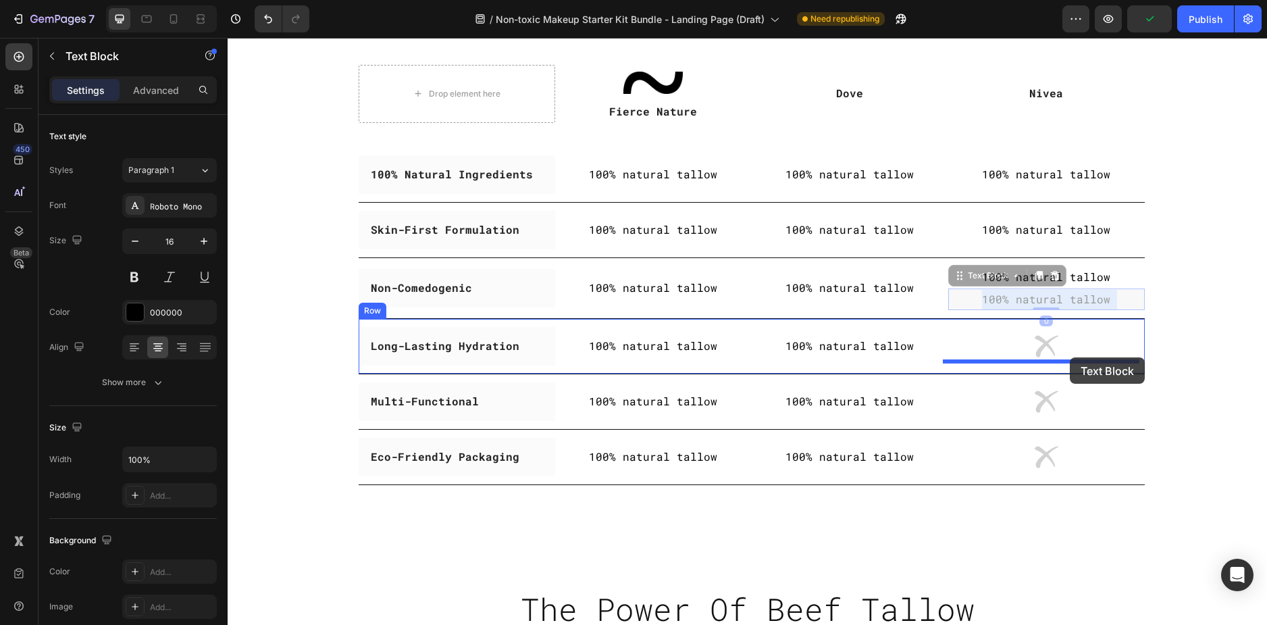
drag, startPoint x: 1070, startPoint y: 298, endPoint x: 1070, endPoint y: 357, distance: 58.8
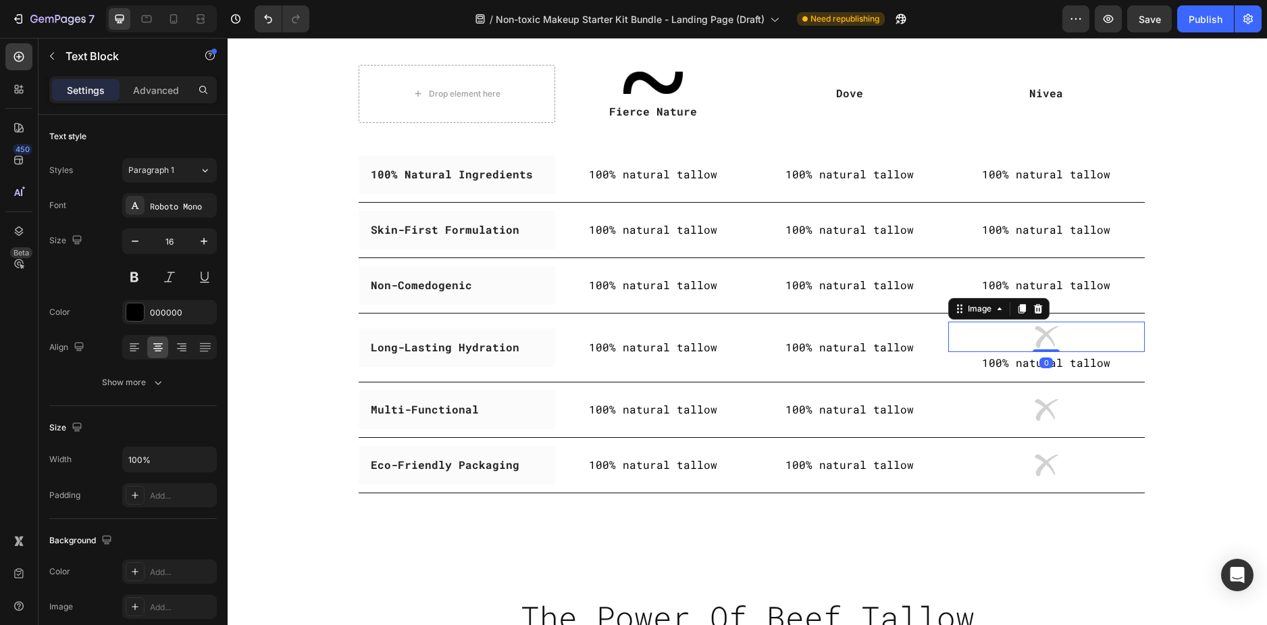
click at [1089, 334] on div at bounding box center [1046, 336] width 197 height 30
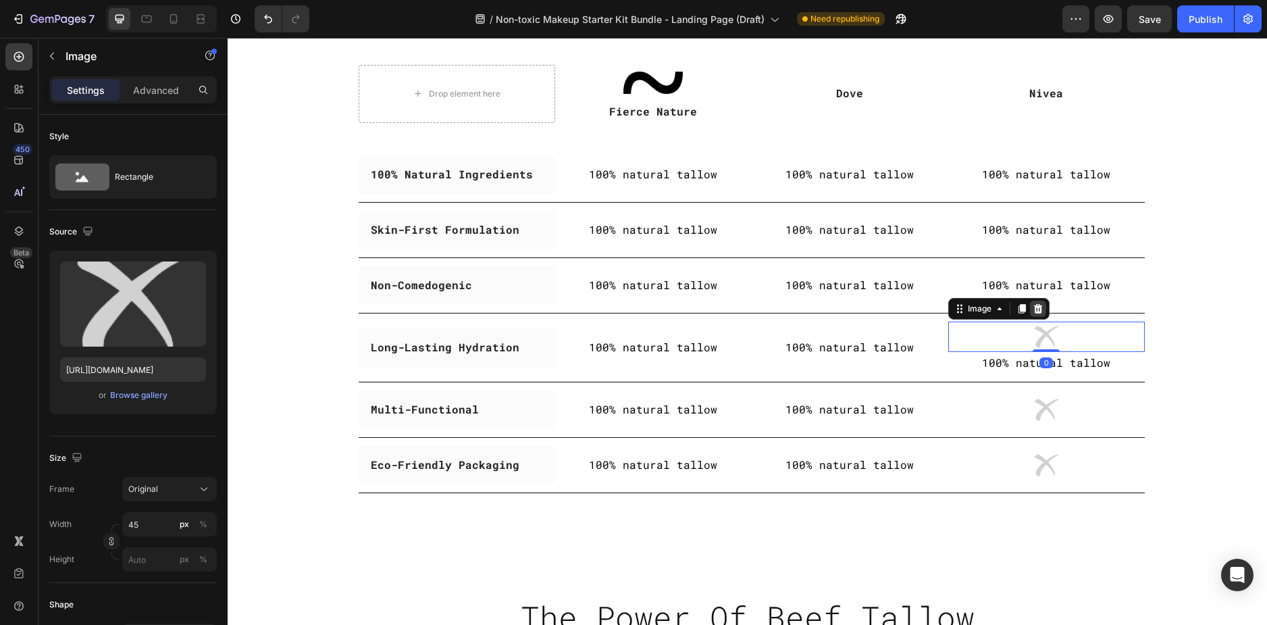
click at [1033, 307] on icon at bounding box center [1038, 308] width 11 height 11
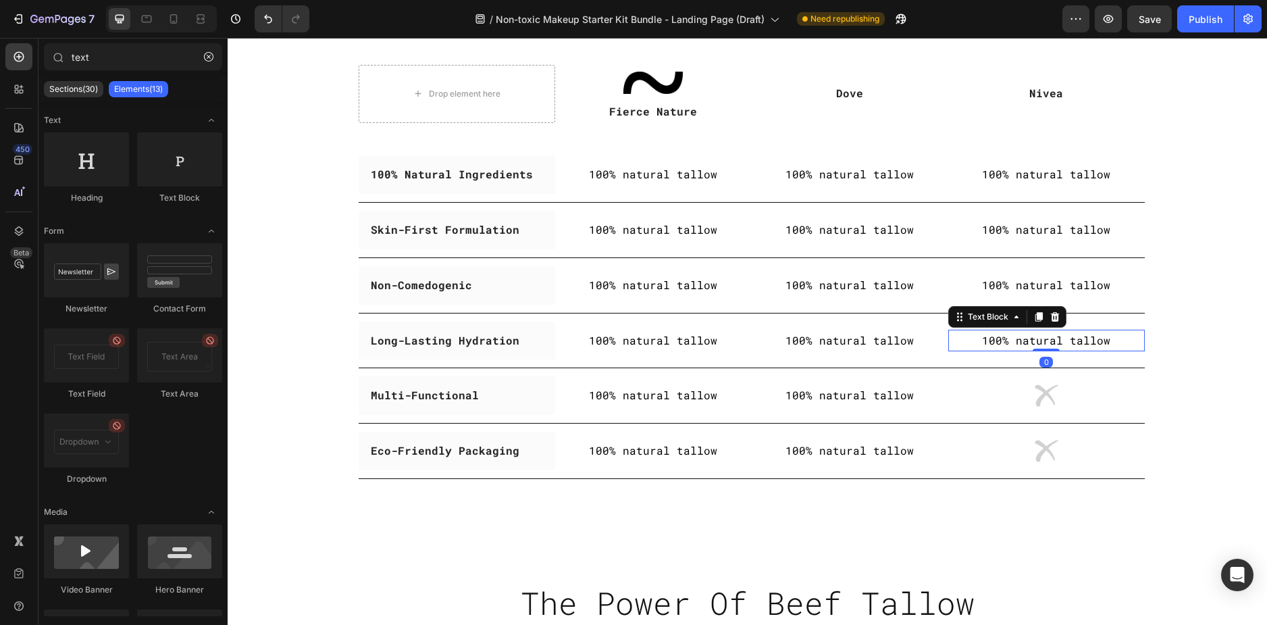
click at [1053, 347] on p "100% natural tallow" at bounding box center [1047, 341] width 194 height 20
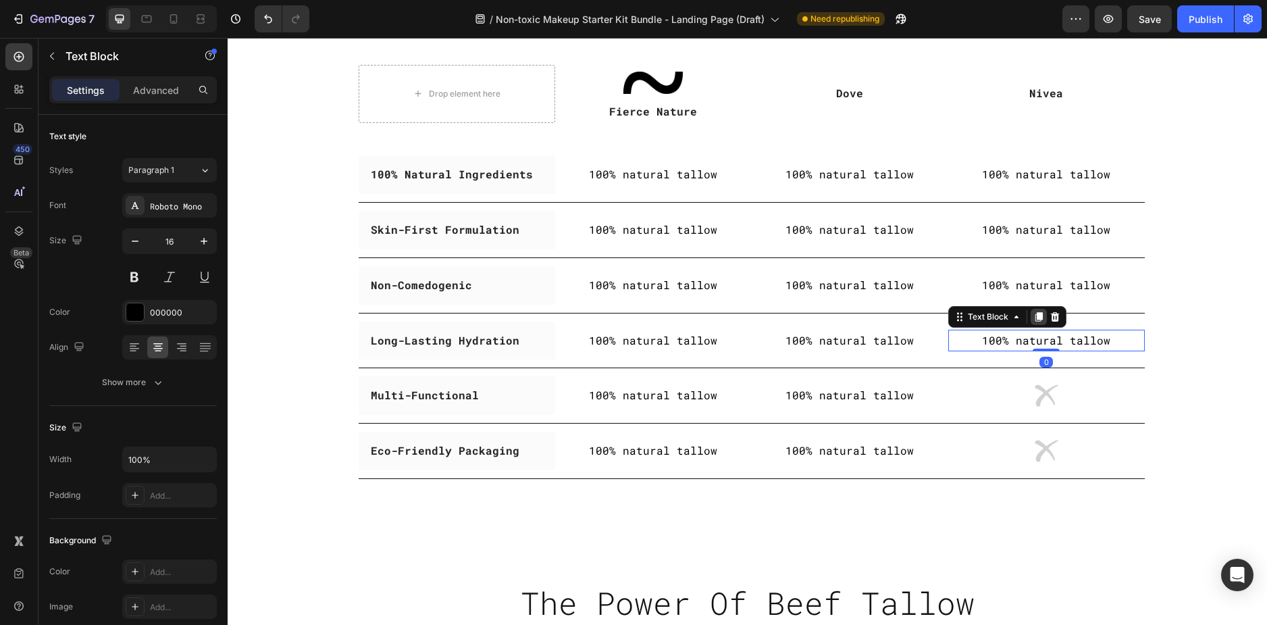
click at [1031, 322] on div at bounding box center [1039, 317] width 16 height 16
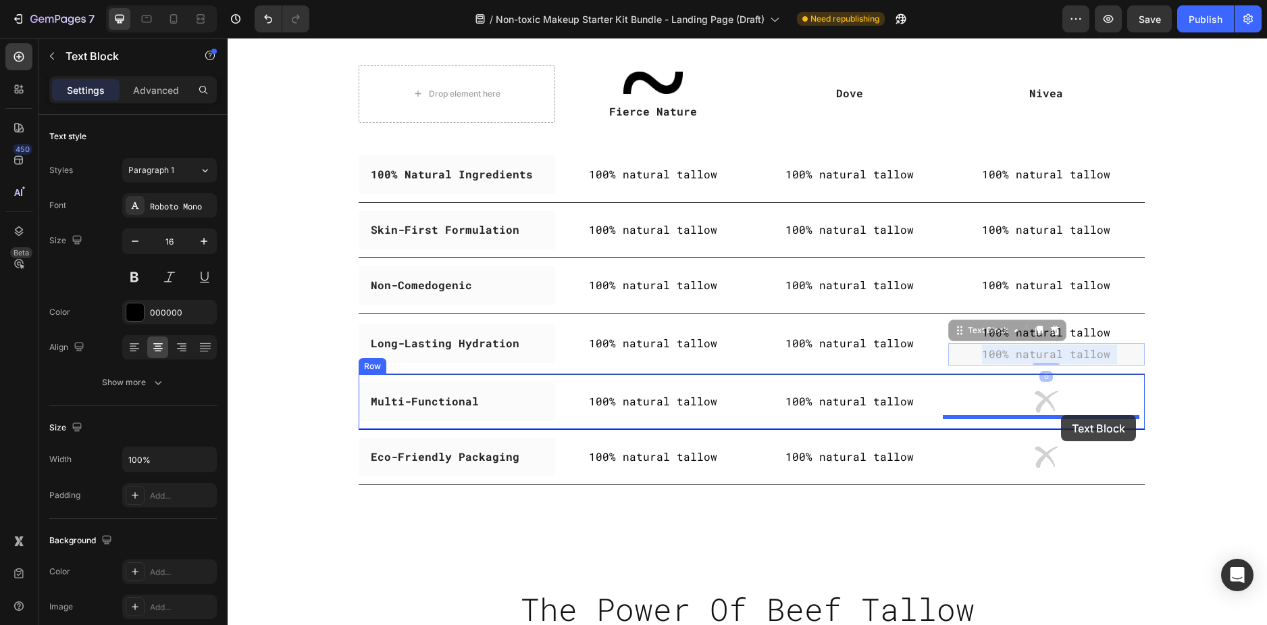
drag, startPoint x: 1064, startPoint y: 353, endPoint x: 1061, endPoint y: 415, distance: 62.2
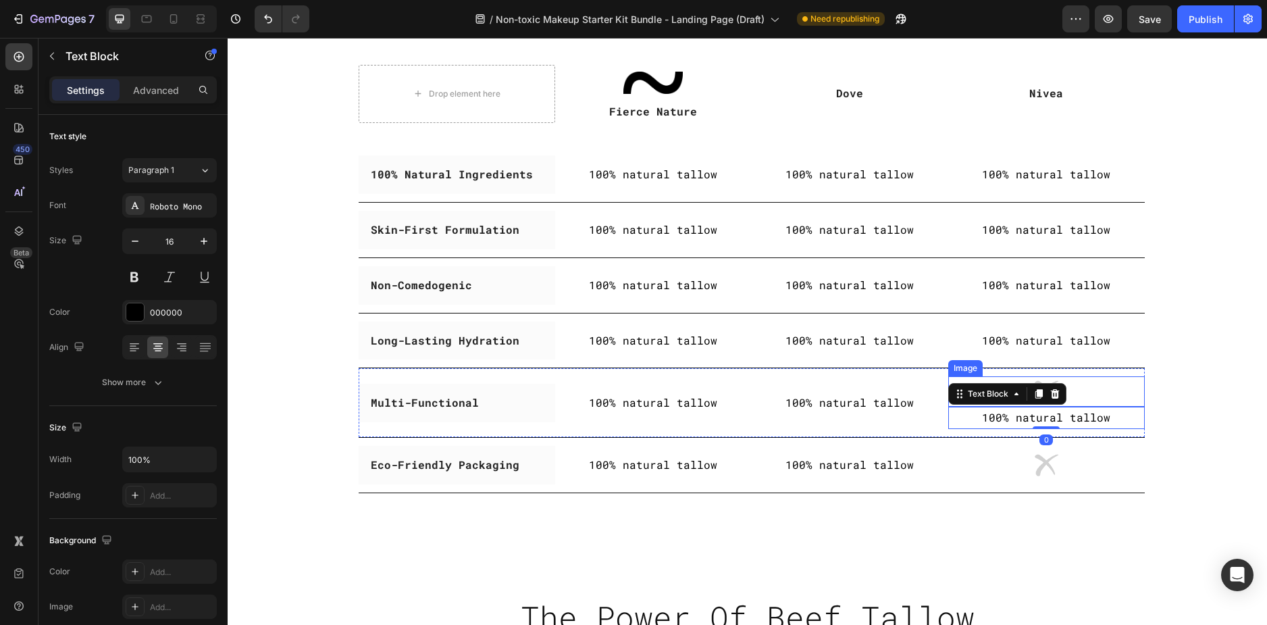
click at [1080, 384] on div at bounding box center [1046, 391] width 197 height 30
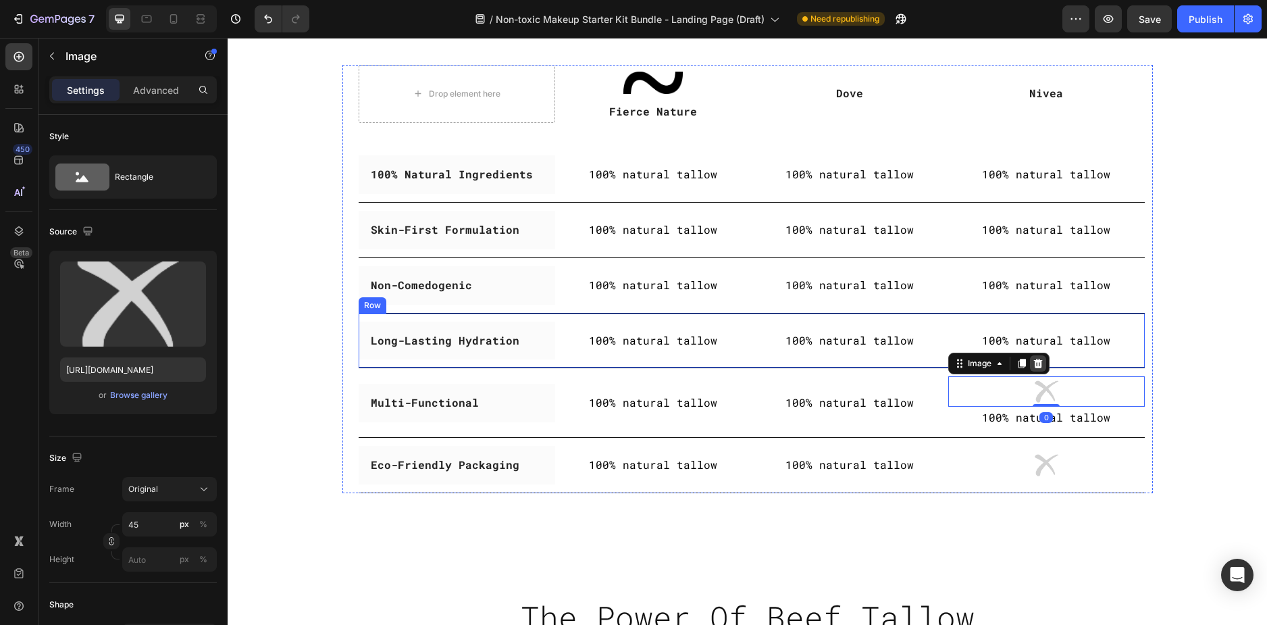
click at [1034, 358] on icon at bounding box center [1038, 363] width 11 height 11
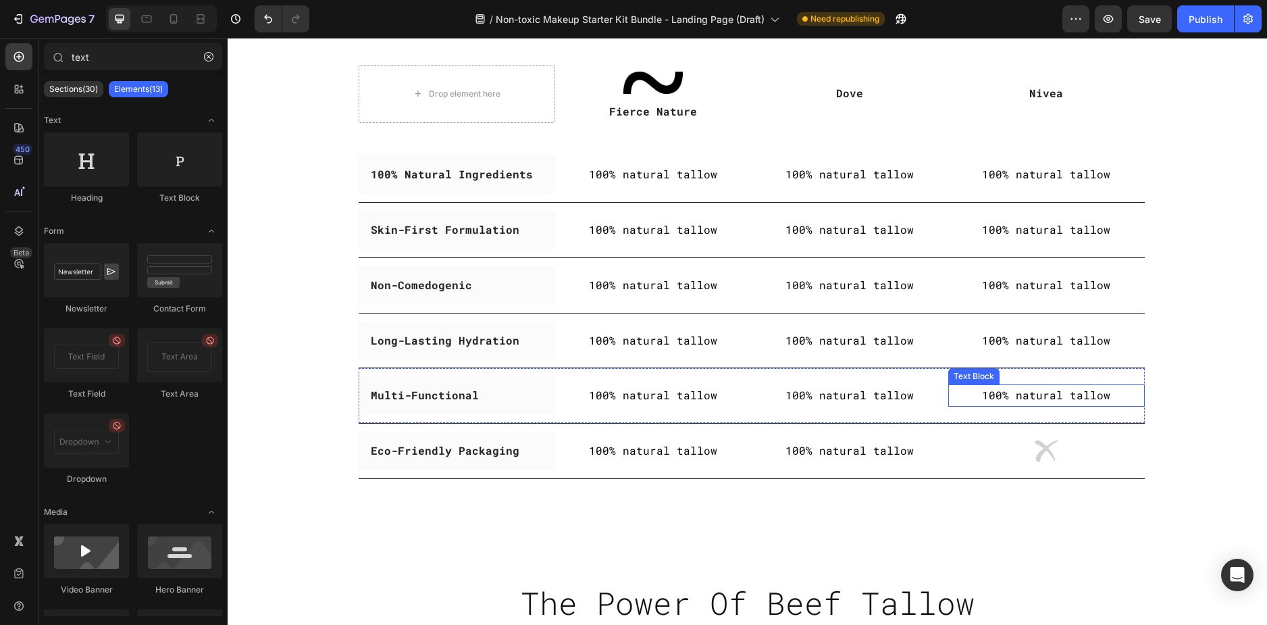
click at [1077, 395] on p "100% natural tallow" at bounding box center [1047, 396] width 194 height 20
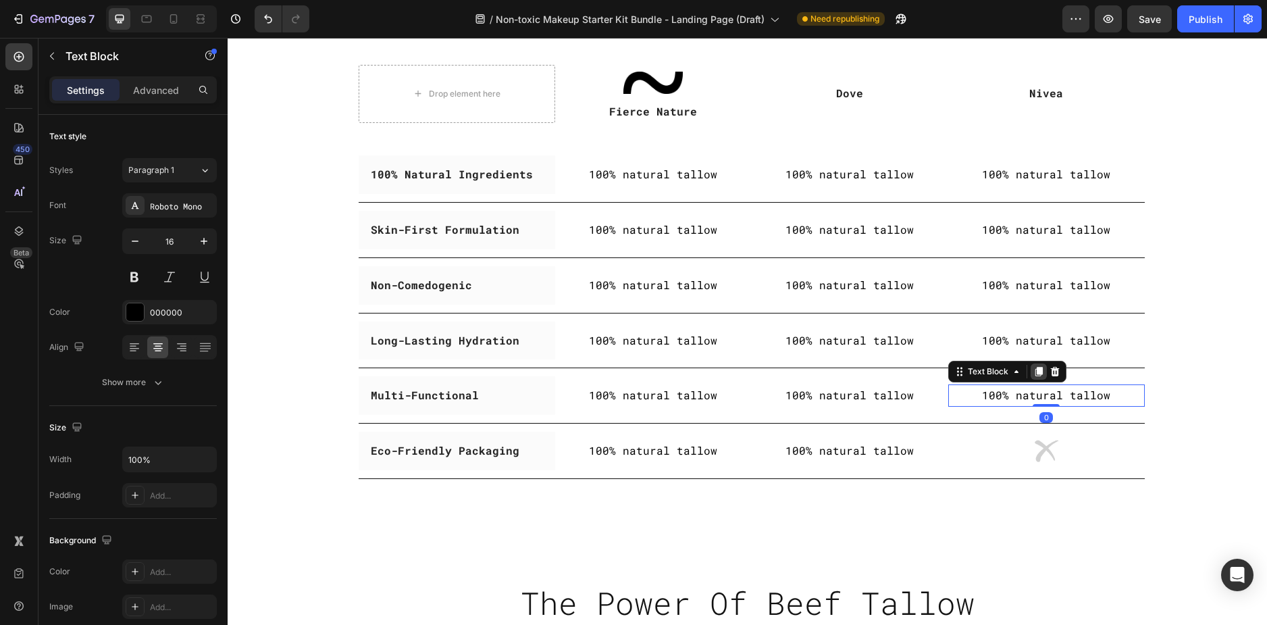
click at [1031, 374] on div at bounding box center [1039, 371] width 16 height 16
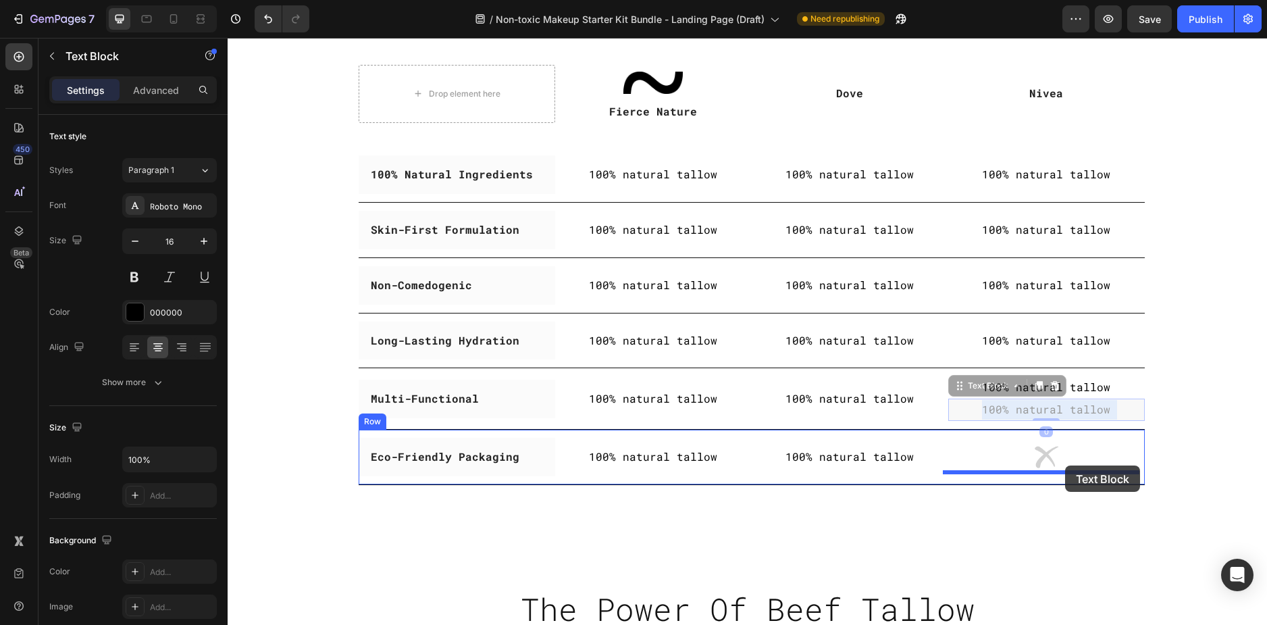
drag, startPoint x: 1065, startPoint y: 405, endPoint x: 1065, endPoint y: 465, distance: 60.8
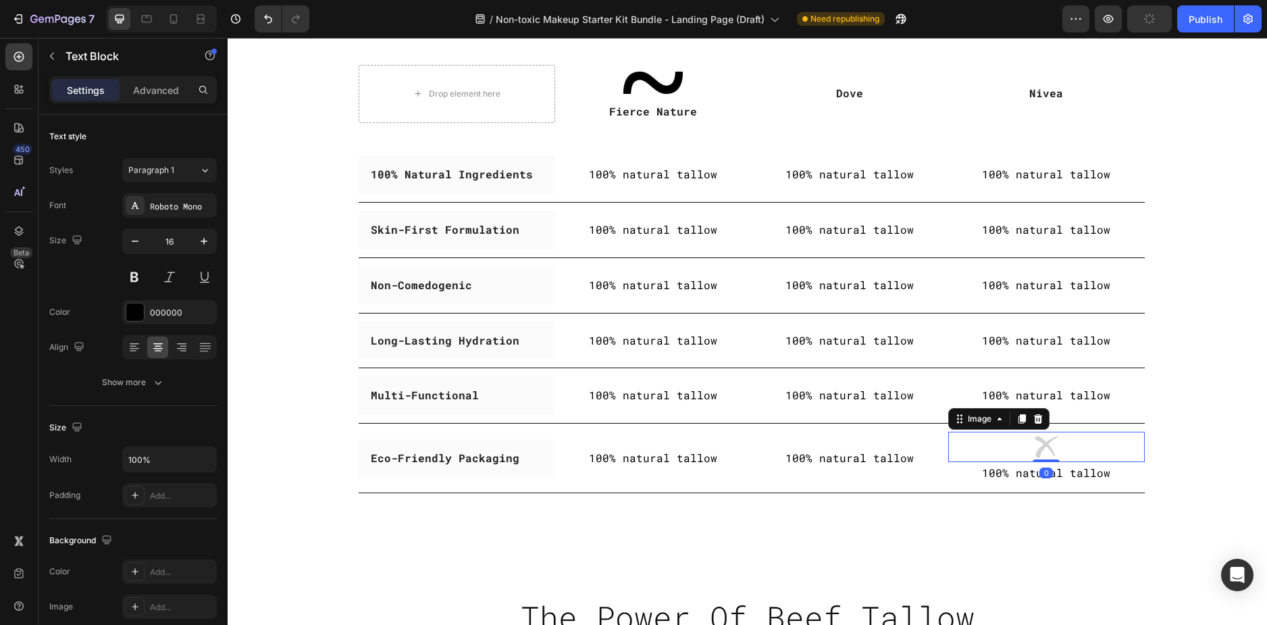
click at [1087, 444] on div at bounding box center [1046, 447] width 197 height 30
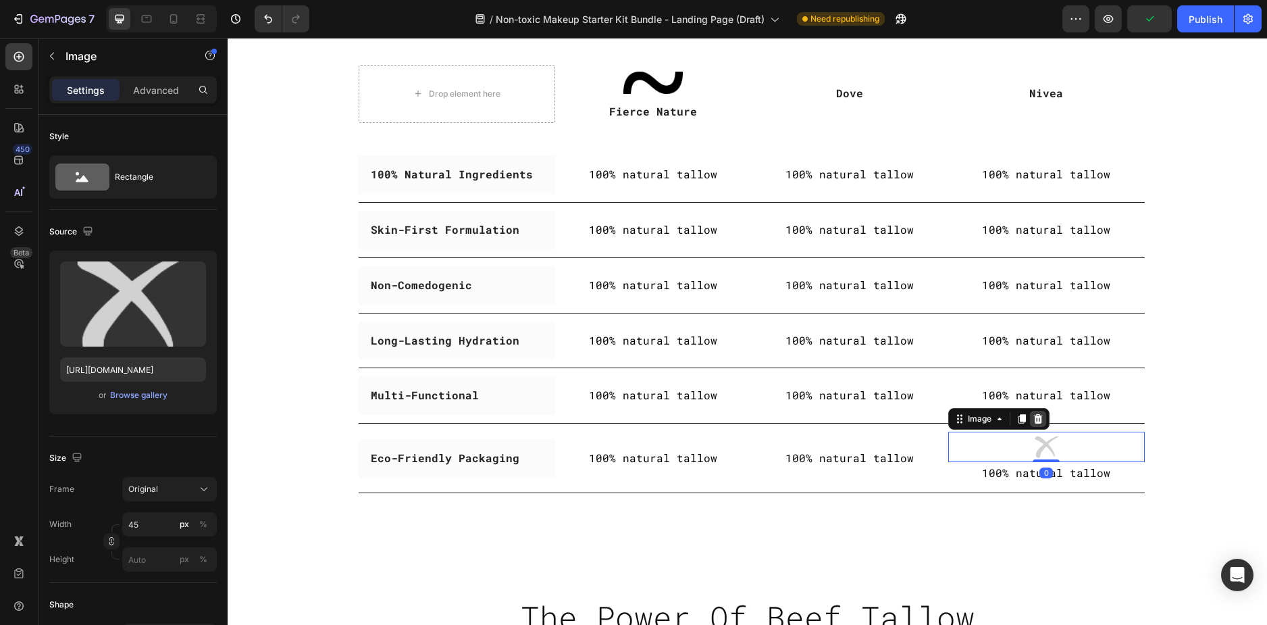
click at [1033, 415] on icon at bounding box center [1037, 418] width 9 height 9
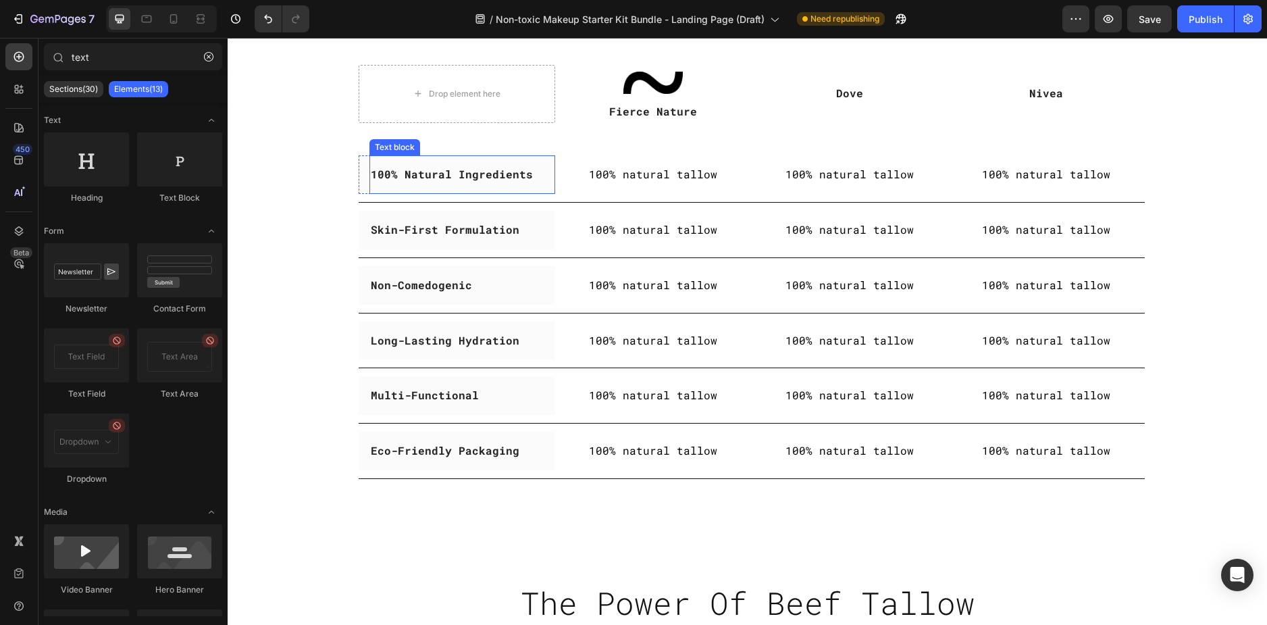
click at [444, 171] on strong "100% Natural Ingredients" at bounding box center [452, 174] width 162 height 14
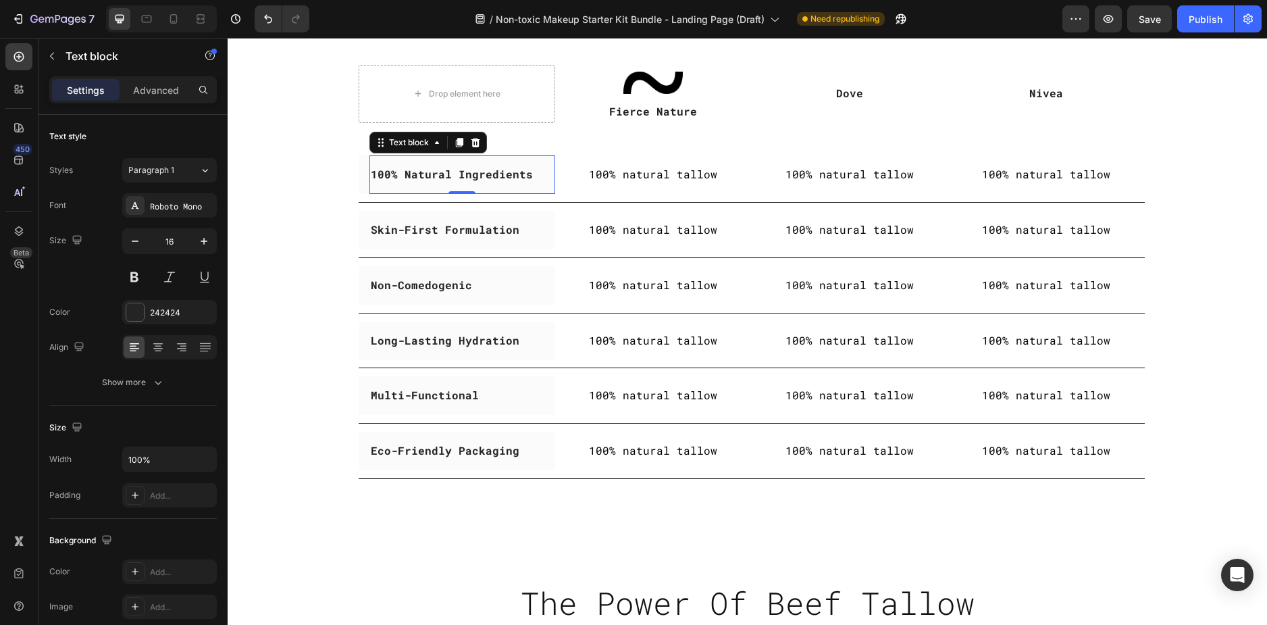
click at [444, 171] on strong "100% Natural Ingredients" at bounding box center [452, 174] width 162 height 14
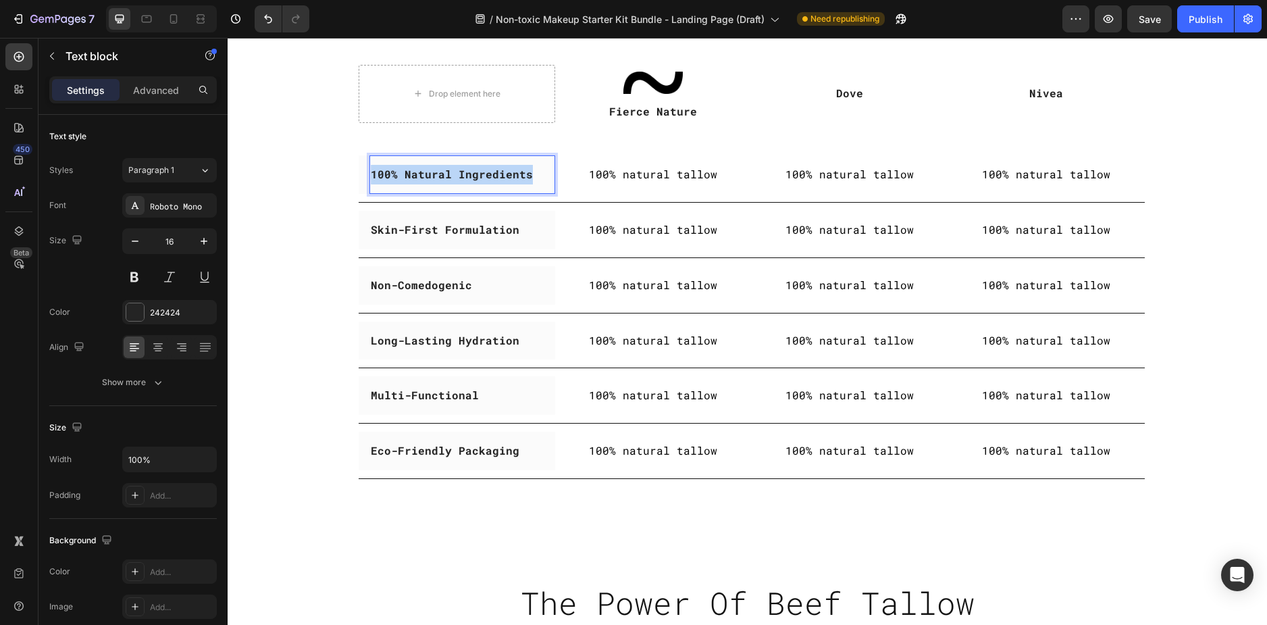
click at [444, 171] on strong "100% Natural Ingredients" at bounding box center [452, 174] width 162 height 14
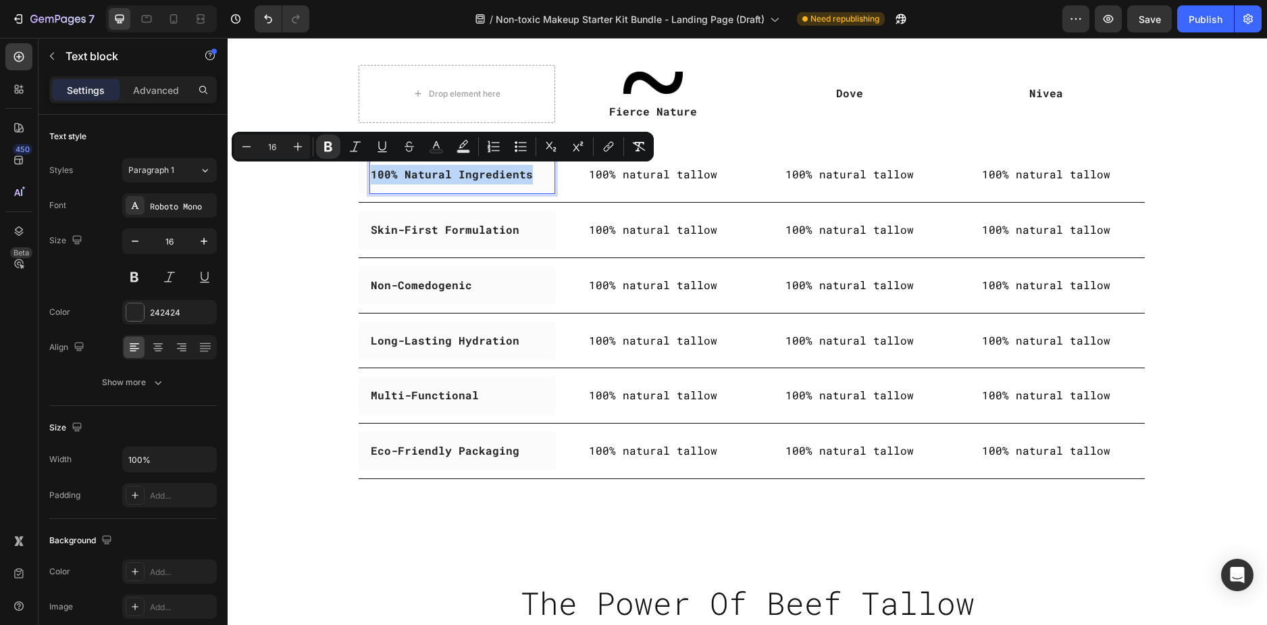
click at [430, 178] on strong "100% Natural Ingredients" at bounding box center [452, 174] width 162 height 14
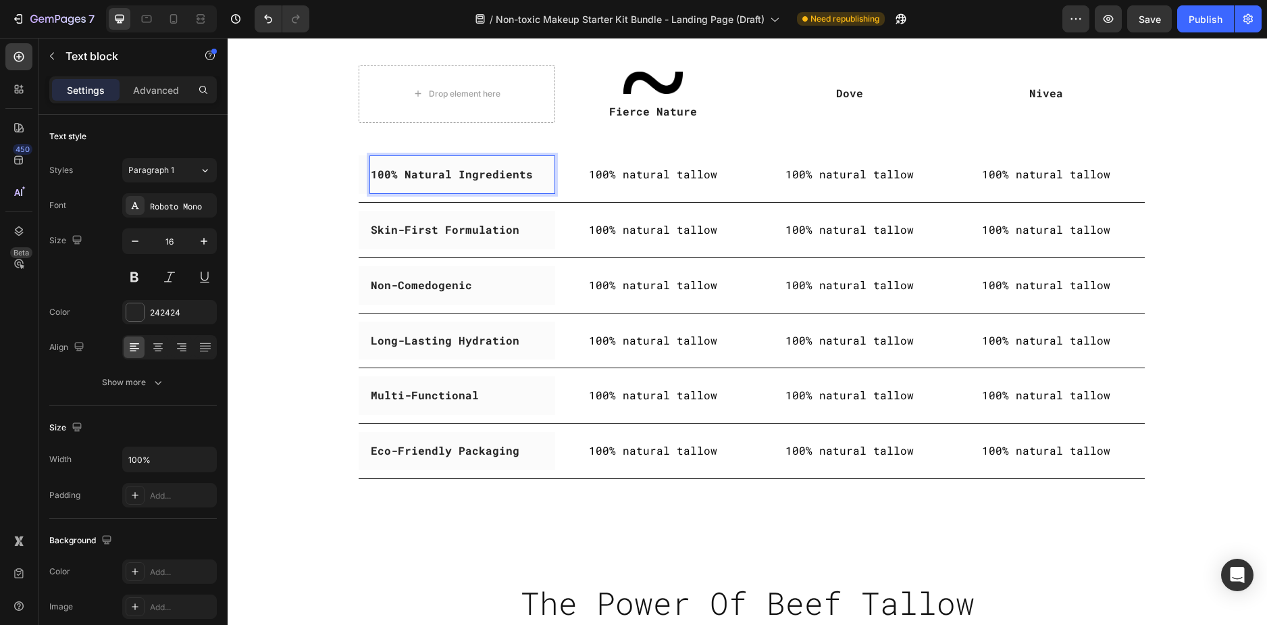
click at [438, 175] on strong "100% Natural Ingredients" at bounding box center [452, 174] width 162 height 14
drag, startPoint x: 446, startPoint y: 175, endPoint x: 355, endPoint y: 178, distance: 91.9
click at [359, 178] on div "100% Natural Ingredients Text block 0 Row" at bounding box center [457, 174] width 197 height 38
click at [804, 182] on p "100% natural tallow" at bounding box center [850, 175] width 194 height 20
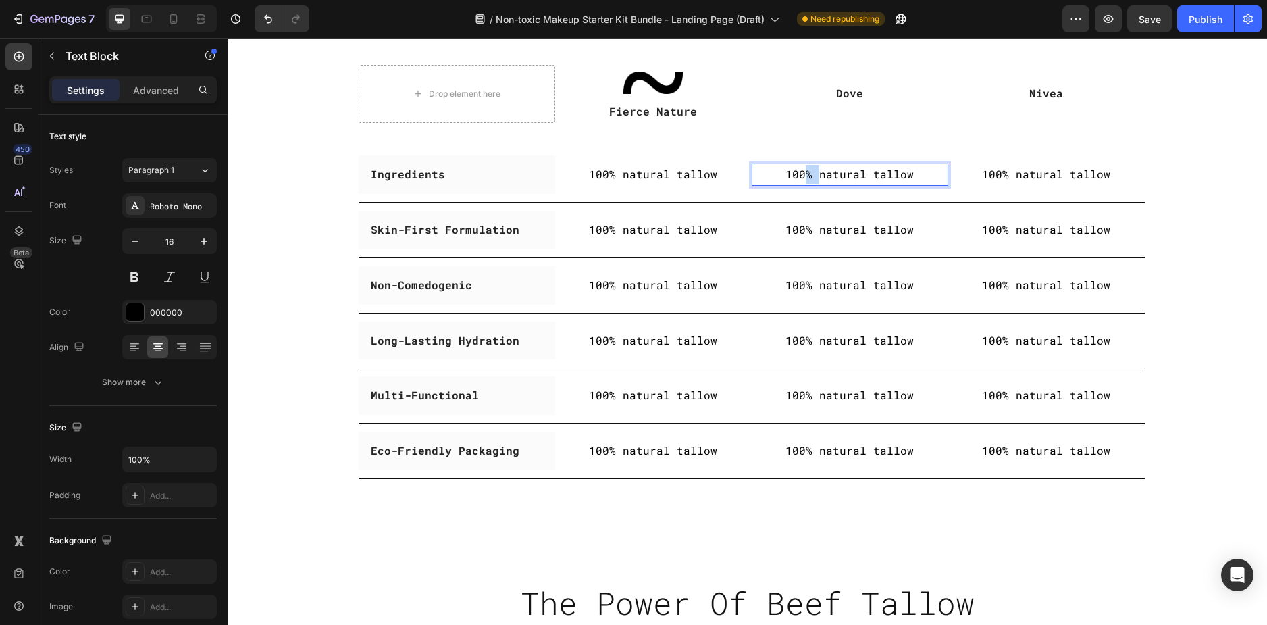
click at [804, 182] on p "100% natural tallow" at bounding box center [850, 175] width 194 height 20
click at [1035, 172] on p "100% natural tallow" at bounding box center [1047, 175] width 194 height 20
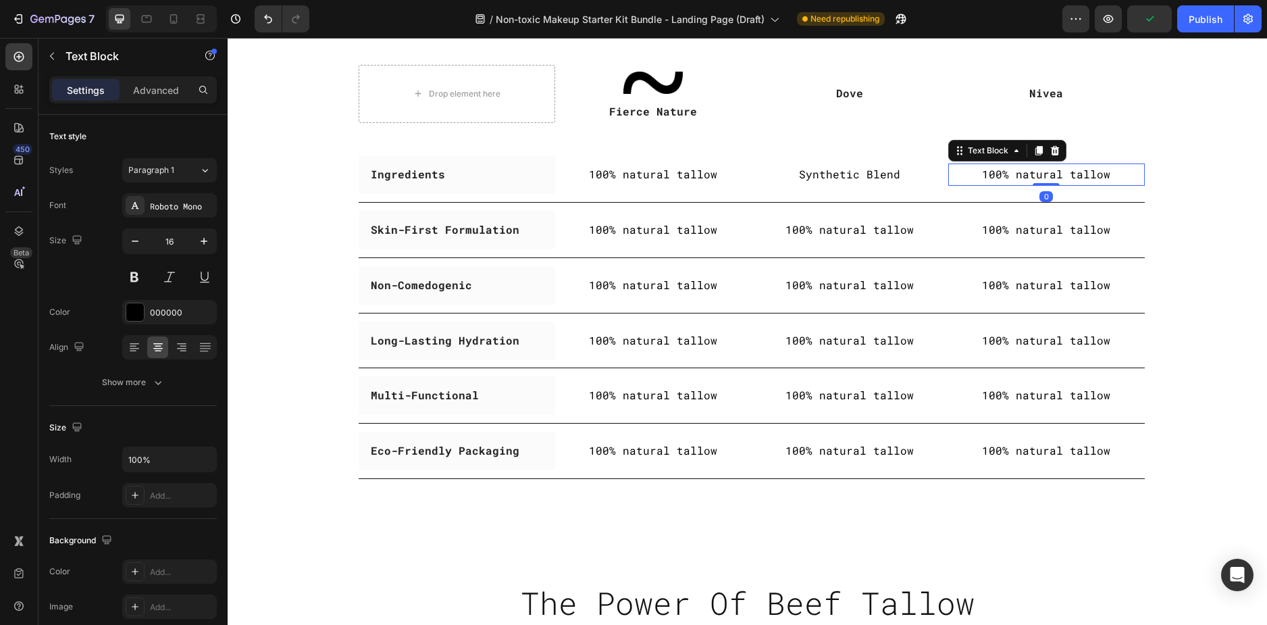
click at [1074, 174] on p "100% natural tallow" at bounding box center [1047, 175] width 194 height 20
click at [636, 230] on p "100% natural tallow" at bounding box center [653, 230] width 194 height 20
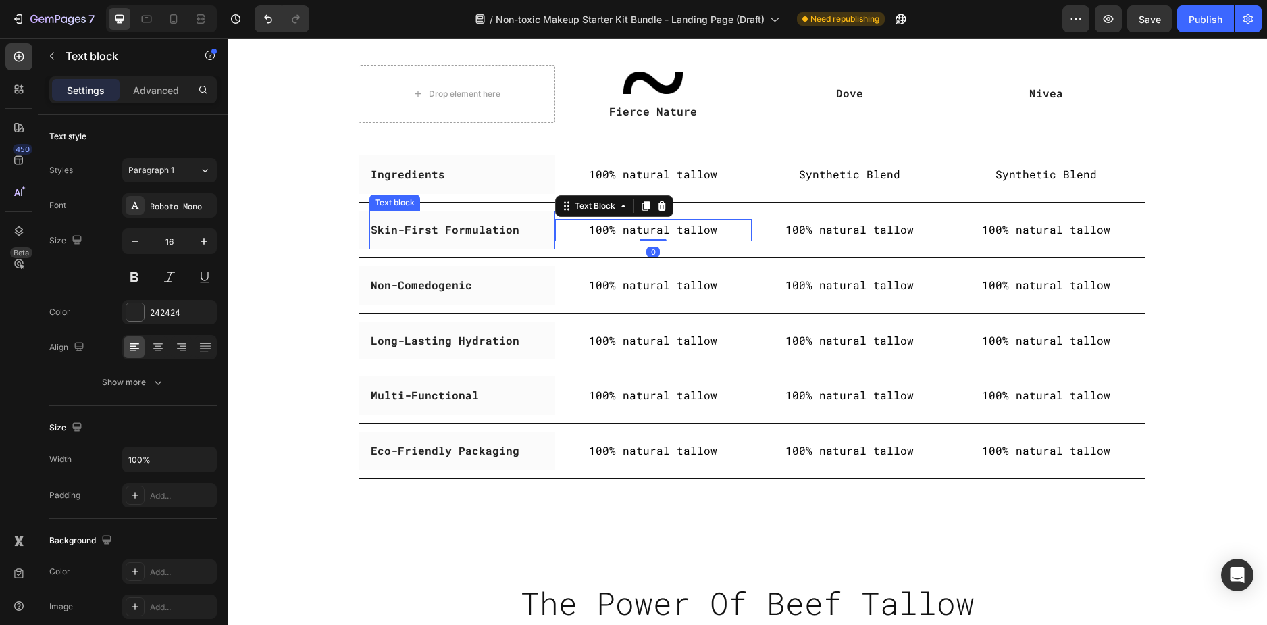
click at [449, 232] on strong "Skin-First Formulation" at bounding box center [445, 229] width 149 height 14
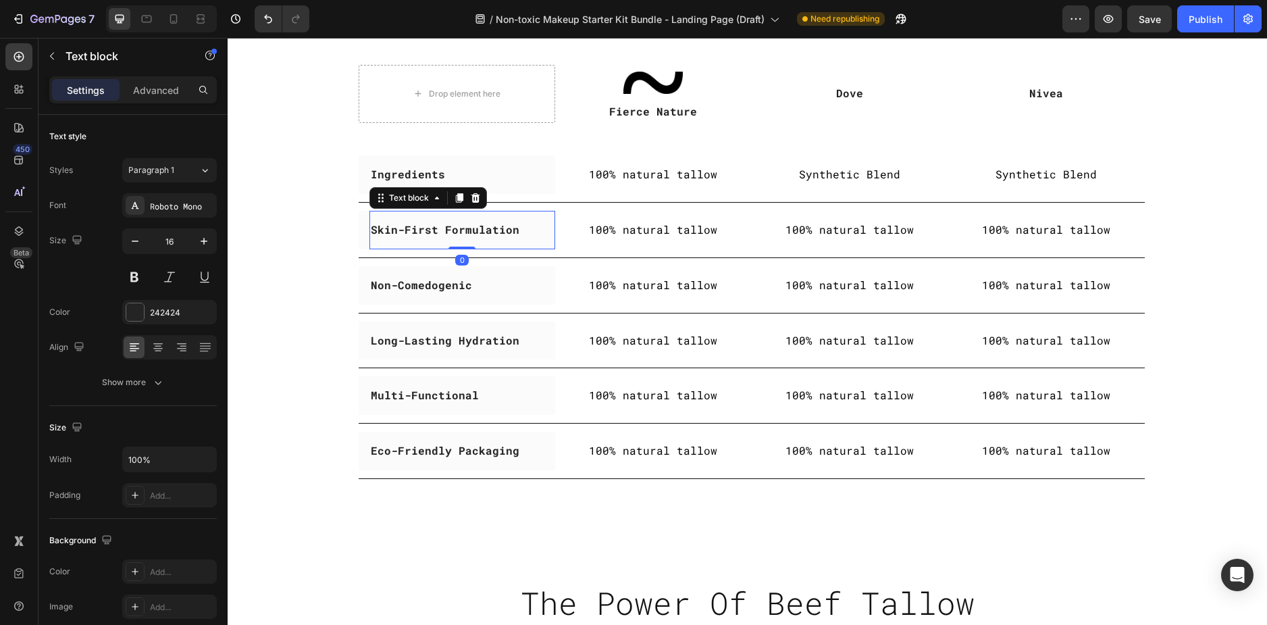
click at [449, 232] on strong "Skin-First Formulation" at bounding box center [445, 229] width 149 height 14
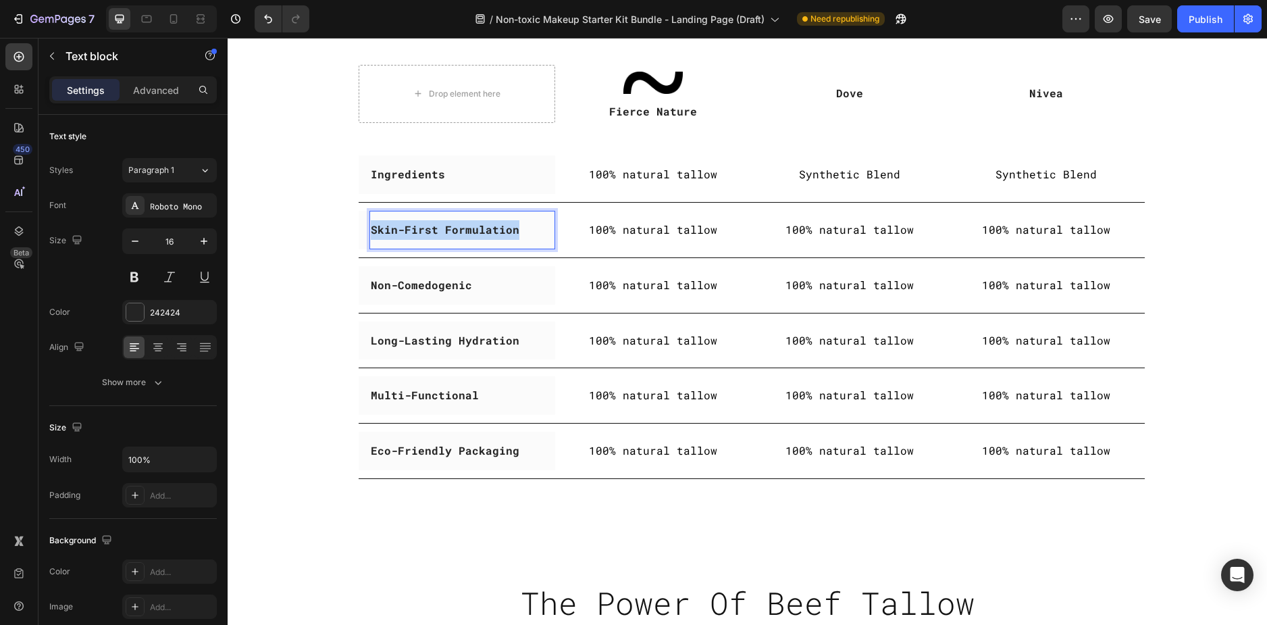
click at [449, 232] on strong "Skin-First Formulation" at bounding box center [445, 229] width 149 height 14
click at [632, 227] on p "100% natural tallow" at bounding box center [653, 230] width 194 height 20
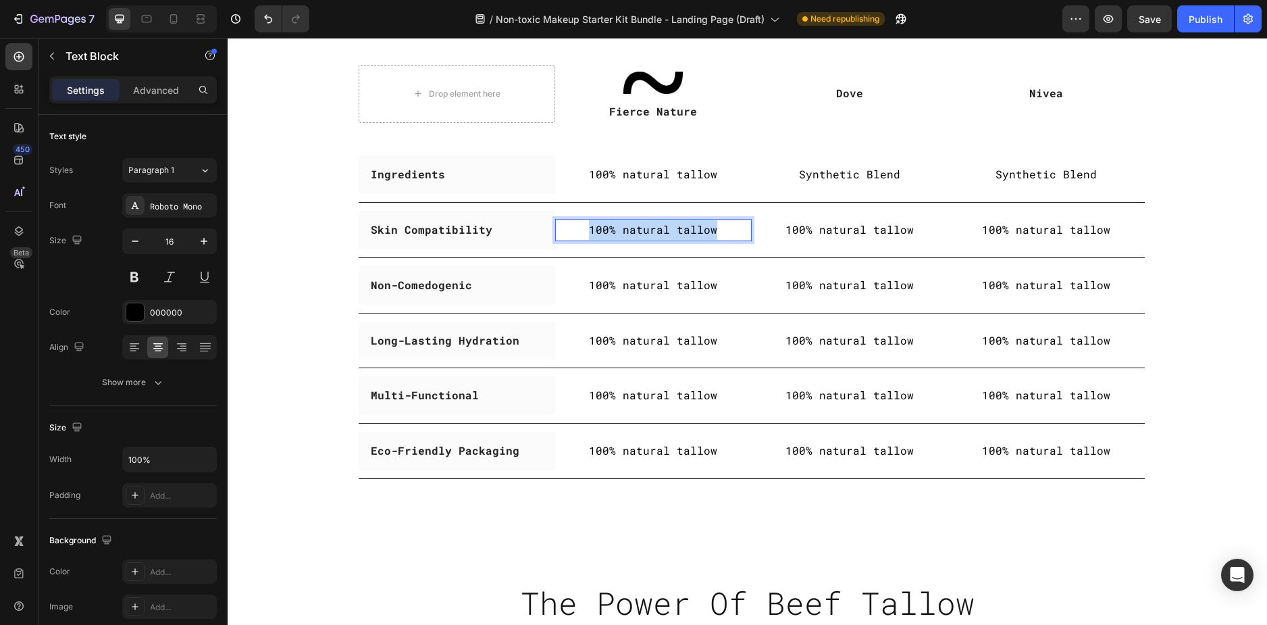
click at [632, 227] on p "100% natural tallow" at bounding box center [653, 230] width 194 height 20
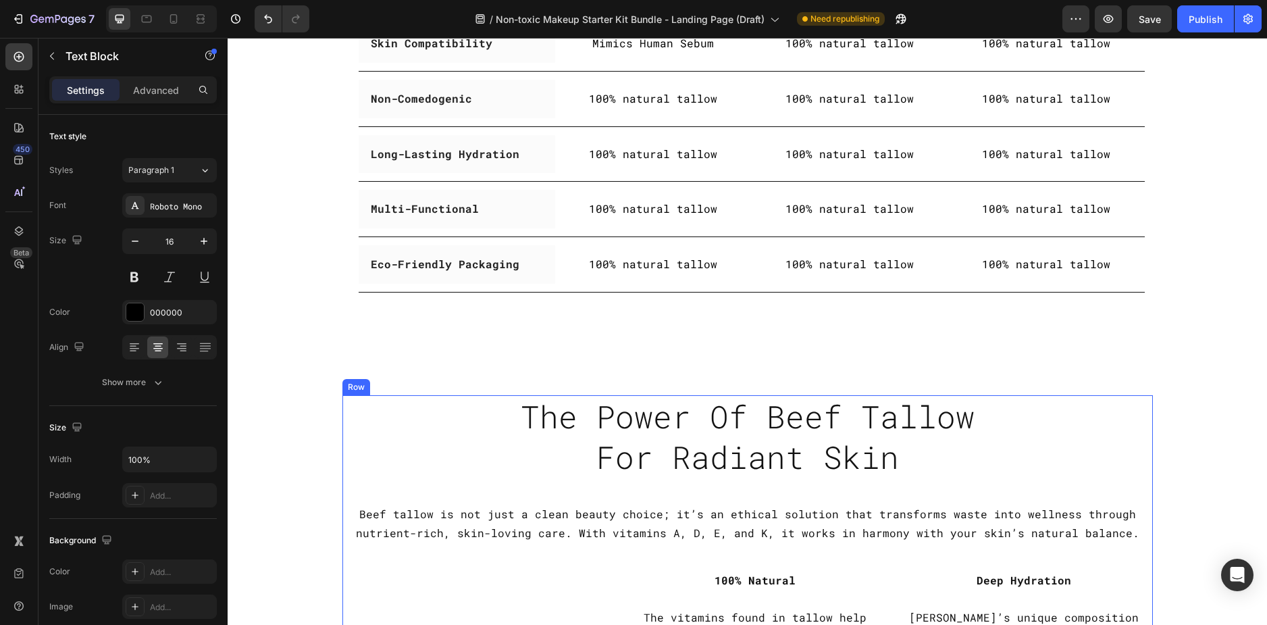
scroll to position [3015, 0]
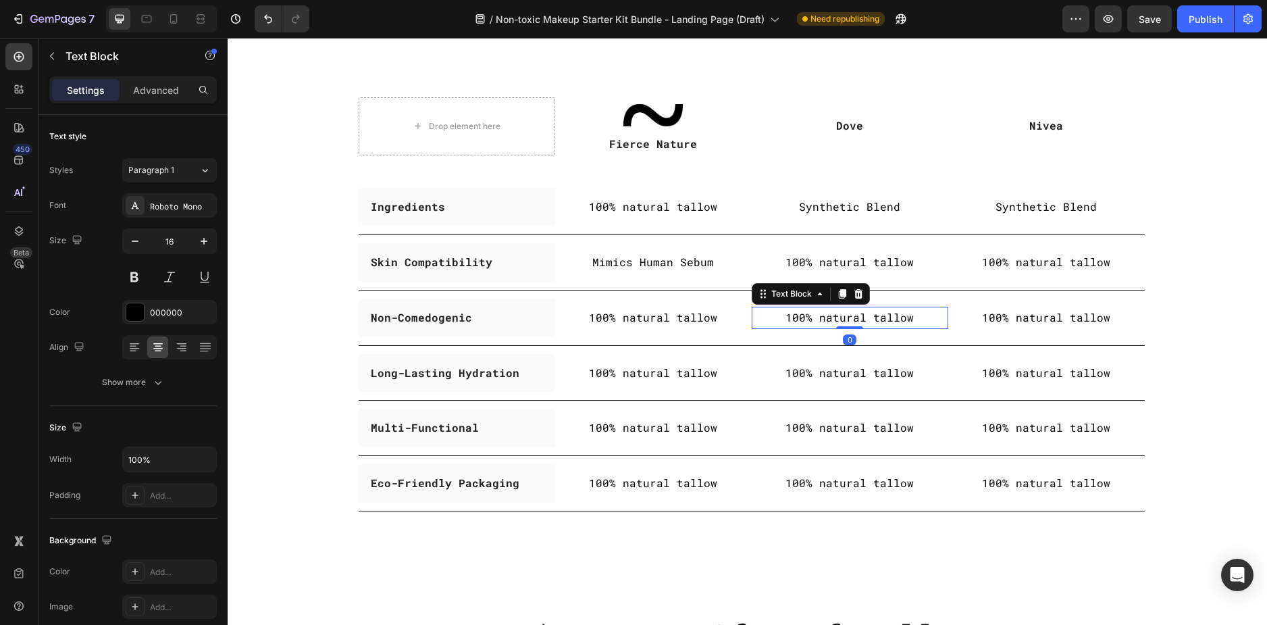
click at [849, 322] on p "100% natural tallow" at bounding box center [850, 318] width 194 height 20
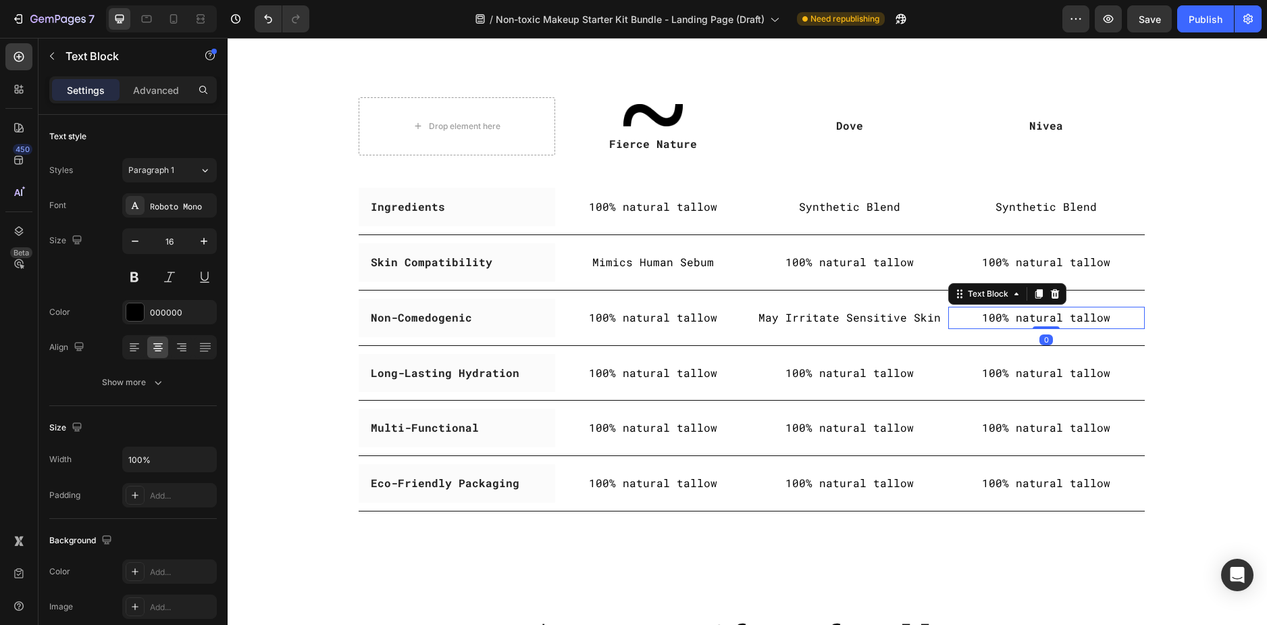
click at [1057, 322] on p "100% natural tallow" at bounding box center [1047, 318] width 194 height 20
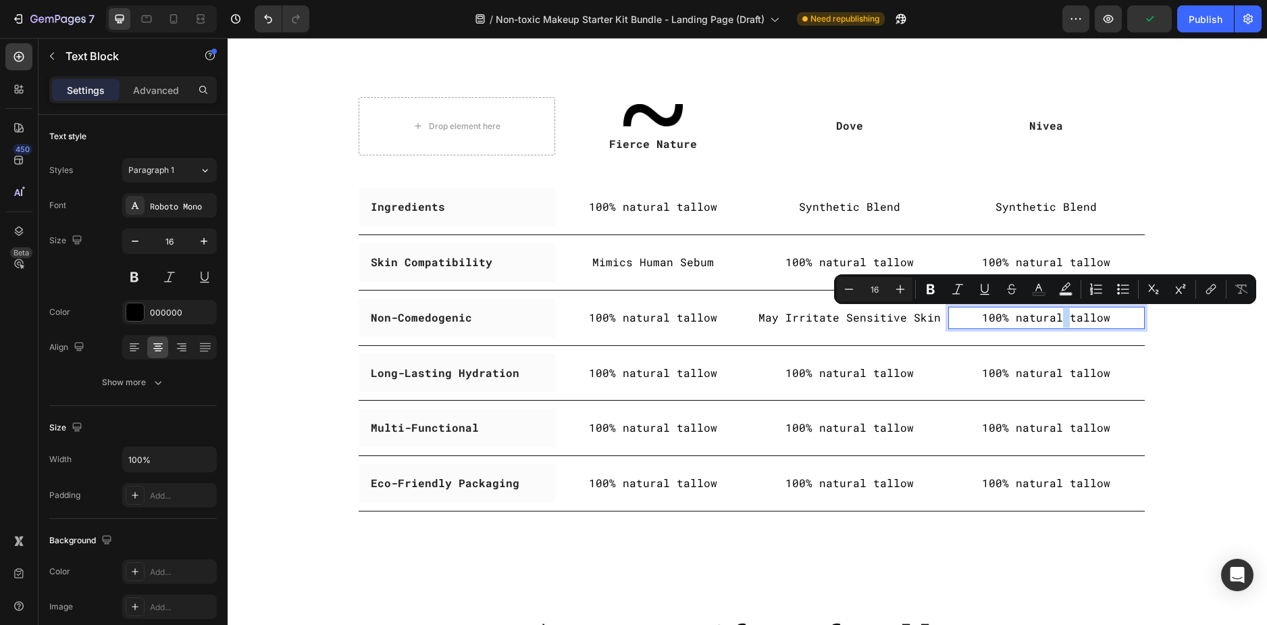
click at [1057, 322] on p "100% natural tallow" at bounding box center [1047, 318] width 194 height 20
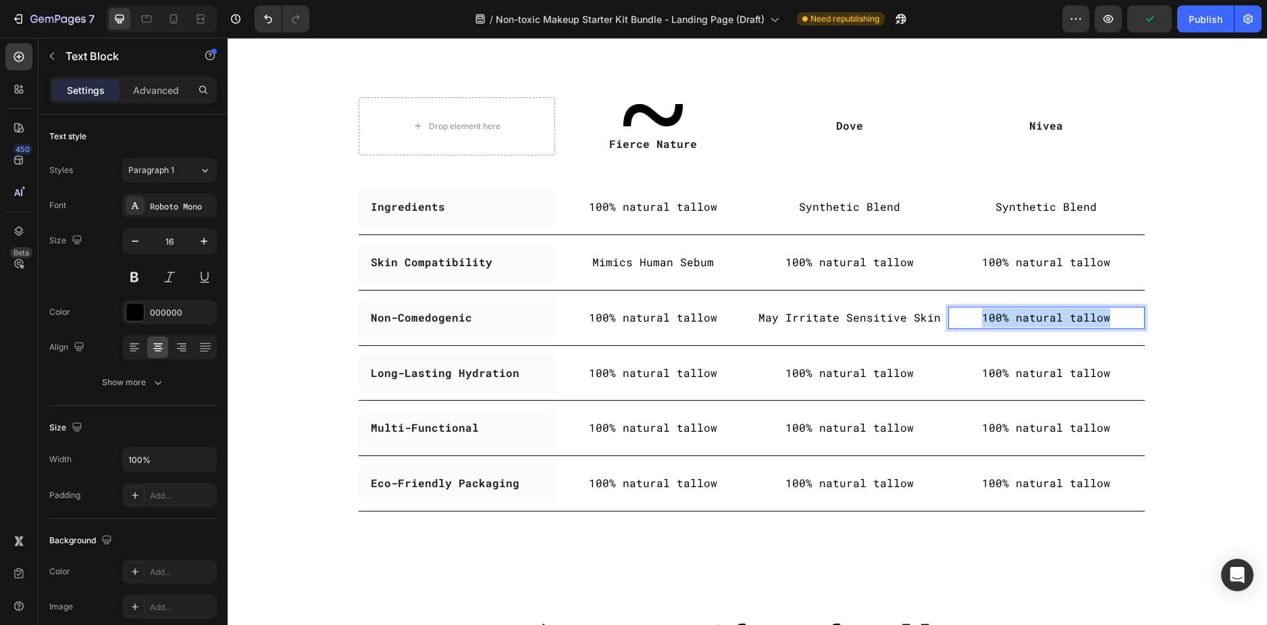
click at [1057, 322] on p "100% natural tallow" at bounding box center [1047, 318] width 194 height 20
click at [638, 382] on div "100% natural tallow Text Block" at bounding box center [653, 373] width 197 height 22
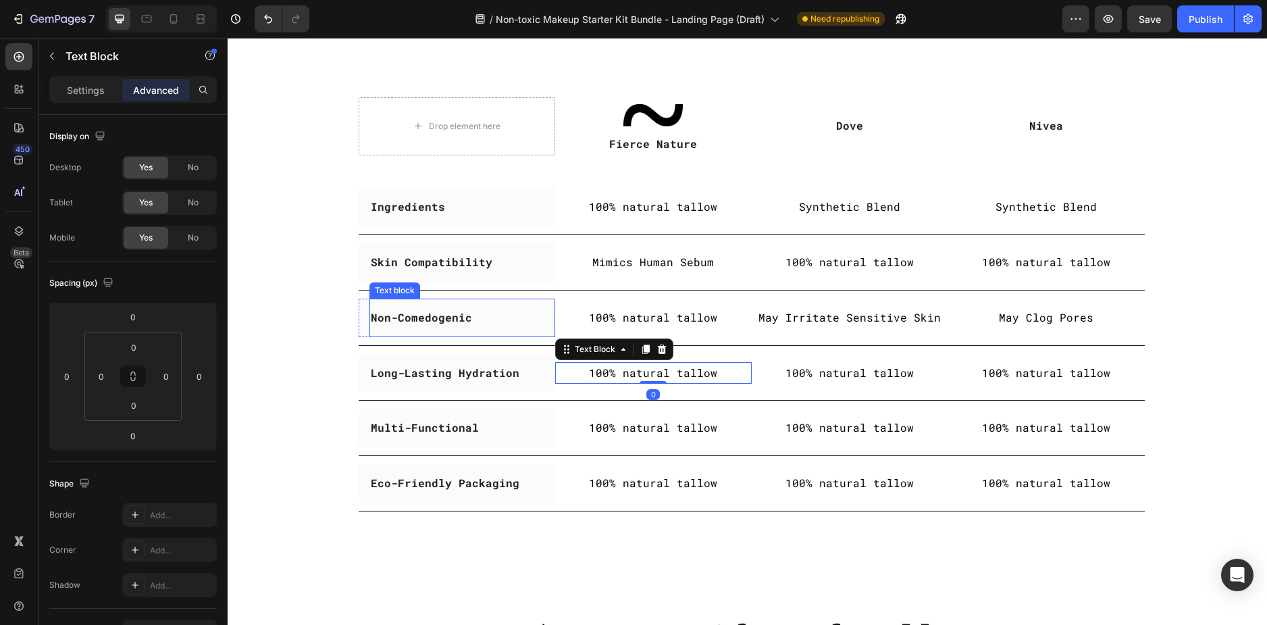
click at [430, 319] on strong "Non-Comedogenic" at bounding box center [421, 317] width 101 height 14
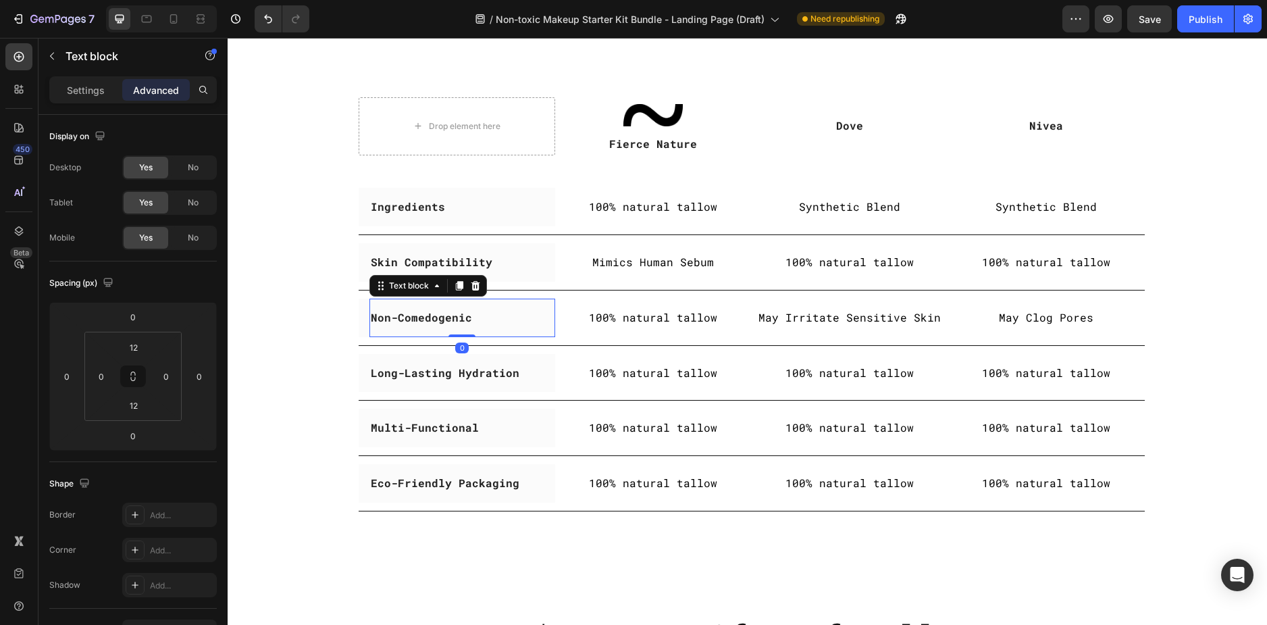
click at [430, 319] on strong "Non-Comedogenic" at bounding box center [421, 317] width 101 height 14
